Goal: Task Accomplishment & Management: Manage account settings

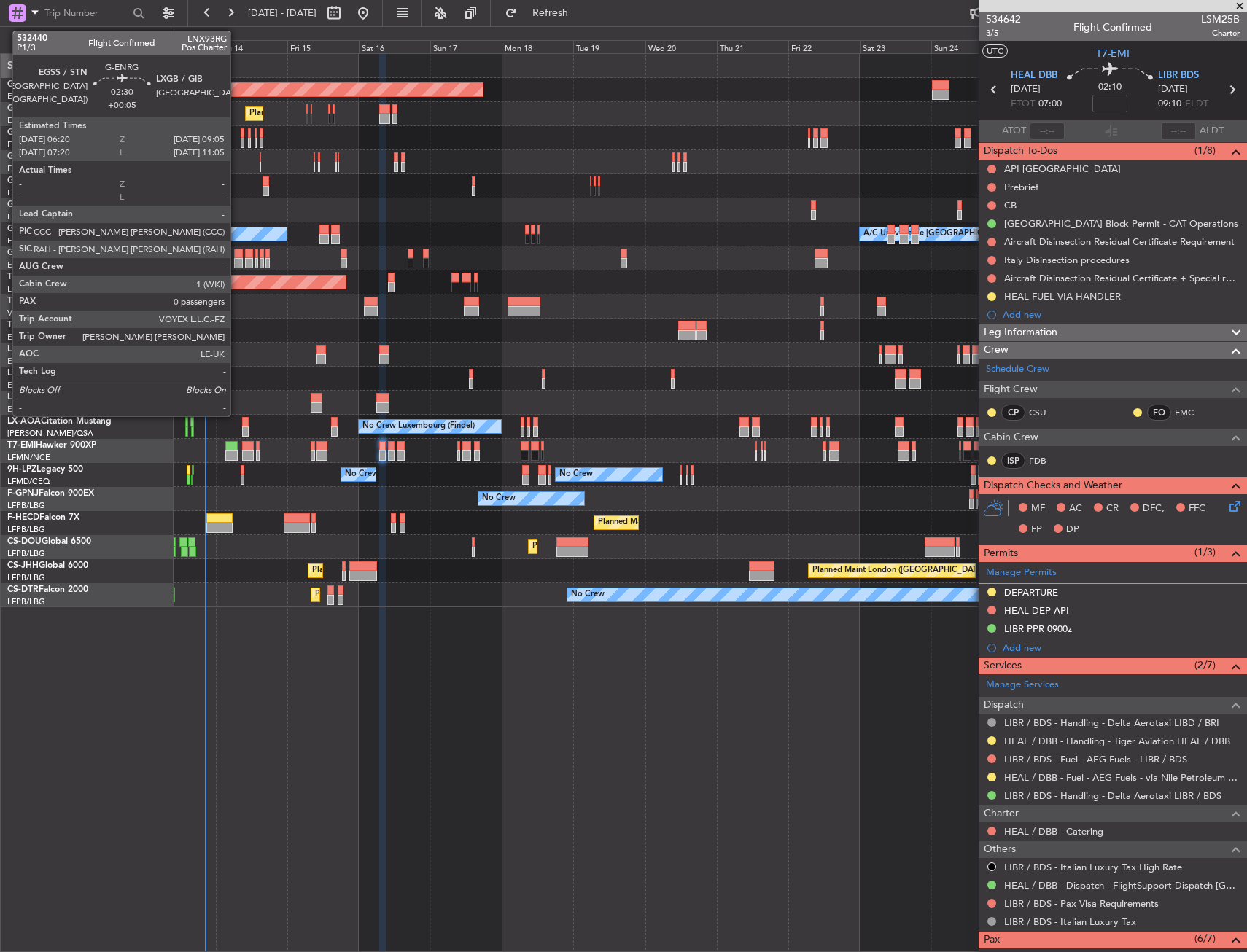
click at [237, 255] on div at bounding box center [238, 254] width 9 height 10
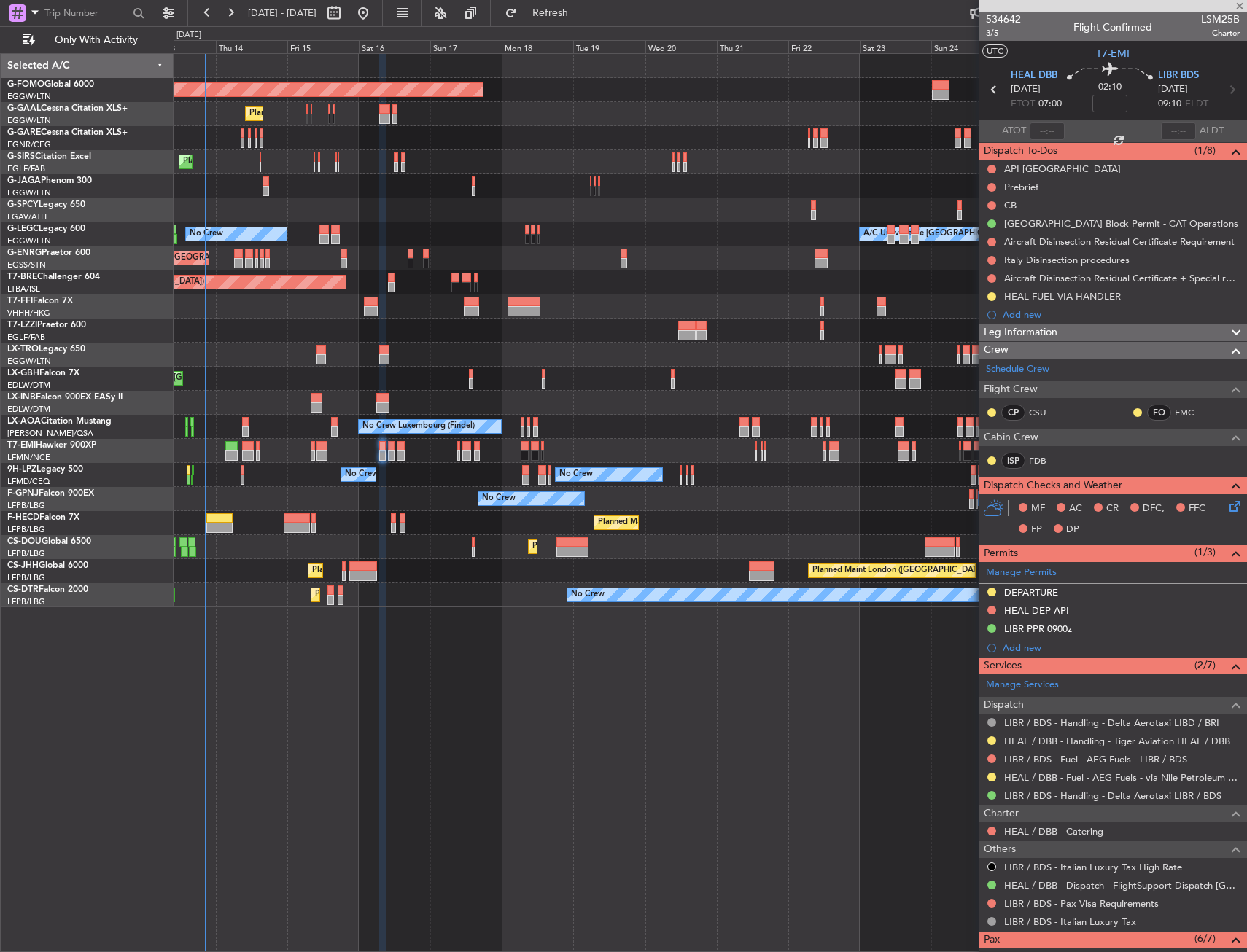
type input "+00:05"
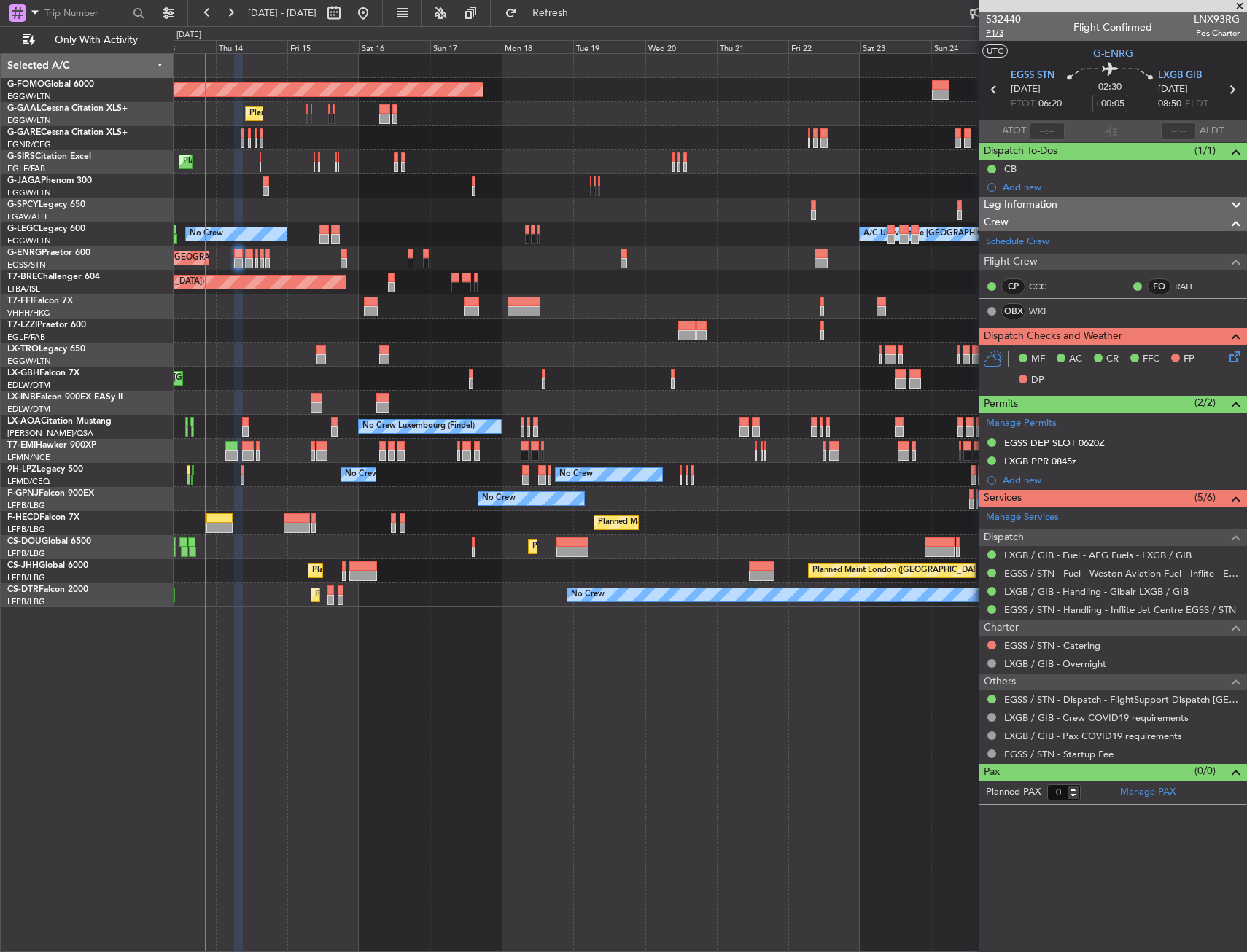
click at [989, 36] on span "P1/3" at bounding box center [1003, 33] width 35 height 13
click at [1231, 359] on icon at bounding box center [1232, 354] width 12 height 12
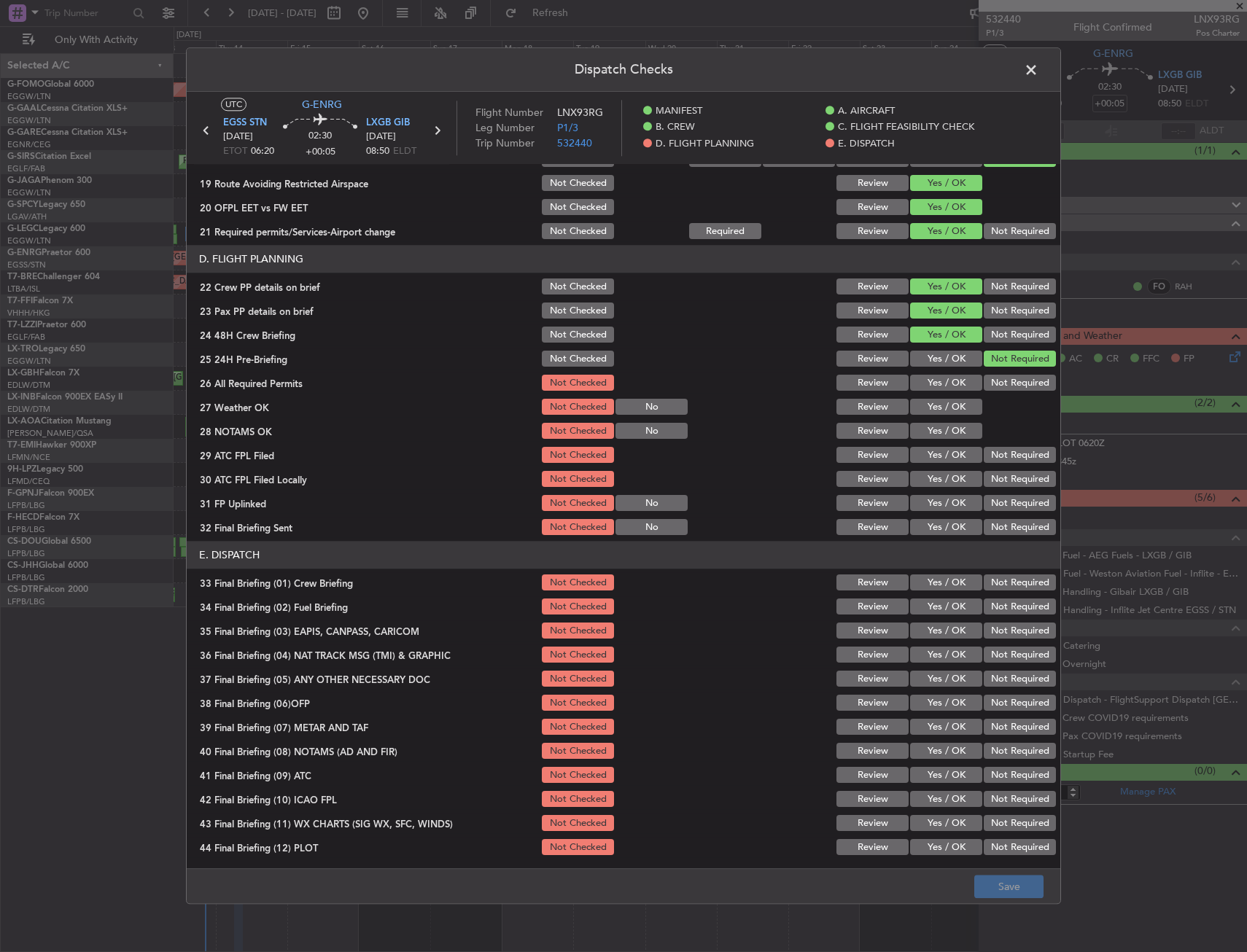
scroll to position [599, 0]
click at [927, 381] on button "Yes / OK" at bounding box center [946, 381] width 73 height 16
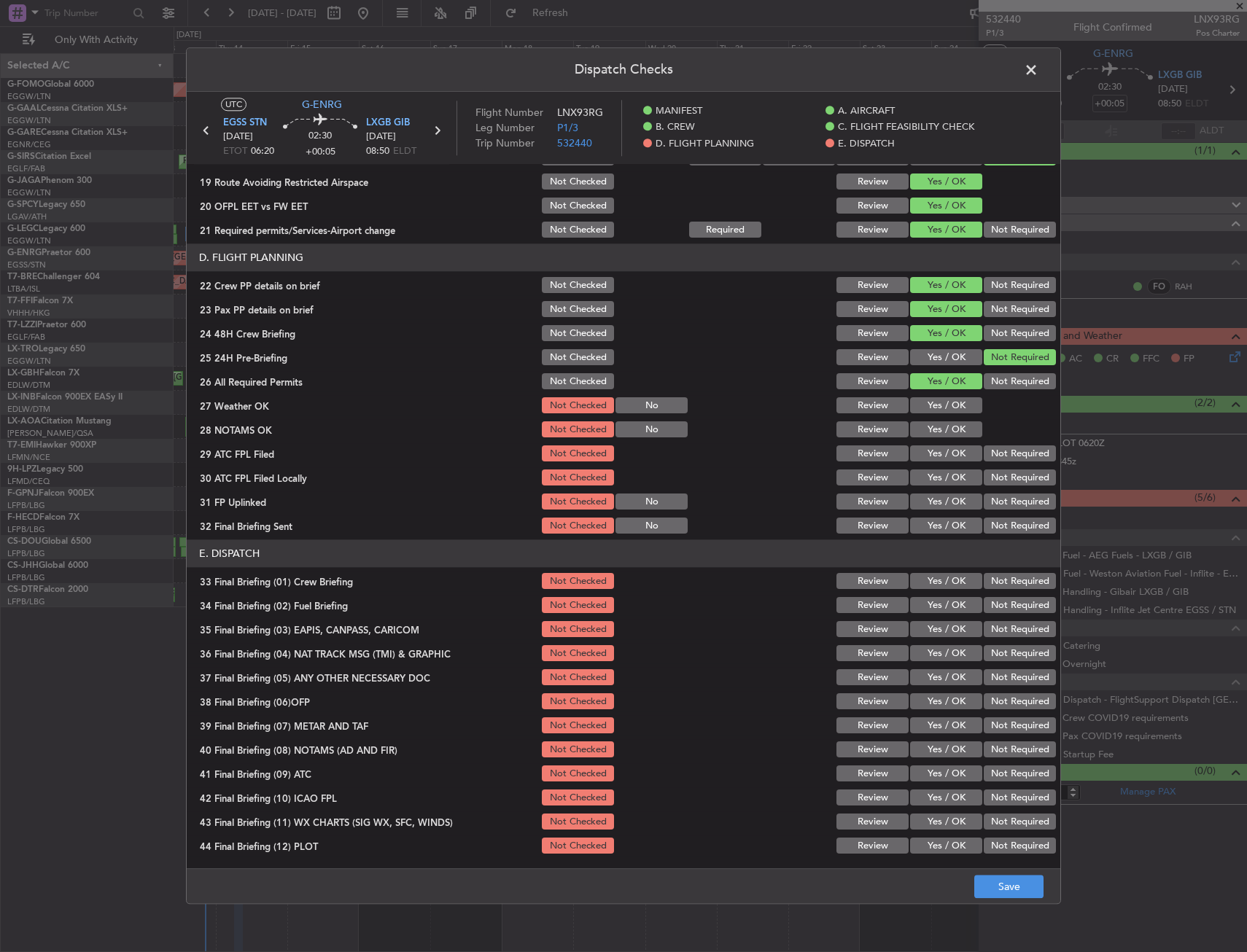
click at [929, 423] on button "Yes / OK" at bounding box center [946, 430] width 73 height 16
click at [933, 407] on button "Yes / OK" at bounding box center [946, 405] width 73 height 16
click at [932, 452] on button "Yes / OK" at bounding box center [946, 454] width 73 height 16
click at [927, 470] on button "Yes / OK" at bounding box center [946, 477] width 73 height 16
click at [926, 501] on button "Yes / OK" at bounding box center [946, 501] width 73 height 16
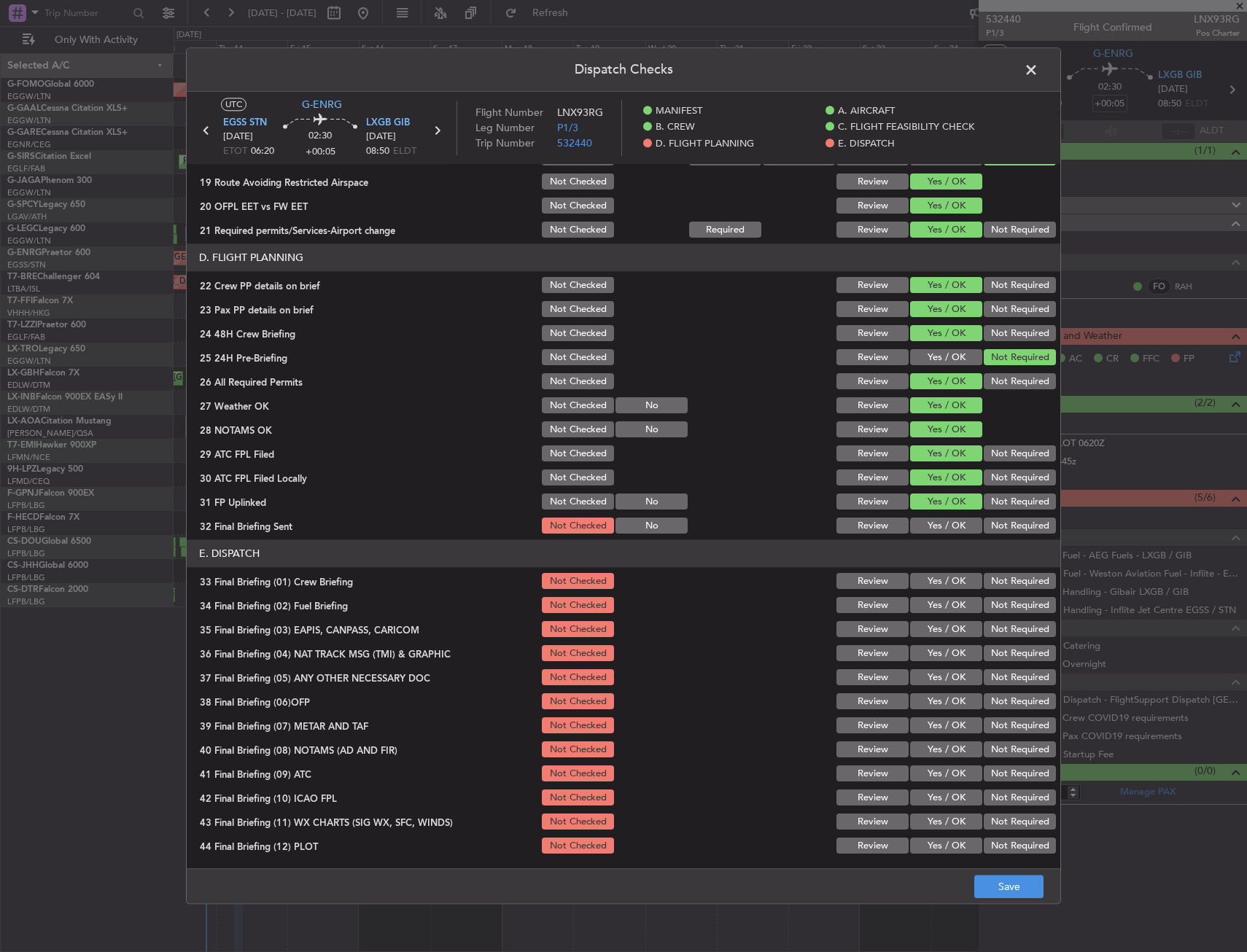
click at [926, 525] on button "Yes / OK" at bounding box center [946, 525] width 73 height 16
click at [949, 587] on button "Yes / OK" at bounding box center [946, 581] width 73 height 16
click at [947, 608] on button "Yes / OK" at bounding box center [946, 605] width 73 height 16
click at [997, 628] on button "Not Required" at bounding box center [1020, 629] width 73 height 16
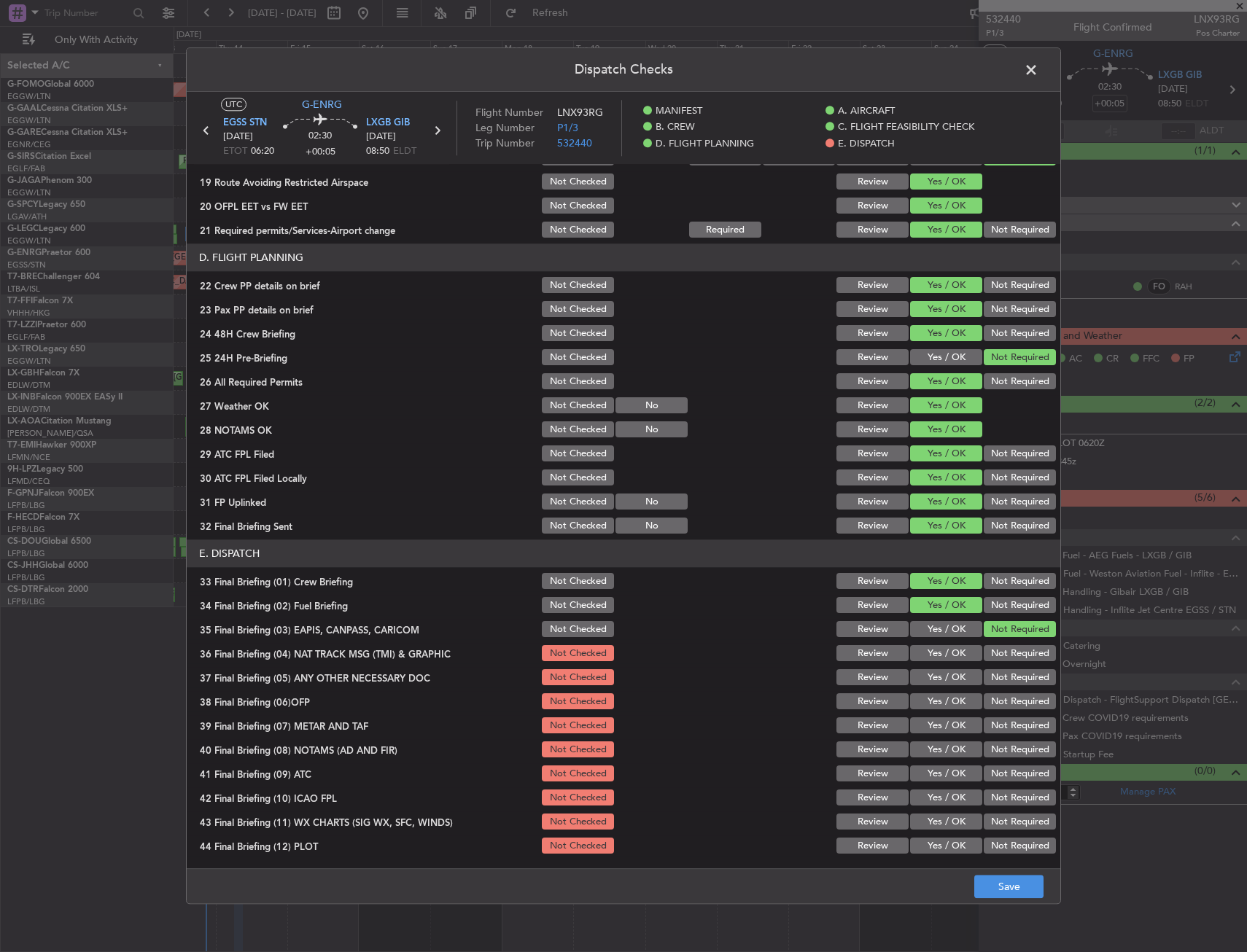
click at [996, 651] on button "Not Required" at bounding box center [1020, 653] width 73 height 16
click at [984, 676] on button "Not Required" at bounding box center [1020, 677] width 73 height 16
click at [943, 705] on button "Yes / OK" at bounding box center [946, 701] width 73 height 16
click at [935, 738] on section "E. DISPATCH 33 Final Briefing (01) Crew Briefing Not Checked Review Yes / OK No…" at bounding box center [624, 698] width 873 height 316
click at [938, 726] on button "Yes / OK" at bounding box center [946, 726] width 73 height 16
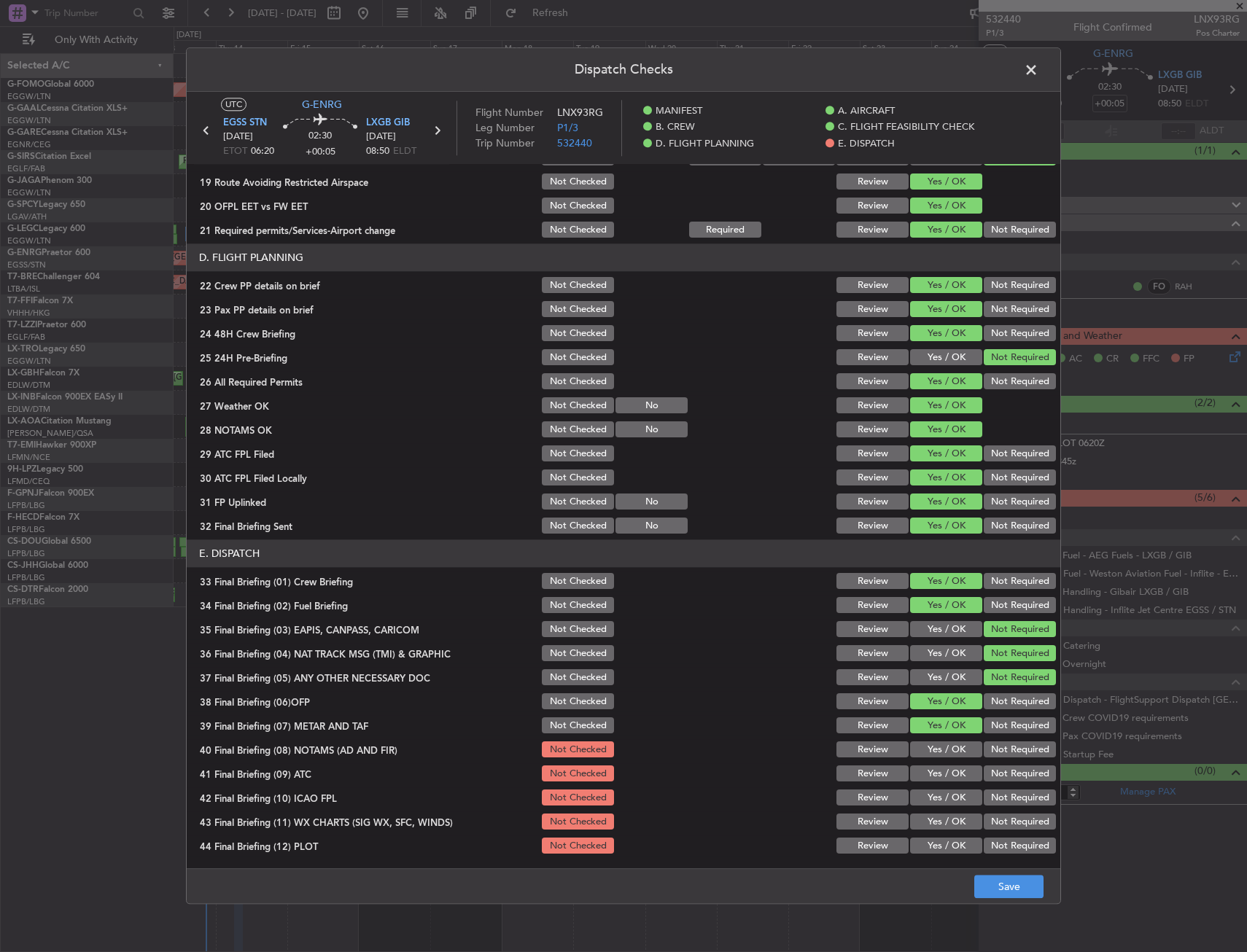
click at [937, 750] on button "Yes / OK" at bounding box center [946, 749] width 73 height 16
click at [935, 779] on button "Yes / OK" at bounding box center [946, 773] width 73 height 16
click at [937, 803] on button "Yes / OK" at bounding box center [946, 797] width 73 height 16
click at [935, 821] on button "Yes / OK" at bounding box center [946, 821] width 73 height 16
click at [932, 838] on button "Yes / OK" at bounding box center [946, 845] width 73 height 16
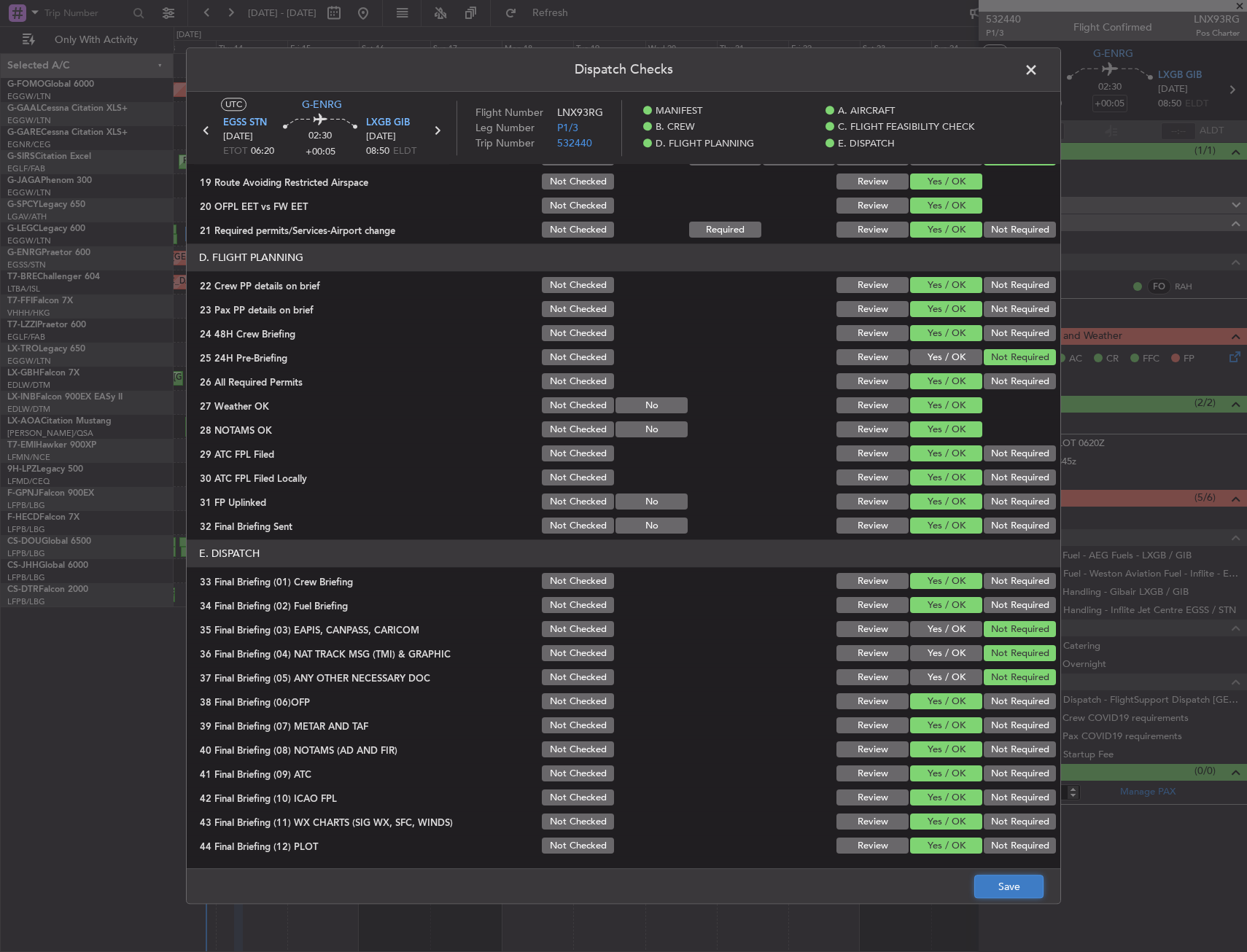
click at [1028, 879] on button "Save" at bounding box center [1009, 886] width 70 height 23
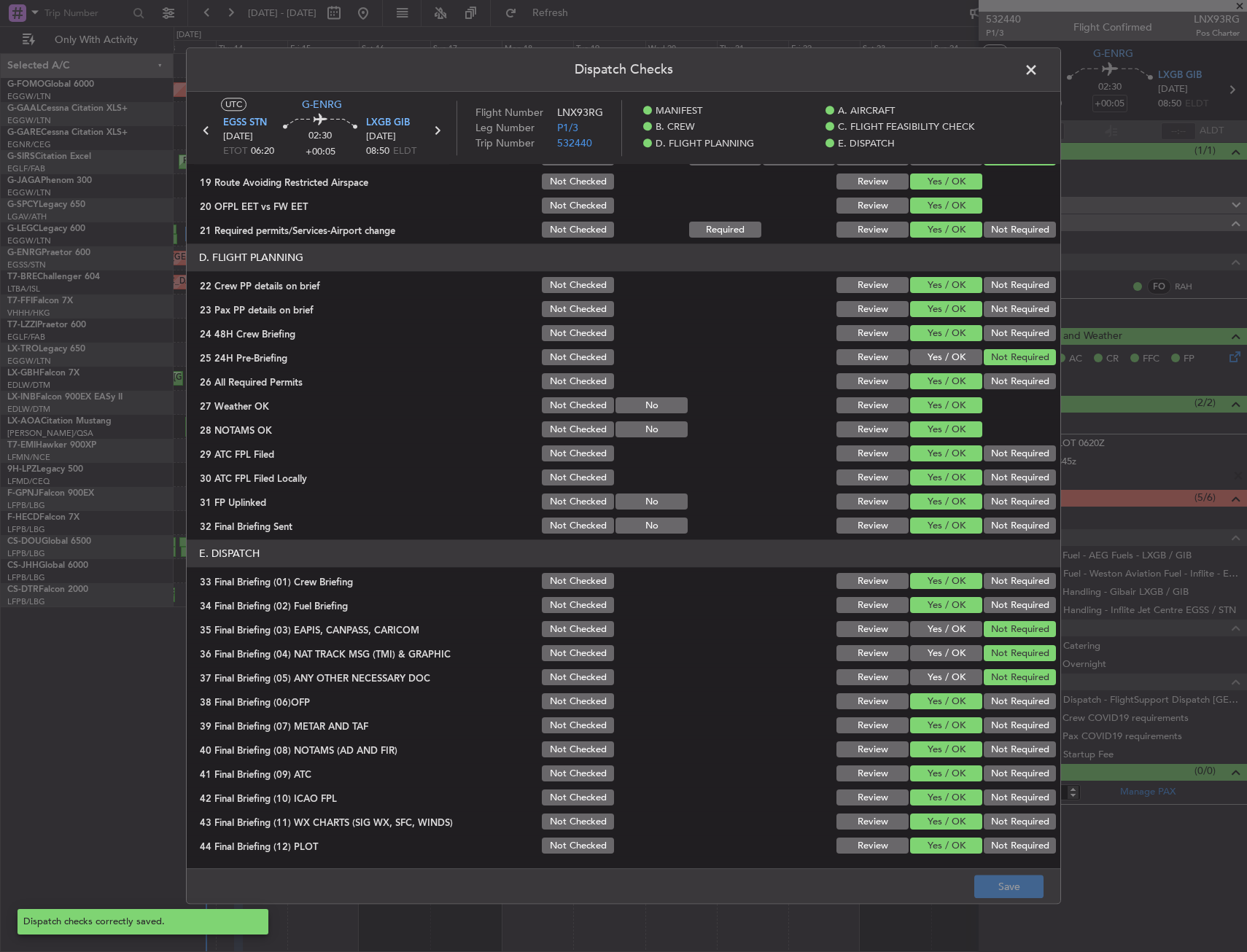
click at [1038, 67] on span at bounding box center [1038, 73] width 0 height 29
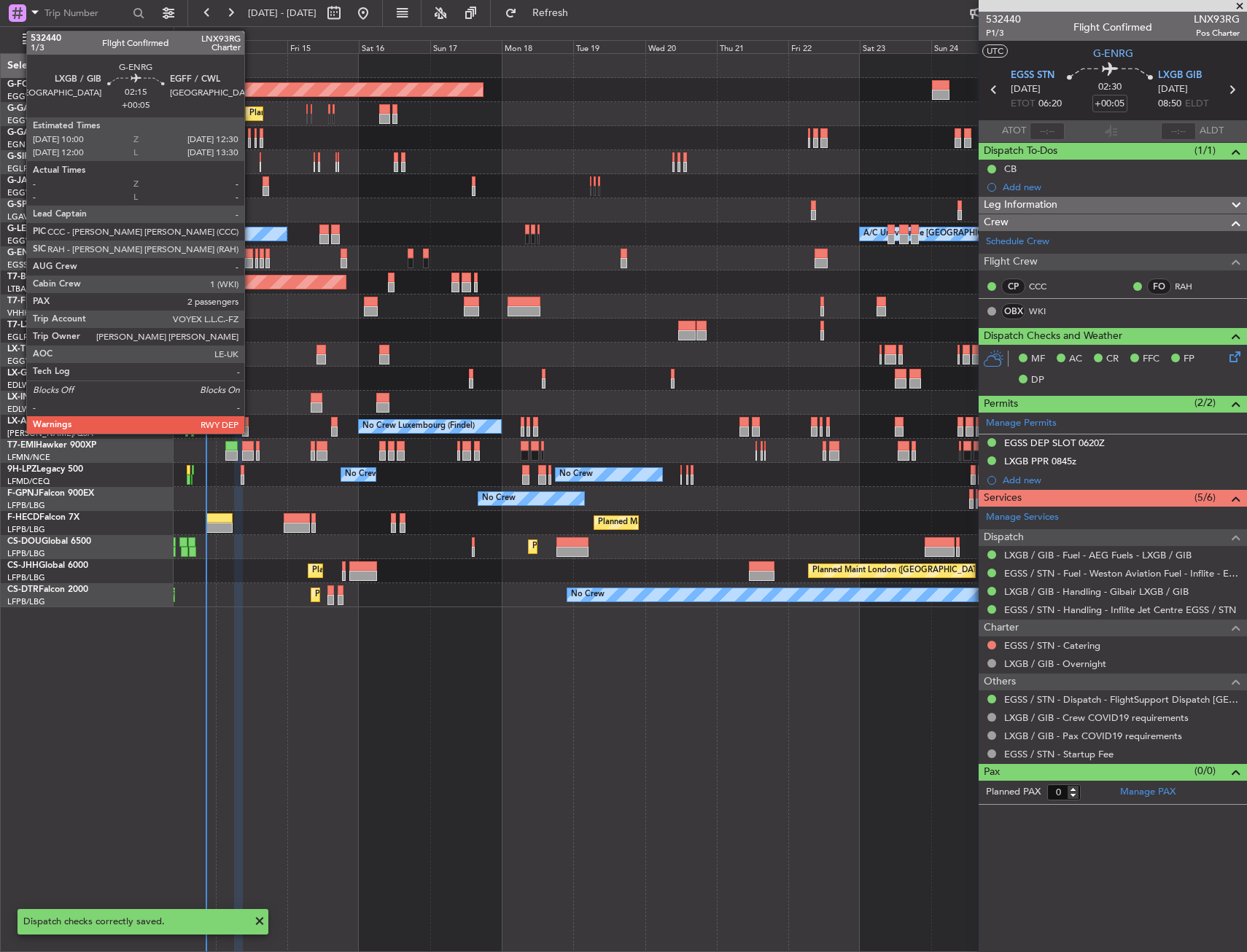
click at [250, 258] on div at bounding box center [249, 263] width 8 height 10
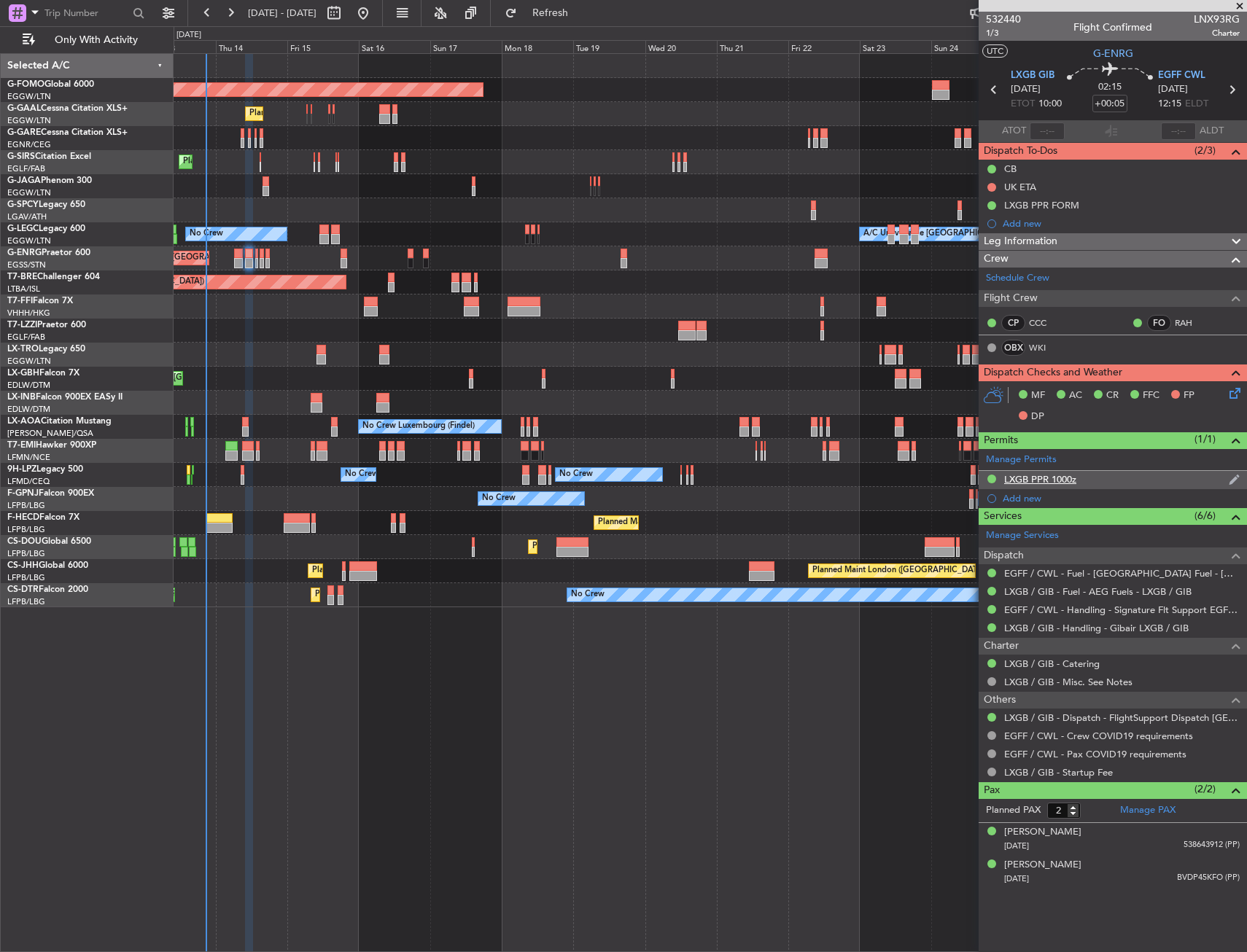
click at [1100, 478] on div "LXGB PPR 1000z" at bounding box center [1112, 480] width 268 height 18
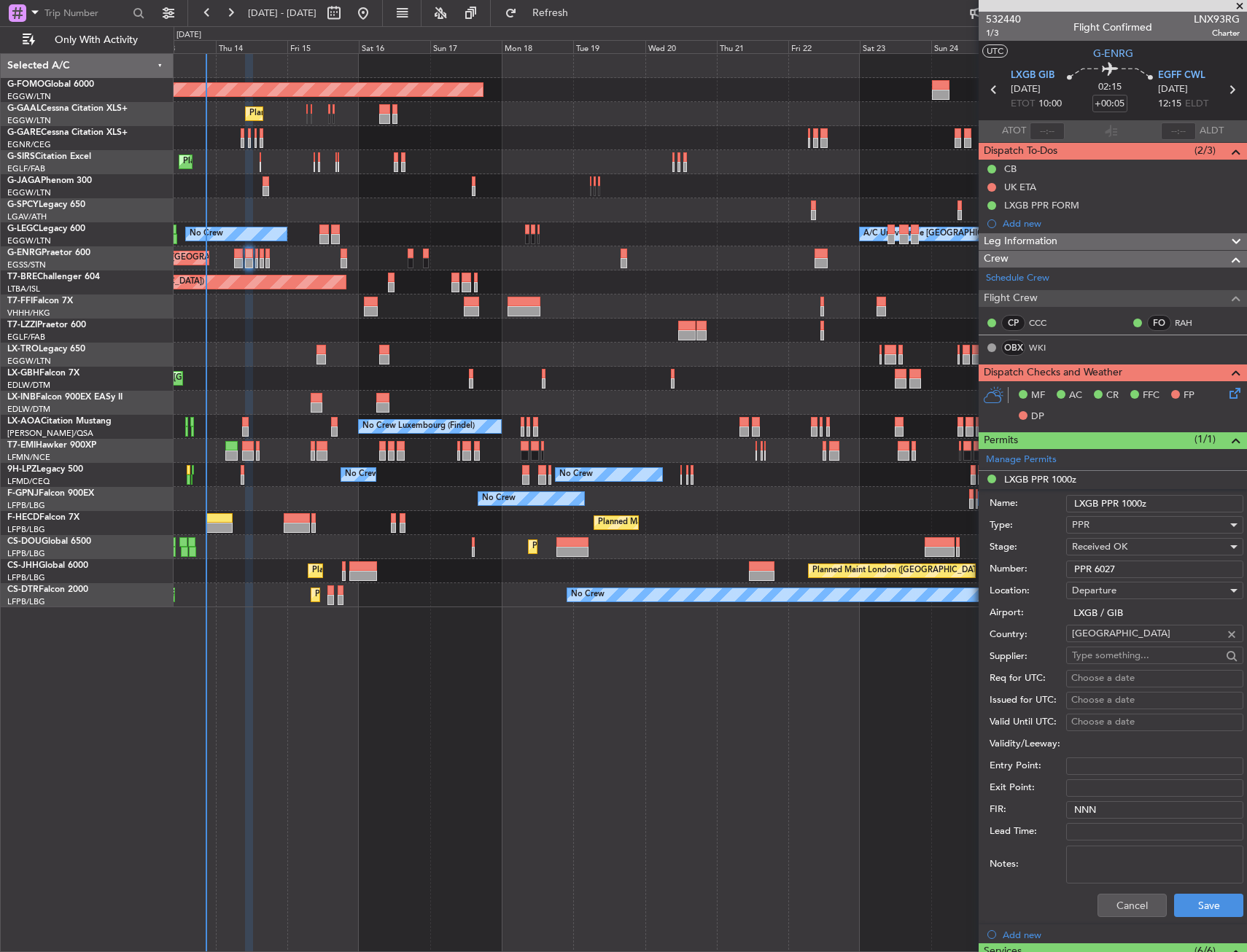
drag, startPoint x: 1127, startPoint y: 571, endPoint x: 1074, endPoint y: 572, distance: 53.0
click at [1074, 572] on input "PPR 6027" at bounding box center [1154, 569] width 177 height 17
click at [994, 31] on span "1/3" at bounding box center [1003, 33] width 35 height 13
click at [1228, 386] on icon at bounding box center [1232, 391] width 12 height 12
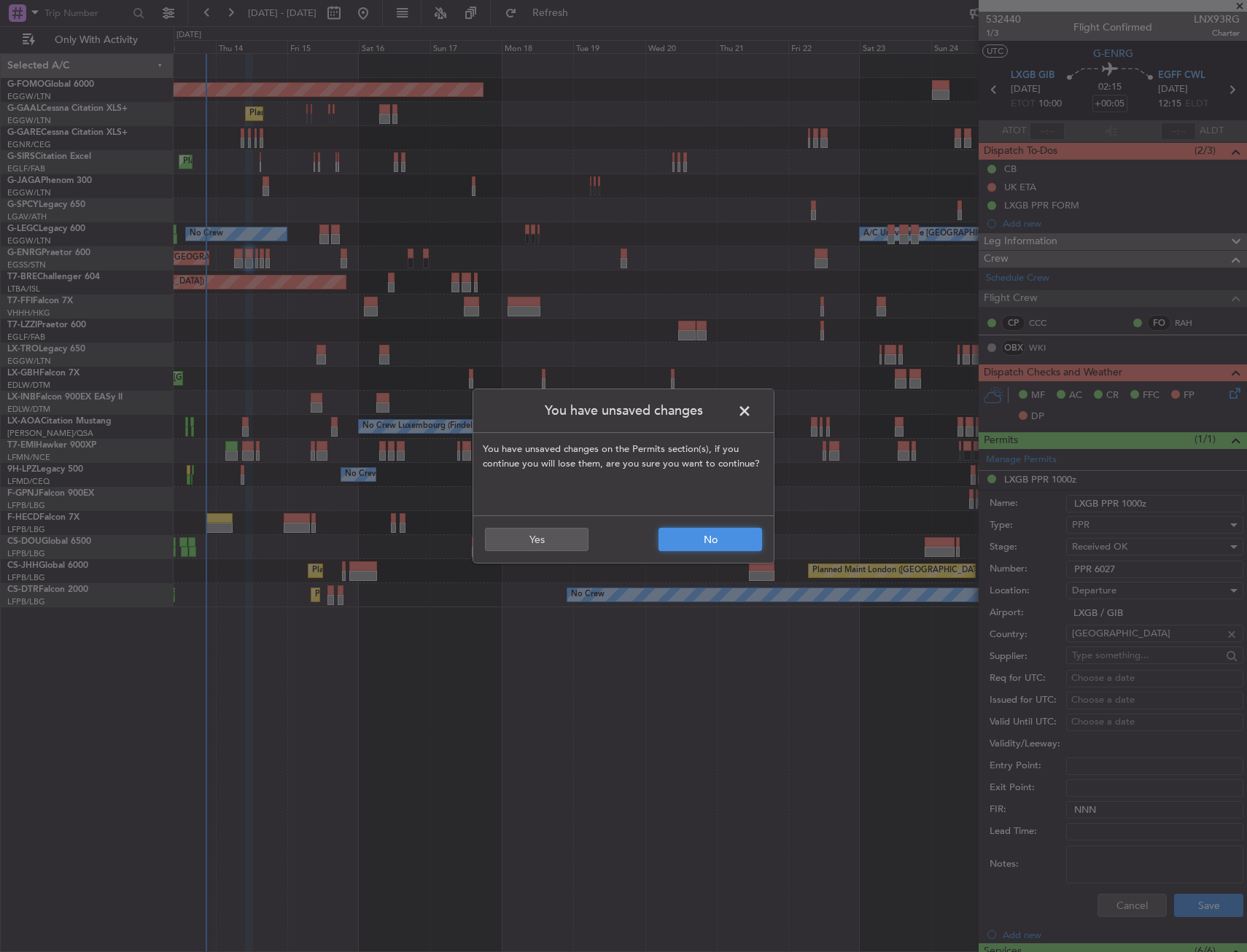
click at [675, 541] on button "No" at bounding box center [710, 539] width 103 height 23
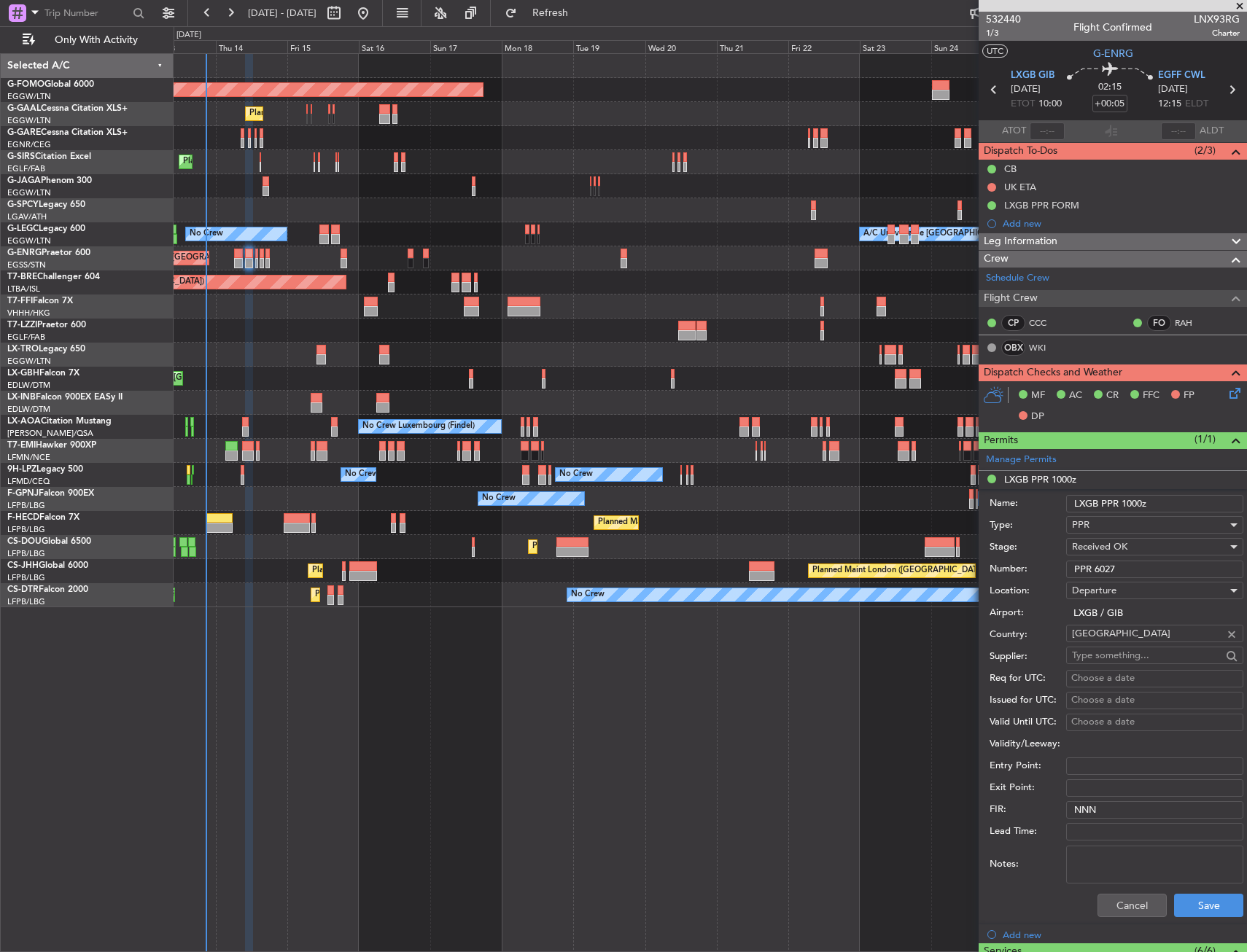
click at [1108, 892] on div "Cancel Save" at bounding box center [1115, 905] width 253 height 38
click at [1107, 900] on button "Cancel" at bounding box center [1132, 905] width 70 height 23
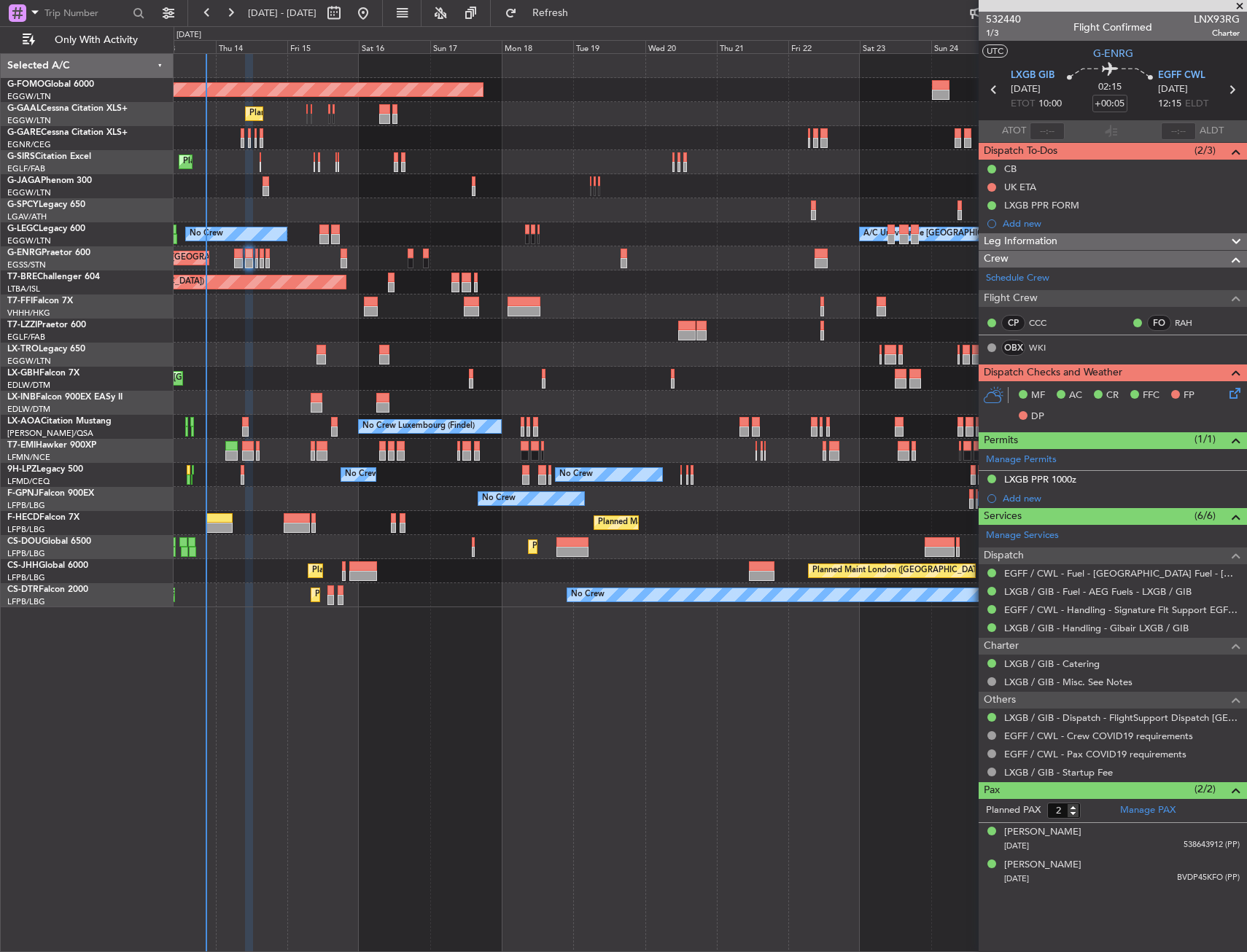
click at [1231, 386] on icon at bounding box center [1232, 391] width 12 height 12
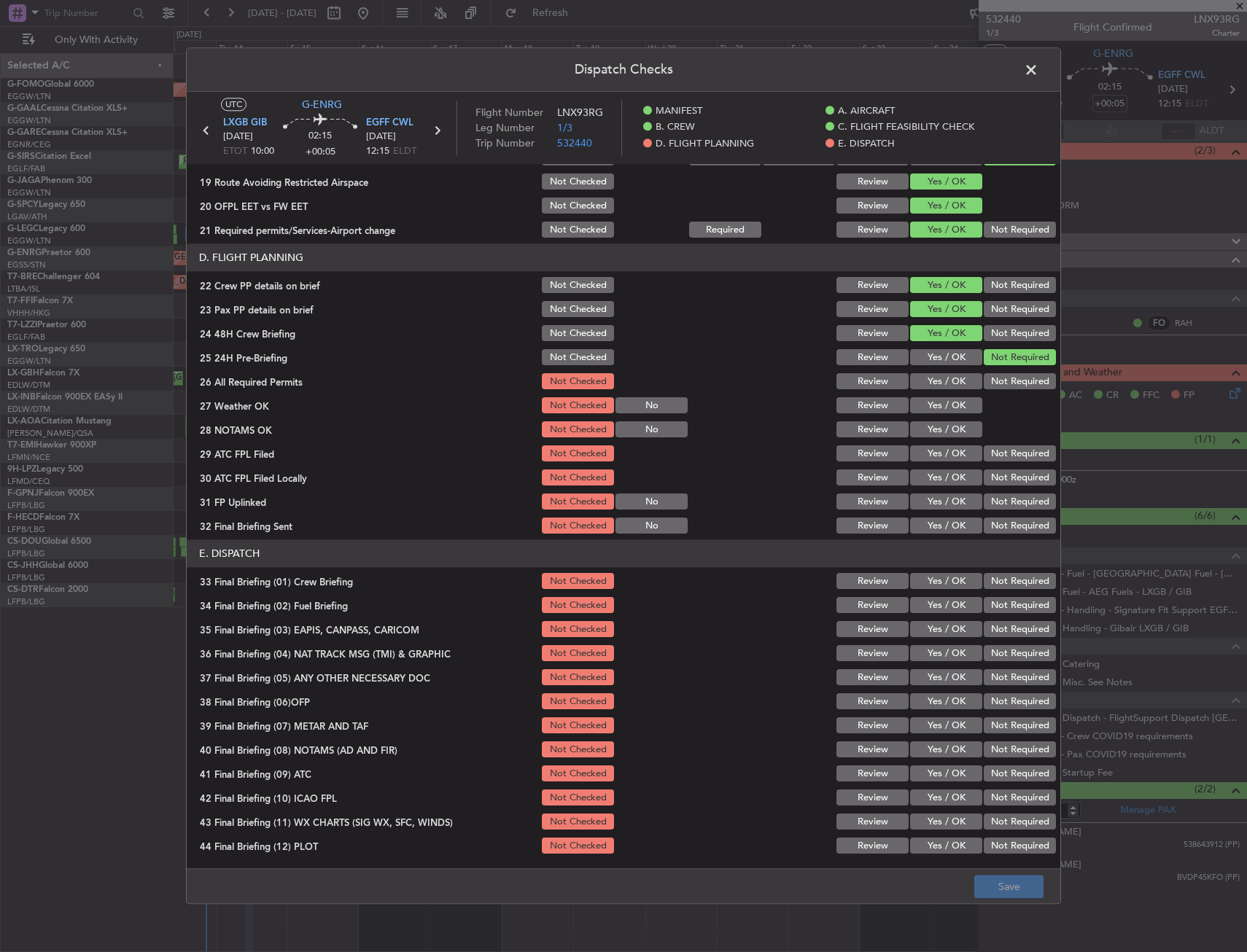
click at [955, 378] on button "Yes / OK" at bounding box center [946, 381] width 73 height 16
click at [953, 404] on button "Yes / OK" at bounding box center [946, 405] width 73 height 16
click at [945, 433] on button "Yes / OK" at bounding box center [946, 430] width 73 height 16
drag, startPoint x: 943, startPoint y: 455, endPoint x: 940, endPoint y: 469, distance: 14.3
click at [943, 455] on button "Yes / OK" at bounding box center [946, 454] width 73 height 16
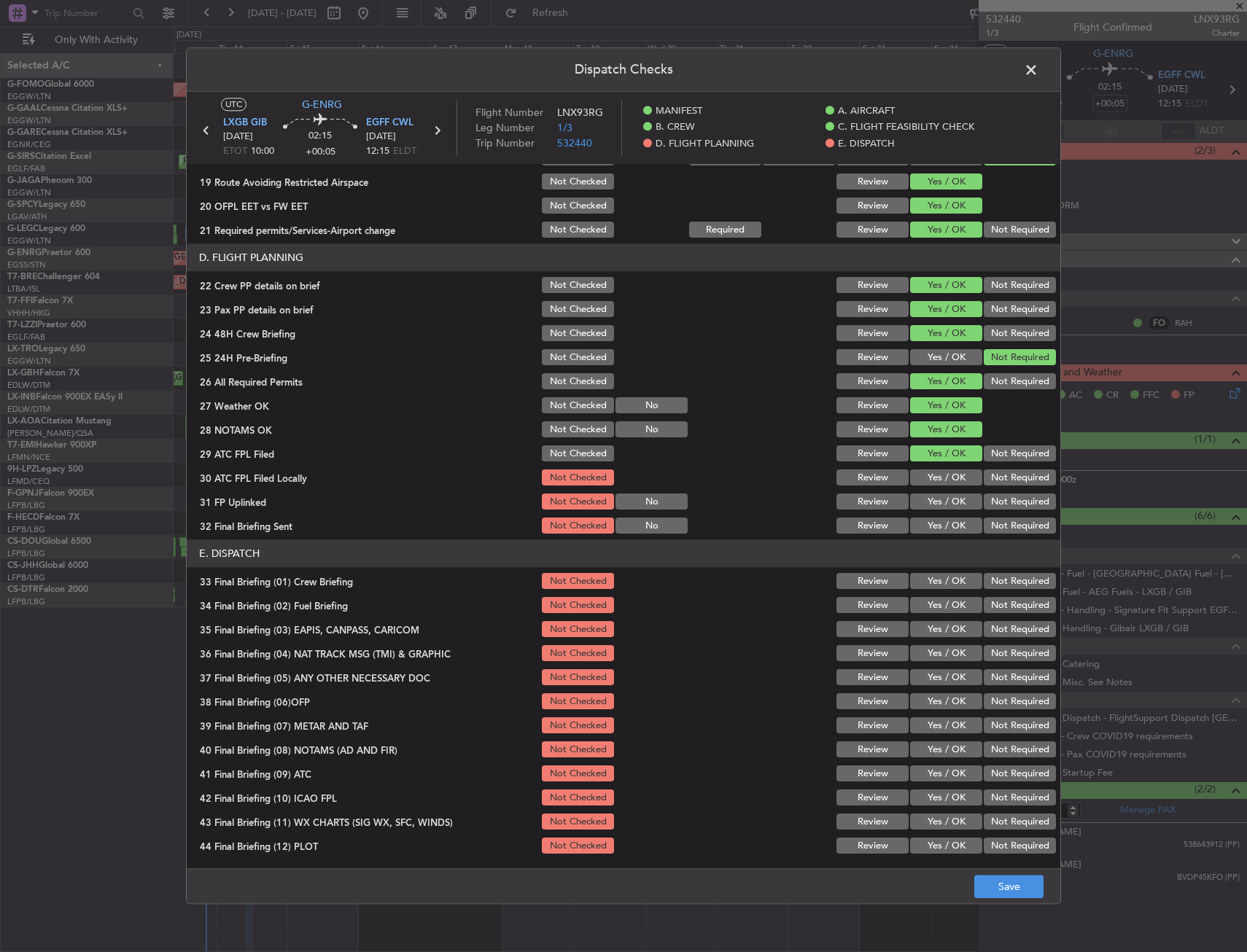
click at [940, 472] on button "Yes / OK" at bounding box center [946, 477] width 73 height 16
click at [935, 495] on button "Yes / OK" at bounding box center [946, 501] width 73 height 16
click at [935, 525] on button "Yes / OK" at bounding box center [946, 525] width 73 height 16
click at [936, 579] on button "Yes / OK" at bounding box center [946, 581] width 73 height 16
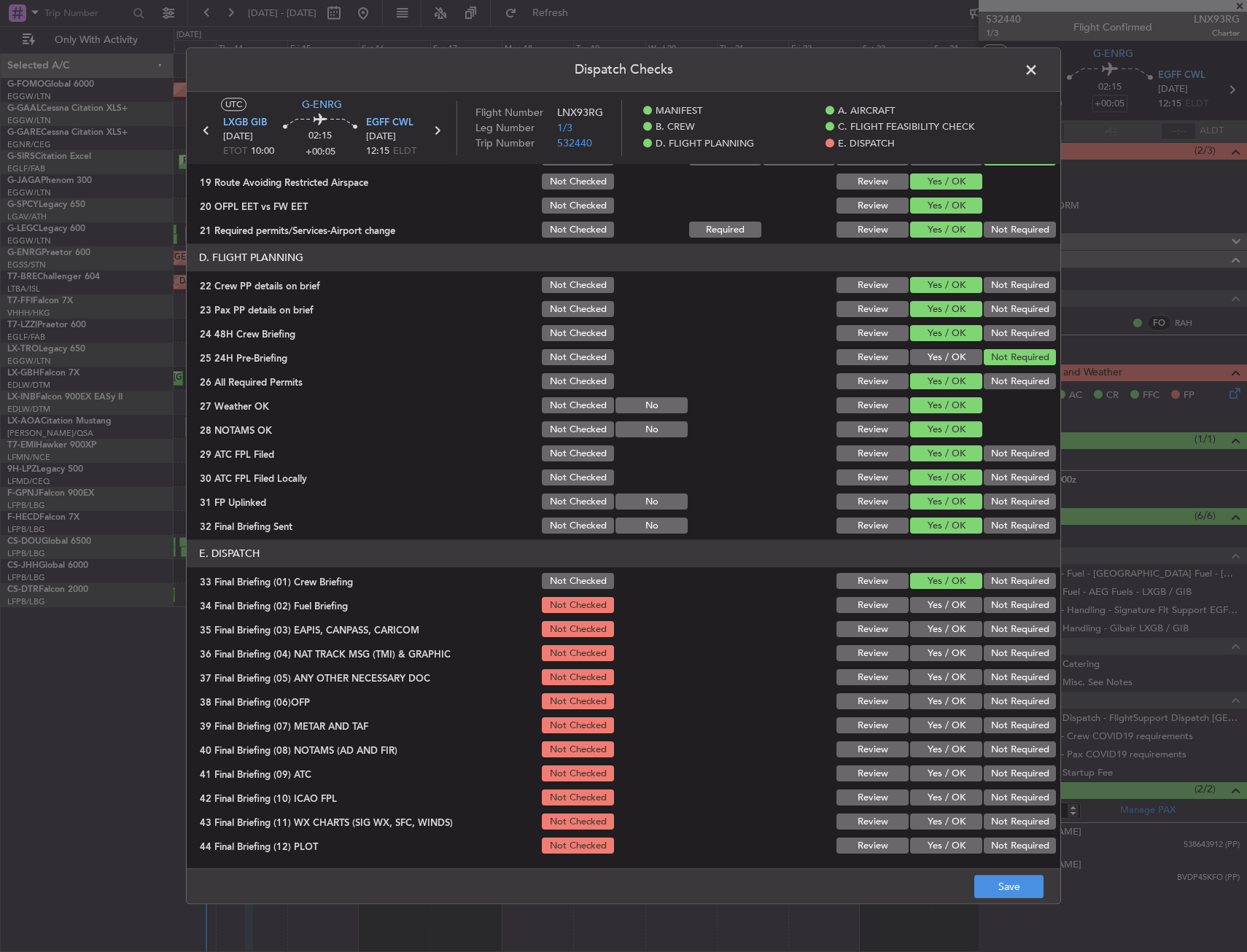
click at [936, 602] on button "Yes / OK" at bounding box center [946, 605] width 73 height 16
click at [995, 631] on button "Not Required" at bounding box center [1020, 629] width 73 height 16
click at [995, 646] on button "Not Required" at bounding box center [1020, 653] width 73 height 16
click at [995, 676] on button "Not Required" at bounding box center [1020, 677] width 73 height 16
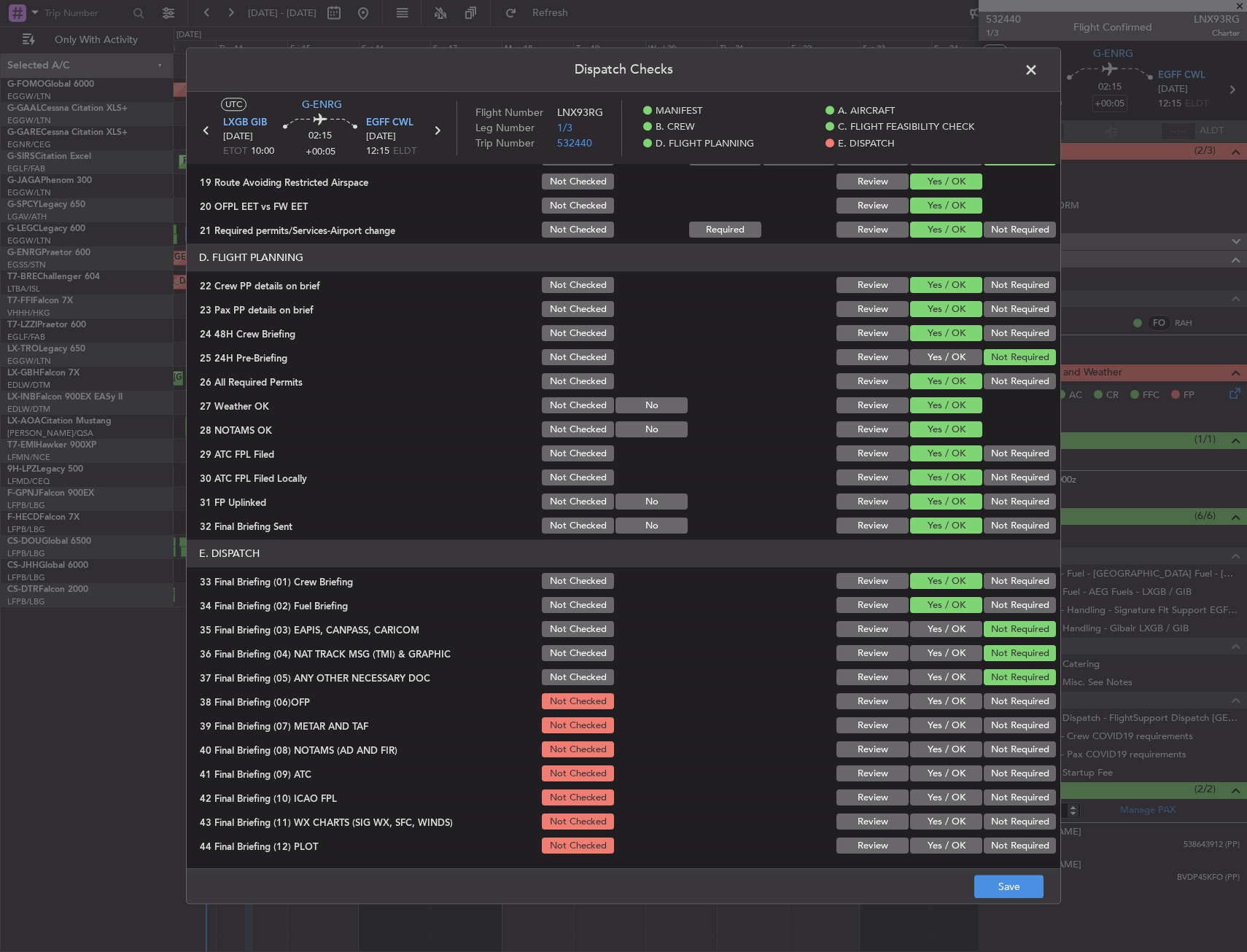
click at [949, 697] on button "Yes / OK" at bounding box center [946, 701] width 73 height 16
click at [943, 742] on button "Yes / OK" at bounding box center [946, 749] width 73 height 16
click at [943, 730] on button "Yes / OK" at bounding box center [946, 726] width 73 height 16
click at [942, 779] on button "Yes / OK" at bounding box center [946, 773] width 73 height 16
click at [941, 795] on button "Yes / OK" at bounding box center [946, 797] width 73 height 16
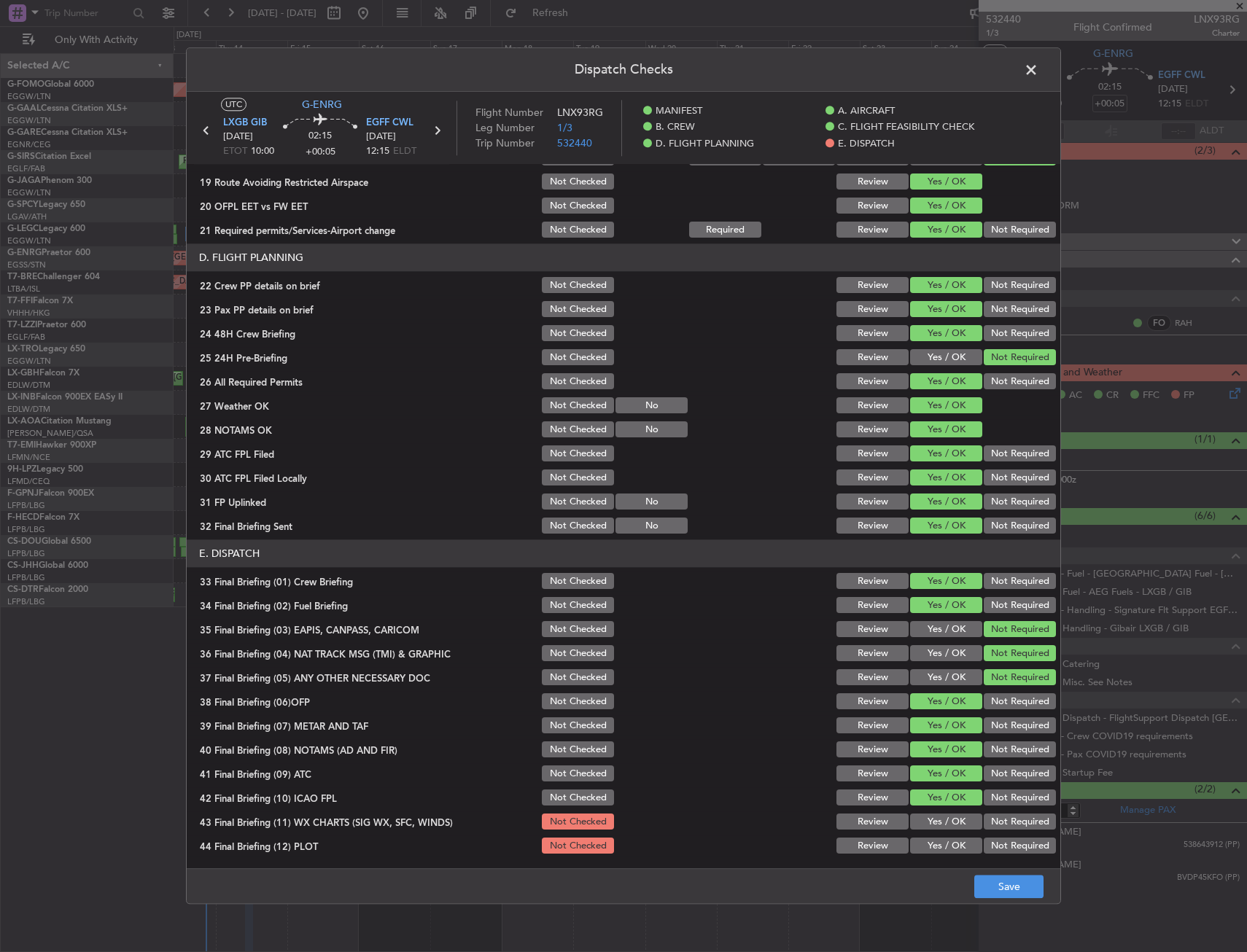
click at [937, 819] on button "Yes / OK" at bounding box center [946, 821] width 73 height 16
click at [935, 841] on button "Yes / OK" at bounding box center [946, 845] width 73 height 16
click at [1011, 888] on button "Save" at bounding box center [1009, 886] width 70 height 23
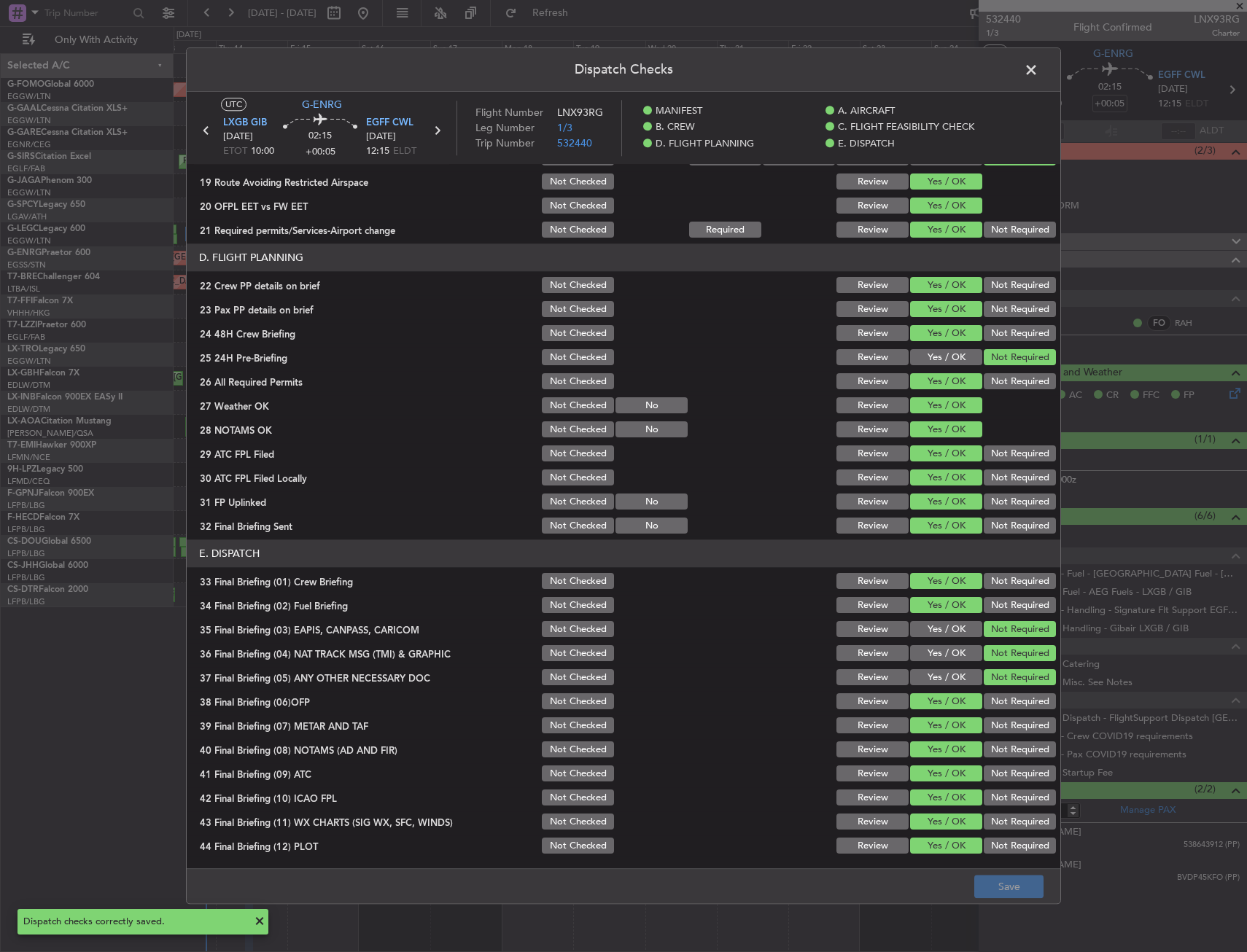
click at [1038, 71] on span at bounding box center [1038, 73] width 0 height 29
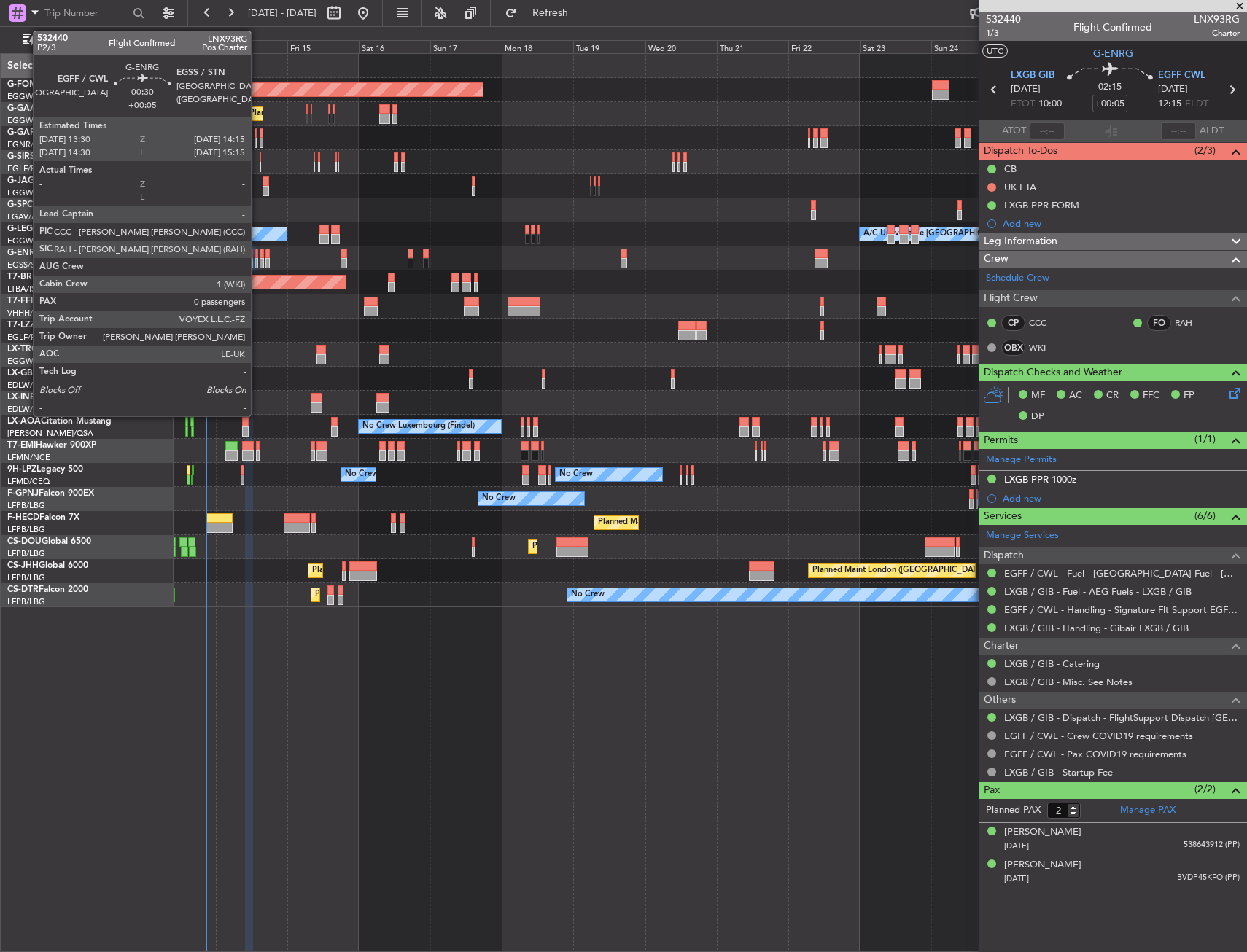
click at [257, 259] on div at bounding box center [256, 263] width 3 height 10
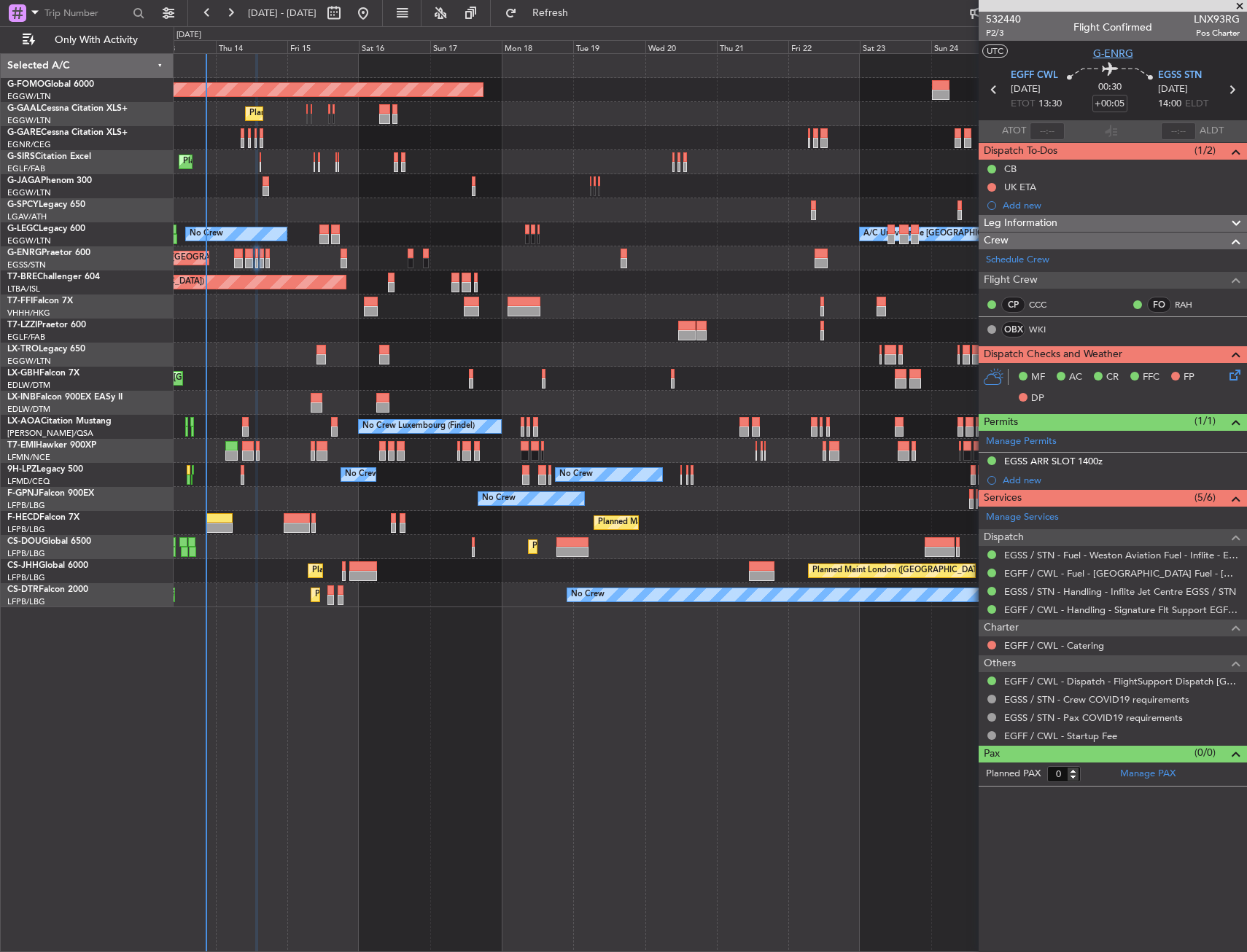
click at [1124, 58] on span "G-ENRG" at bounding box center [1113, 53] width 40 height 15
click at [1130, 457] on div "EGSS ARR SLOT 1400z" at bounding box center [1112, 462] width 268 height 18
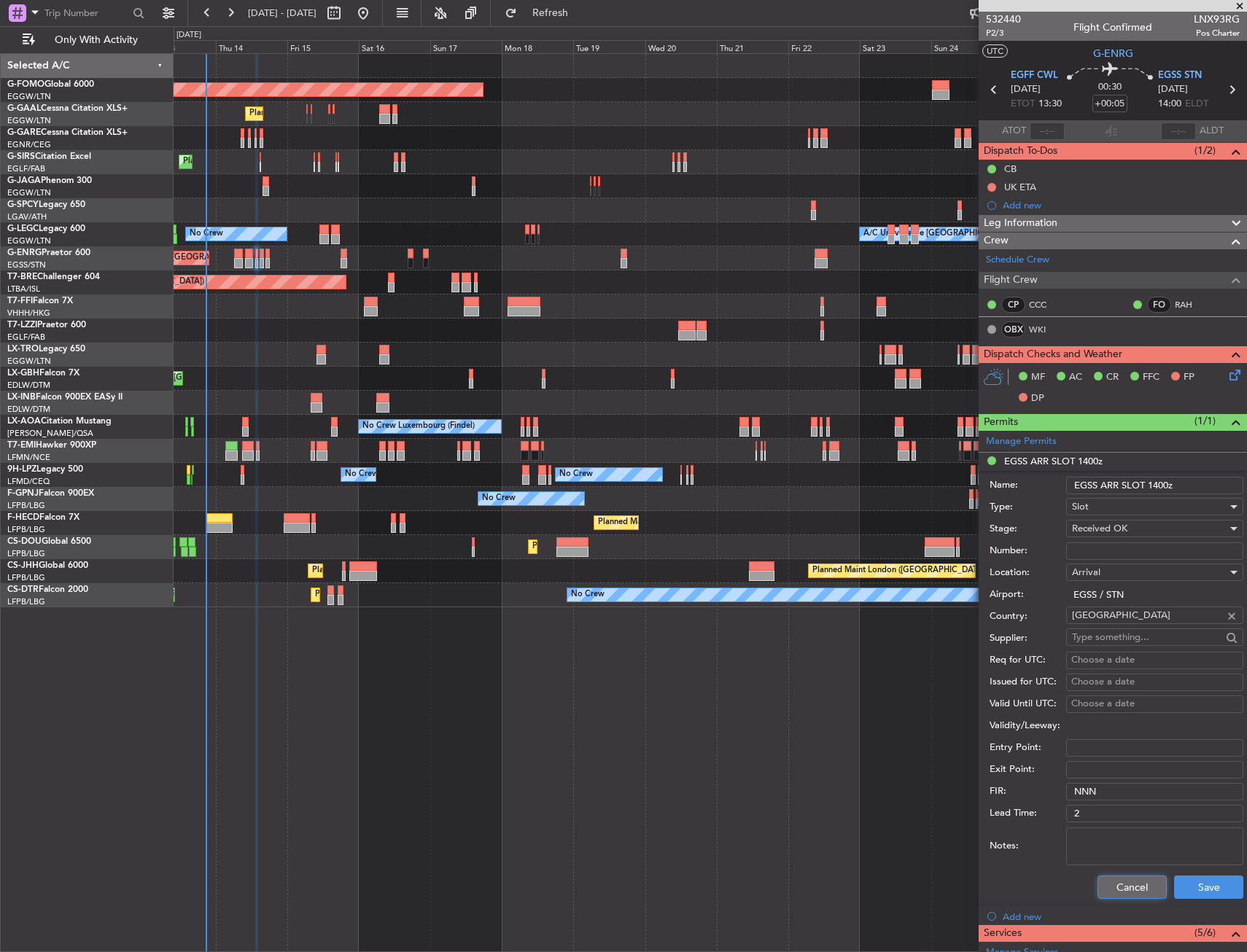
click at [1108, 882] on button "Cancel" at bounding box center [1132, 886] width 70 height 23
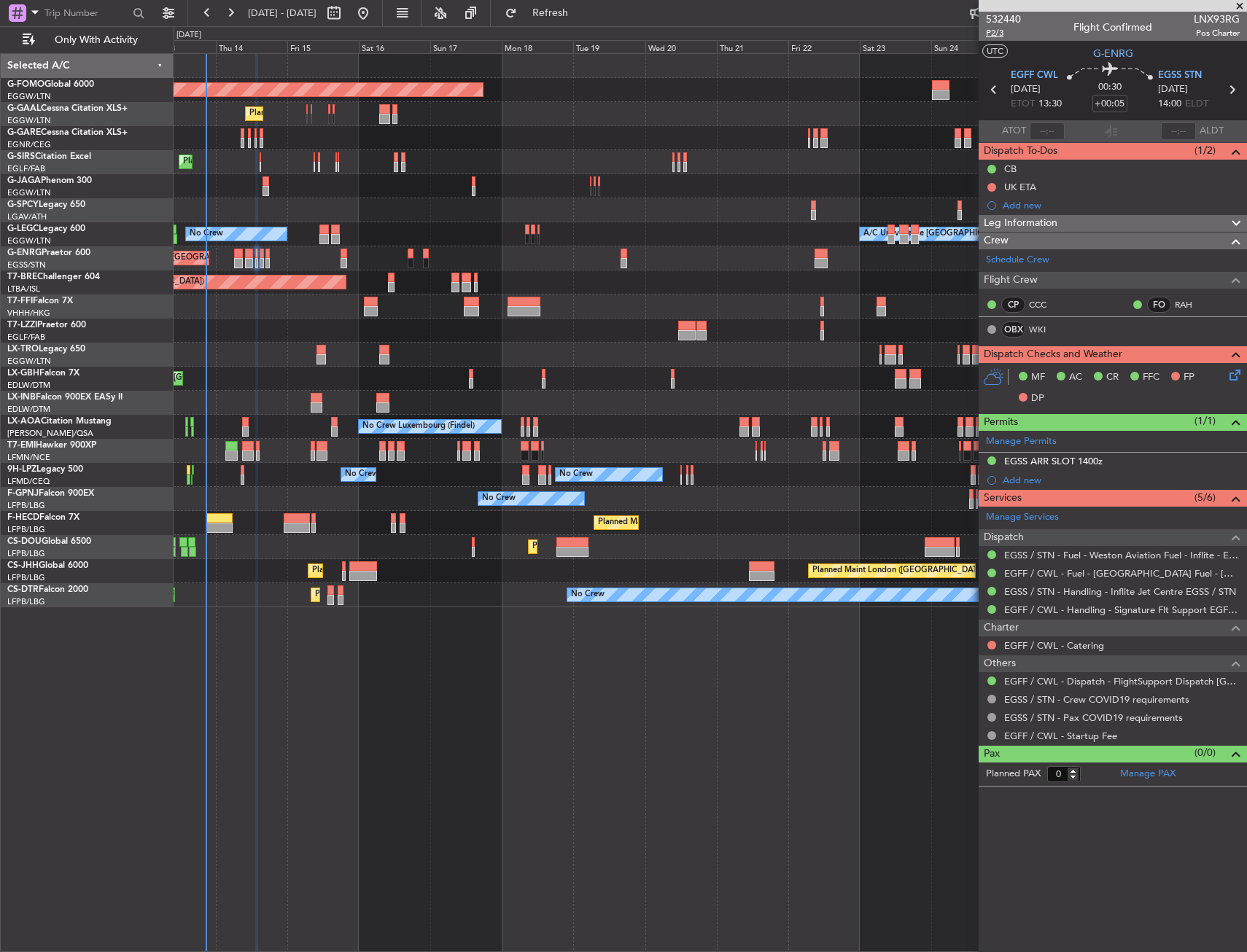
click at [1002, 34] on span "P2/3" at bounding box center [1003, 33] width 35 height 13
click at [1237, 378] on icon at bounding box center [1232, 373] width 12 height 12
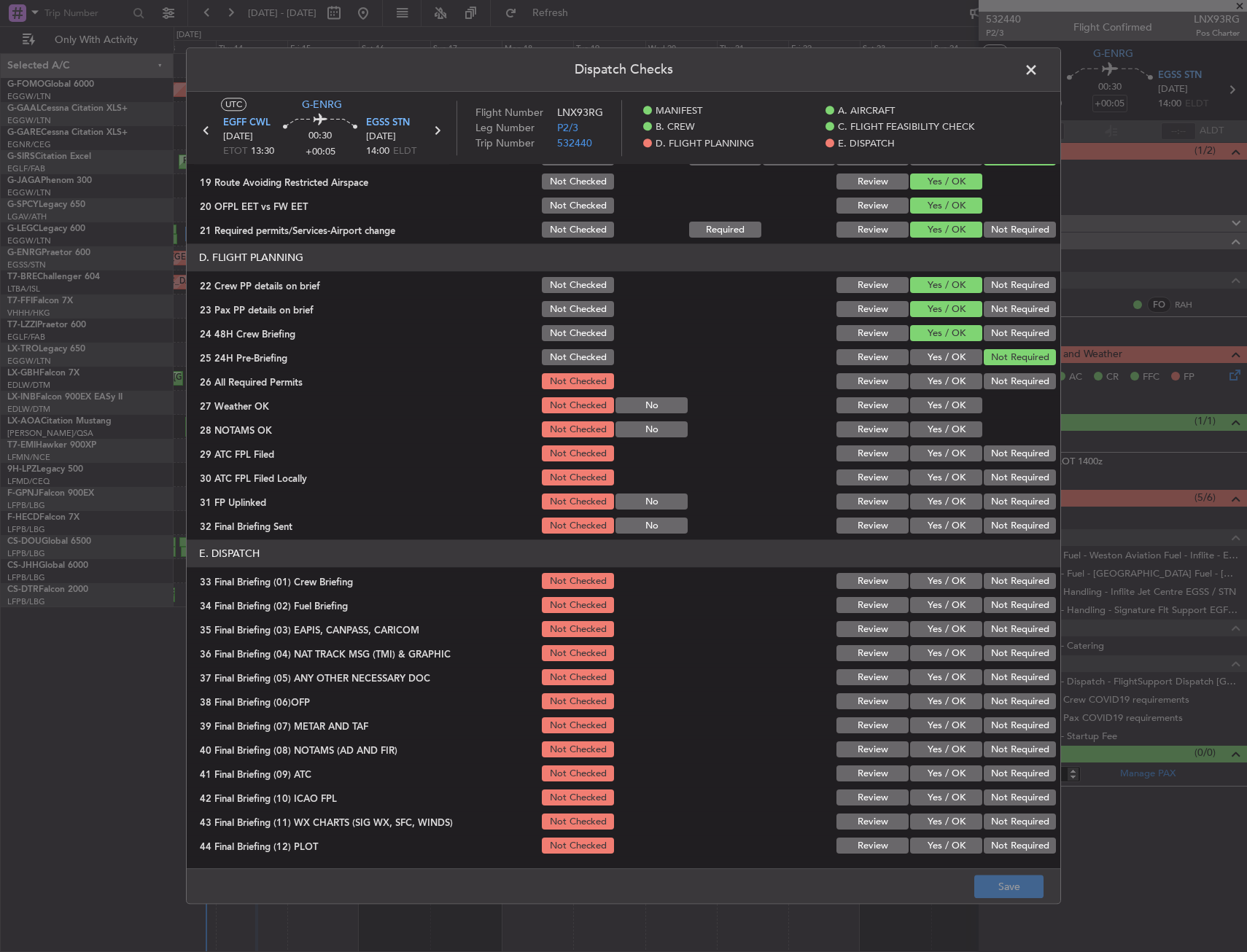
click at [938, 380] on button "Yes / OK" at bounding box center [946, 381] width 73 height 16
click at [939, 406] on button "Yes / OK" at bounding box center [946, 405] width 73 height 16
click at [943, 427] on button "Yes / OK" at bounding box center [946, 430] width 73 height 16
click at [942, 451] on button "Yes / OK" at bounding box center [946, 454] width 73 height 16
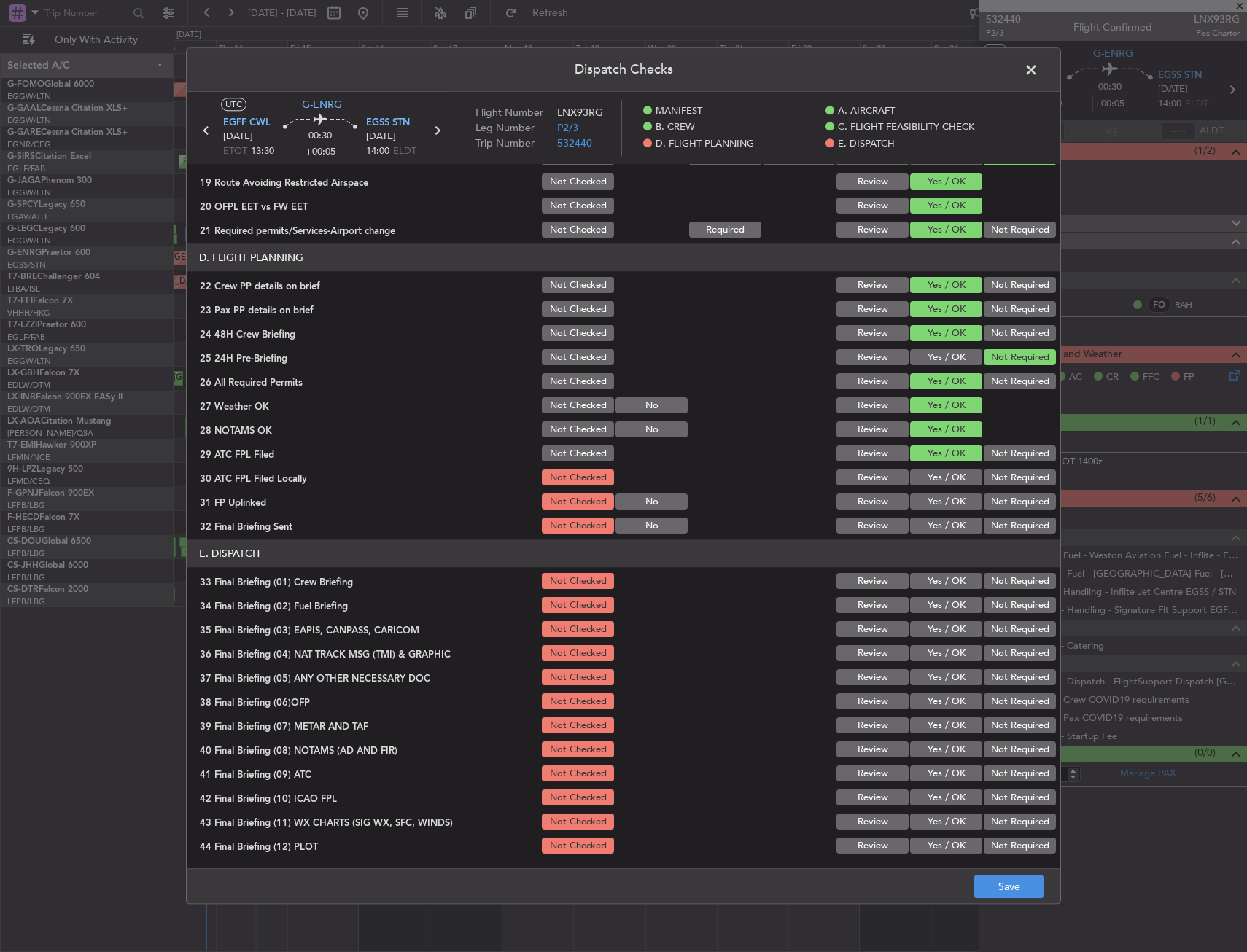
click at [939, 482] on button "Yes / OK" at bounding box center [946, 477] width 73 height 16
click at [930, 507] on button "Yes / OK" at bounding box center [946, 501] width 73 height 16
click at [924, 534] on button "Yes / OK" at bounding box center [946, 525] width 73 height 16
click at [935, 579] on button "Yes / OK" at bounding box center [946, 581] width 73 height 16
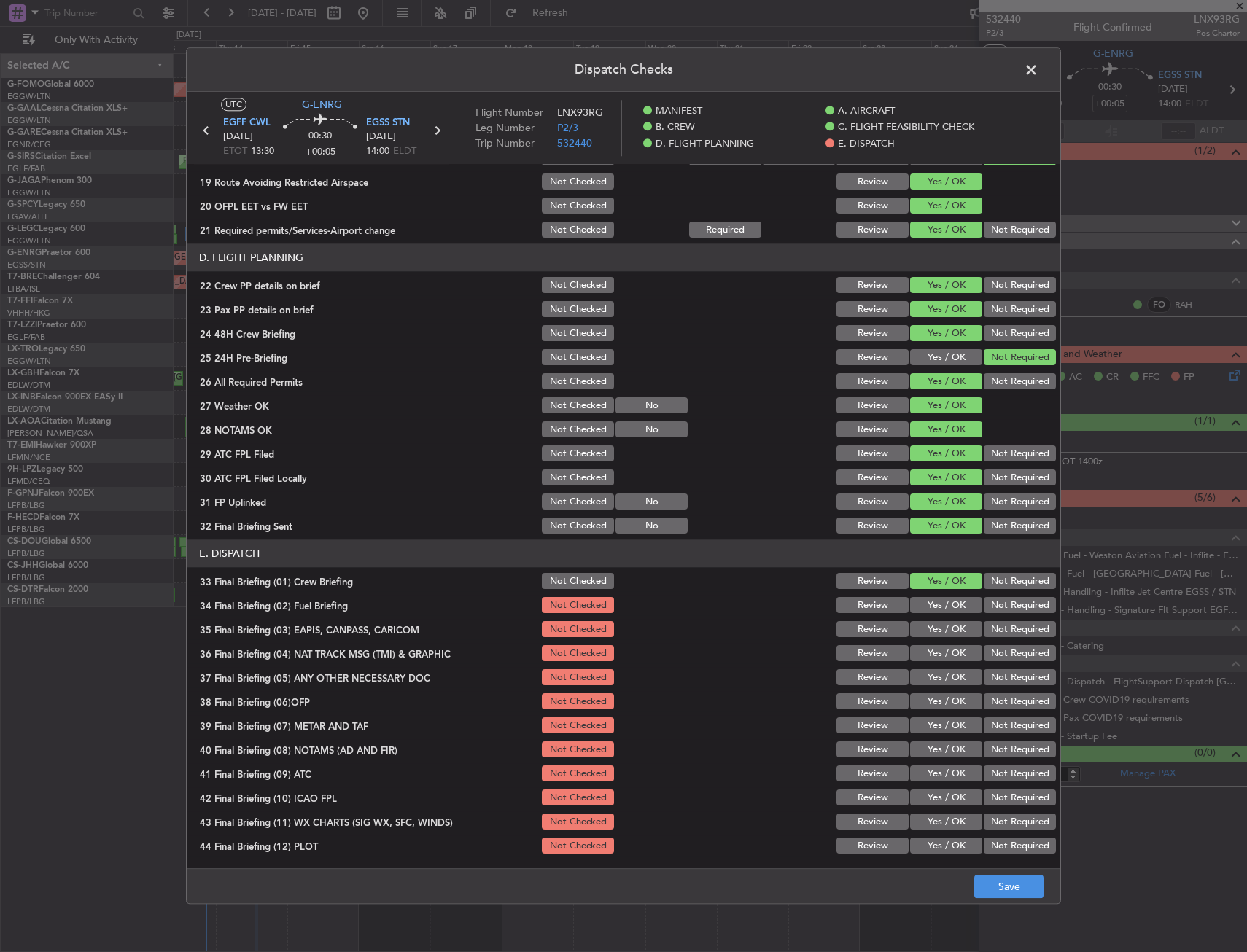
click at [943, 611] on button "Yes / OK" at bounding box center [946, 605] width 73 height 16
click at [990, 634] on button "Not Required" at bounding box center [1020, 629] width 73 height 16
click at [997, 653] on button "Not Required" at bounding box center [1020, 653] width 73 height 16
click at [997, 672] on button "Not Required" at bounding box center [1020, 677] width 73 height 16
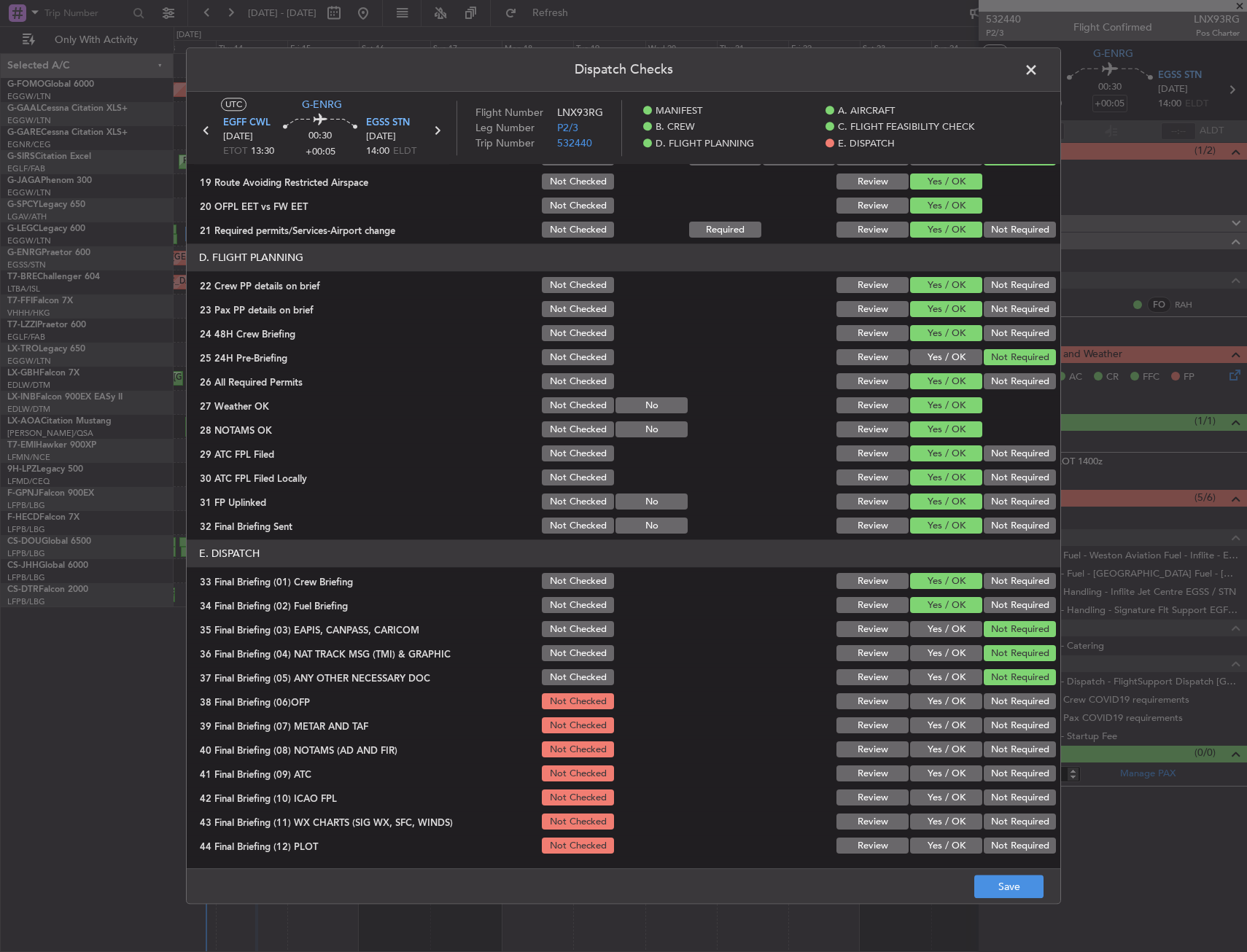
click at [953, 699] on button "Yes / OK" at bounding box center [946, 701] width 73 height 16
click at [944, 732] on button "Yes / OK" at bounding box center [946, 726] width 73 height 16
click at [940, 755] on button "Yes / OK" at bounding box center [946, 749] width 73 height 16
click at [935, 768] on button "Yes / OK" at bounding box center [946, 773] width 73 height 16
click at [930, 792] on button "Yes / OK" at bounding box center [946, 797] width 73 height 16
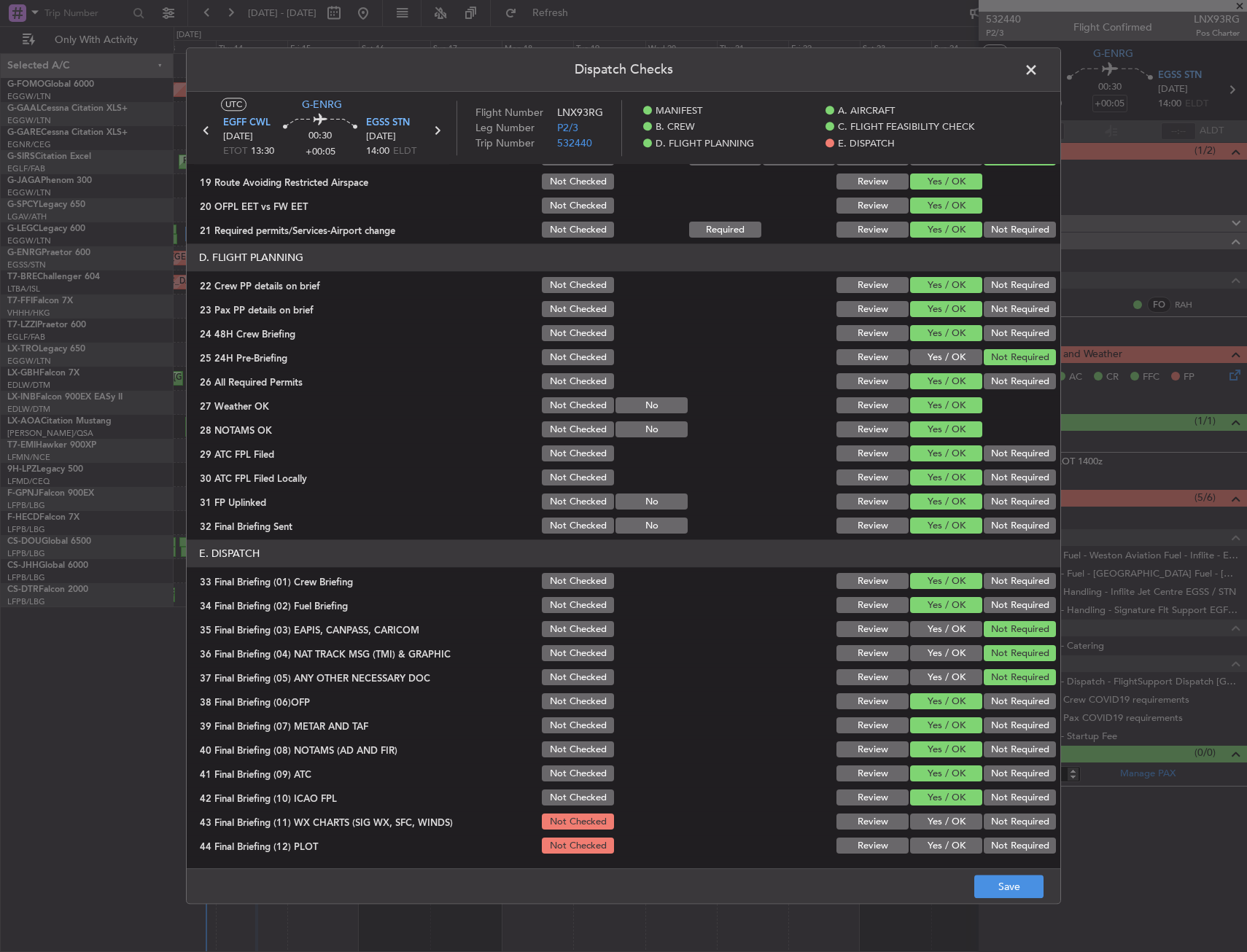
click at [929, 823] on button "Yes / OK" at bounding box center [946, 821] width 73 height 16
click at [926, 841] on button "Yes / OK" at bounding box center [946, 845] width 73 height 16
click at [1026, 880] on button "Save" at bounding box center [1009, 886] width 70 height 23
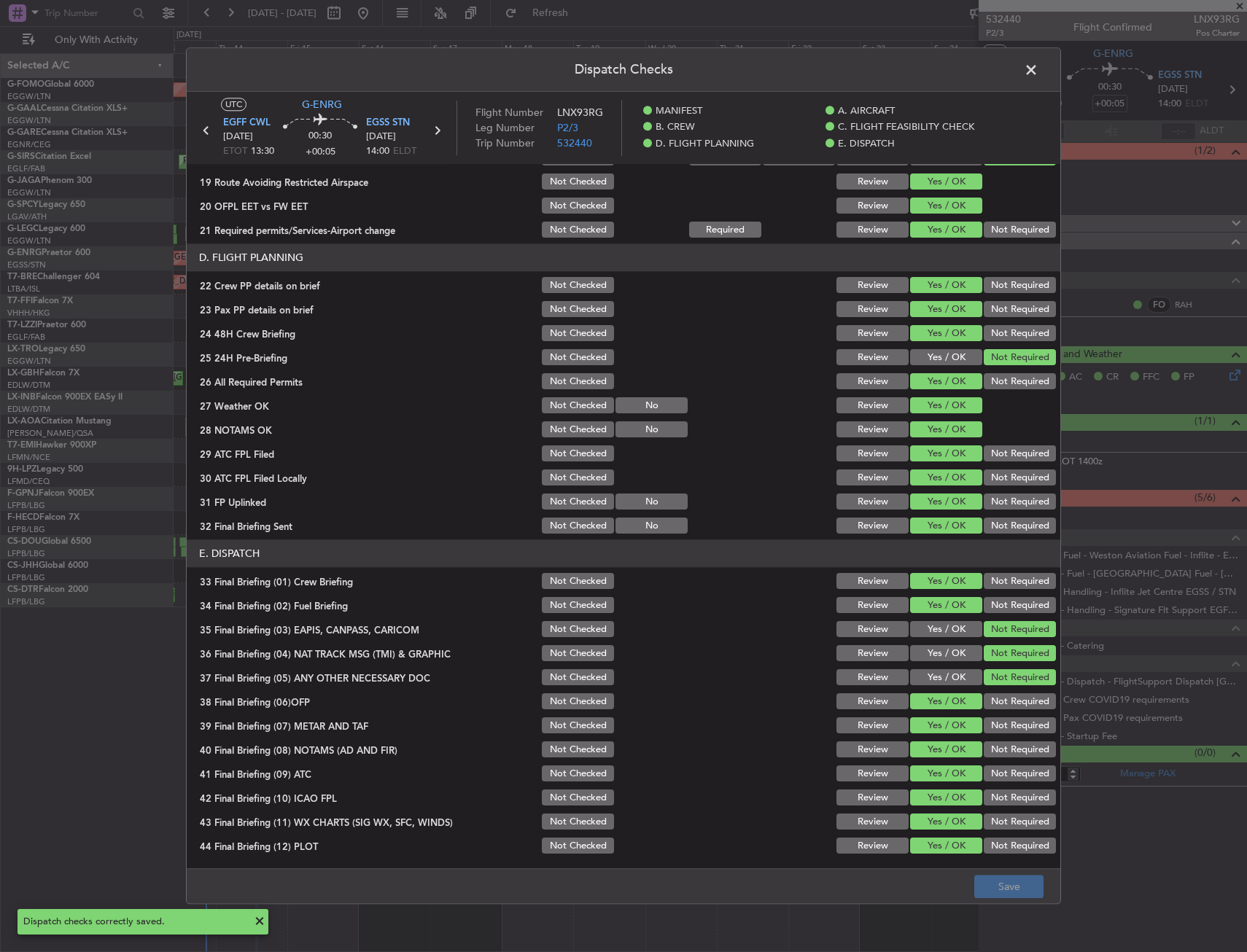
click at [1038, 71] on span at bounding box center [1038, 73] width 0 height 29
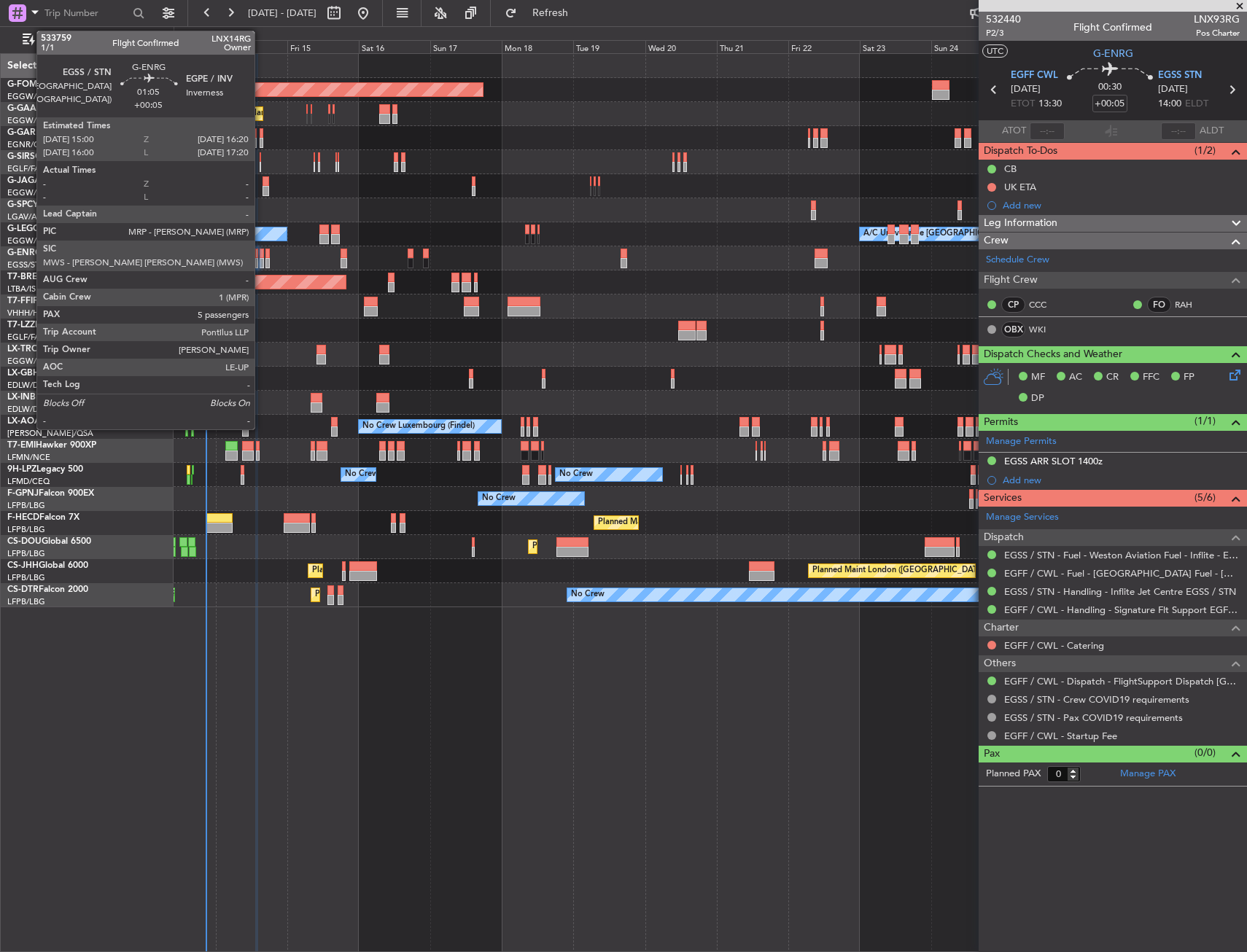
click at [261, 256] on div at bounding box center [262, 254] width 4 height 10
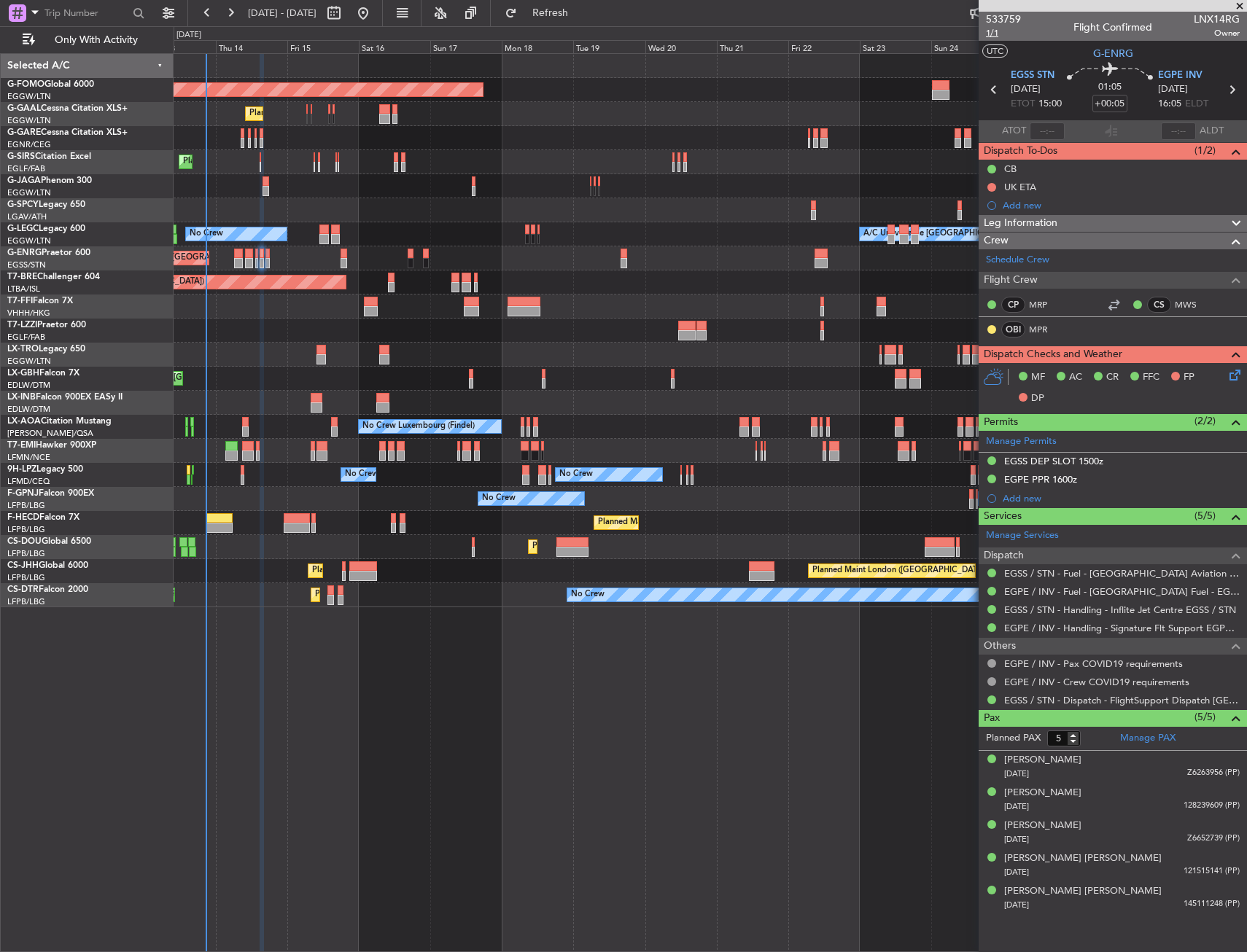
click at [994, 32] on span "1/1" at bounding box center [1003, 33] width 35 height 13
click at [1103, 486] on div "EGPE PPR 1600z" at bounding box center [1112, 480] width 268 height 18
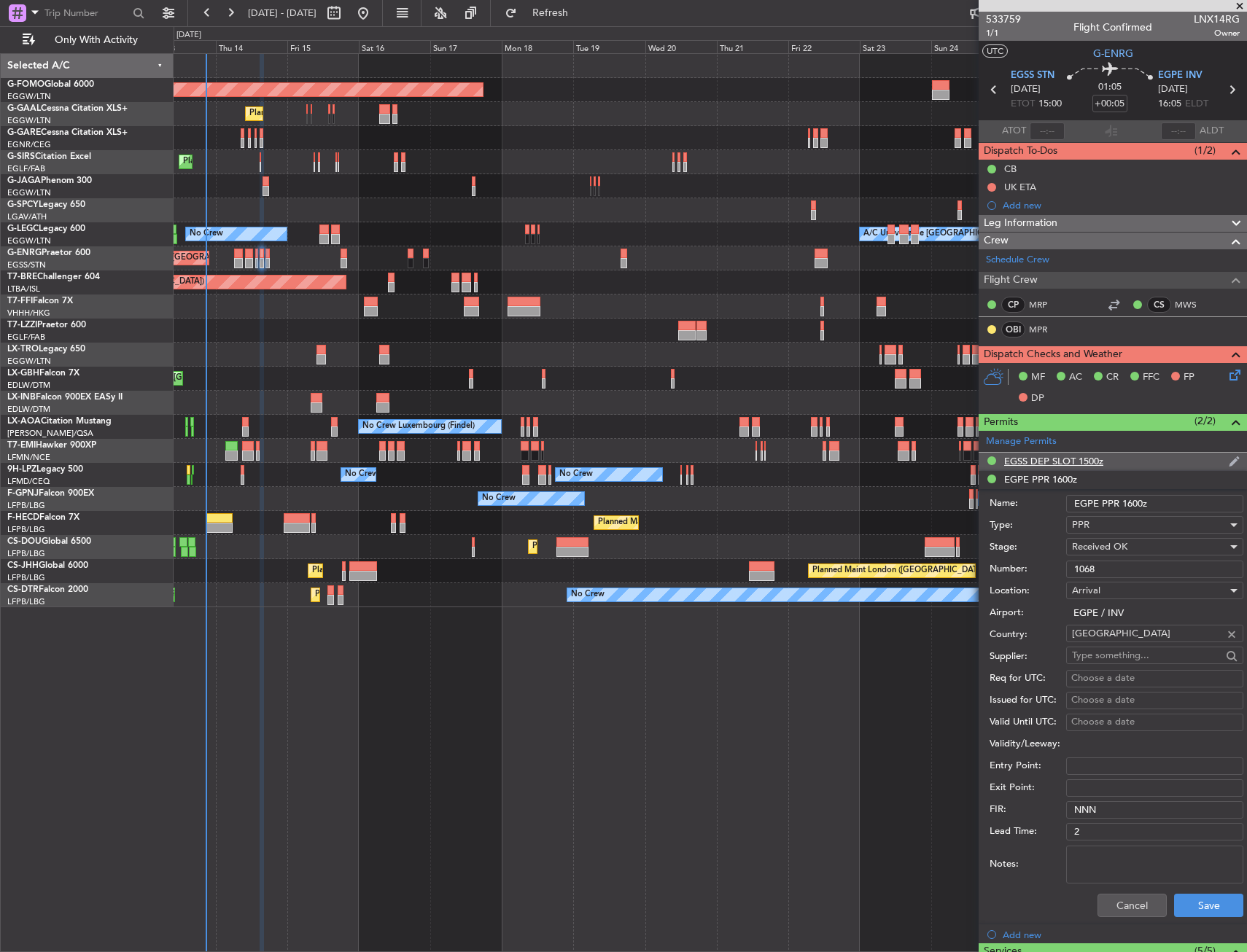
click at [1133, 469] on div "EGSS DEP SLOT 1500z" at bounding box center [1112, 462] width 268 height 18
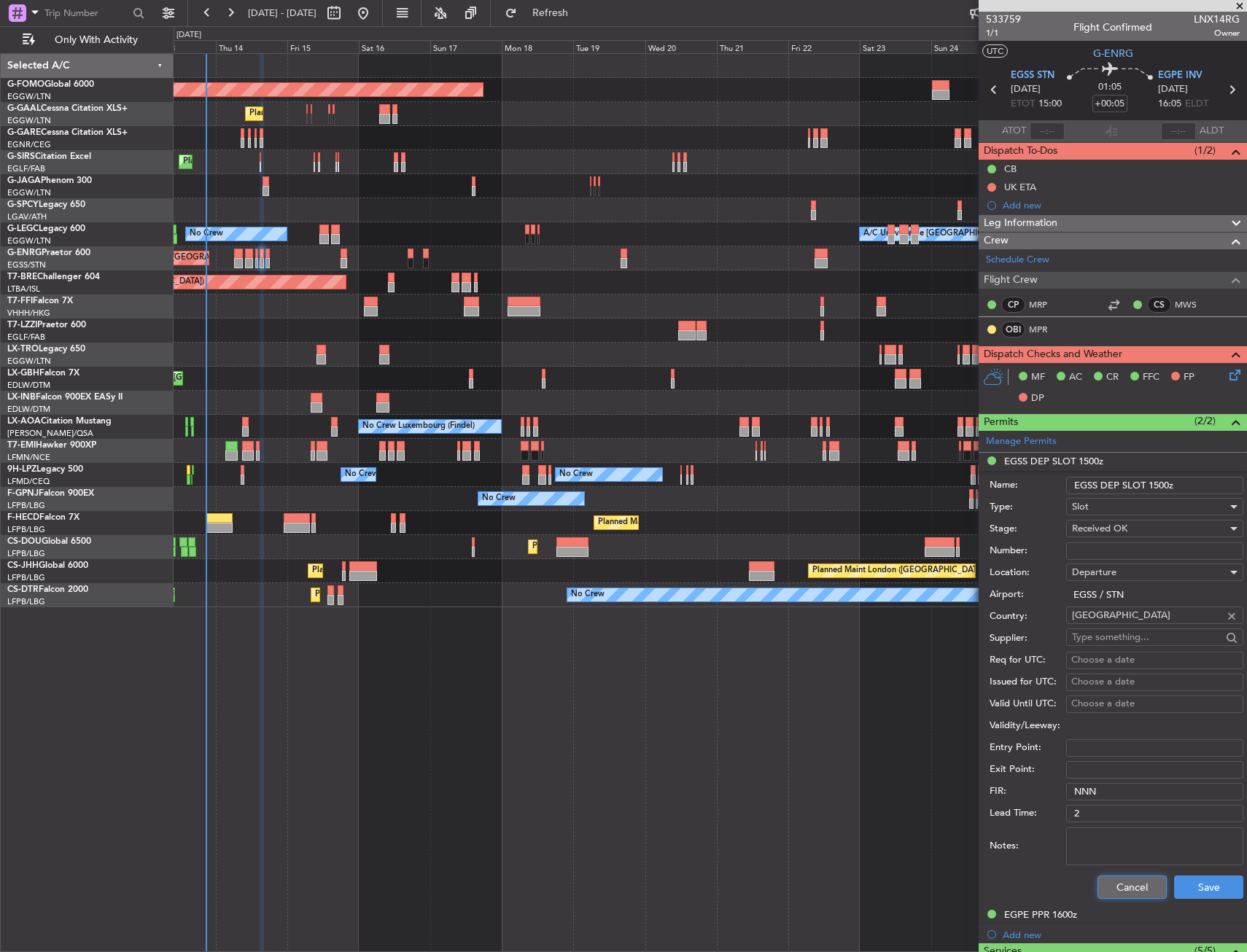
click at [1116, 885] on button "Cancel" at bounding box center [1132, 886] width 70 height 23
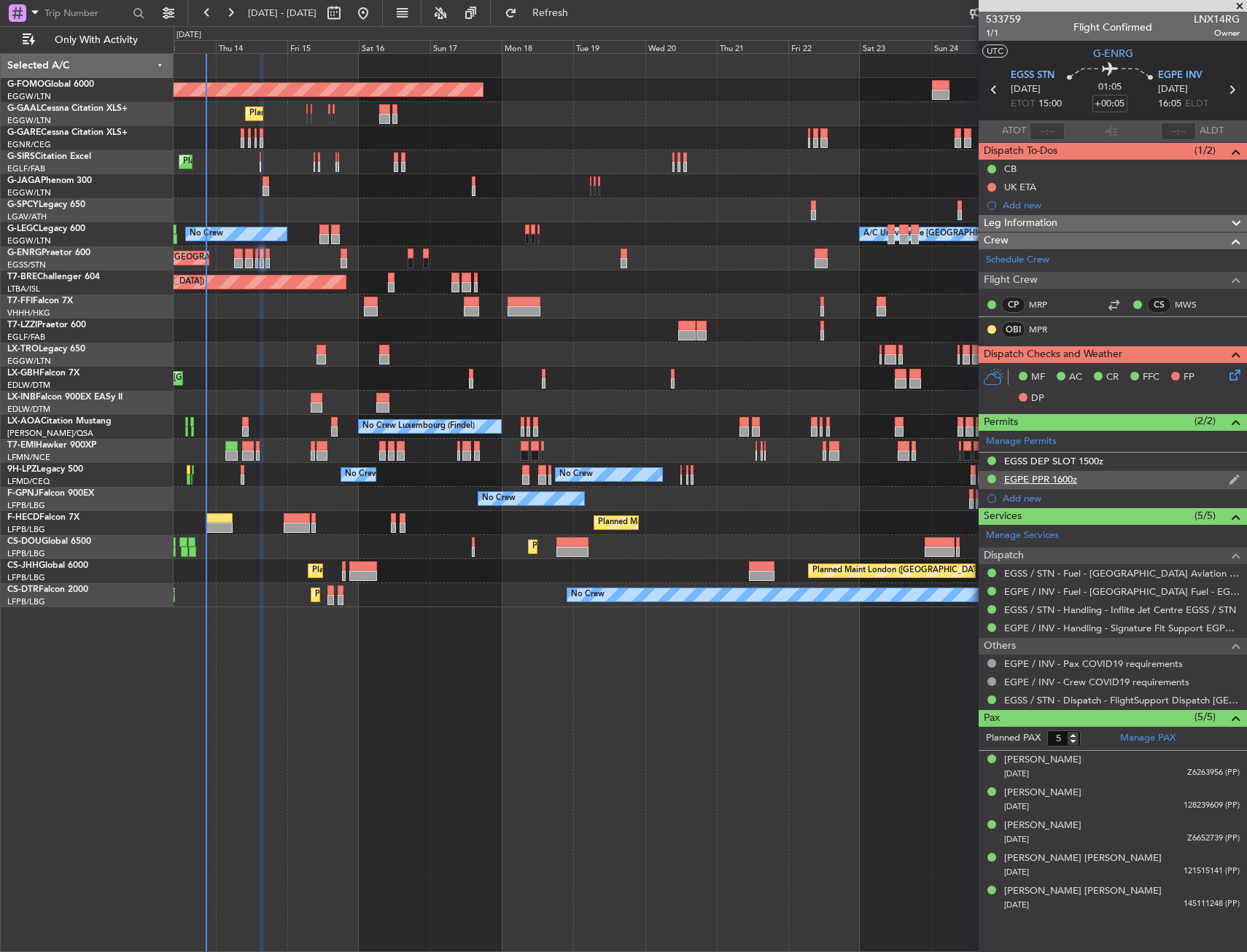
click at [1118, 477] on div "EGPE PPR 1600z" at bounding box center [1112, 480] width 268 height 18
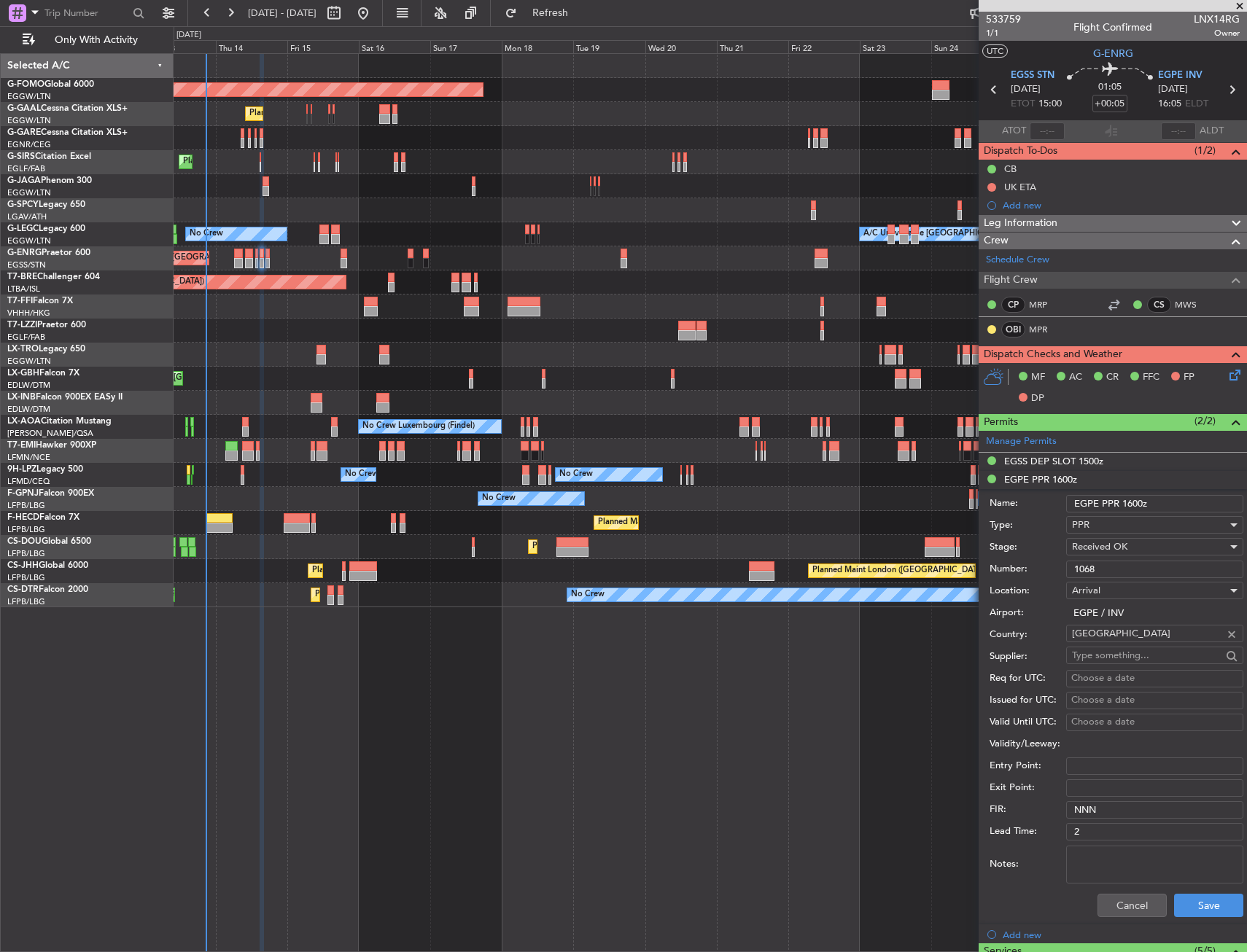
click at [1083, 569] on input "1068" at bounding box center [1154, 569] width 177 height 17
drag, startPoint x: 1116, startPoint y: 908, endPoint x: 1100, endPoint y: 897, distance: 19.4
click at [1116, 908] on button "Cancel" at bounding box center [1132, 905] width 70 height 23
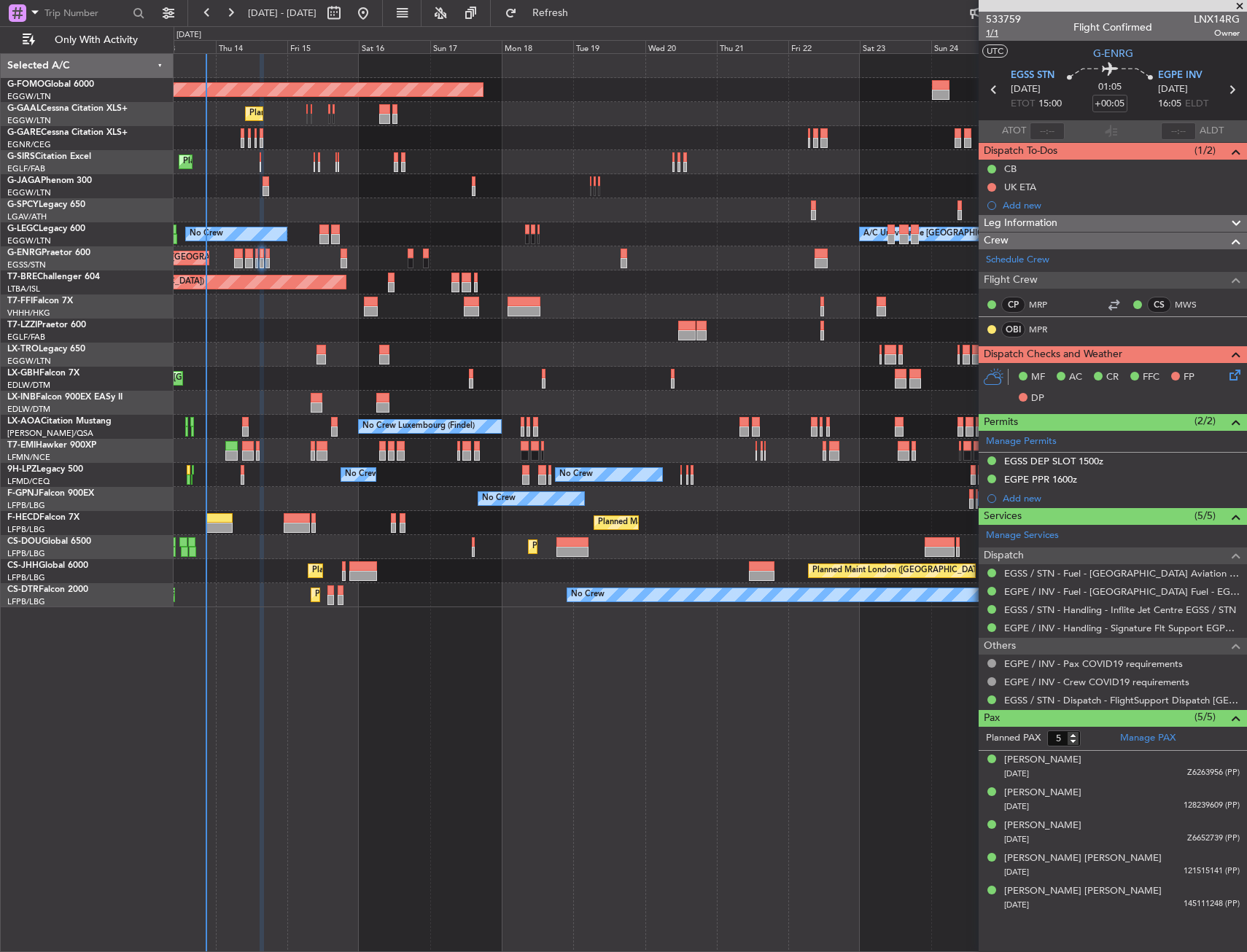
click at [993, 31] on span "1/1" at bounding box center [1003, 33] width 35 height 13
click at [1230, 375] on icon at bounding box center [1232, 373] width 12 height 12
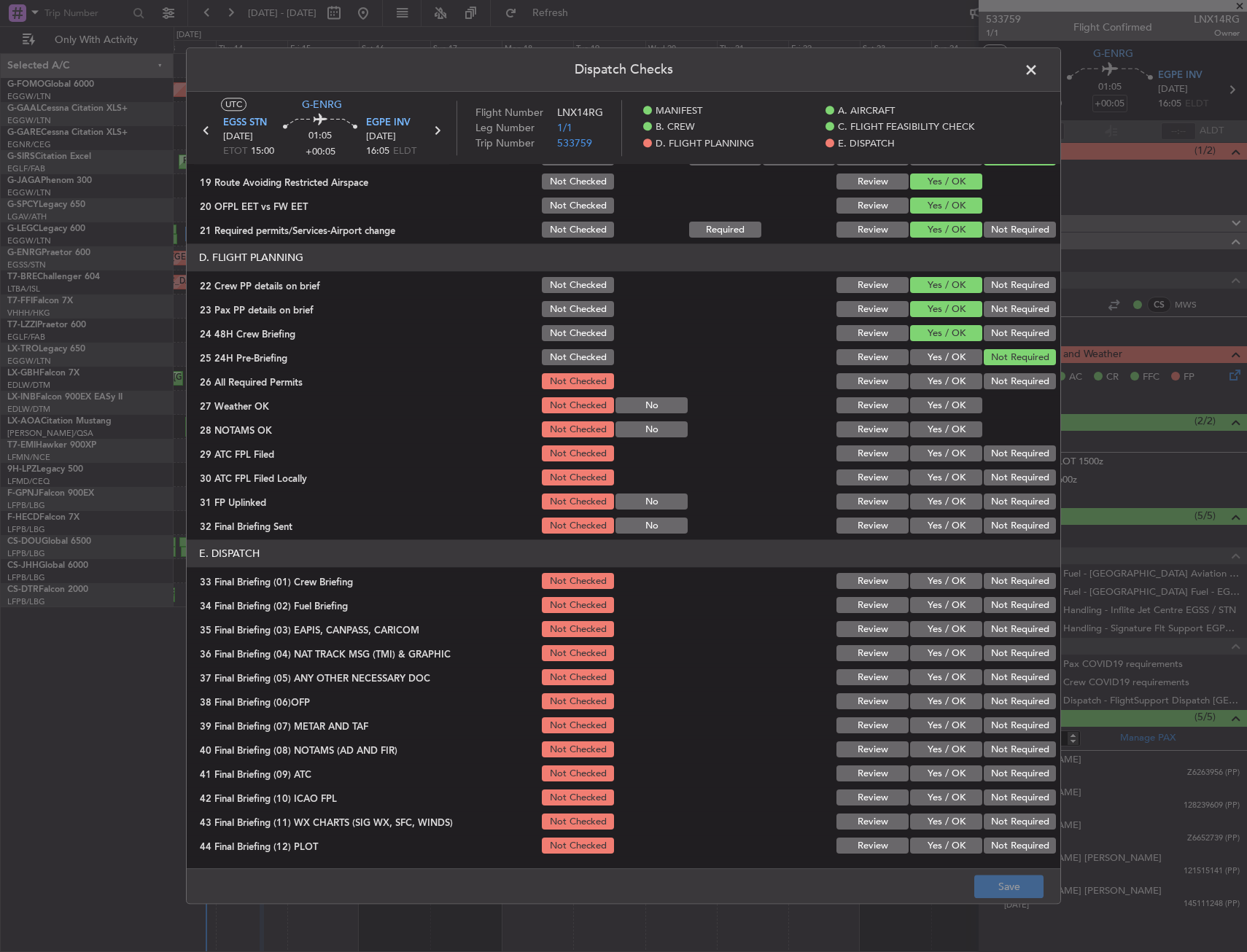
click at [933, 380] on button "Yes / OK" at bounding box center [946, 381] width 73 height 16
click at [935, 400] on button "Yes / OK" at bounding box center [946, 405] width 73 height 16
click at [947, 433] on button "Yes / OK" at bounding box center [946, 430] width 73 height 16
click at [945, 459] on button "Yes / OK" at bounding box center [946, 454] width 73 height 16
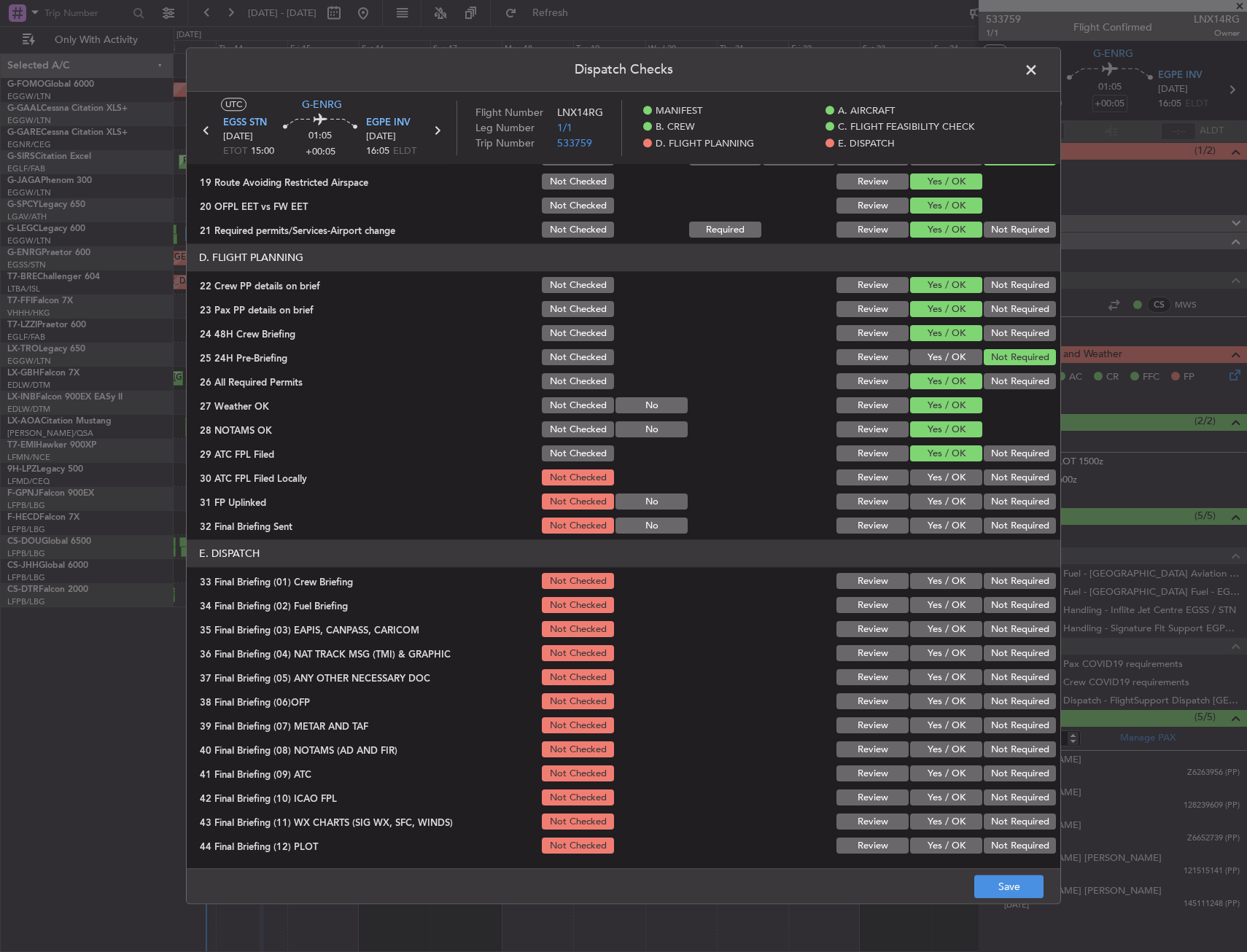
click at [944, 483] on button "Yes / OK" at bounding box center [946, 477] width 73 height 16
click at [940, 498] on button "Yes / OK" at bounding box center [946, 501] width 73 height 16
click at [939, 527] on button "Yes / OK" at bounding box center [946, 525] width 73 height 16
click at [932, 578] on button "Yes / OK" at bounding box center [946, 581] width 73 height 16
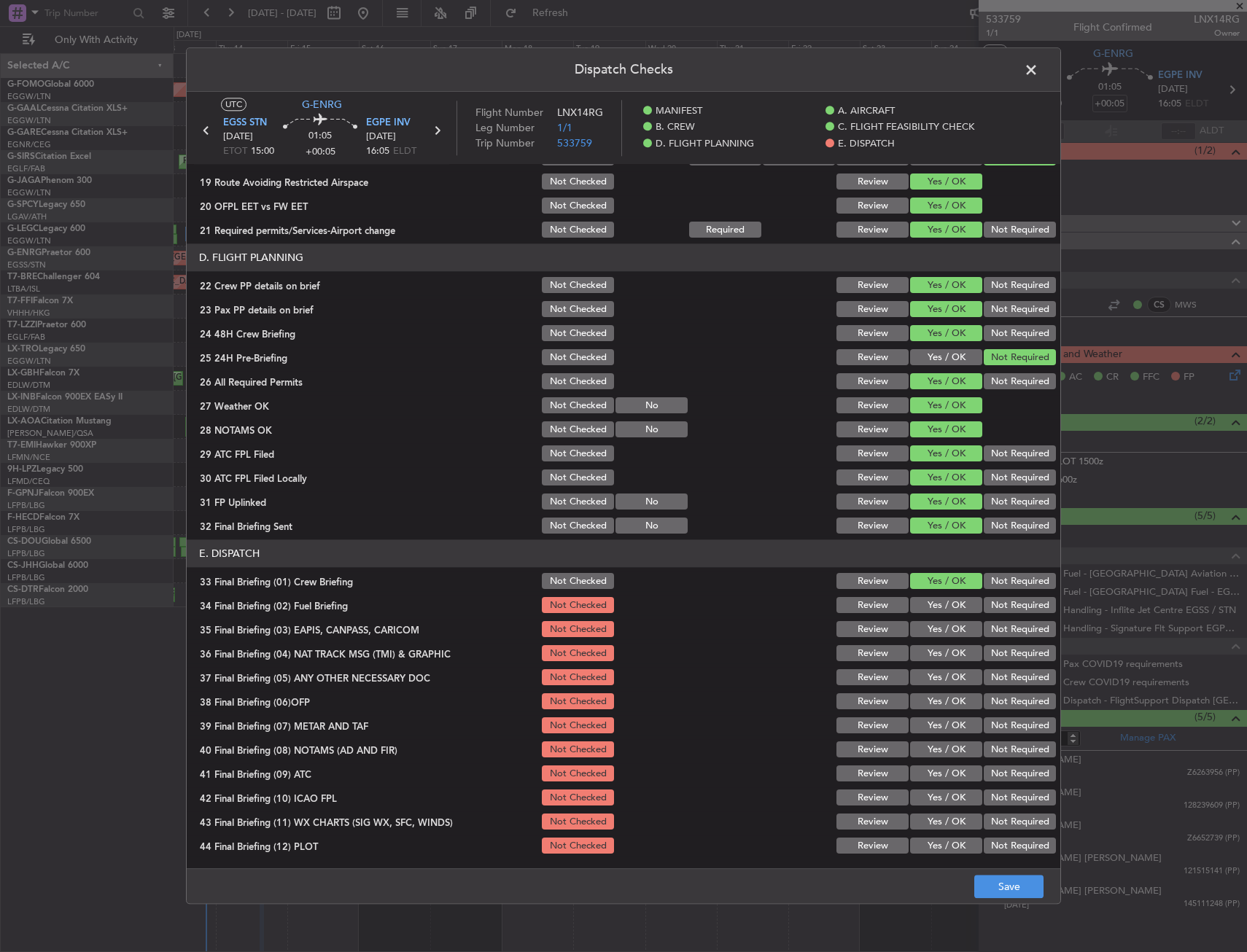
click at [927, 605] on button "Yes / OK" at bounding box center [946, 605] width 73 height 16
click at [996, 631] on button "Not Required" at bounding box center [1020, 629] width 73 height 16
click at [991, 654] on button "Not Required" at bounding box center [1020, 653] width 73 height 16
click at [991, 675] on button "Not Required" at bounding box center [1020, 677] width 73 height 16
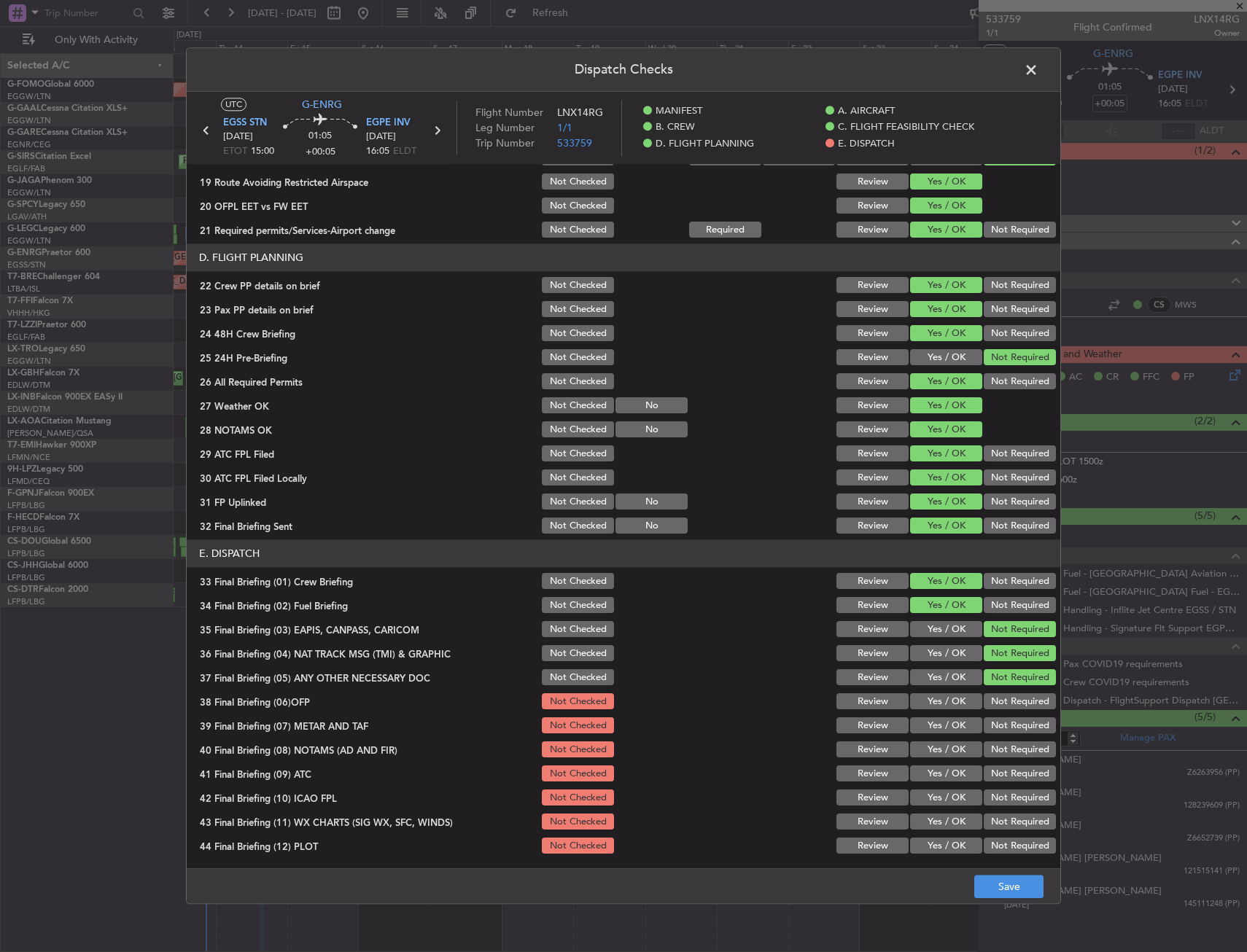
click at [936, 704] on button "Yes / OK" at bounding box center [946, 701] width 73 height 16
click at [928, 729] on button "Yes / OK" at bounding box center [946, 726] width 73 height 16
click at [928, 749] on button "Yes / OK" at bounding box center [946, 749] width 73 height 16
drag, startPoint x: 926, startPoint y: 779, endPoint x: 926, endPoint y: 788, distance: 9.0
click at [926, 780] on button "Yes / OK" at bounding box center [946, 773] width 73 height 16
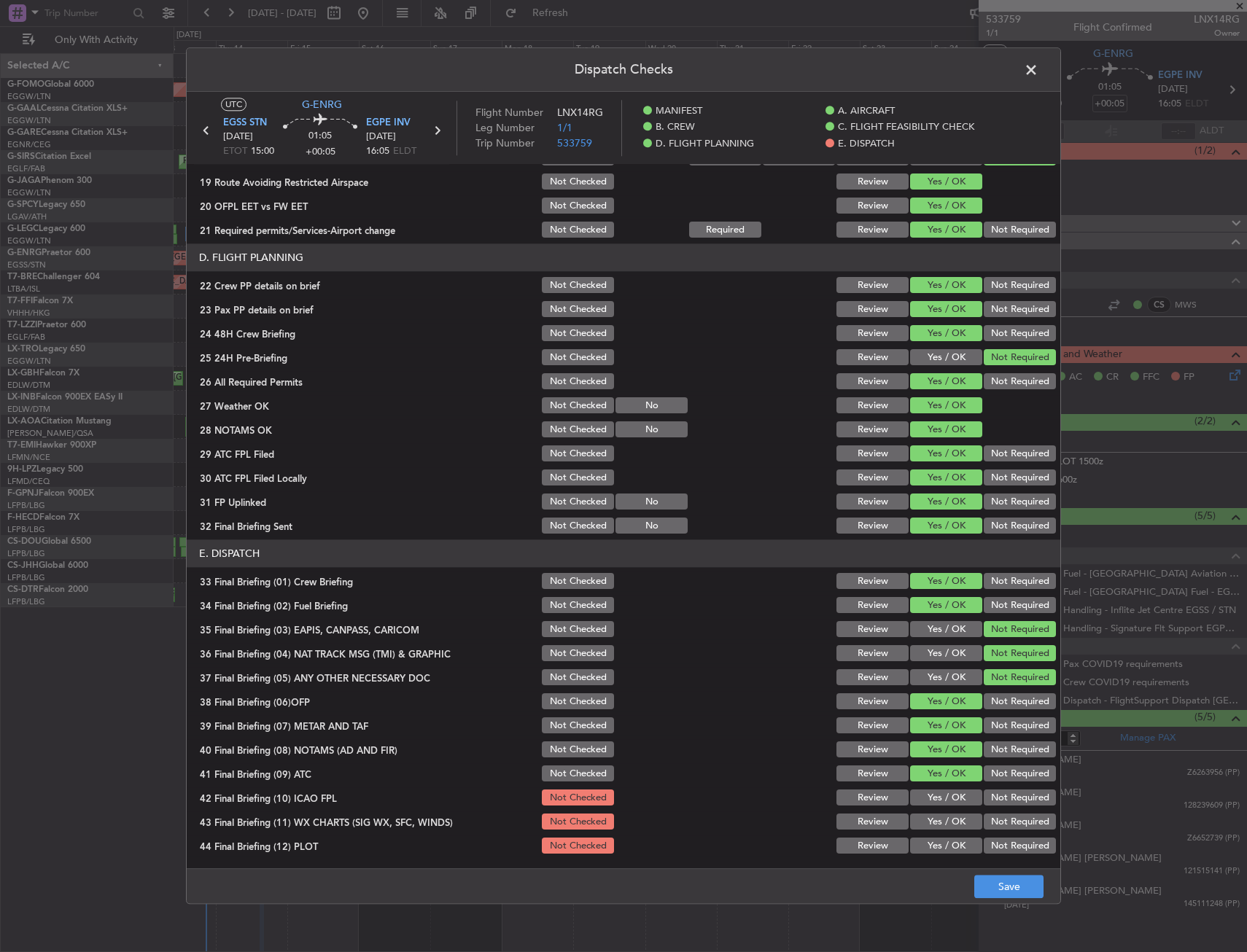
click at [937, 799] on button "Yes / OK" at bounding box center [946, 797] width 73 height 16
click at [934, 828] on button "Yes / OK" at bounding box center [946, 821] width 73 height 16
click at [934, 846] on button "Yes / OK" at bounding box center [946, 845] width 73 height 16
click at [988, 870] on footer "Save" at bounding box center [624, 885] width 873 height 35
click at [991, 880] on button "Save" at bounding box center [1009, 886] width 70 height 23
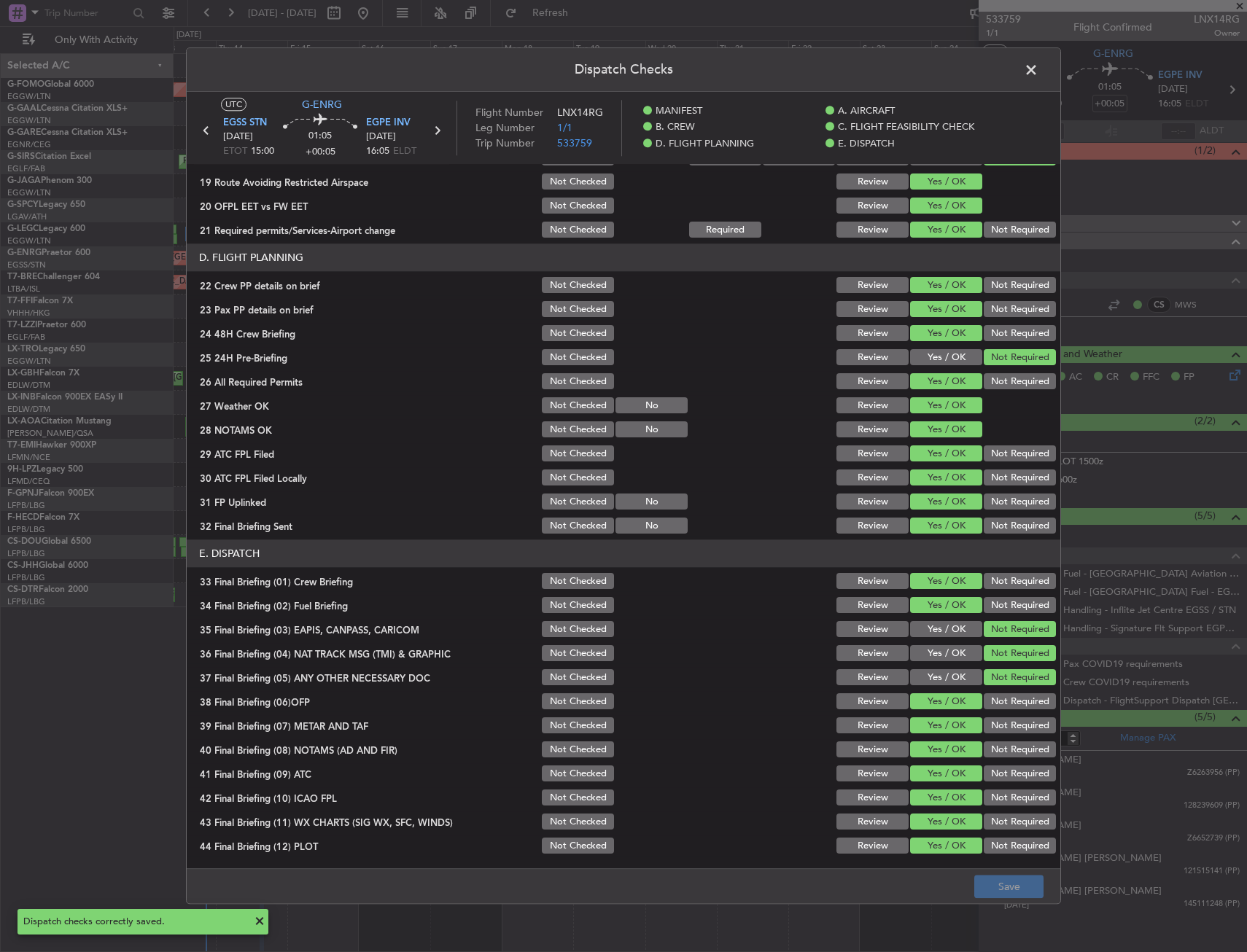
click at [1038, 66] on span at bounding box center [1038, 73] width 0 height 29
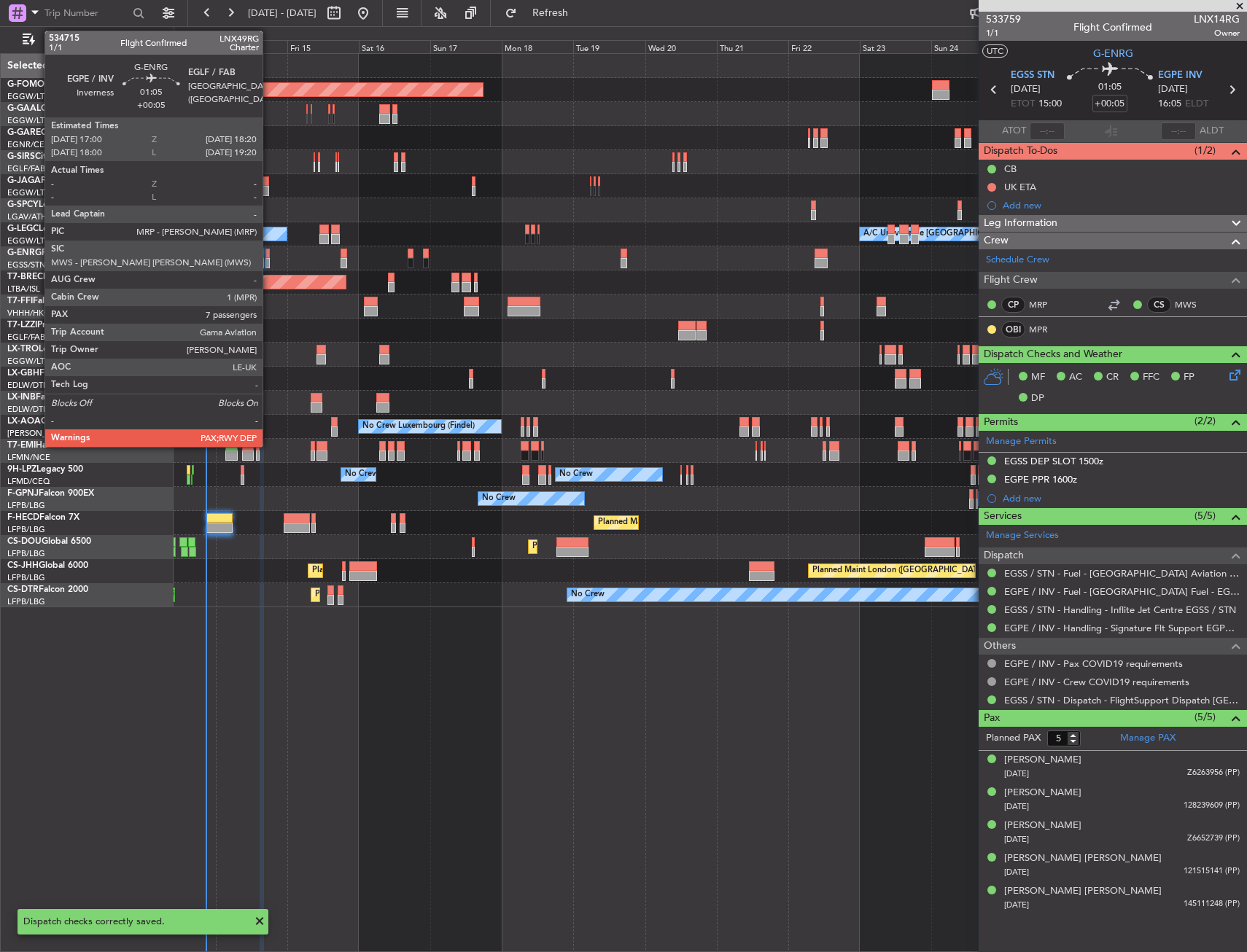
click at [269, 253] on div at bounding box center [268, 254] width 4 height 10
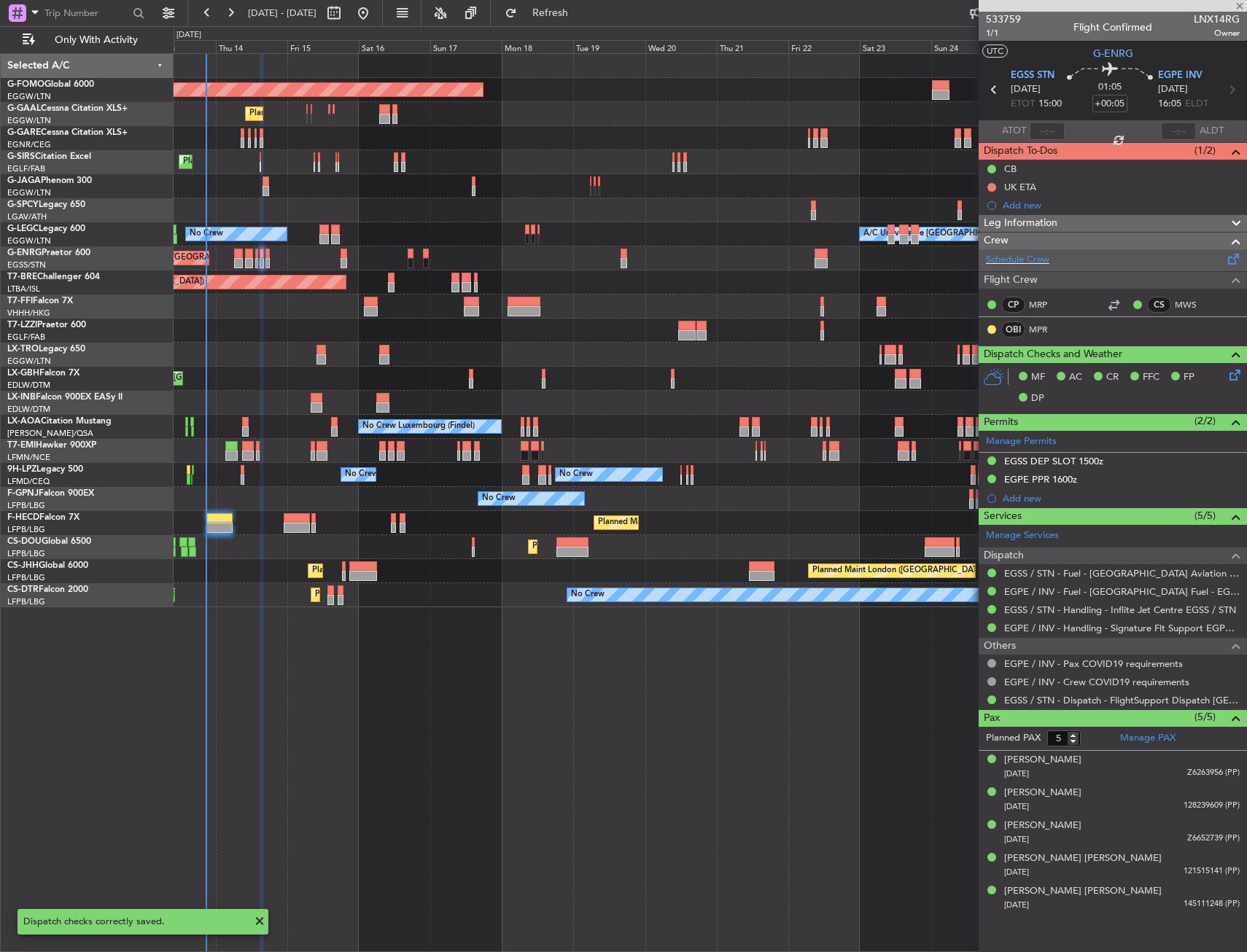
type input "7"
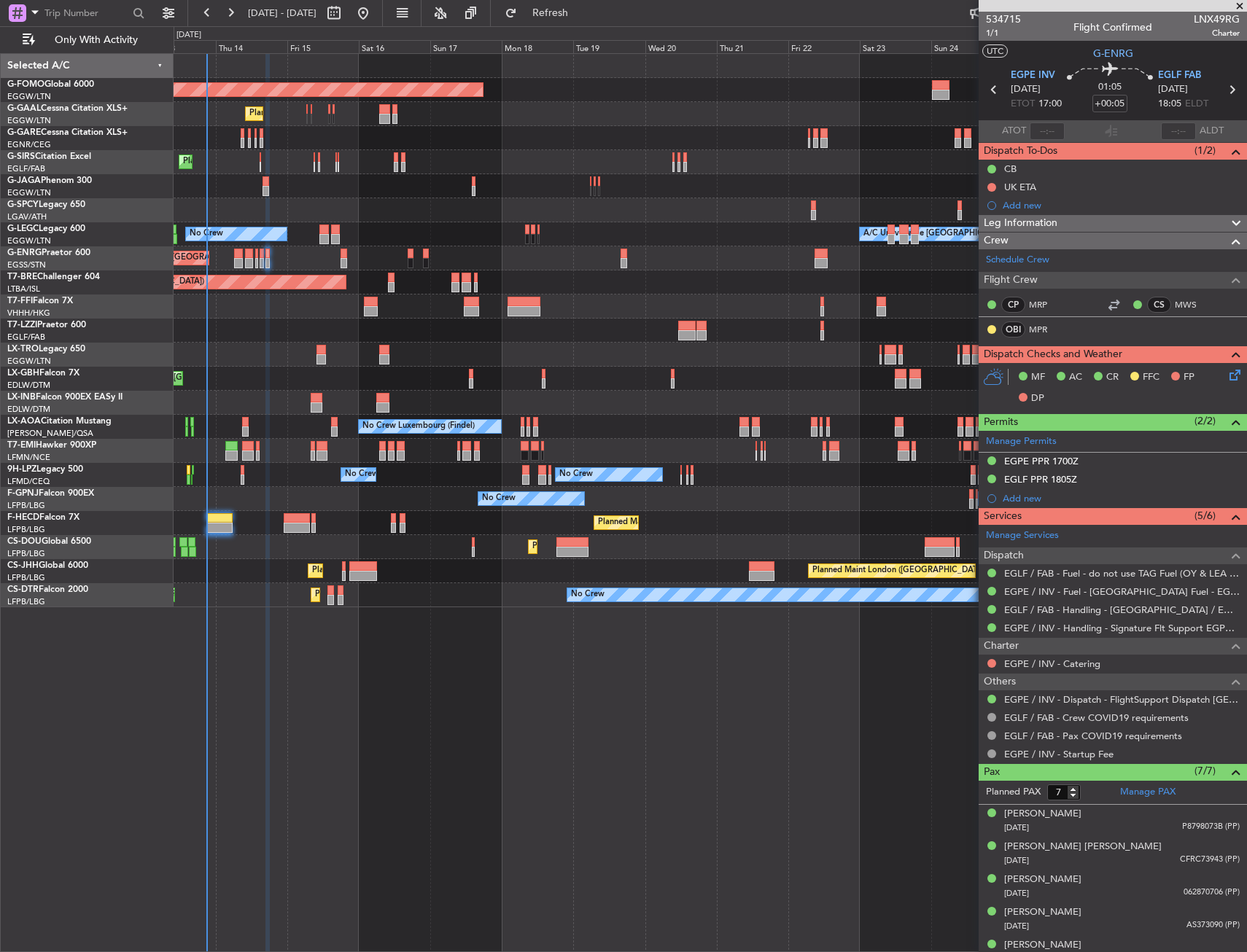
click at [517, 492] on div "Planned Maint Windsor Locks (Bradley Intl) Planned Maint Dusseldorf Planned Mai…" at bounding box center [709, 330] width 1072 height 553
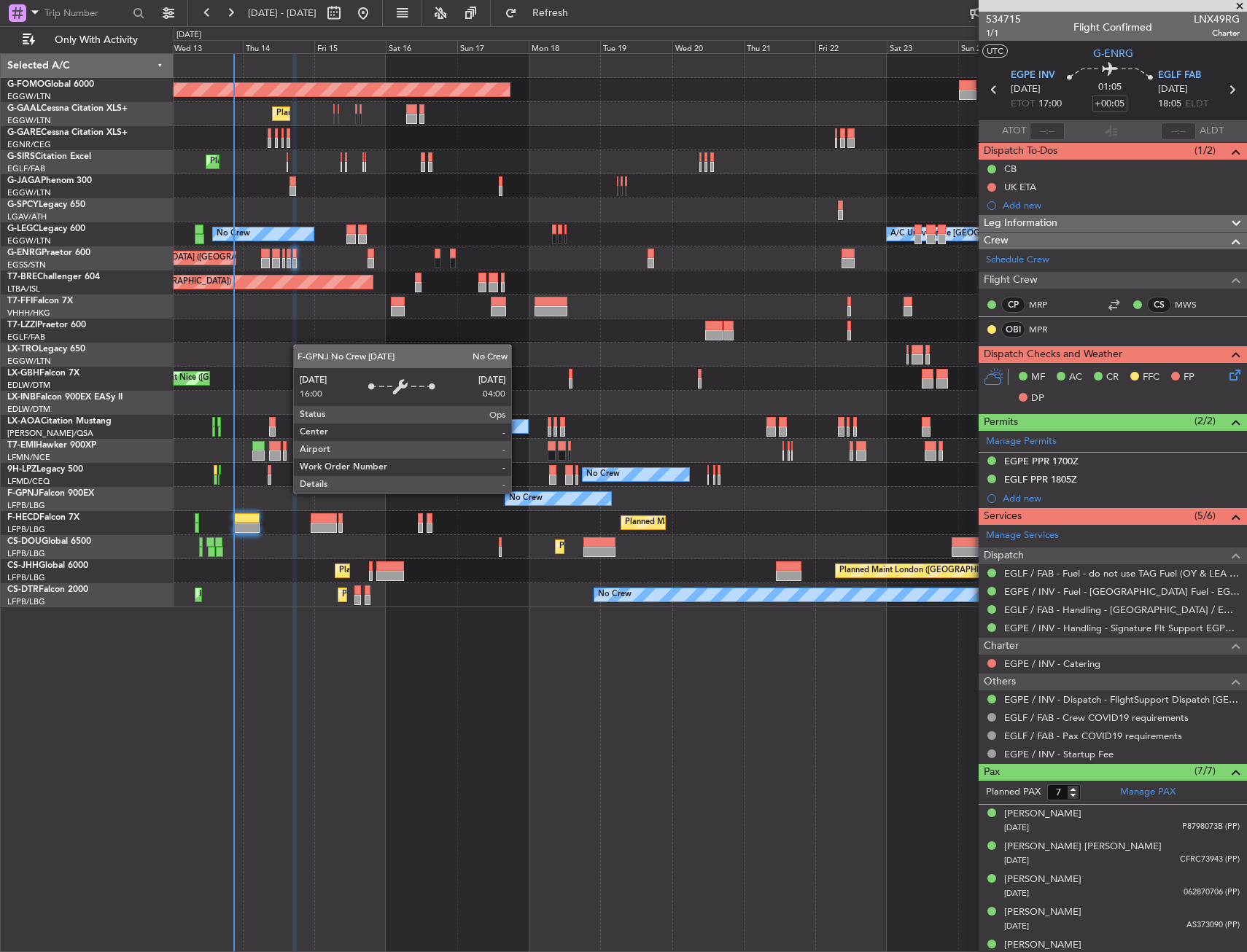
click at [509, 494] on div "No Crew" at bounding box center [526, 498] width 34 height 22
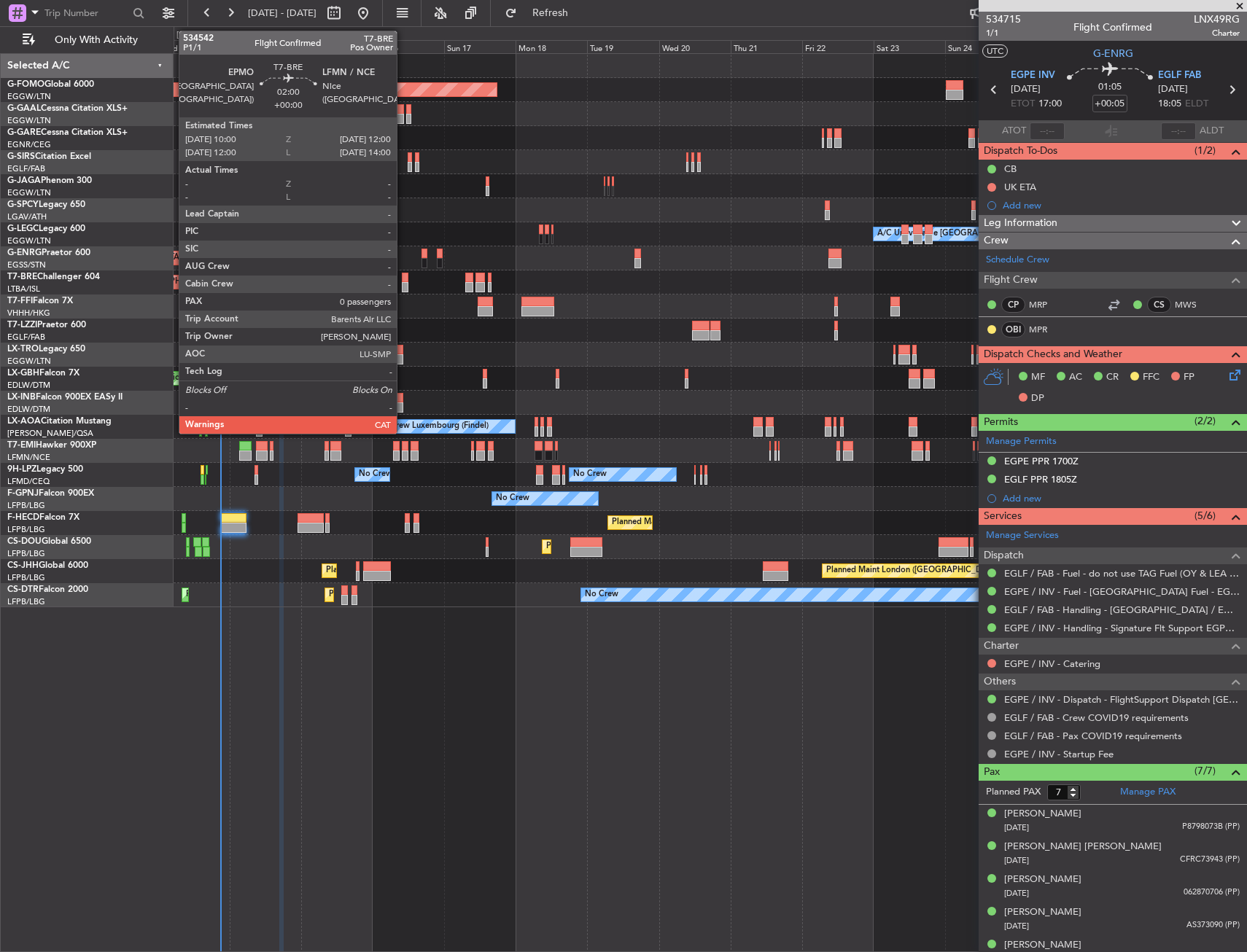
click at [403, 276] on div at bounding box center [404, 278] width 7 height 10
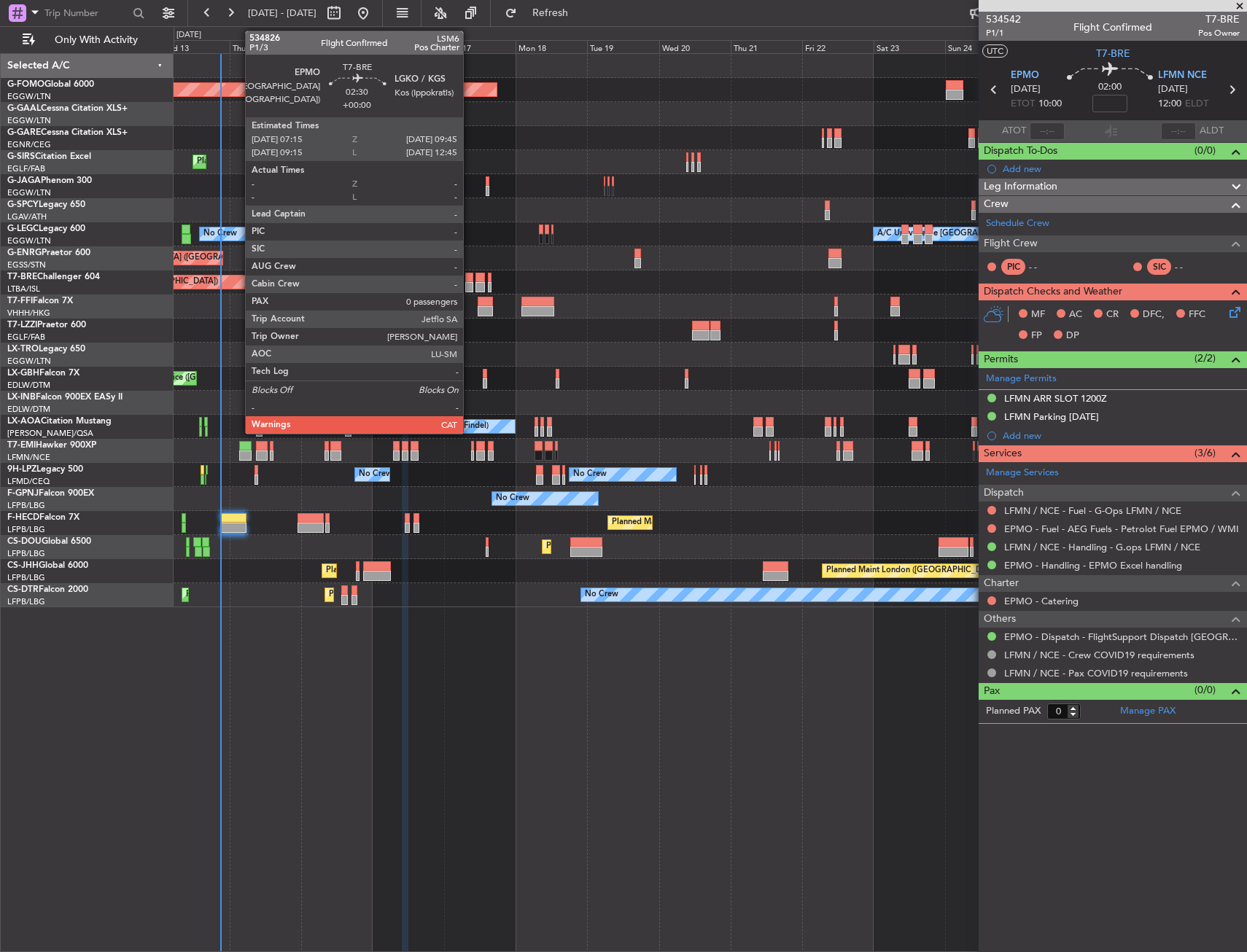
click at [469, 280] on div at bounding box center [469, 278] width 8 height 10
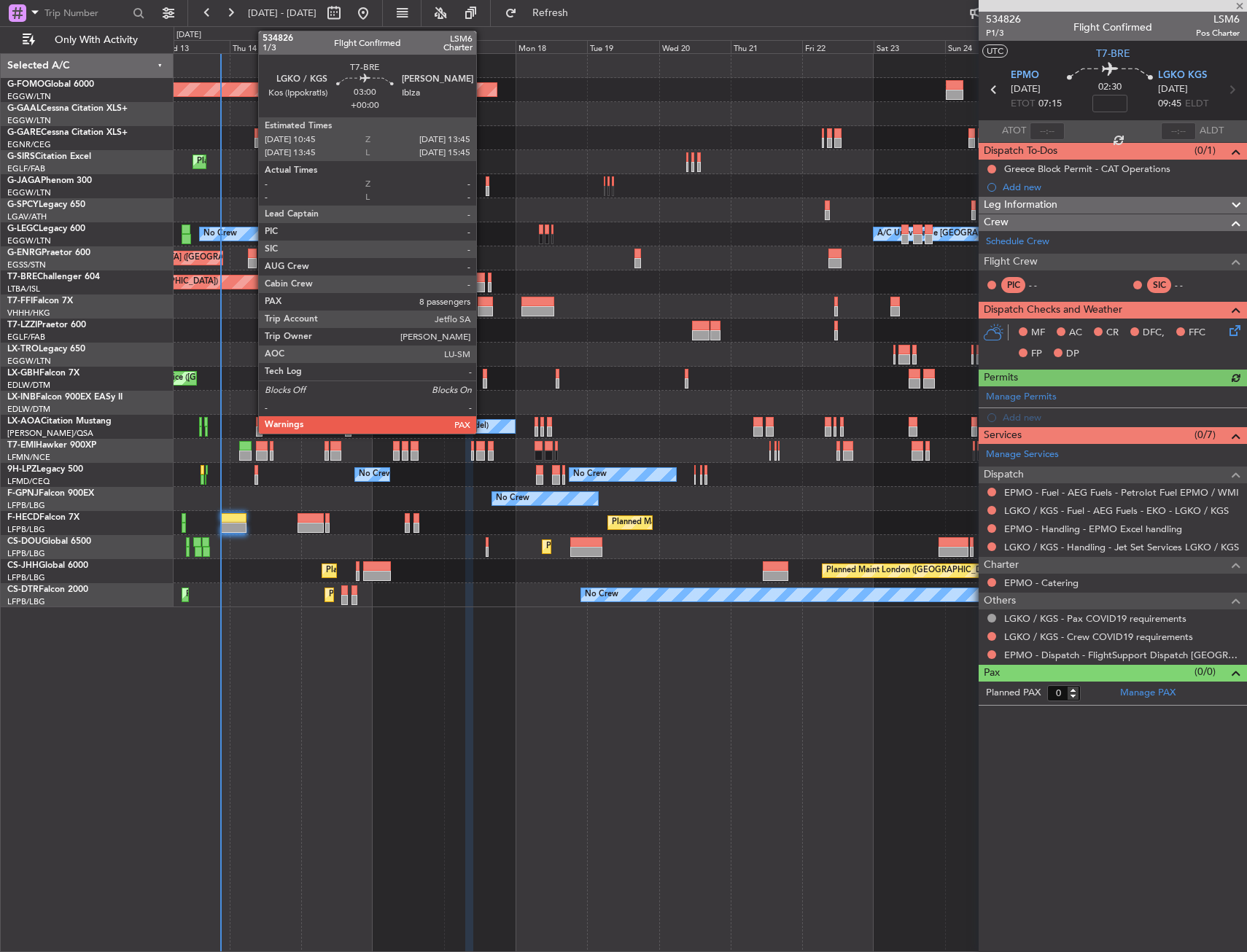
click at [483, 277] on div at bounding box center [480, 278] width 10 height 10
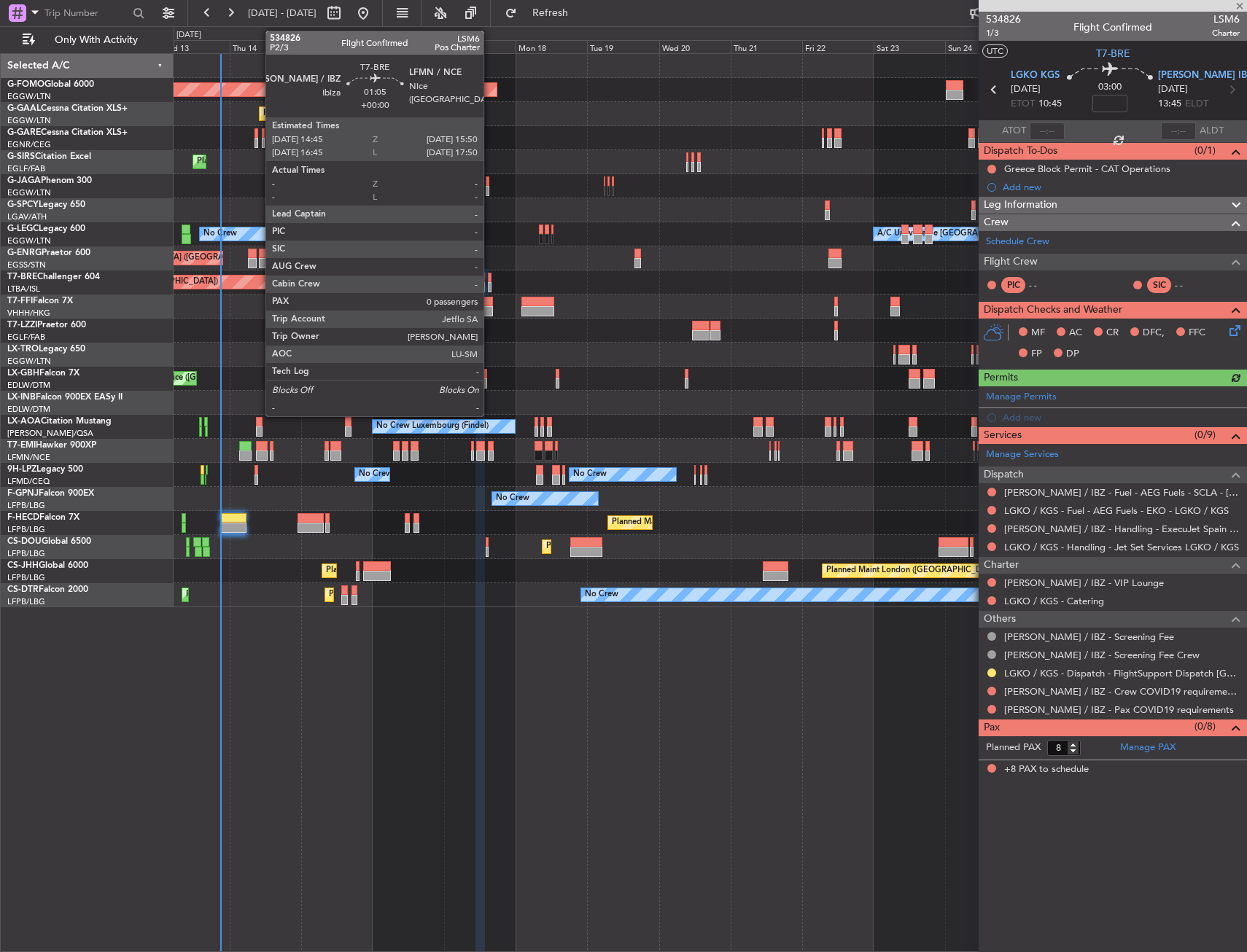
click at [490, 279] on div at bounding box center [489, 278] width 4 height 10
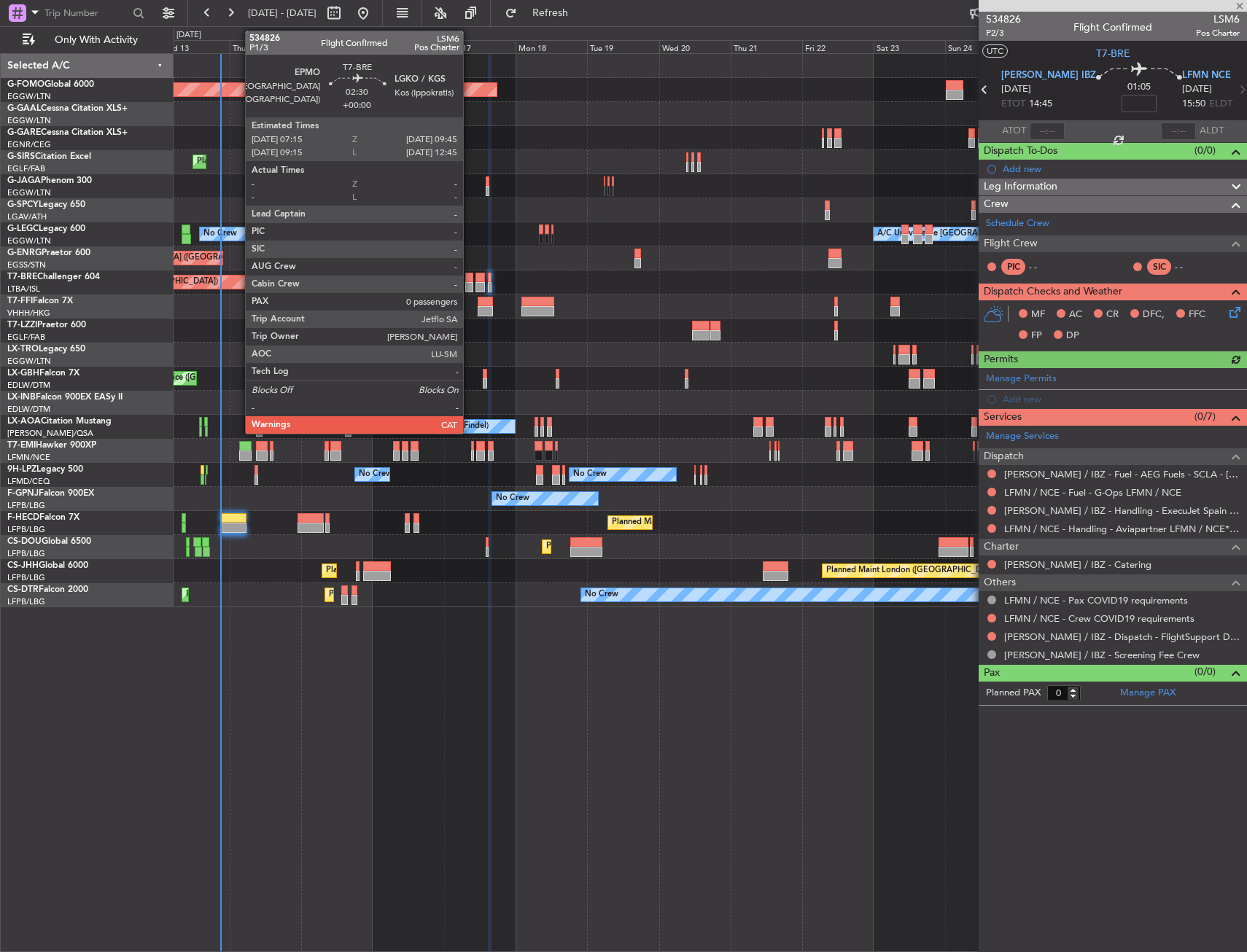
click at [469, 283] on div at bounding box center [469, 287] width 8 height 10
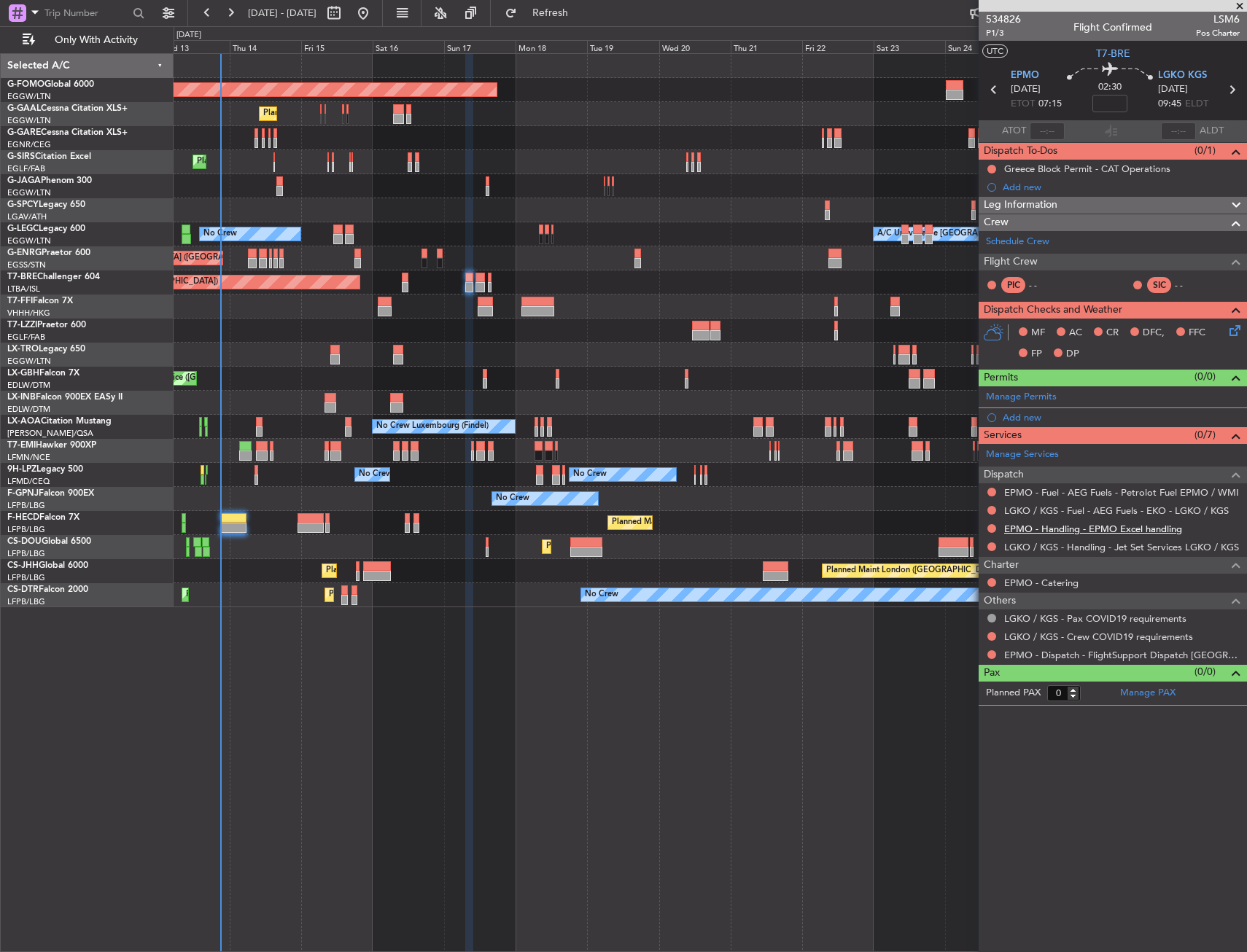
click at [1035, 528] on link "EPMO - Handling - EPMO Excel handling" at bounding box center [1093, 528] width 178 height 13
click at [1047, 548] on link "LGKO / KGS - Handling - Jet Set Services LGKO / KGS" at bounding box center [1121, 547] width 235 height 13
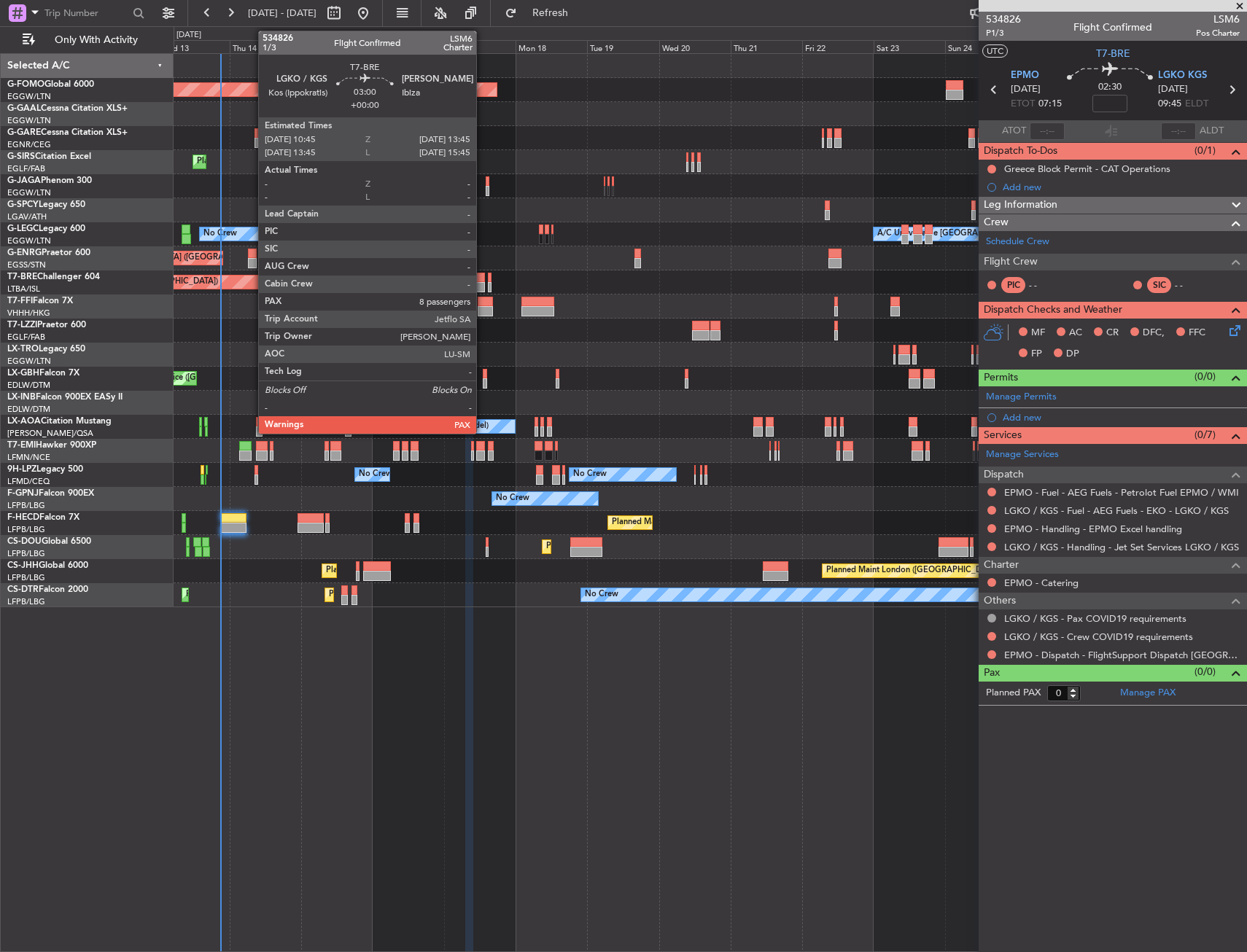
click at [483, 285] on div at bounding box center [480, 287] width 10 height 10
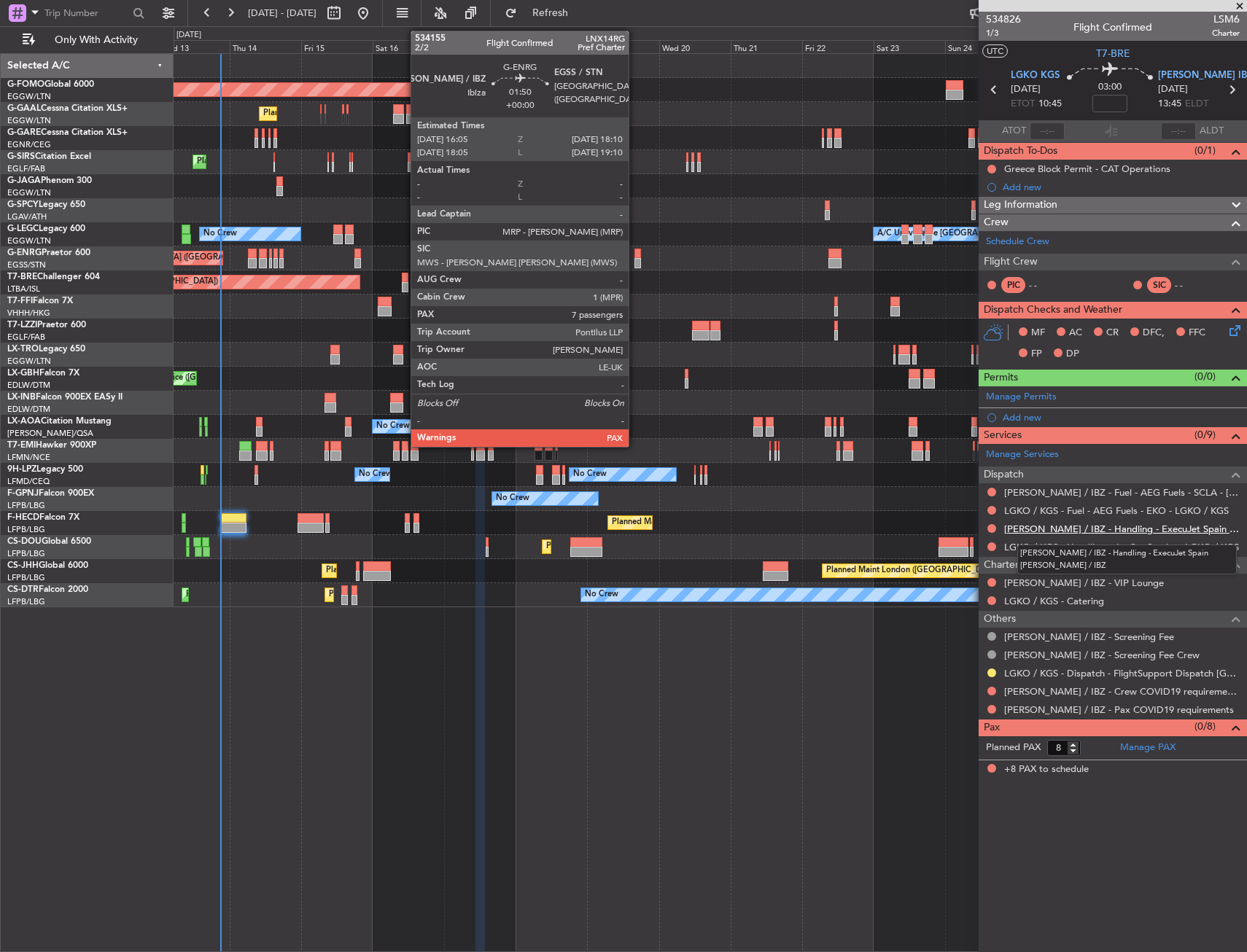
click at [1044, 525] on link "[PERSON_NAME] / IBZ - Handling - ExecuJet Spain [PERSON_NAME] / IBZ" at bounding box center [1121, 528] width 235 height 13
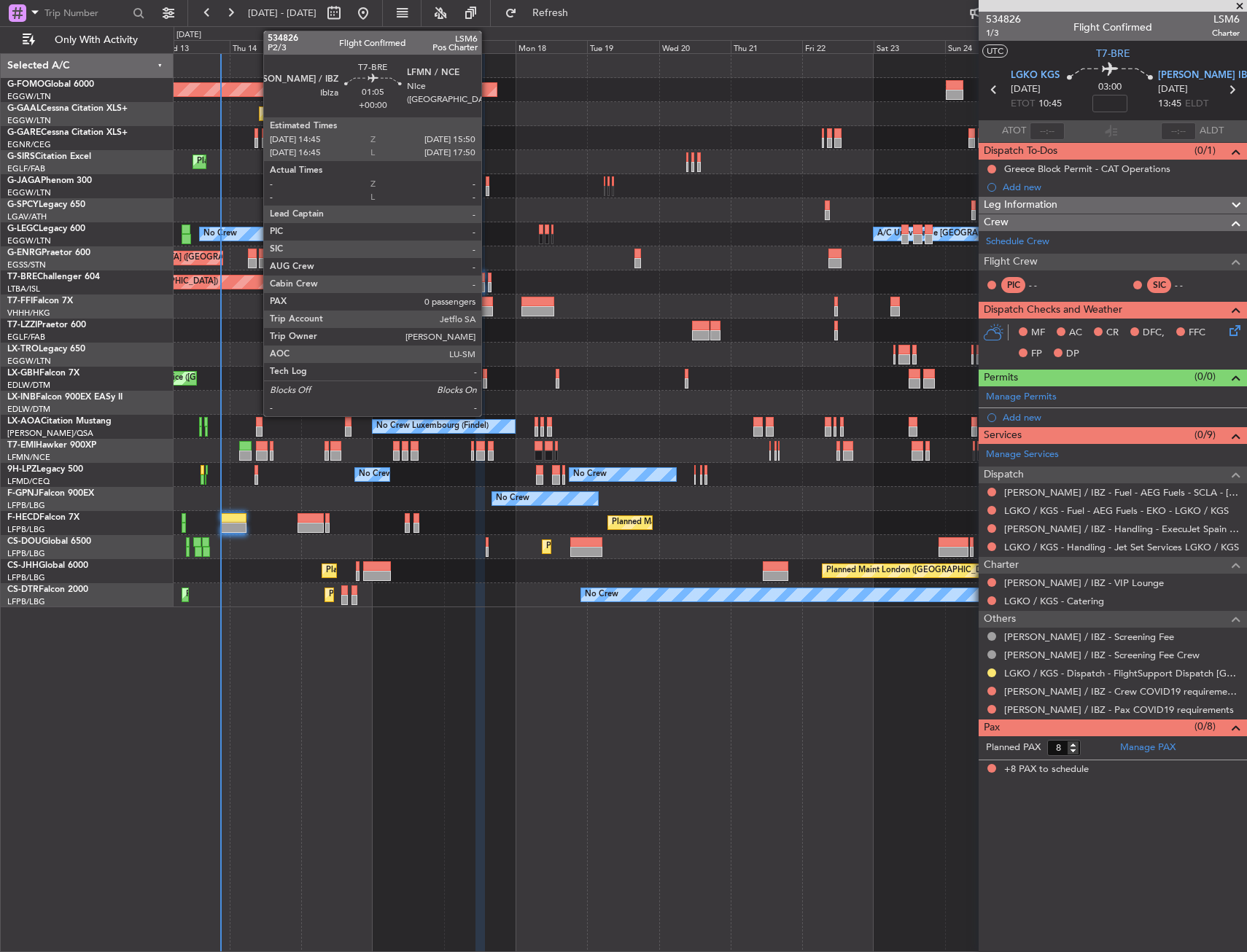
click at [487, 279] on div at bounding box center [489, 278] width 4 height 10
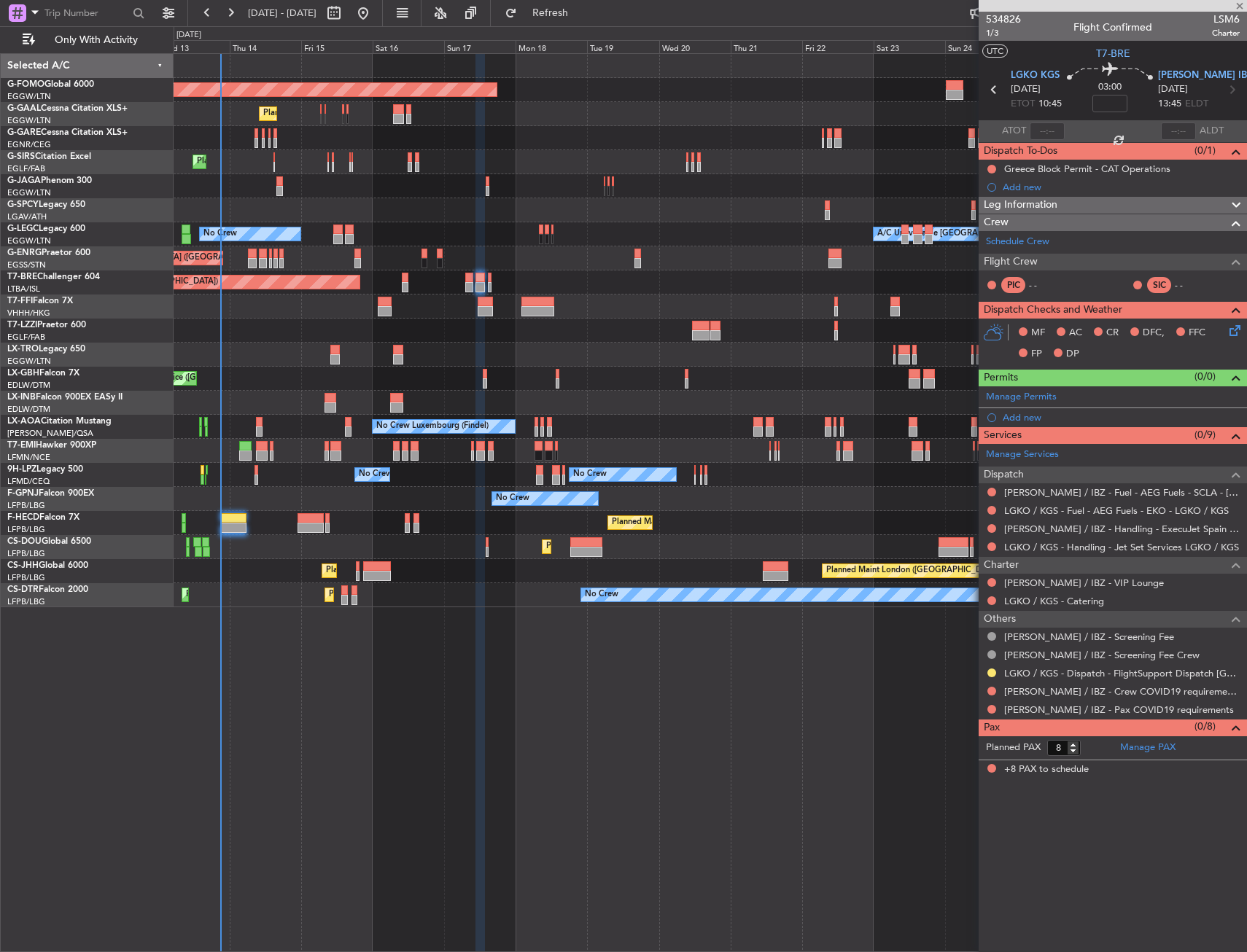
type input "0"
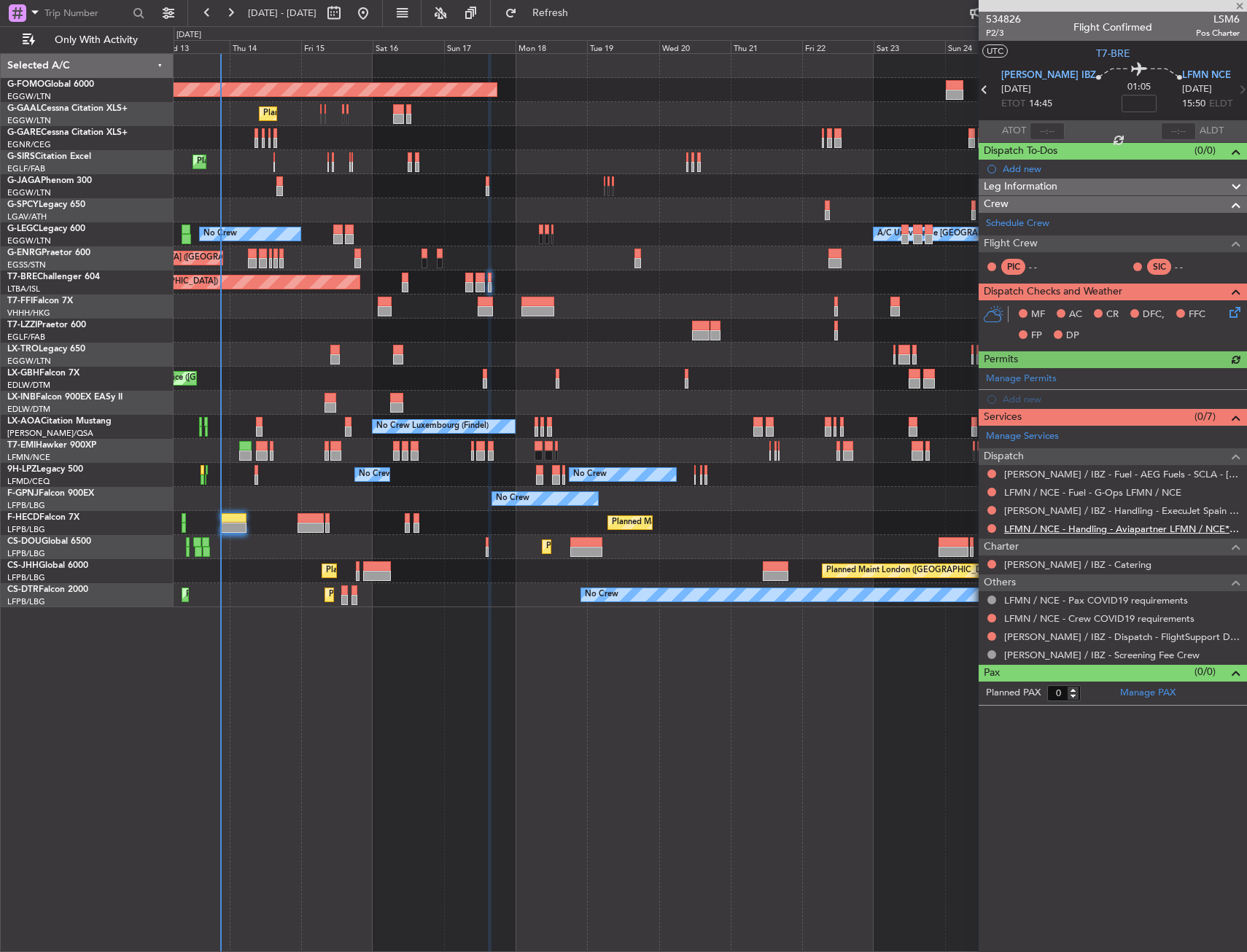
click at [1058, 528] on link "LFMN / NCE - Handling - Aviapartner LFMN / NCE*****MY HANDLING****" at bounding box center [1121, 528] width 235 height 13
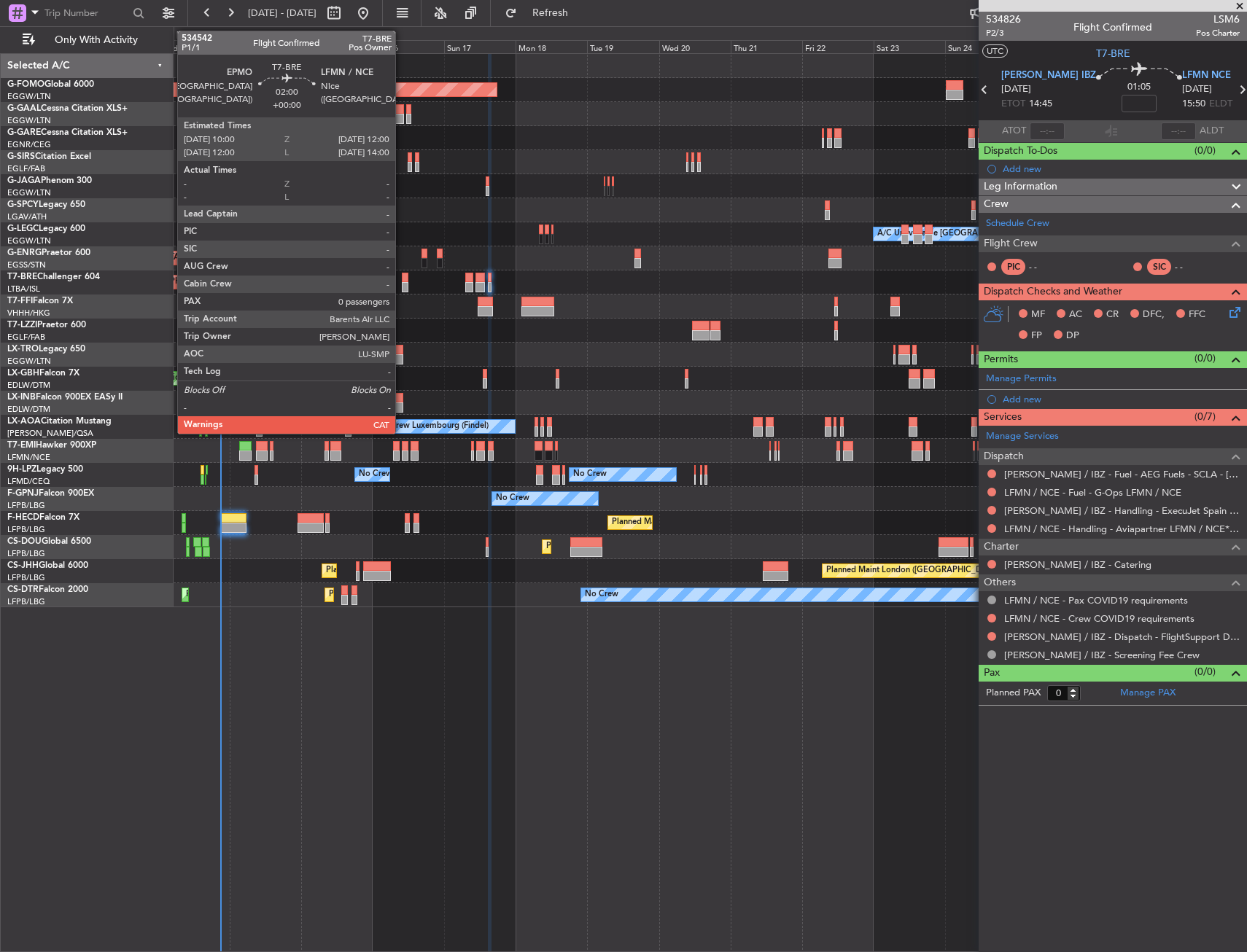
click at [401, 282] on div at bounding box center [404, 287] width 7 height 10
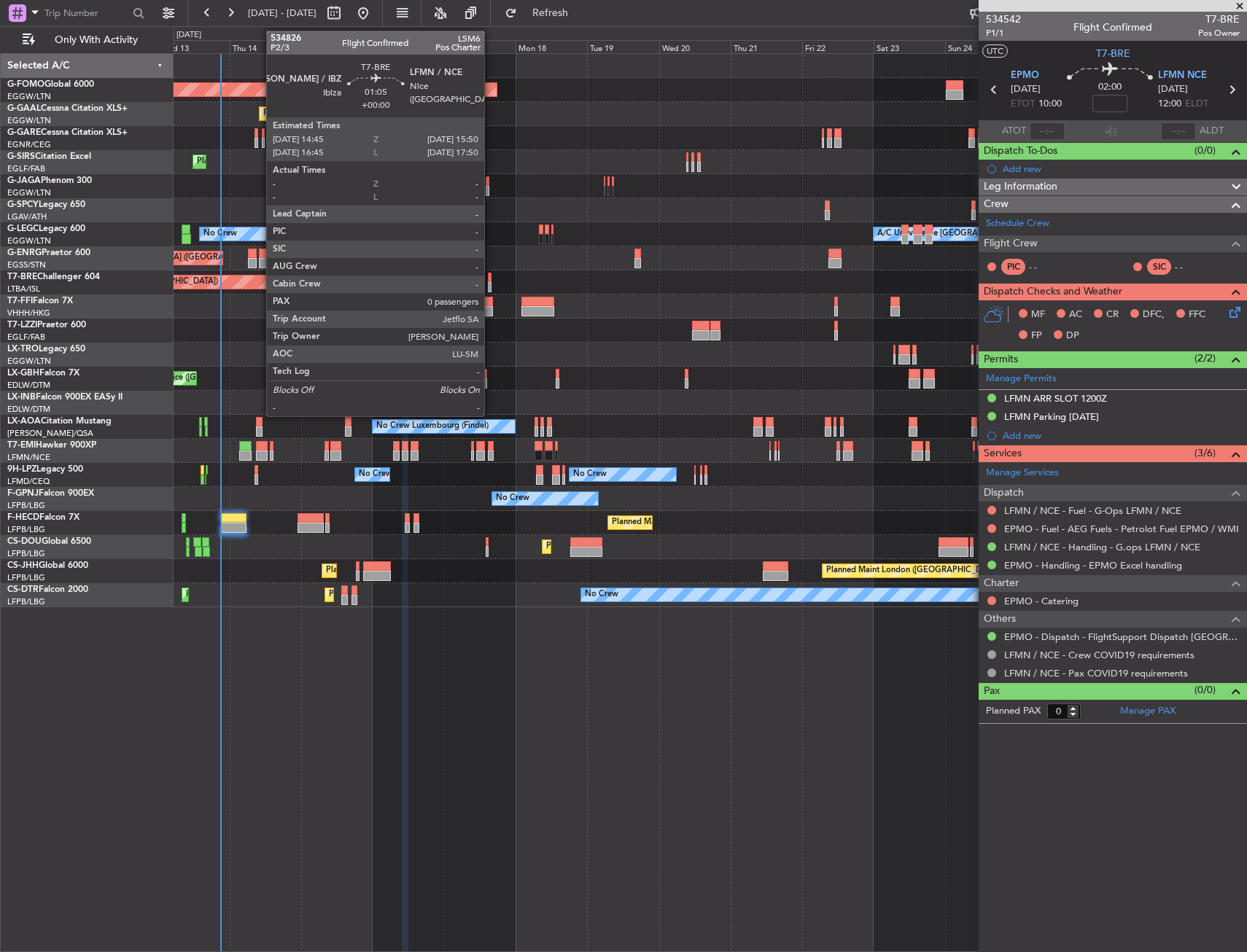
click at [490, 279] on div at bounding box center [489, 278] width 4 height 10
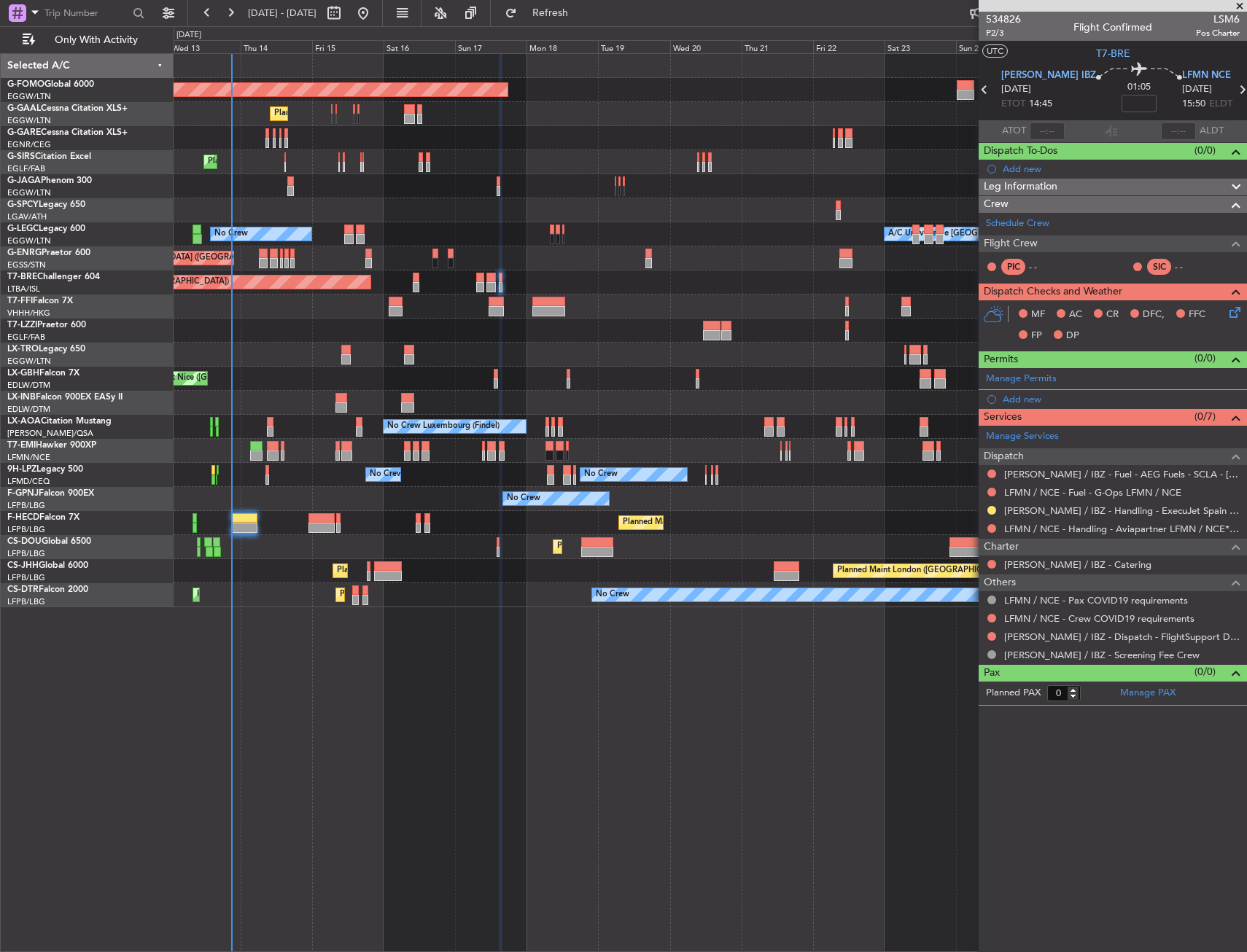
click at [769, 396] on div "Planned Maint Windsor Locks (Bradley Intl) Planned Maint Dusseldorf Planned Mai…" at bounding box center [709, 330] width 1072 height 553
click at [526, 338] on div "Planned Maint Windsor Locks (Bradley Intl) Planned Maint Dusseldorf Planned Mai…" at bounding box center [709, 330] width 1072 height 553
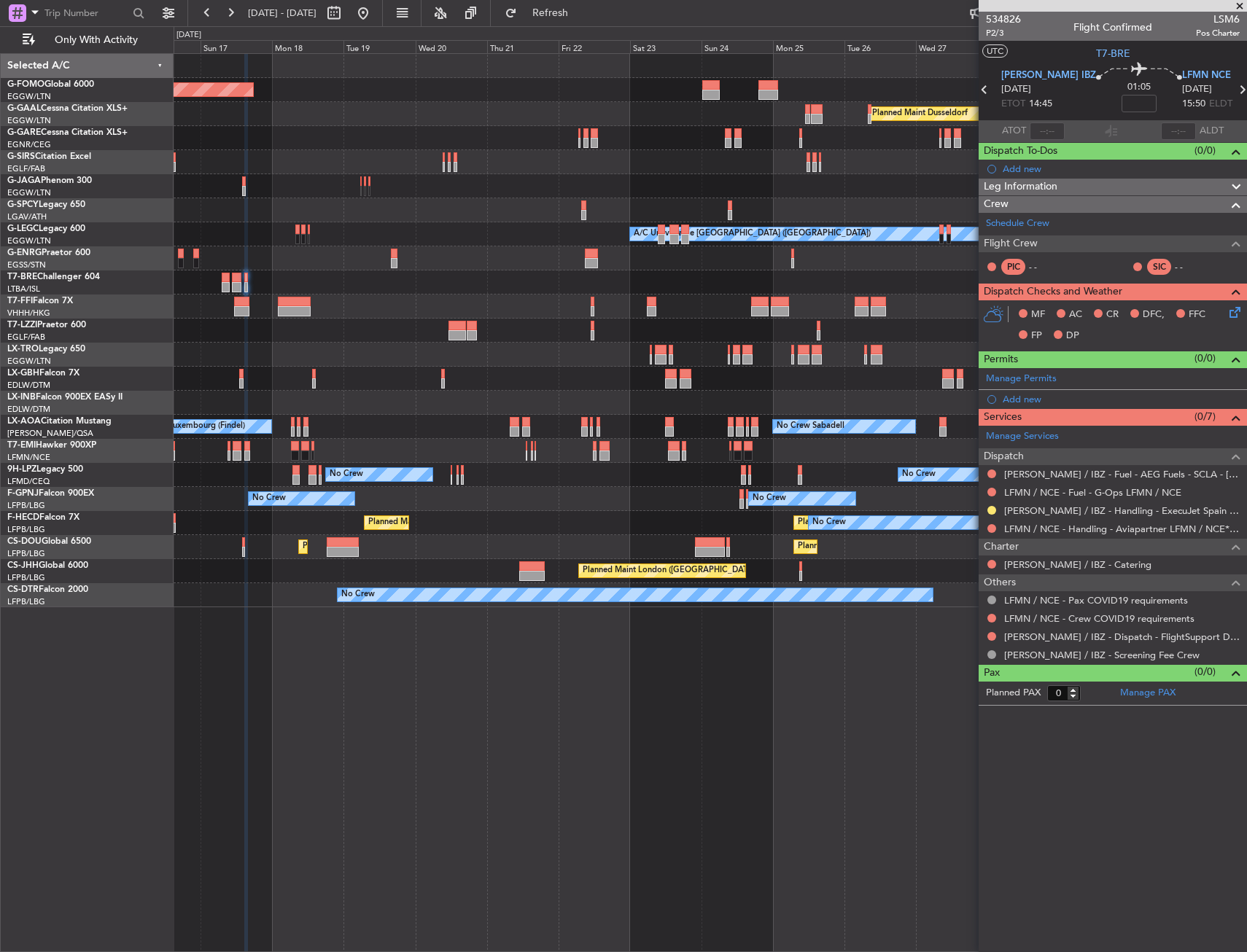
click at [494, 358] on div "Planned Maint Windsor Locks (Bradley Intl) Planned Maint Dusseldorf Planned Mai…" at bounding box center [709, 330] width 1072 height 553
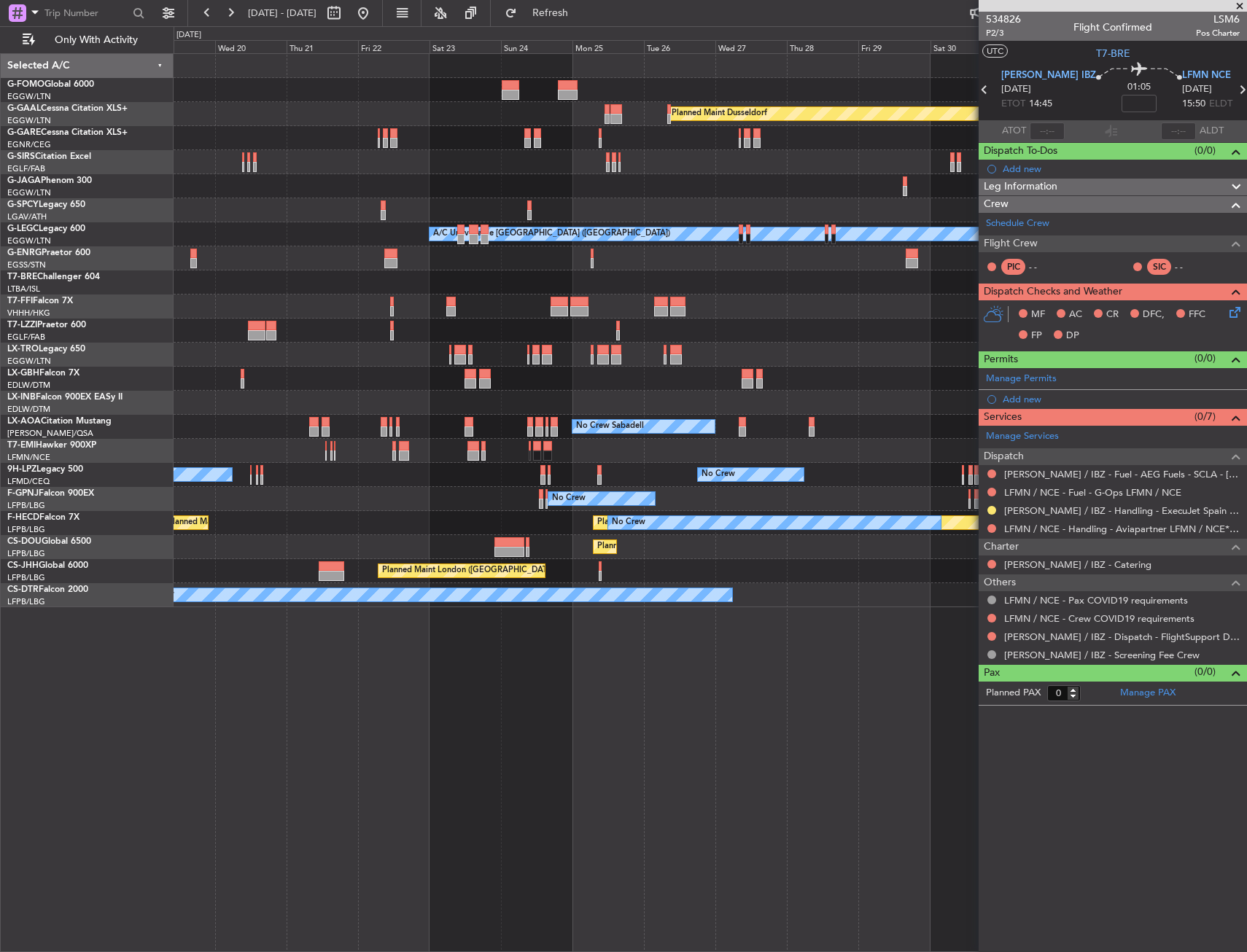
click at [504, 367] on div "Planned Maint Windsor Locks (Bradley Intl) Planned Maint Dusseldorf Planned Mai…" at bounding box center [709, 330] width 1072 height 553
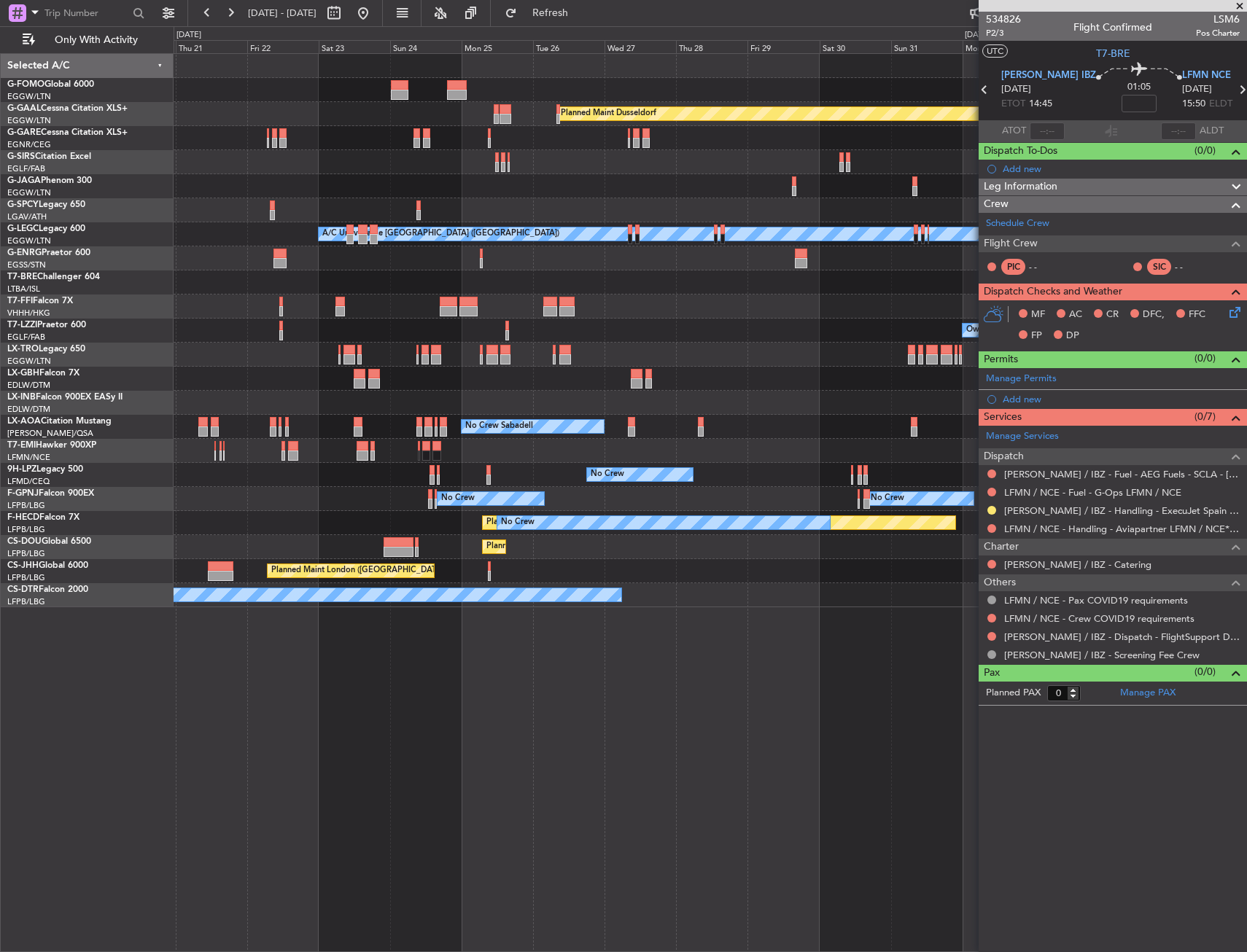
click at [490, 371] on div "Planned Maint Windsor Locks (Bradley Intl) Planned Maint Dusseldorf Planned Mai…" at bounding box center [709, 330] width 1072 height 553
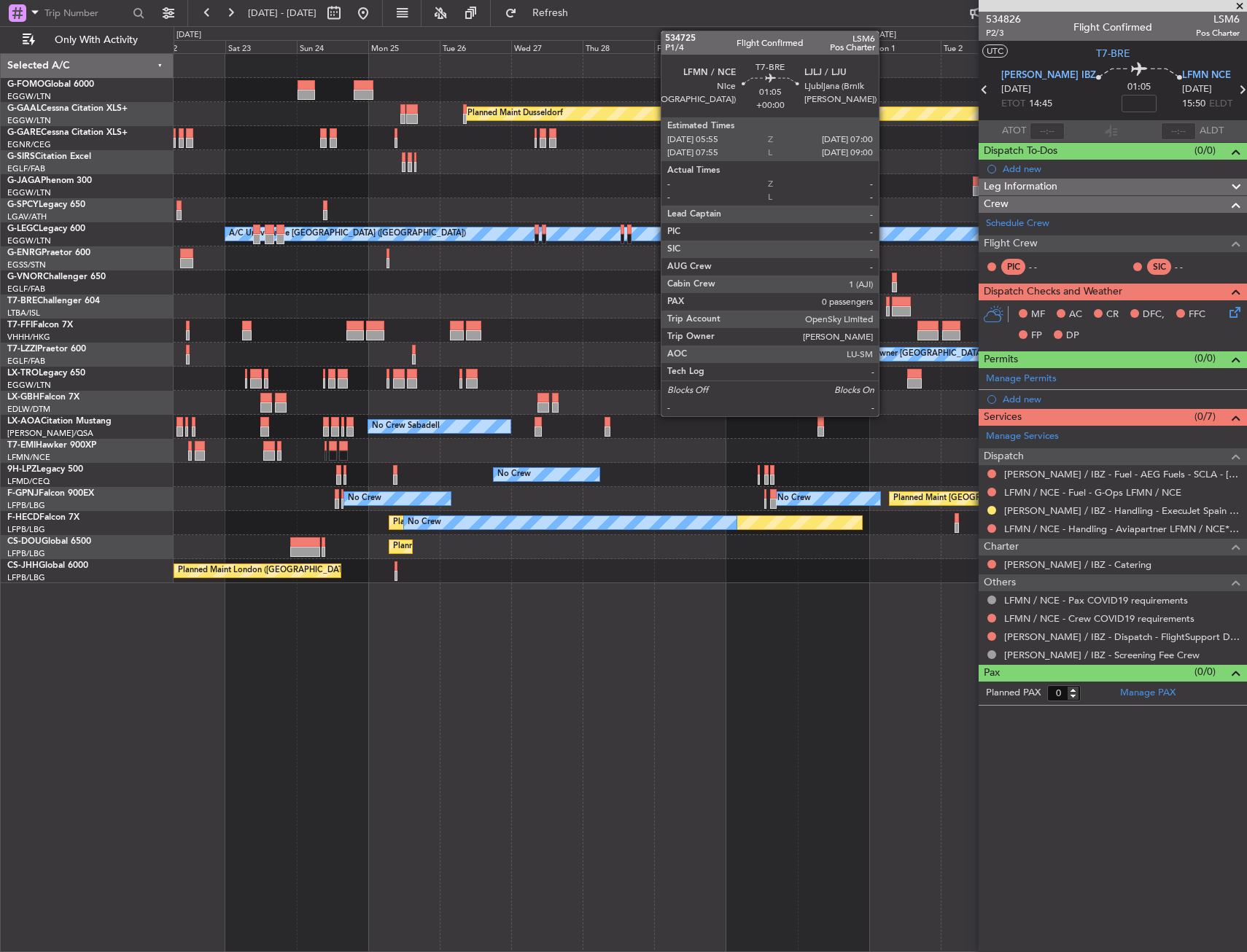
click at [886, 299] on div at bounding box center [887, 302] width 4 height 10
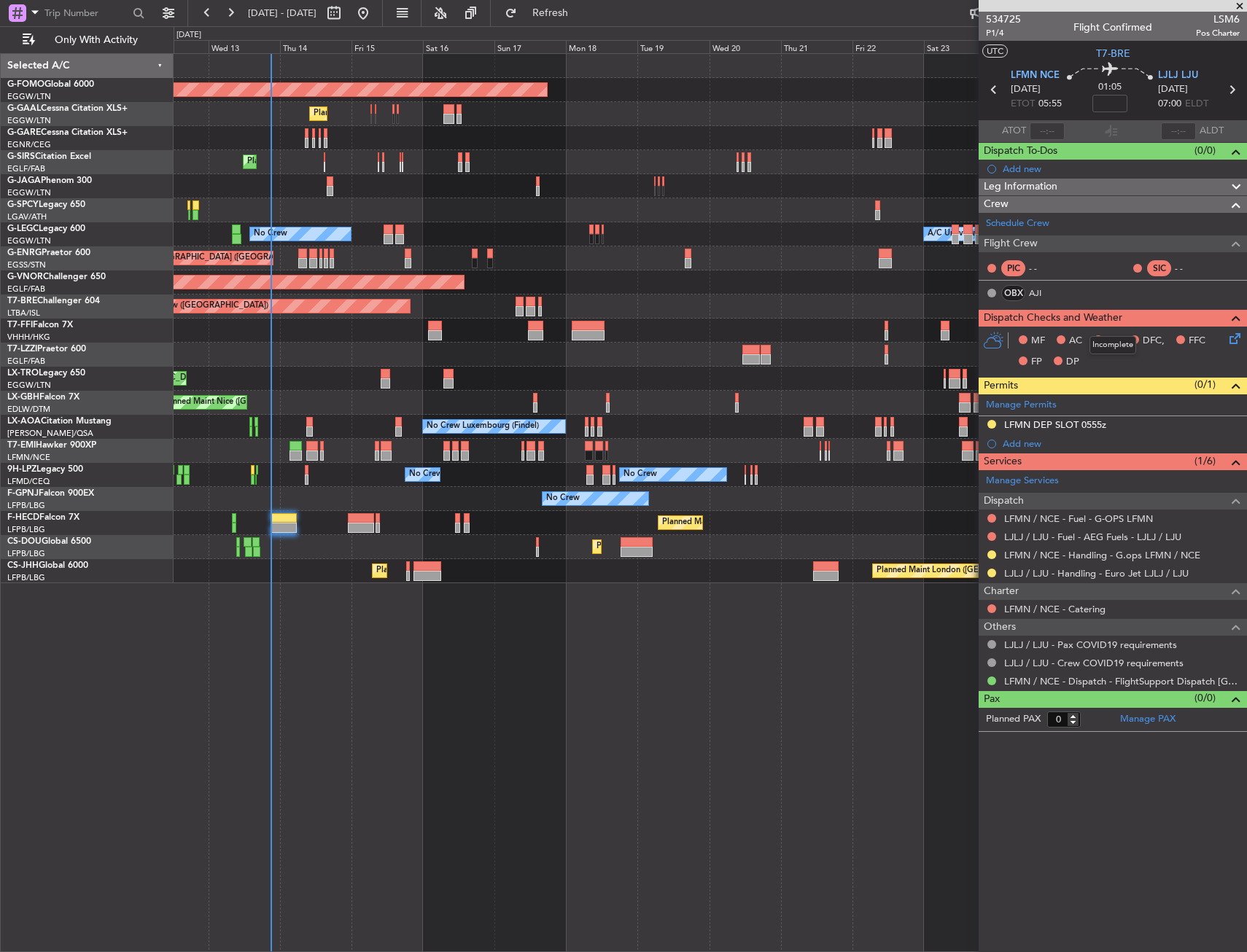
click at [1099, 319] on fb-app "22 Aug 2025 - 06 Sep 2025 Refresh Quick Links Only With Activity Planned Maint …" at bounding box center [624, 481] width 1247 height 941
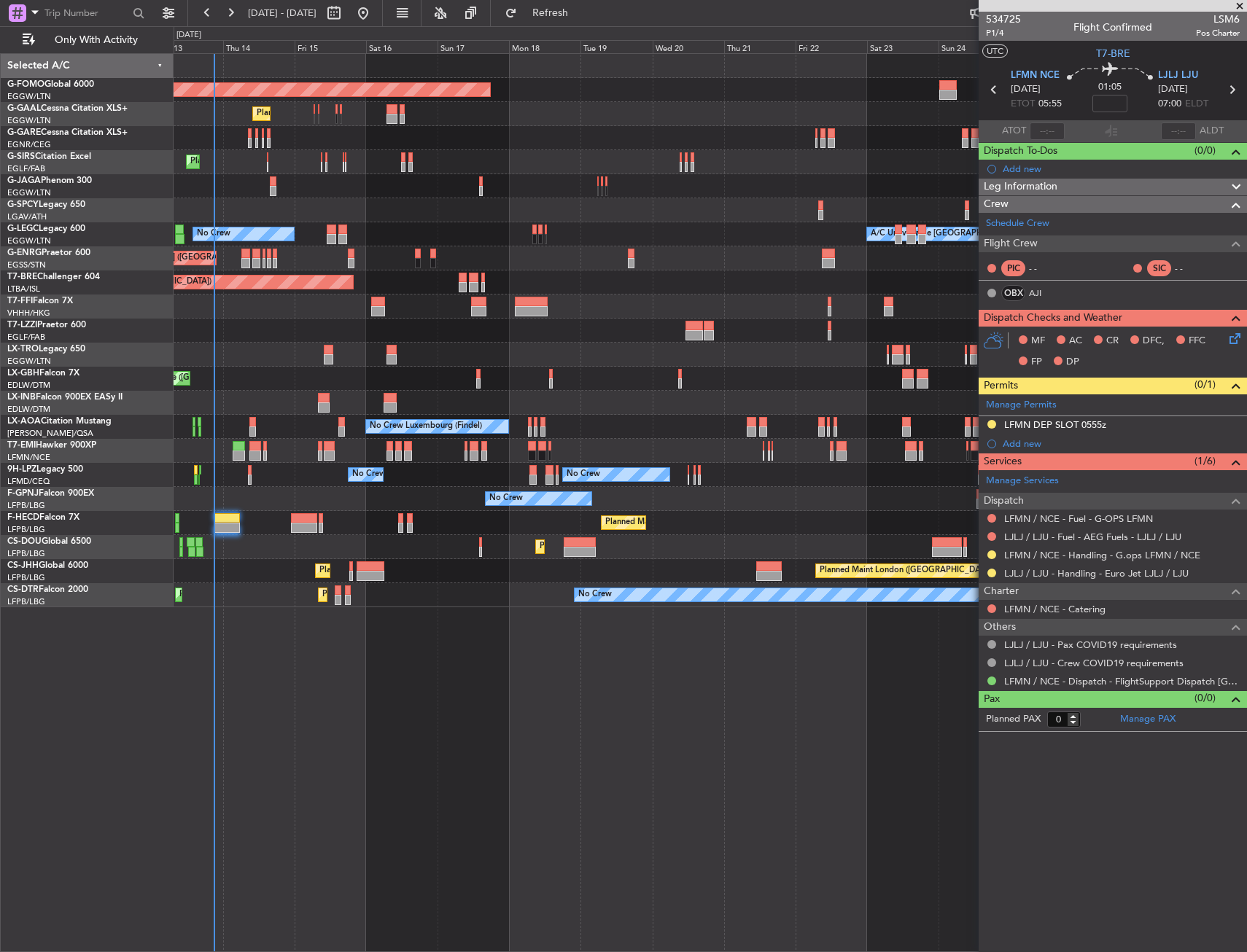
click at [449, 285] on div "Planned Maint Warsaw ([GEOGRAPHIC_DATA])" at bounding box center [709, 282] width 1072 height 24
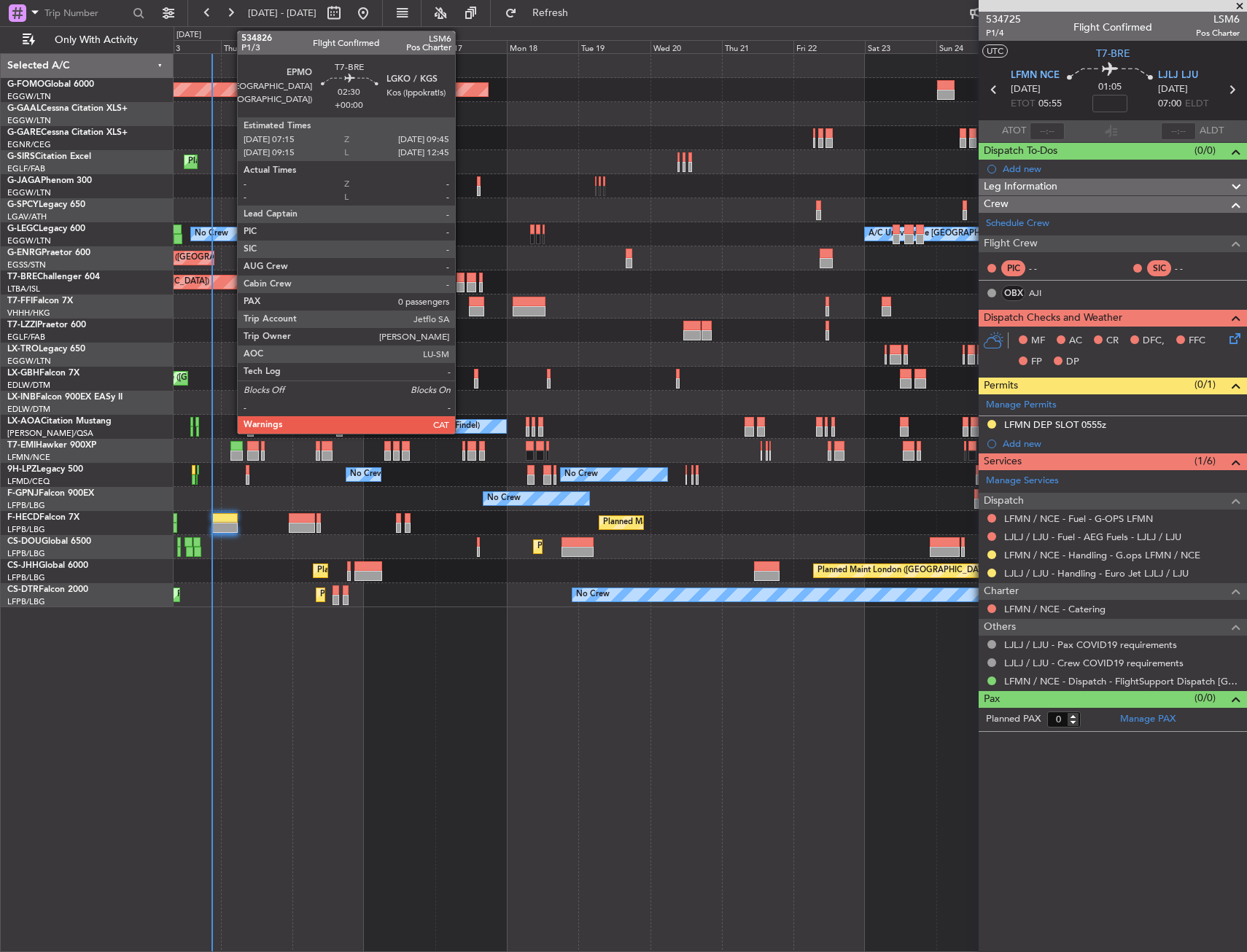
click at [461, 282] on div at bounding box center [460, 287] width 8 height 10
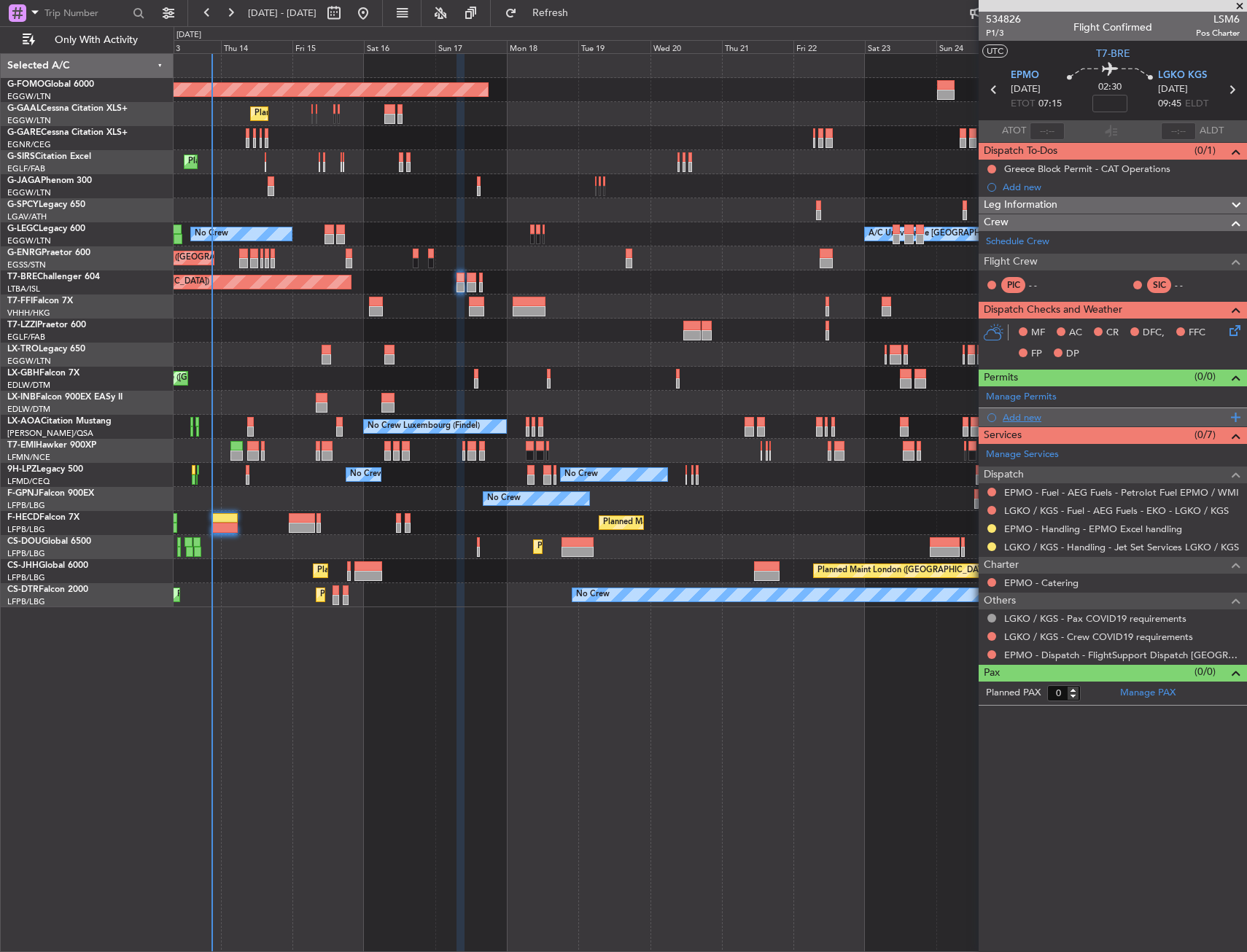
click at [1026, 413] on div "Add new" at bounding box center [1114, 417] width 224 height 13
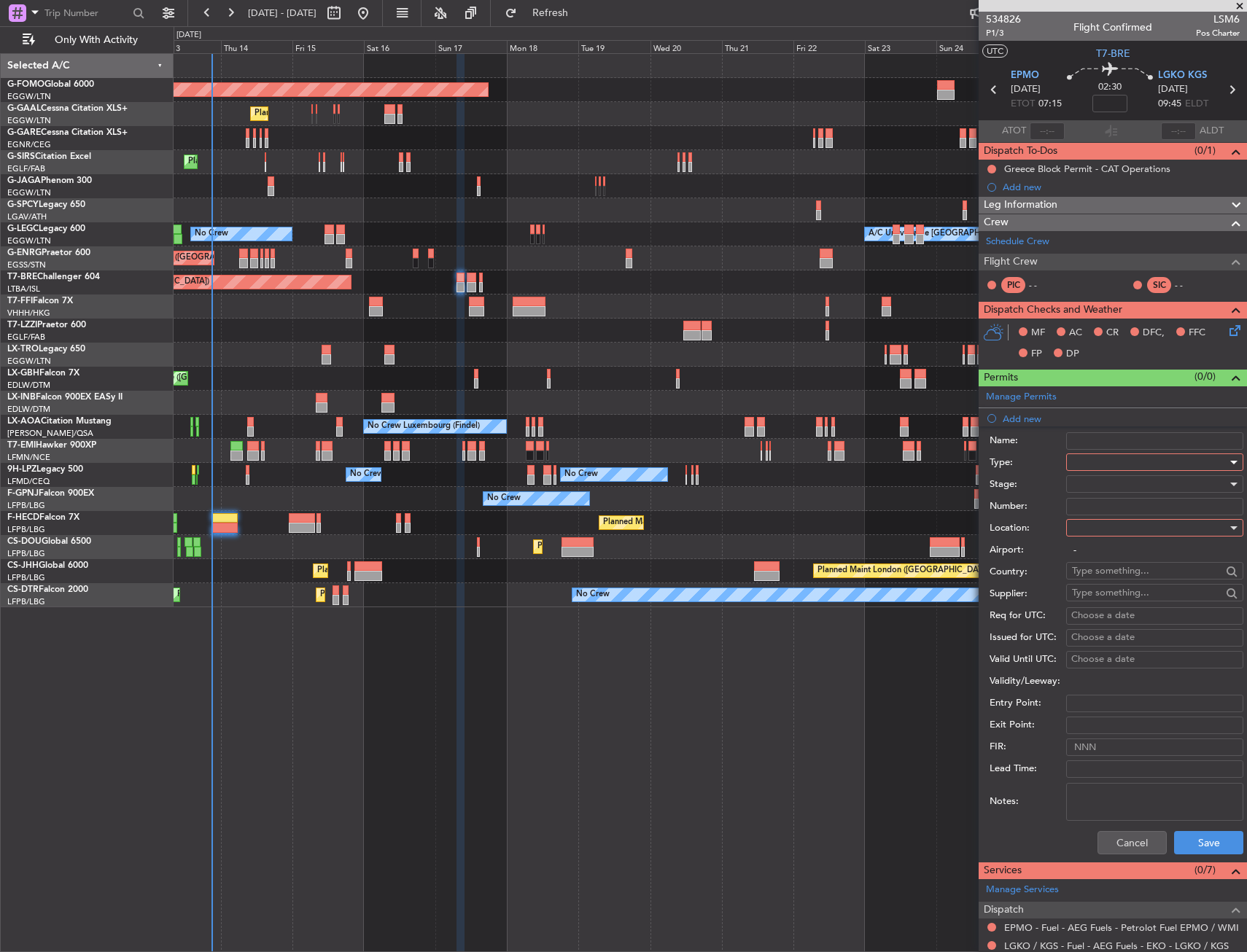
click at [1095, 460] on div at bounding box center [1150, 462] width 156 height 22
click at [1094, 593] on span "Slot" at bounding box center [1148, 599] width 153 height 22
click at [1094, 534] on div at bounding box center [1150, 527] width 156 height 22
click at [1097, 599] on span "Arrival" at bounding box center [1148, 601] width 153 height 22
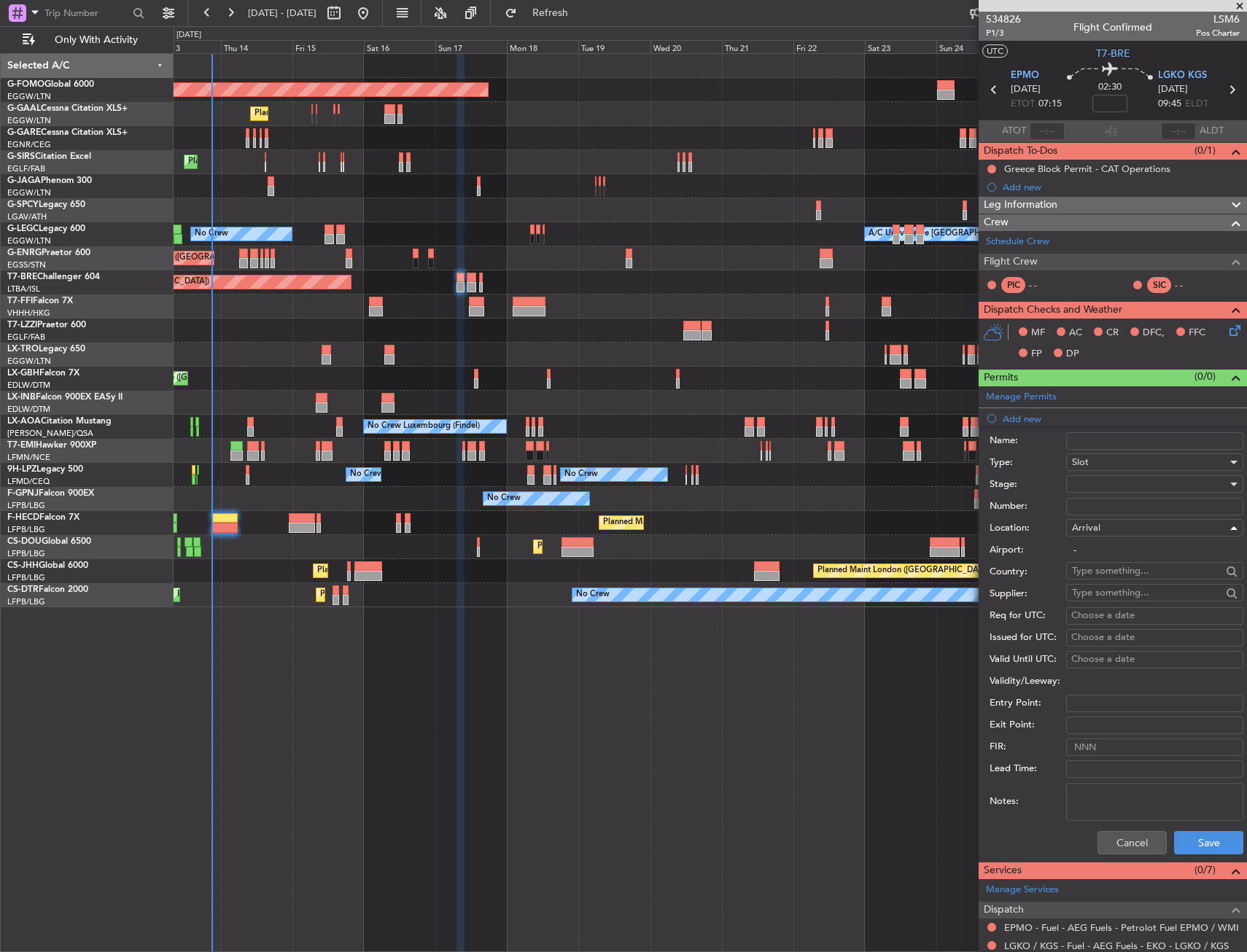
type input "LGKO / KGS"
click at [1195, 841] on button "Save" at bounding box center [1208, 842] width 70 height 23
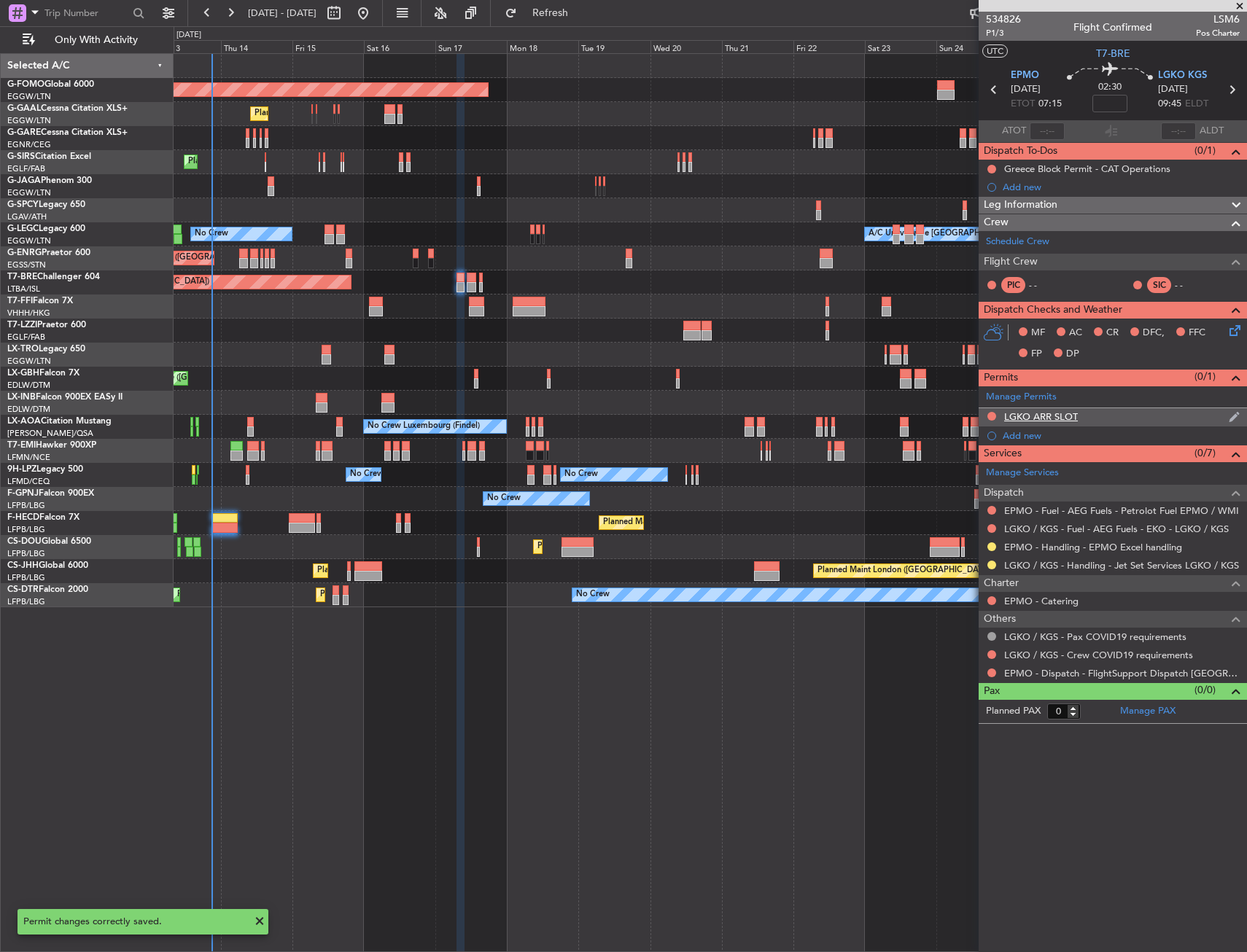
click at [1108, 422] on div "LGKO ARR SLOT" at bounding box center [1112, 417] width 268 height 18
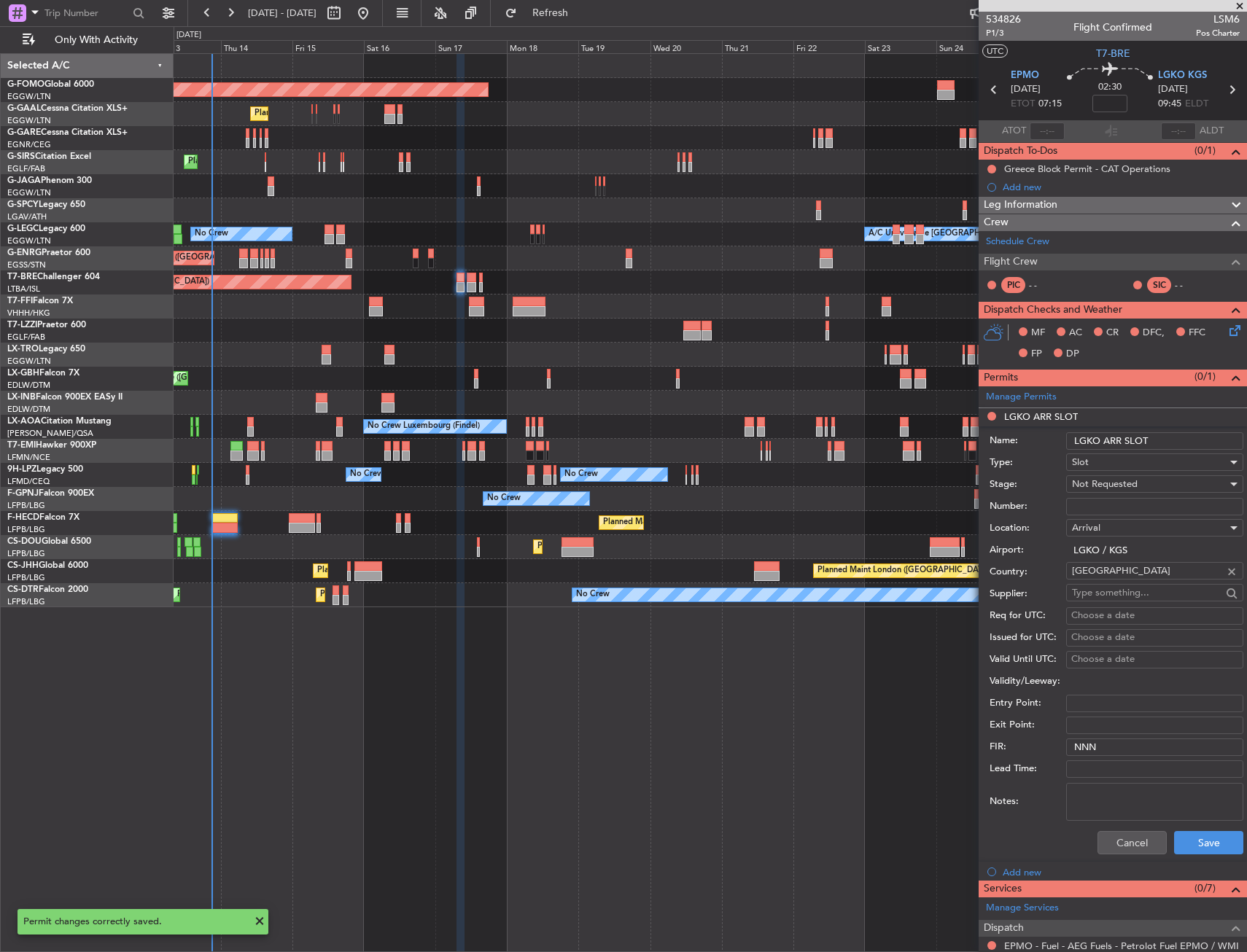
click at [1158, 434] on input "LGKO ARR SLOT" at bounding box center [1154, 440] width 177 height 17
type input "LGKO ARR SLOT 0945z"
click at [1157, 483] on div "Not Requested" at bounding box center [1150, 483] width 156 height 22
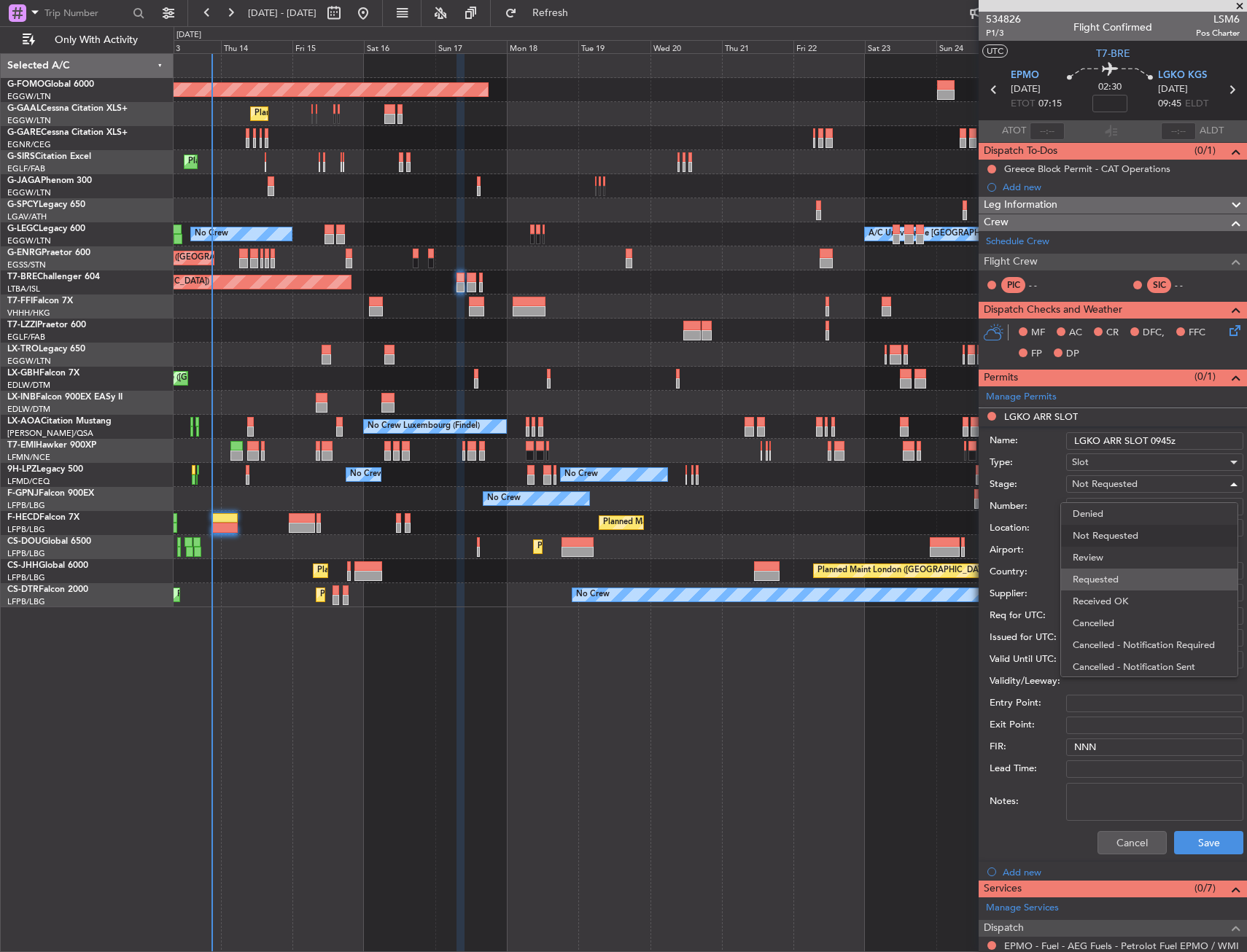
click at [1152, 578] on span "Requested" at bounding box center [1148, 579] width 153 height 22
click at [1192, 839] on button "Save" at bounding box center [1208, 842] width 70 height 23
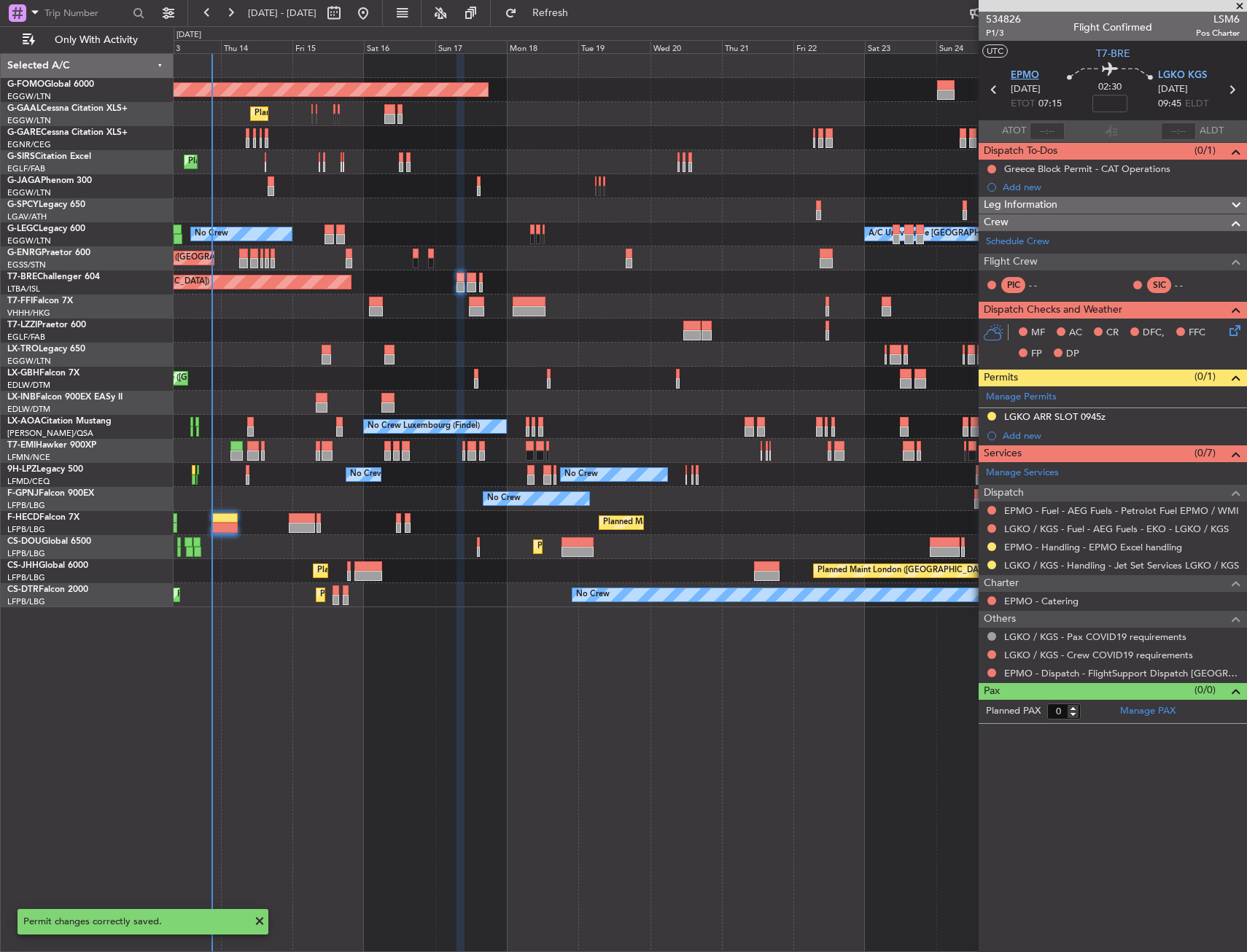
click at [1023, 75] on span "EPMO" at bounding box center [1025, 76] width 28 height 15
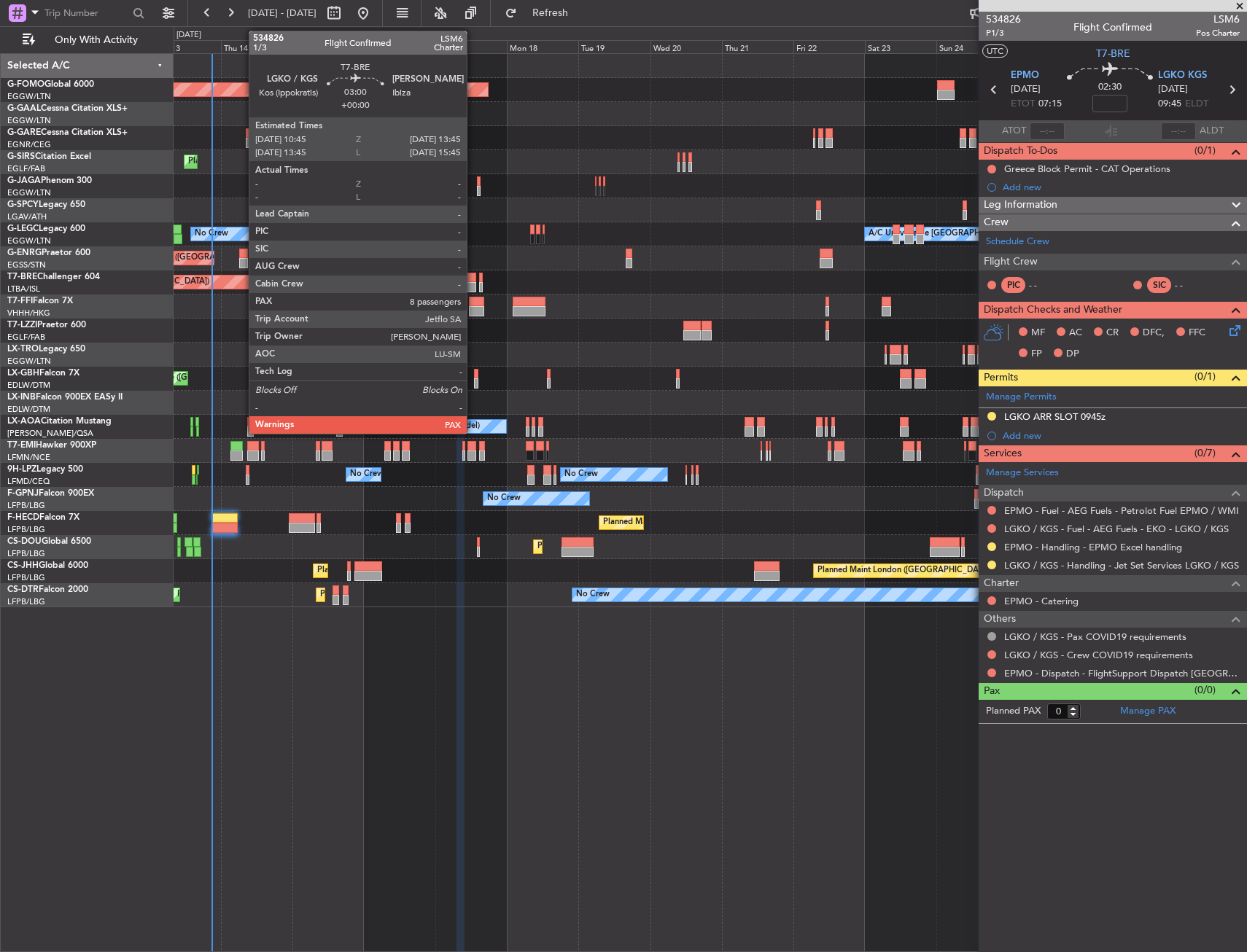
click at [473, 277] on div at bounding box center [471, 278] width 10 height 10
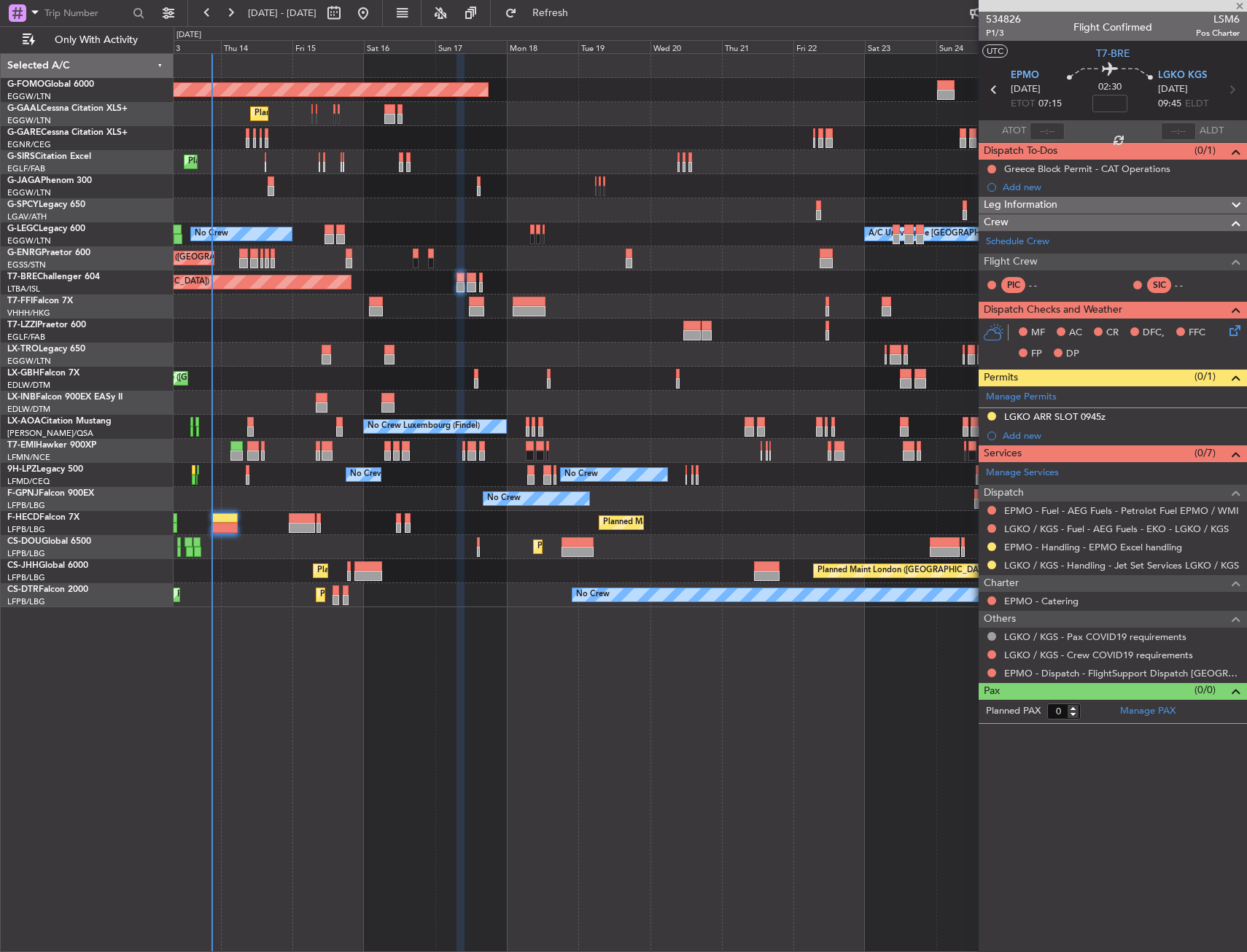
type input "8"
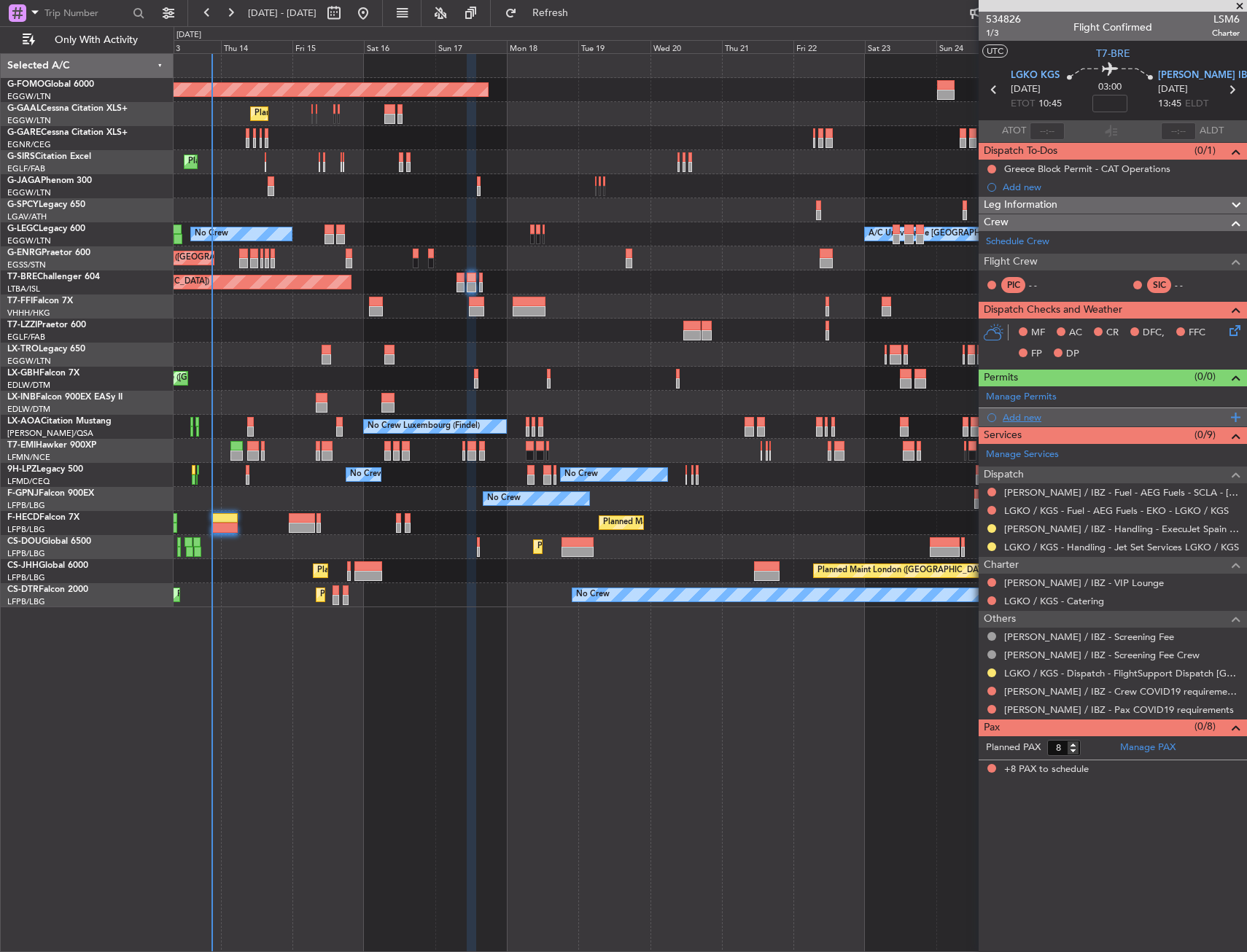
click at [1031, 421] on div "Add new" at bounding box center [1114, 417] width 224 height 13
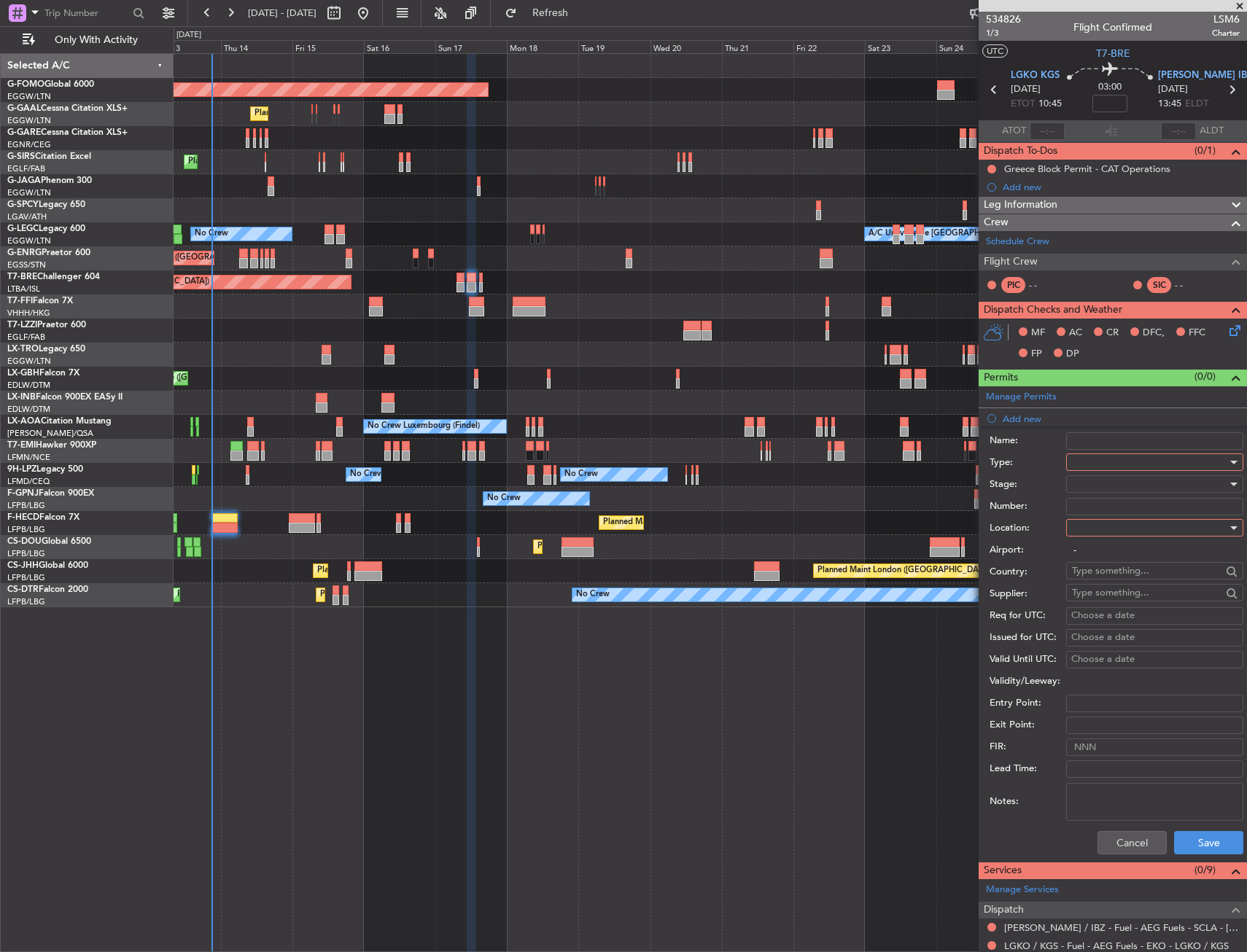
click at [1104, 467] on div at bounding box center [1150, 462] width 156 height 22
click at [1095, 599] on span "Slot" at bounding box center [1148, 601] width 153 height 22
drag, startPoint x: 1105, startPoint y: 516, endPoint x: 1104, endPoint y: 533, distance: 17.0
click at [1105, 516] on div "Number:" at bounding box center [1115, 506] width 253 height 22
click at [1104, 534] on div at bounding box center [1150, 527] width 156 height 22
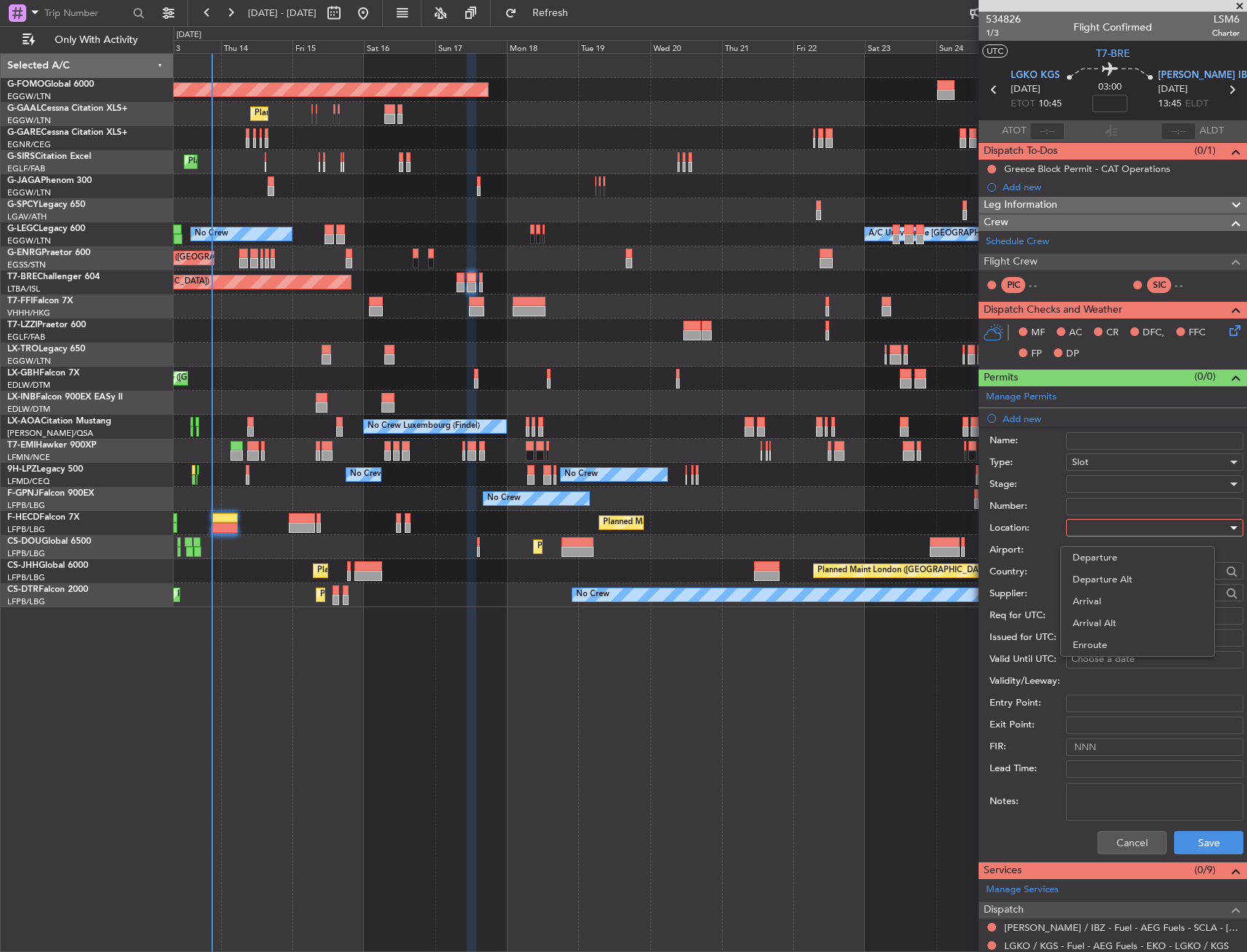
click at [1103, 565] on span "Departure" at bounding box center [1137, 557] width 130 height 22
type input "LGKO / KGS"
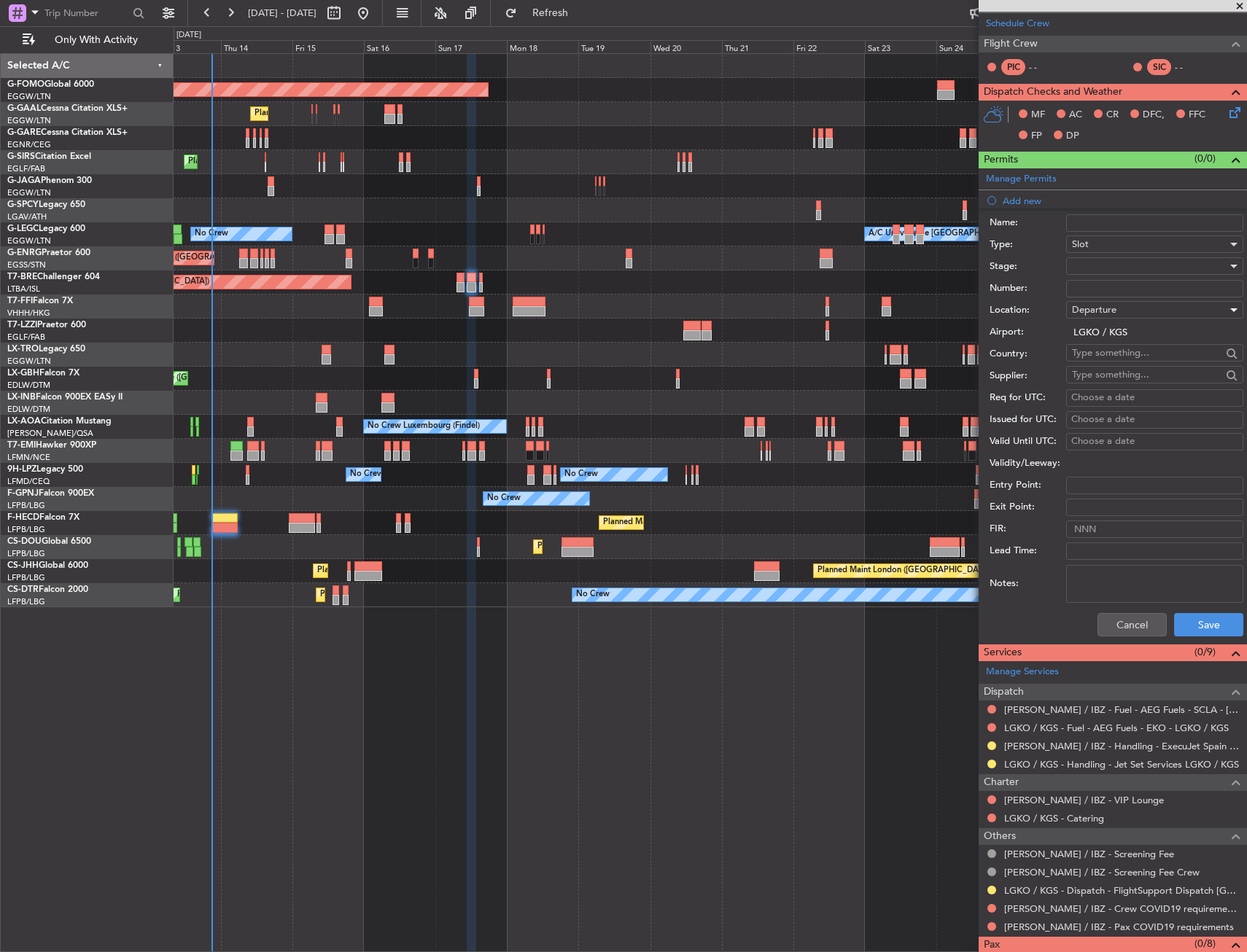
scroll to position [219, 0]
click at [1117, 271] on div at bounding box center [1150, 265] width 156 height 22
click at [1106, 364] on span "Requested" at bounding box center [1148, 360] width 153 height 22
click at [1185, 628] on button "Save" at bounding box center [1208, 623] width 70 height 23
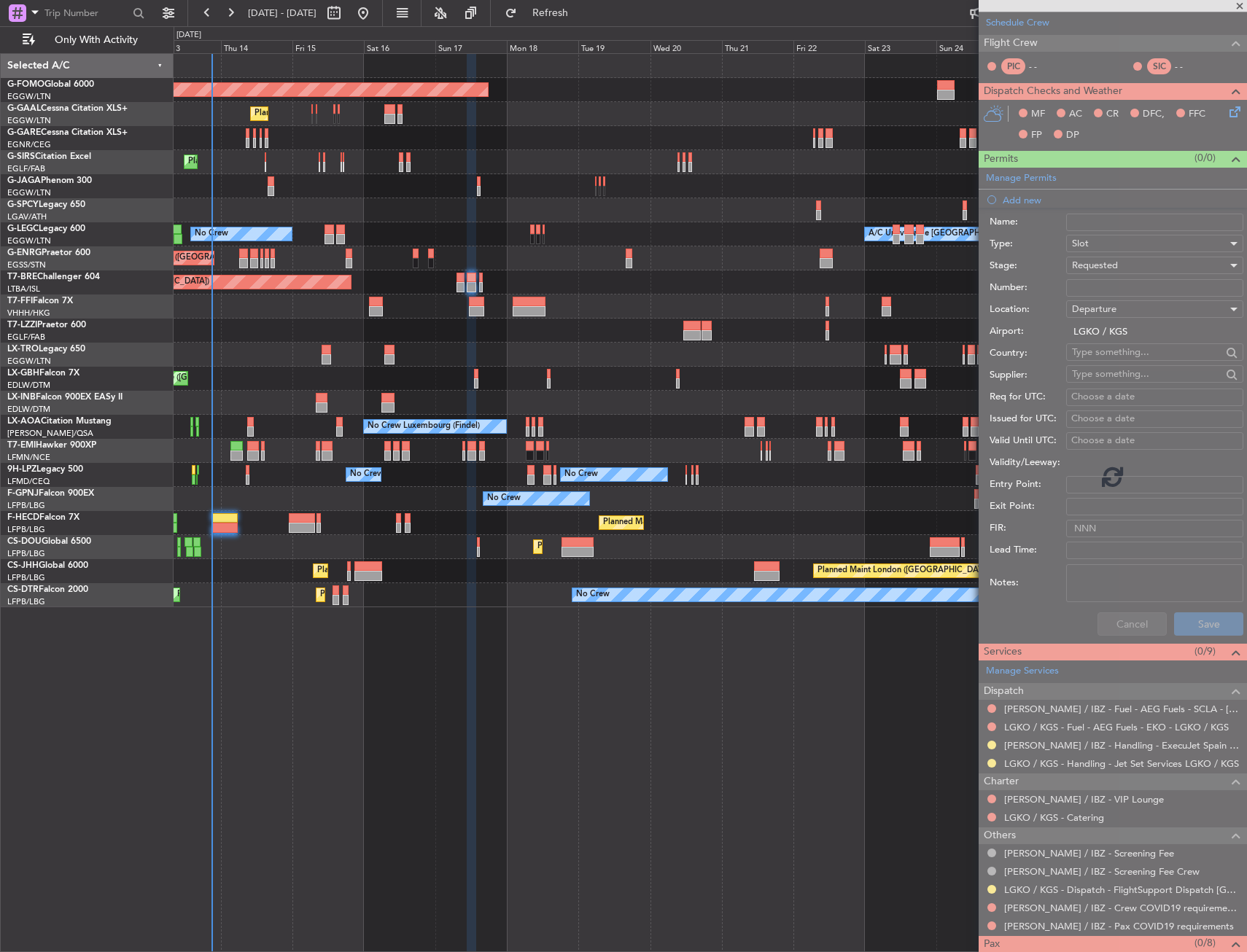
scroll to position [0, 0]
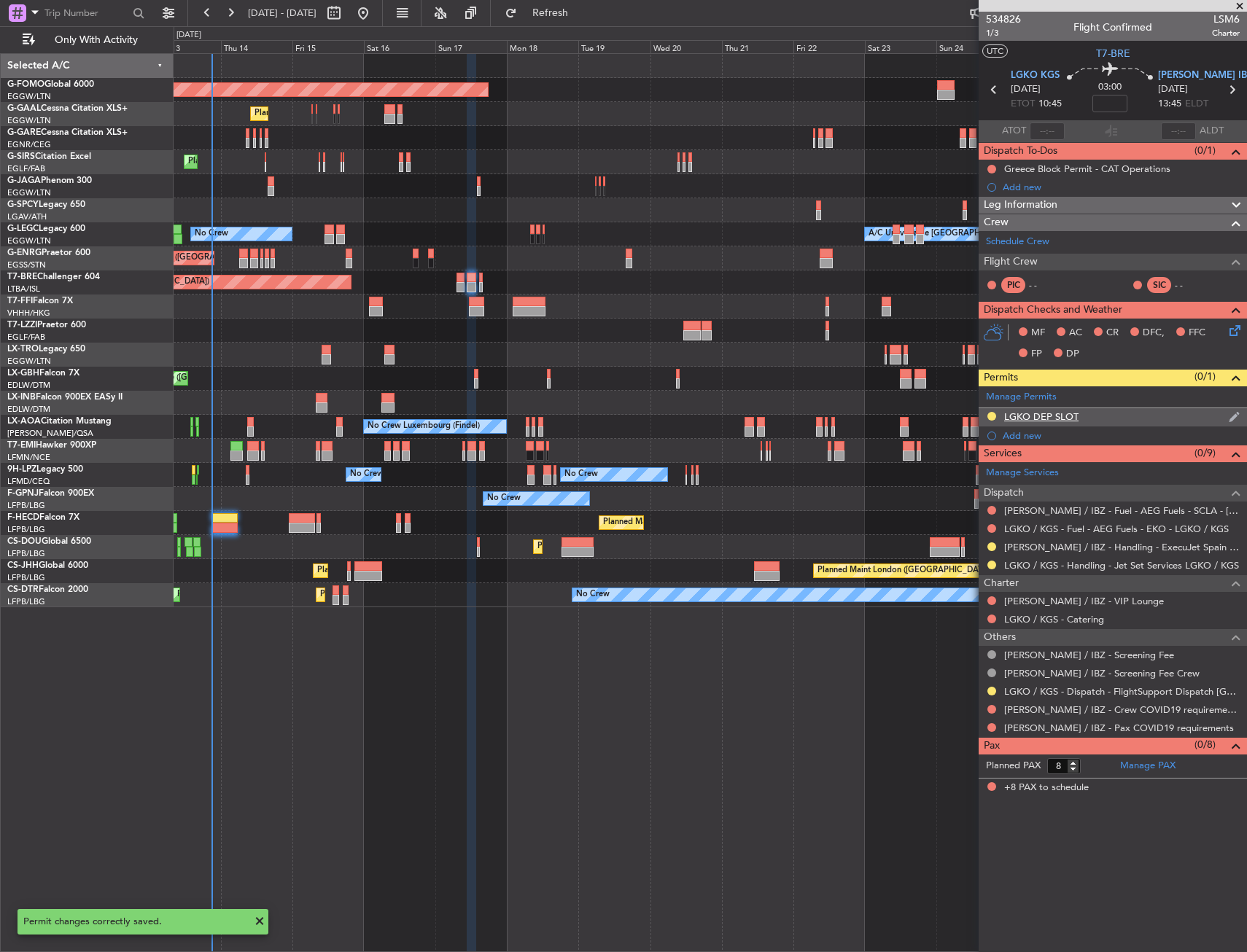
click at [1100, 424] on div "LGKO DEP SLOT" at bounding box center [1112, 417] width 268 height 18
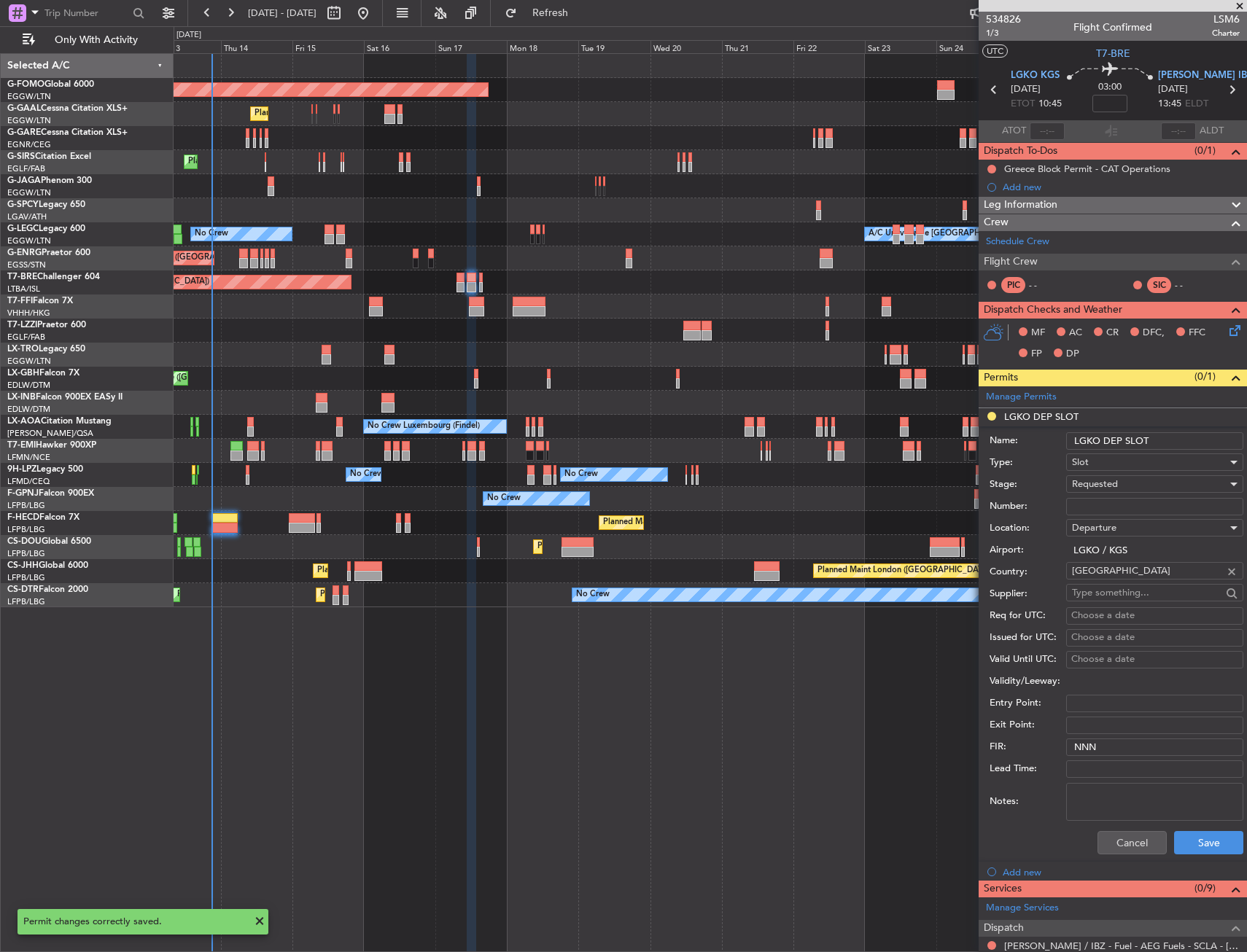
click at [1185, 442] on input "LGKO DEP SLOT" at bounding box center [1154, 440] width 177 height 17
type input "LGKO DEP SLOT 1045z"
click at [1204, 843] on button "Save" at bounding box center [1208, 842] width 70 height 23
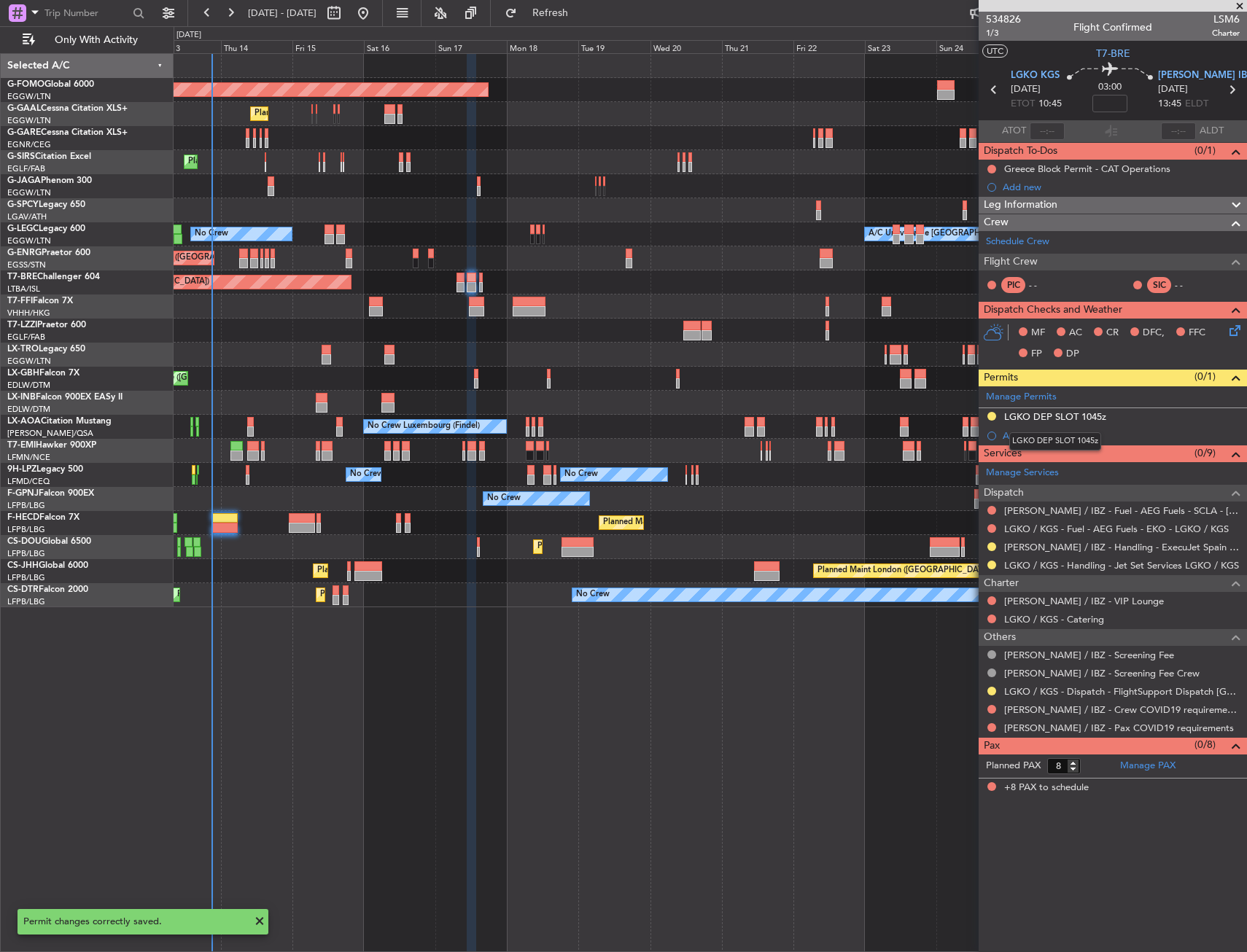
click at [1014, 438] on div "LGKO DEP SLOT 1045z" at bounding box center [1055, 441] width 92 height 18
click at [1014, 436] on div "Add new" at bounding box center [1114, 435] width 224 height 13
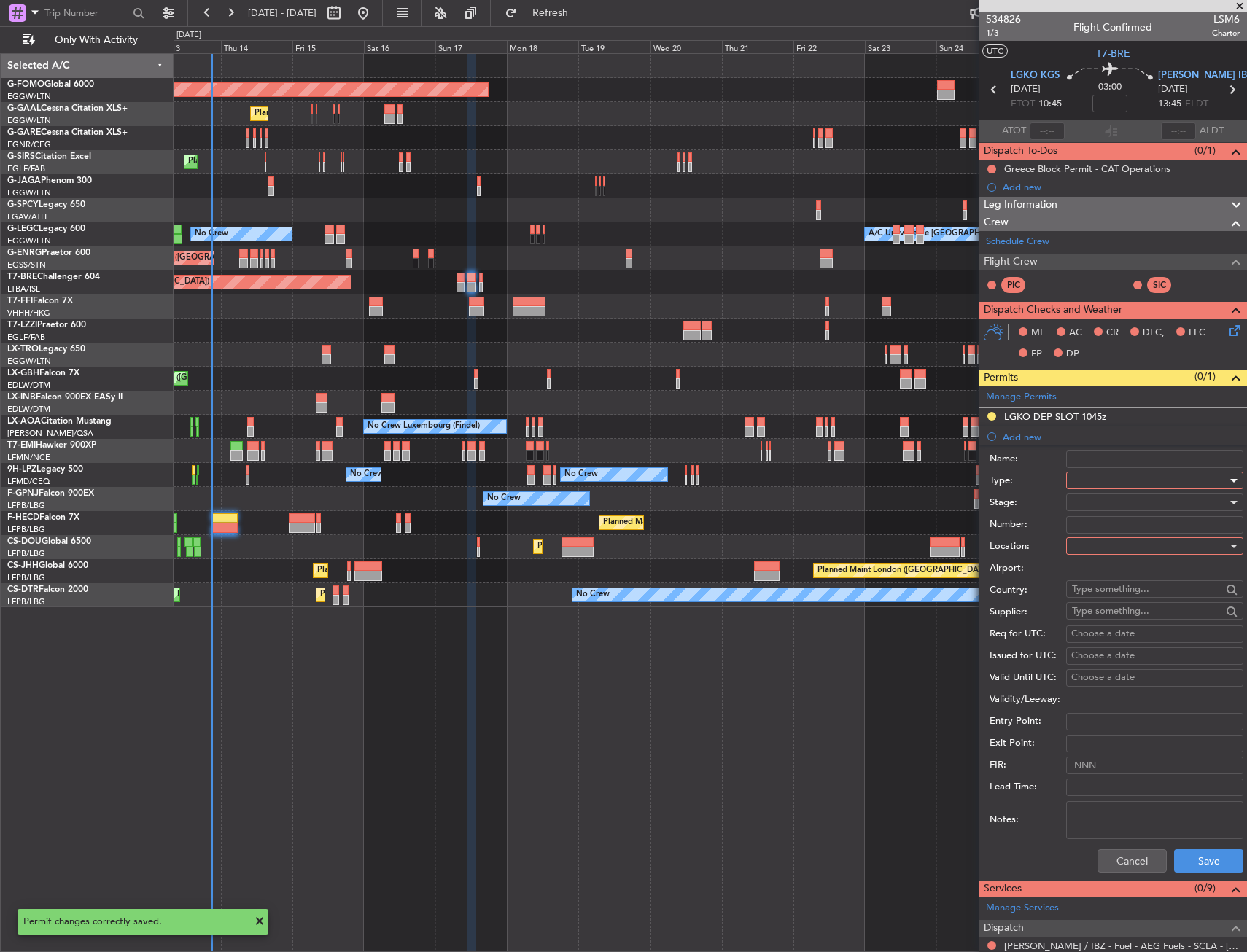
click at [1089, 482] on div at bounding box center [1150, 480] width 156 height 22
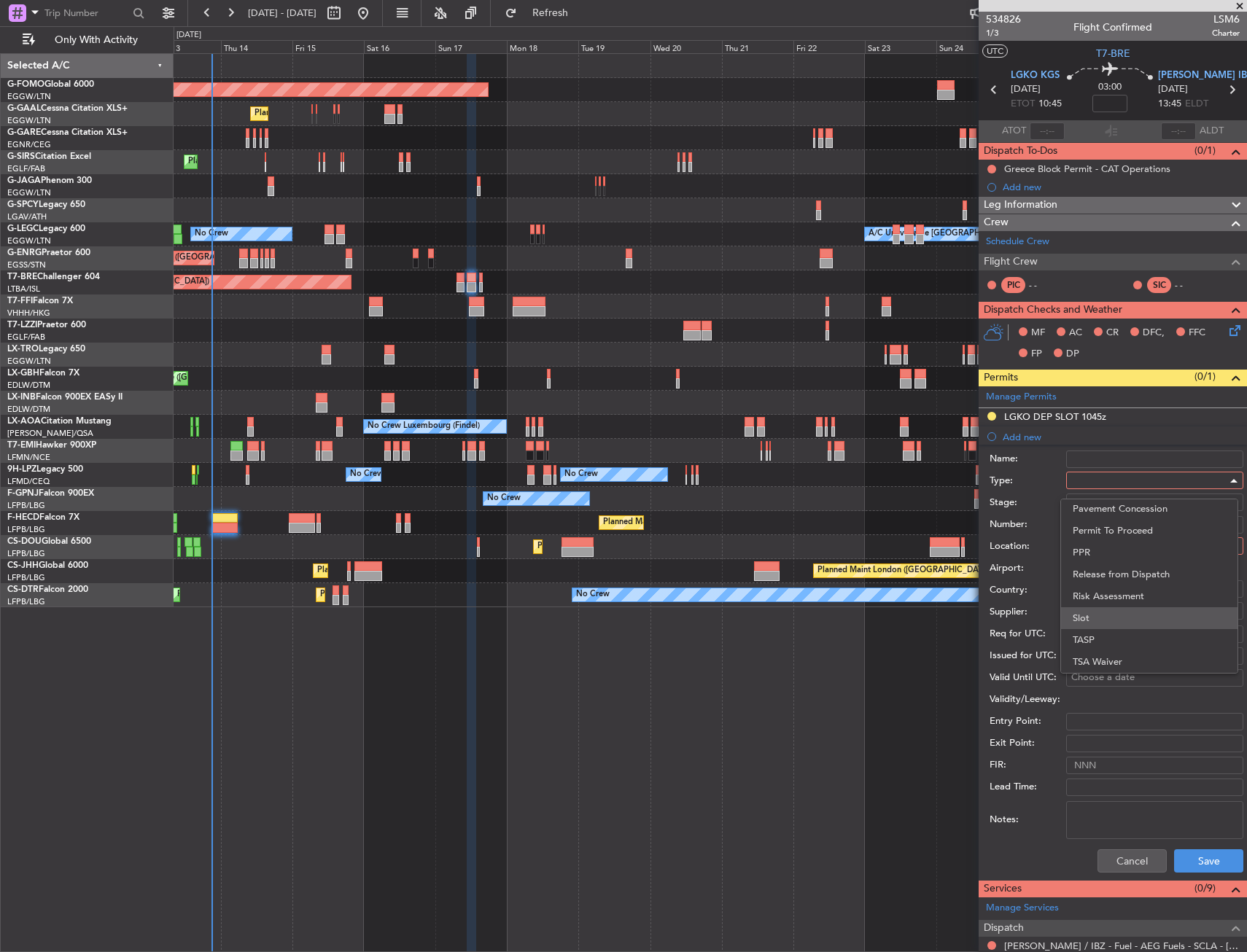
drag, startPoint x: 1097, startPoint y: 605, endPoint x: 1096, endPoint y: 613, distance: 8.1
click at [1096, 613] on div "ADC ADNC API CANPASS CARICOM CID COBT CUSTOMS Departure DOT Approval EAPIS Ferr…" at bounding box center [1149, 586] width 178 height 175
click at [1096, 613] on span "Slot" at bounding box center [1148, 617] width 153 height 22
click at [1083, 539] on div at bounding box center [1150, 545] width 156 height 22
click at [1083, 619] on span "Arrival" at bounding box center [1148, 619] width 153 height 22
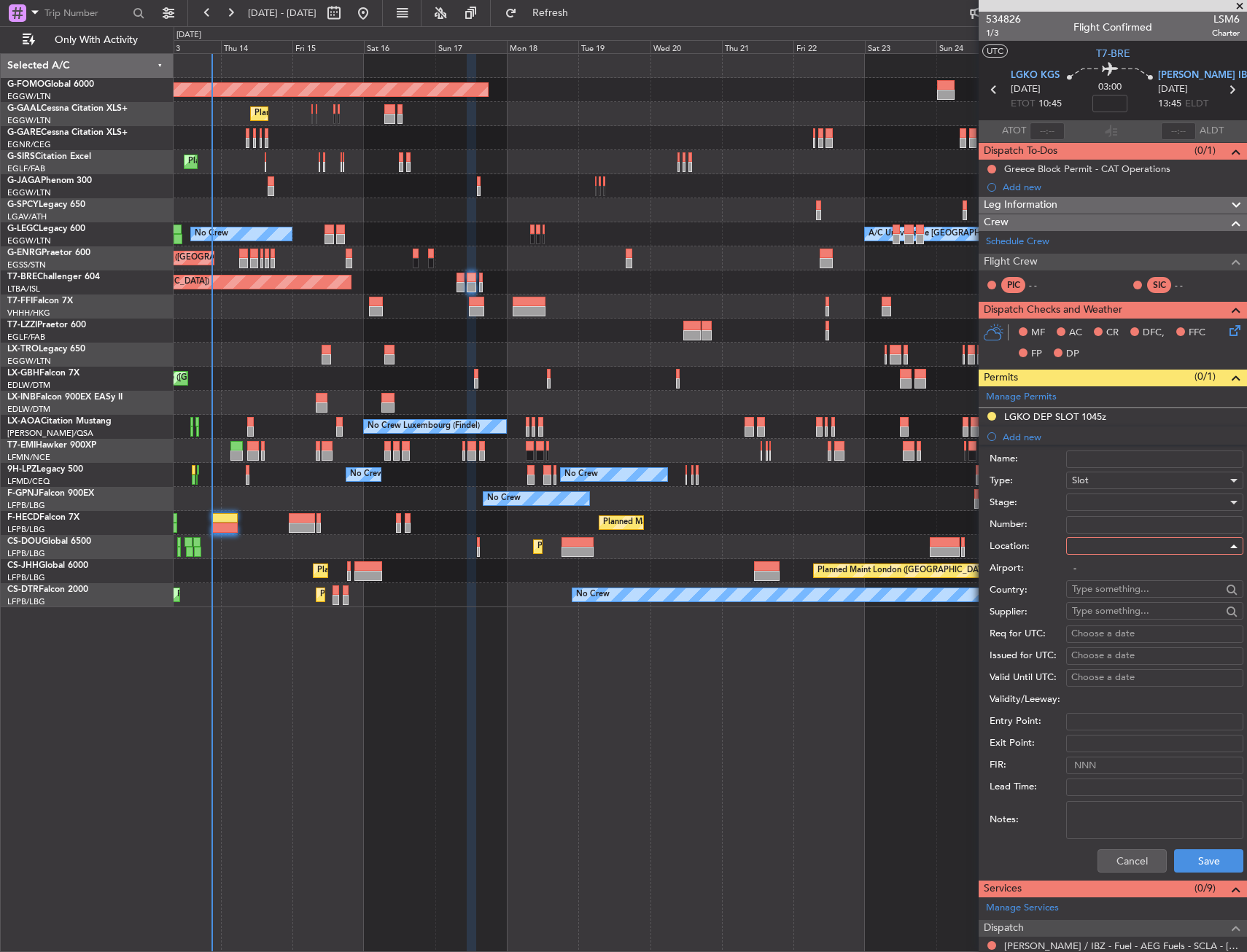
type input "LEIB / IBZ"
click at [1109, 499] on div at bounding box center [1150, 501] width 156 height 22
click at [1111, 600] on span "Requested" at bounding box center [1148, 597] width 153 height 22
click at [1185, 856] on button "Save" at bounding box center [1208, 860] width 70 height 23
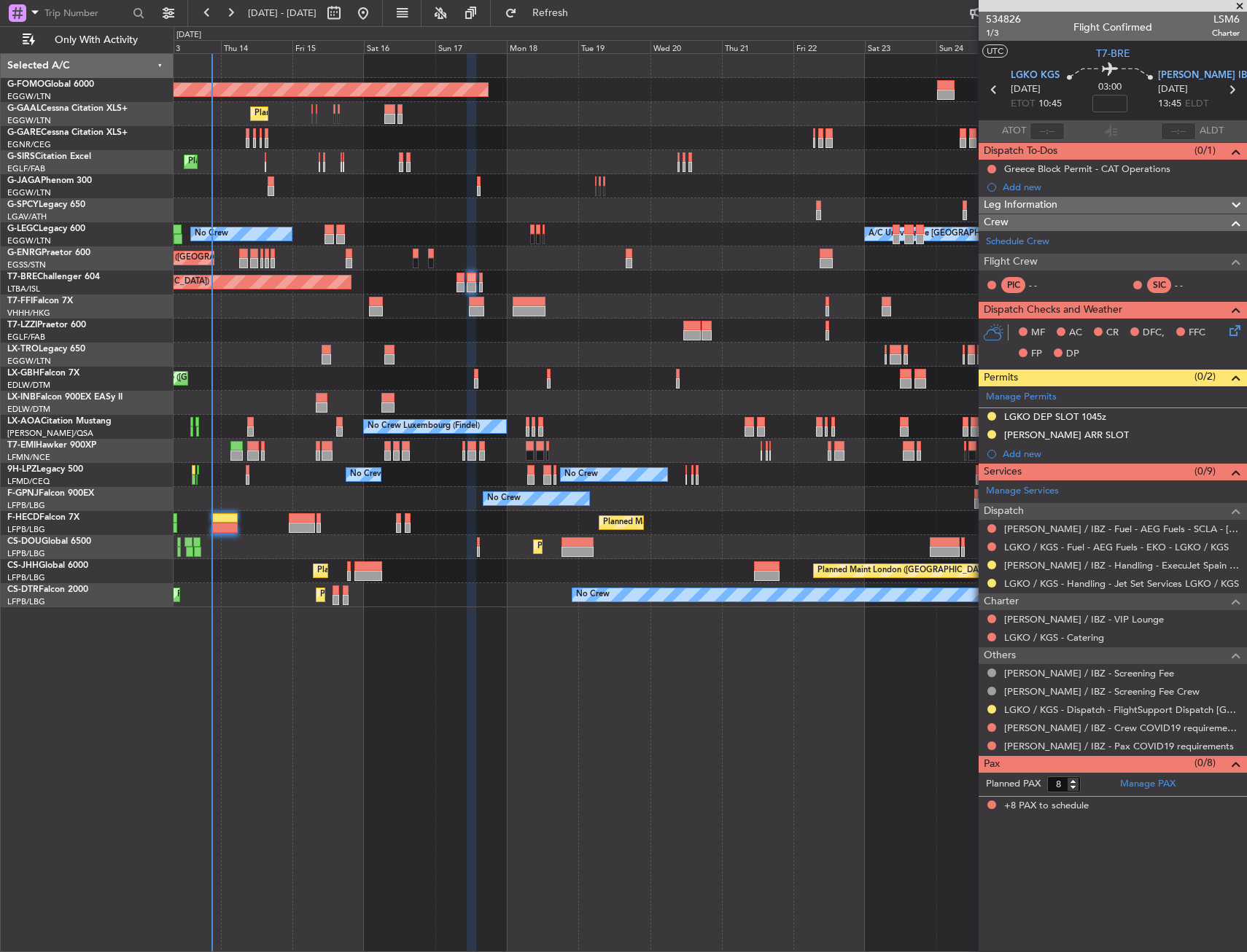
click at [1097, 436] on div "LEIB ARR SLOT" at bounding box center [1112, 435] width 268 height 18
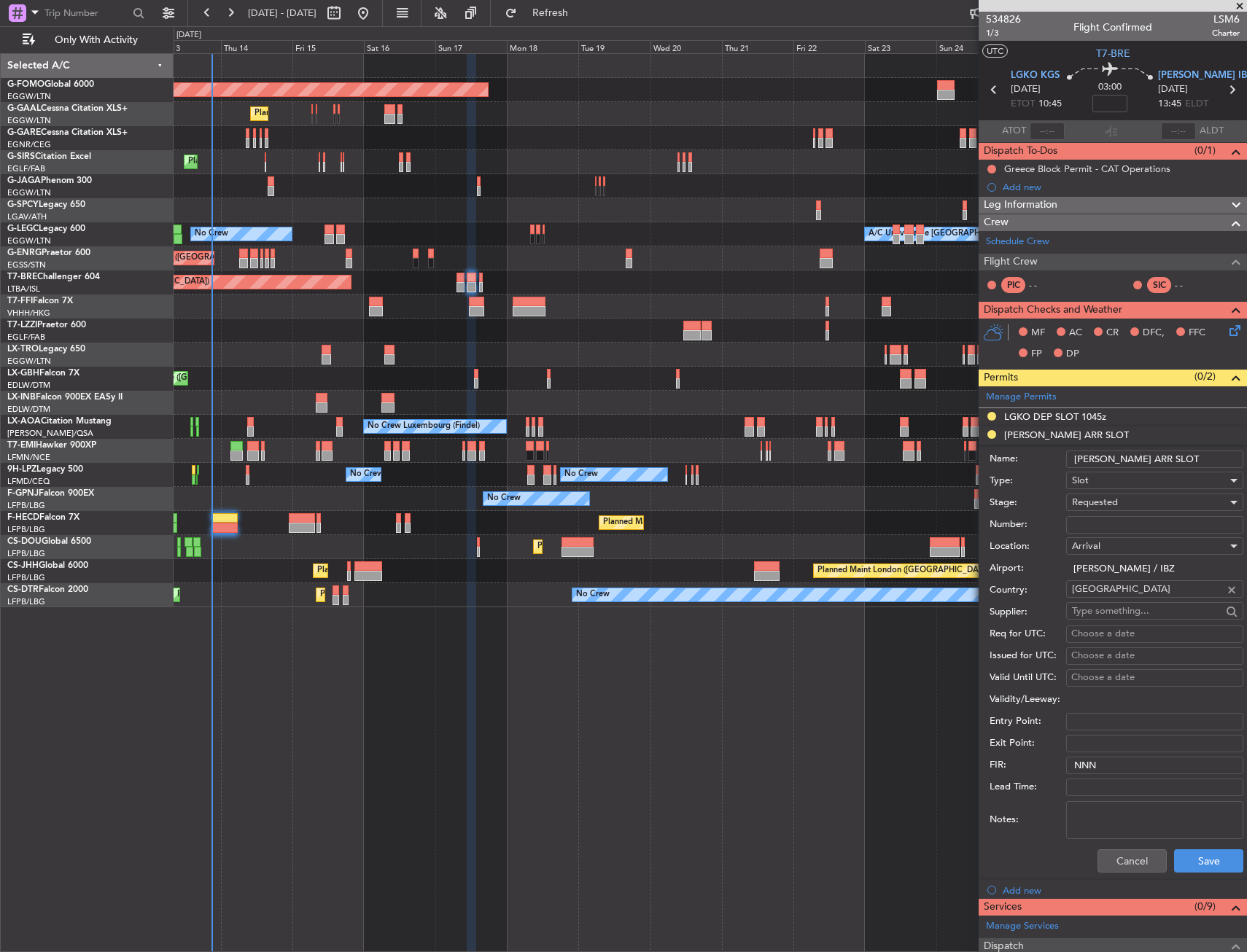
click at [1170, 457] on input "LEIB ARR SLOT" at bounding box center [1154, 459] width 177 height 17
type input "LEIB ARR SLOT 1345z"
click at [1194, 862] on button "Save" at bounding box center [1208, 860] width 70 height 23
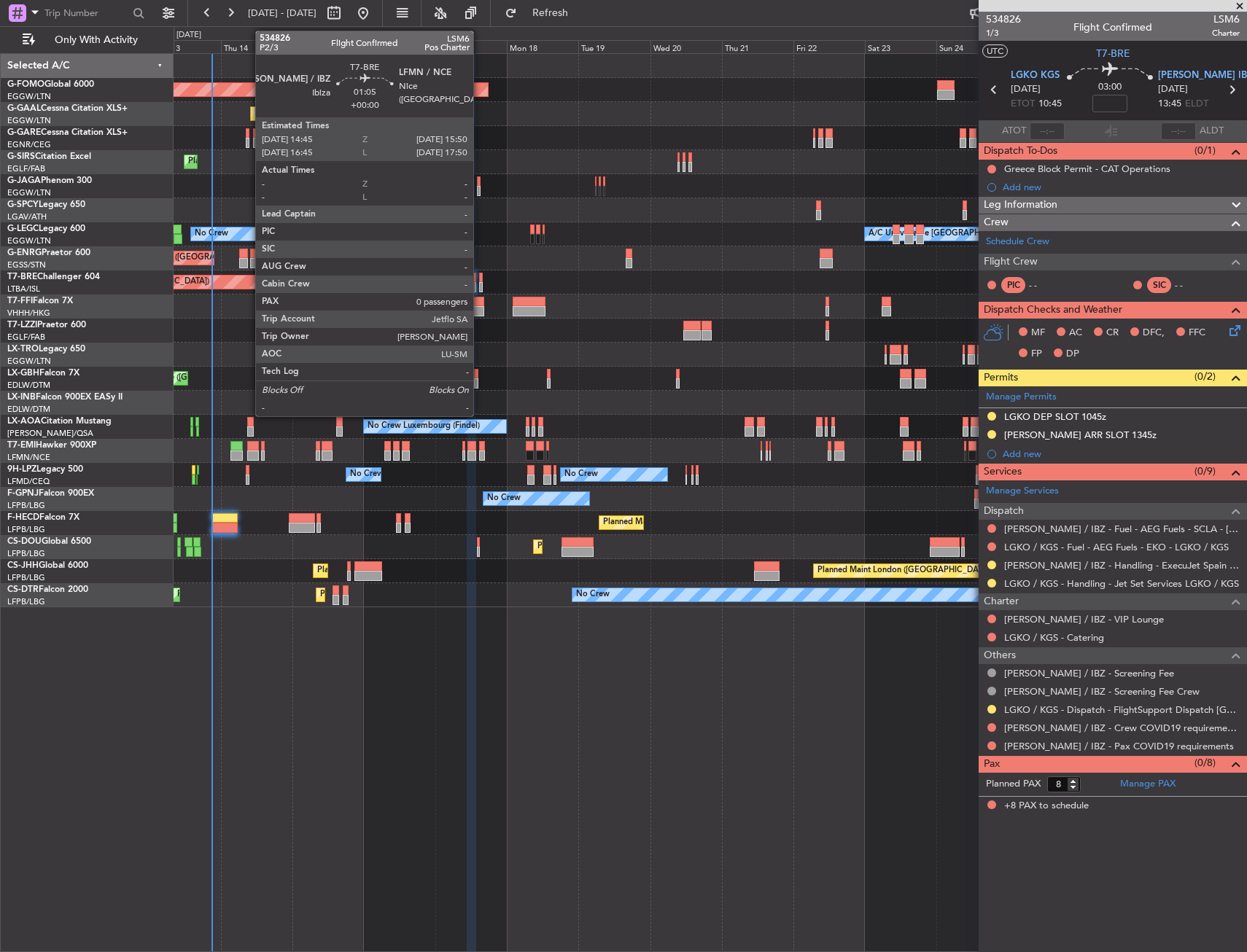
click at [480, 276] on div at bounding box center [481, 278] width 4 height 10
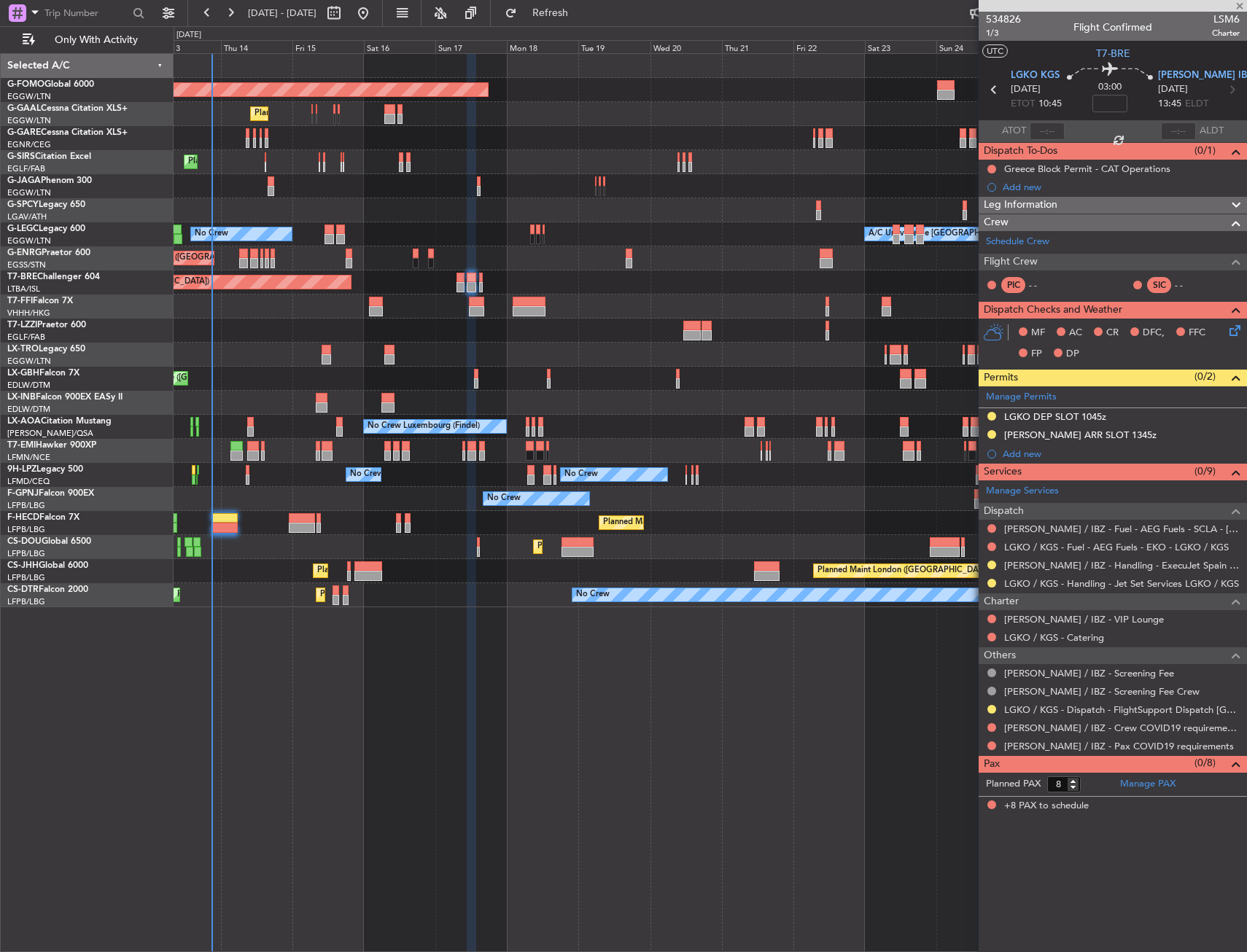
type input "0"
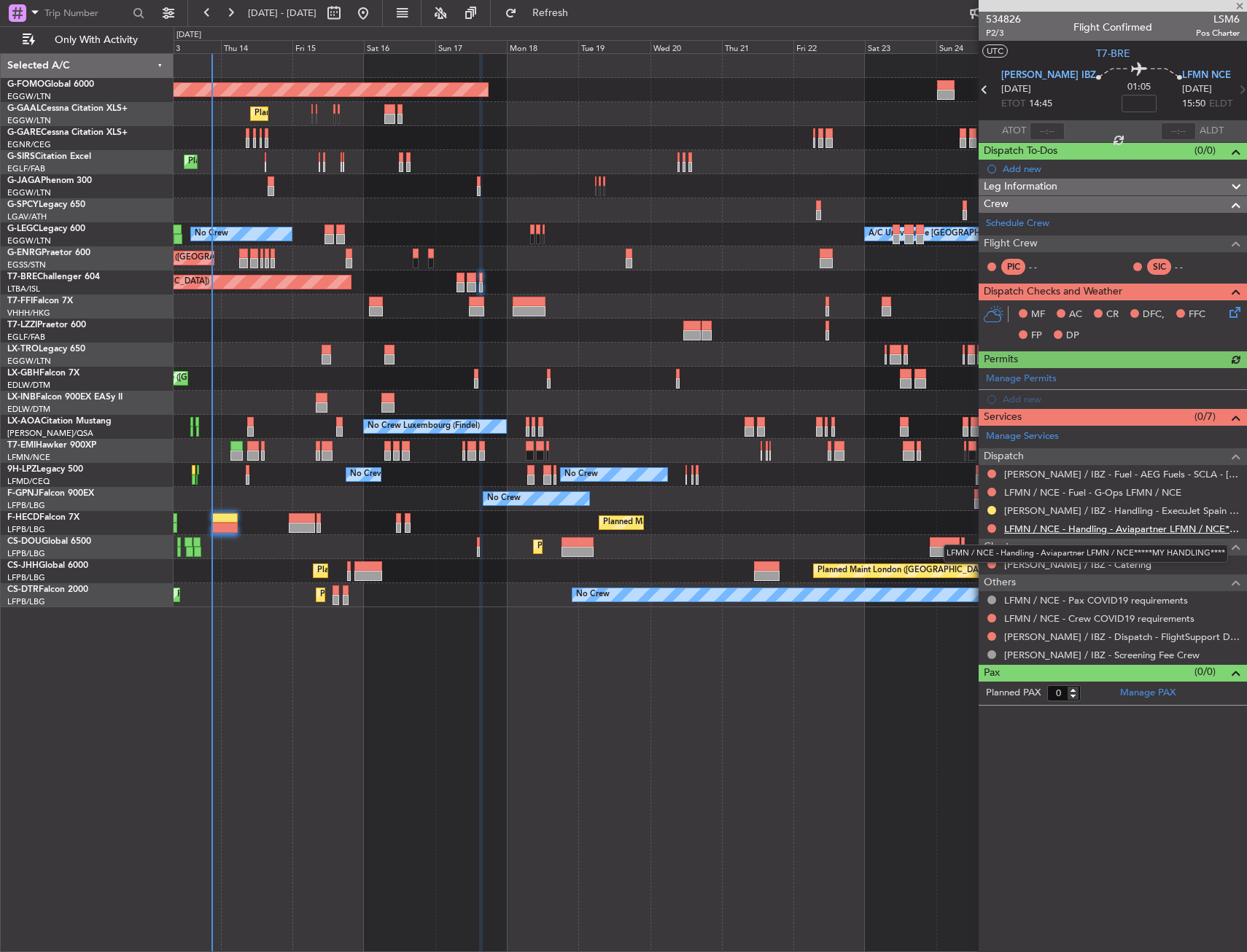
click at [1029, 525] on link "LFMN / NCE - Handling - Aviapartner LFMN / NCE*****MY HANDLING****" at bounding box center [1121, 528] width 235 height 13
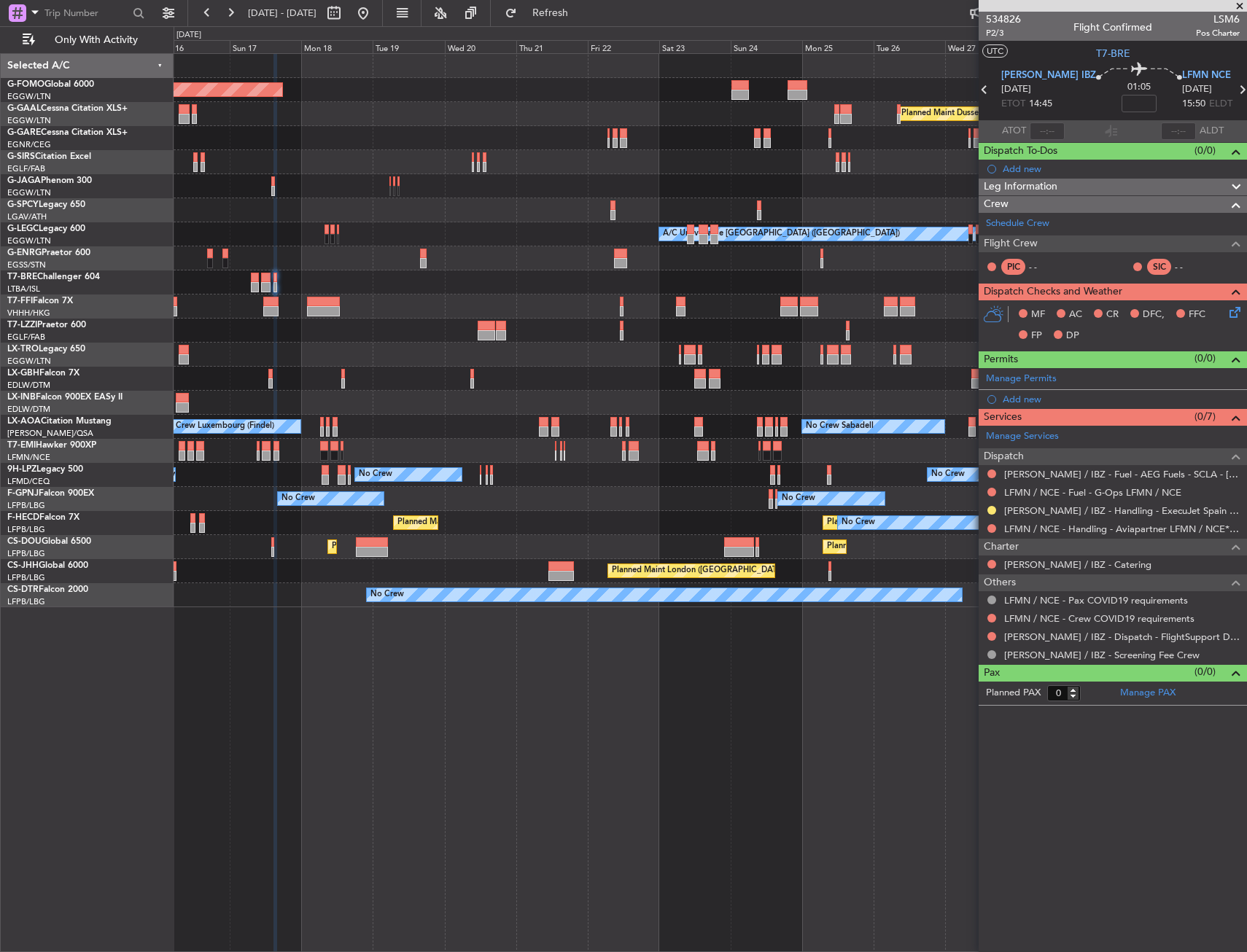
click at [462, 281] on div "Planned Maint Windsor Locks (Bradley Intl) Planned Maint Dusseldorf Planned Mai…" at bounding box center [709, 330] width 1072 height 553
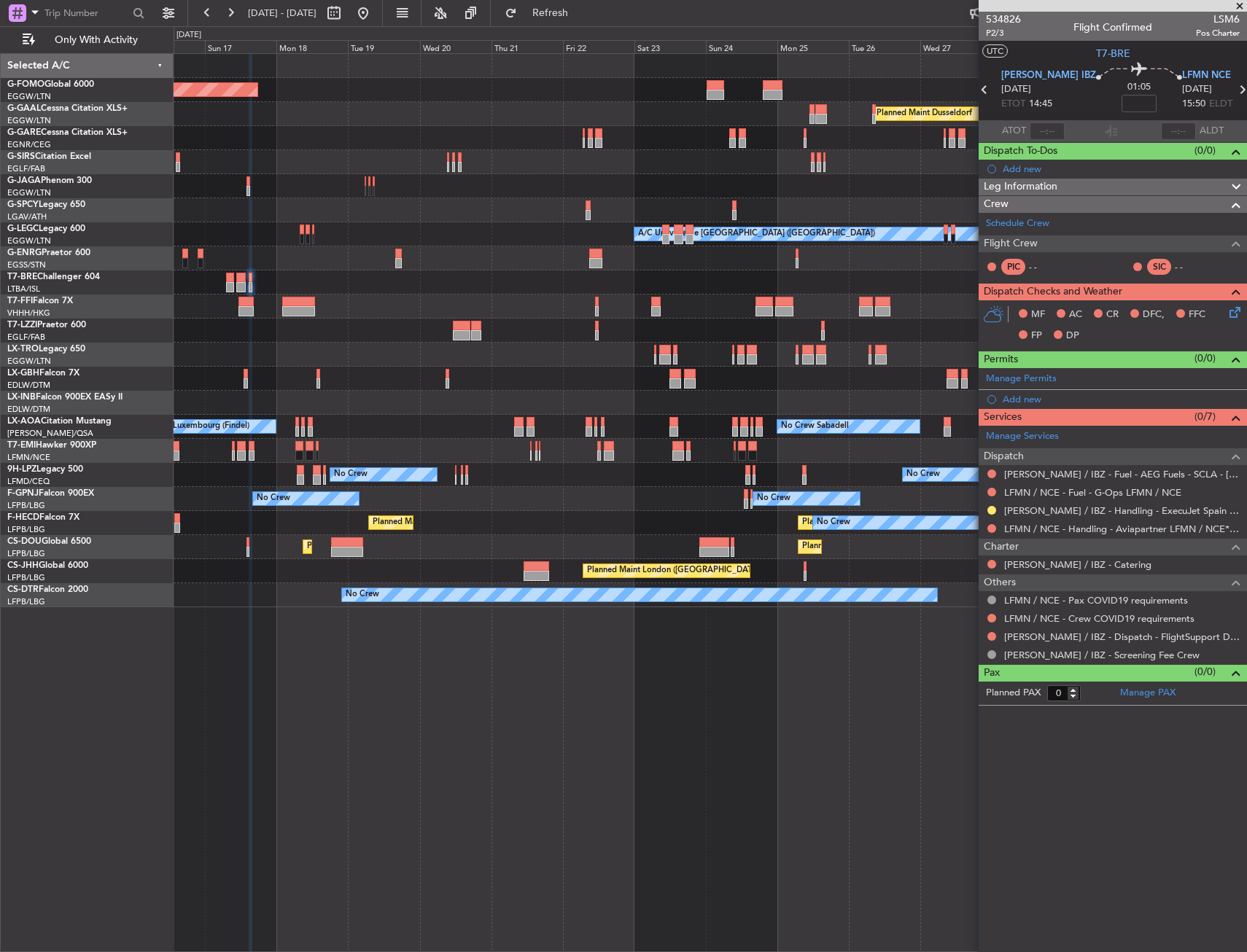
click at [491, 302] on div "Planned Maint Windsor Locks (Bradley Intl) Planned Maint Dusseldorf Planned Mai…" at bounding box center [709, 330] width 1072 height 553
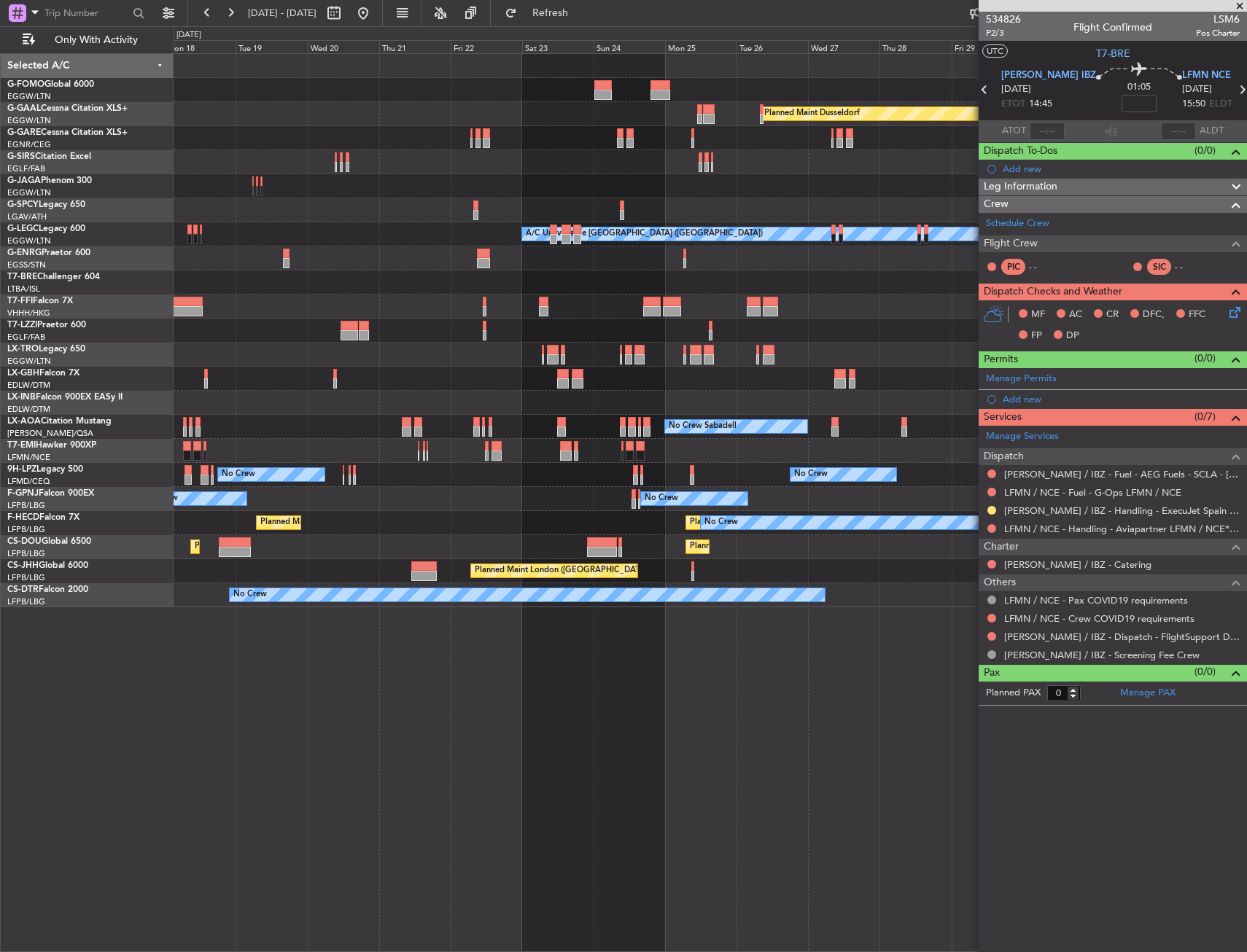
click at [524, 313] on div at bounding box center [709, 306] width 1072 height 24
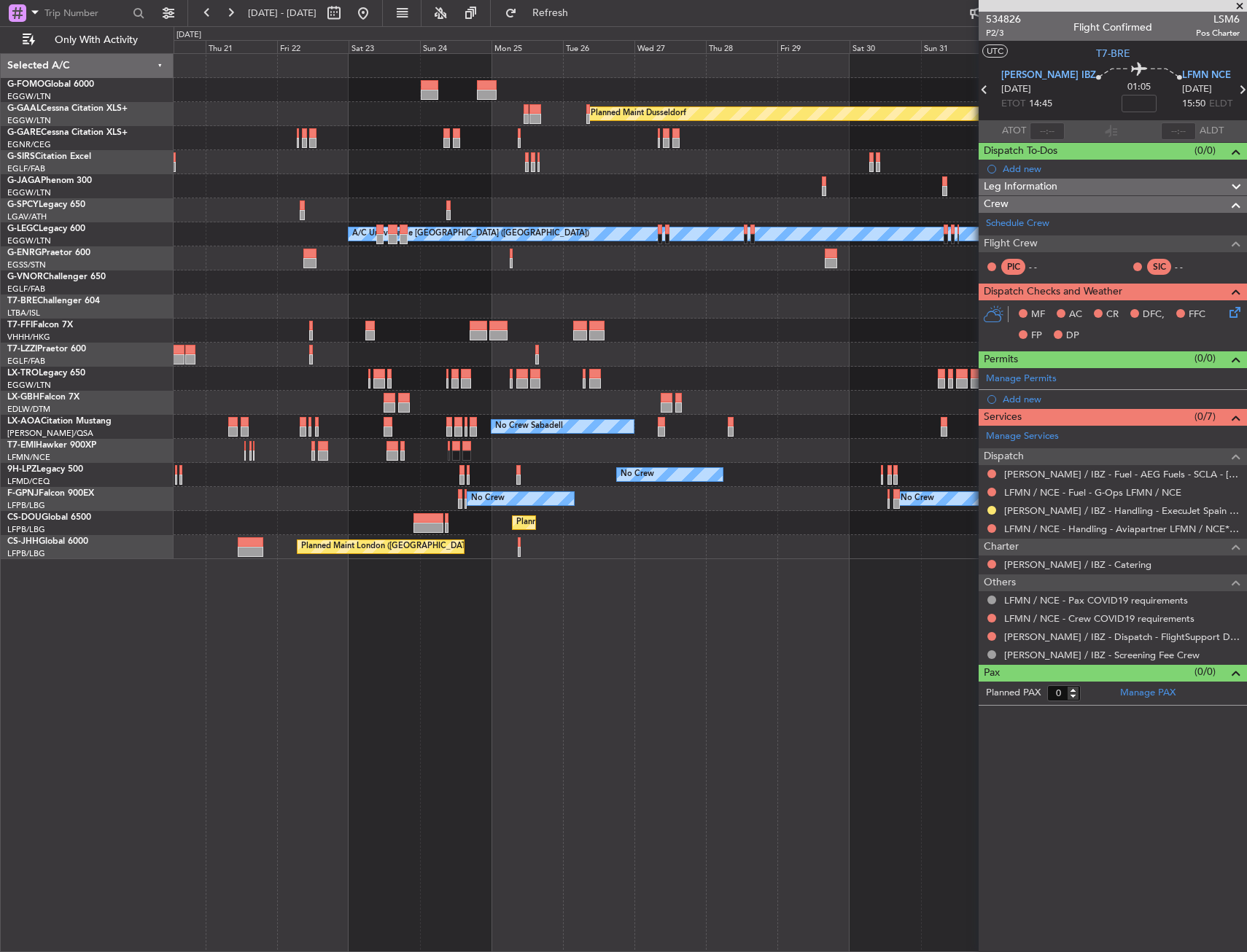
click at [573, 324] on div "Planned Maint Windsor Locks (Bradley Intl) Planned Maint Dusseldorf Planned Mai…" at bounding box center [709, 306] width 1072 height 505
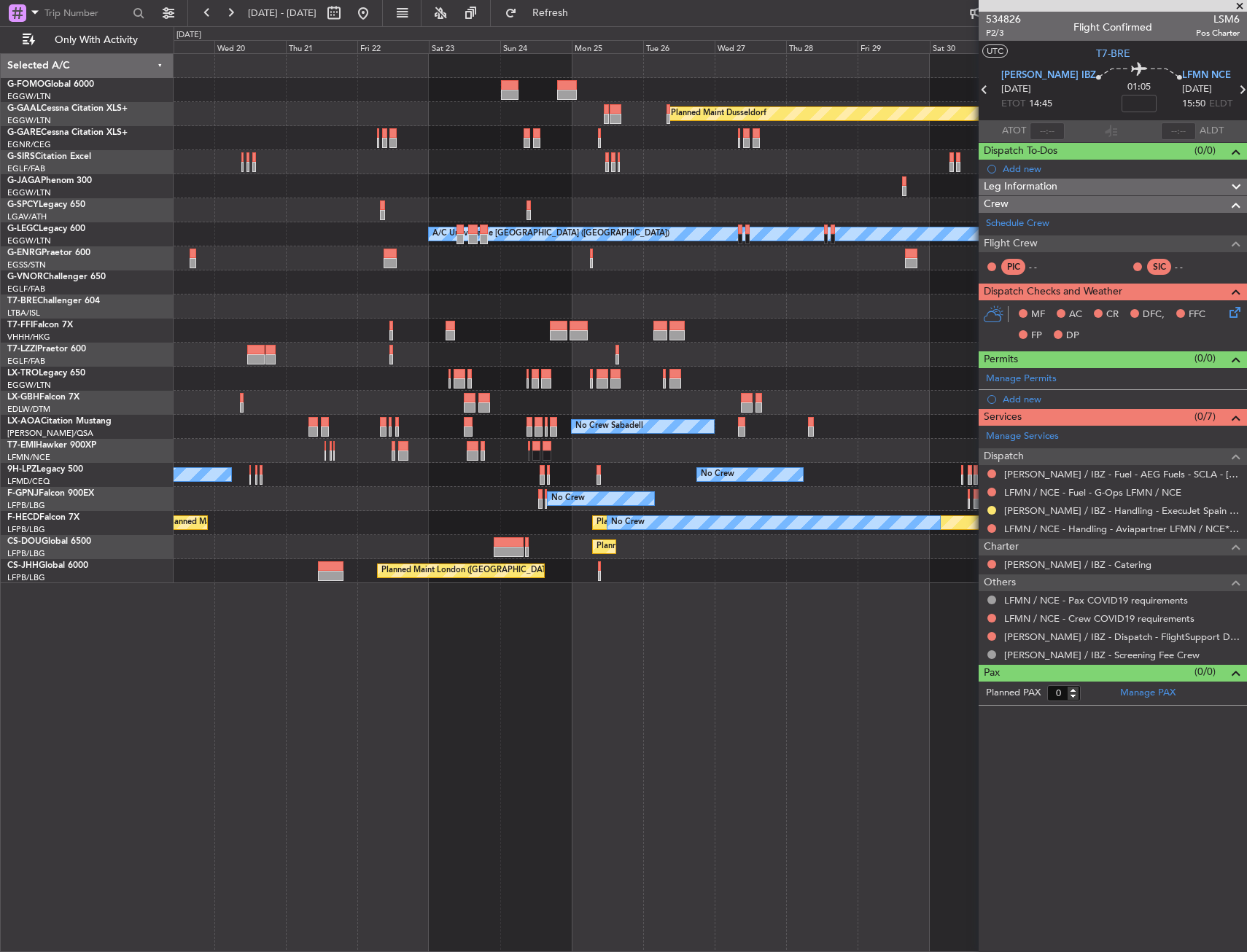
click at [814, 323] on div at bounding box center [709, 330] width 1072 height 24
click at [829, 272] on div "Planned Maint Windsor Locks (Bradley Intl) Planned Maint Dusseldorf Planned Mai…" at bounding box center [709, 318] width 1072 height 529
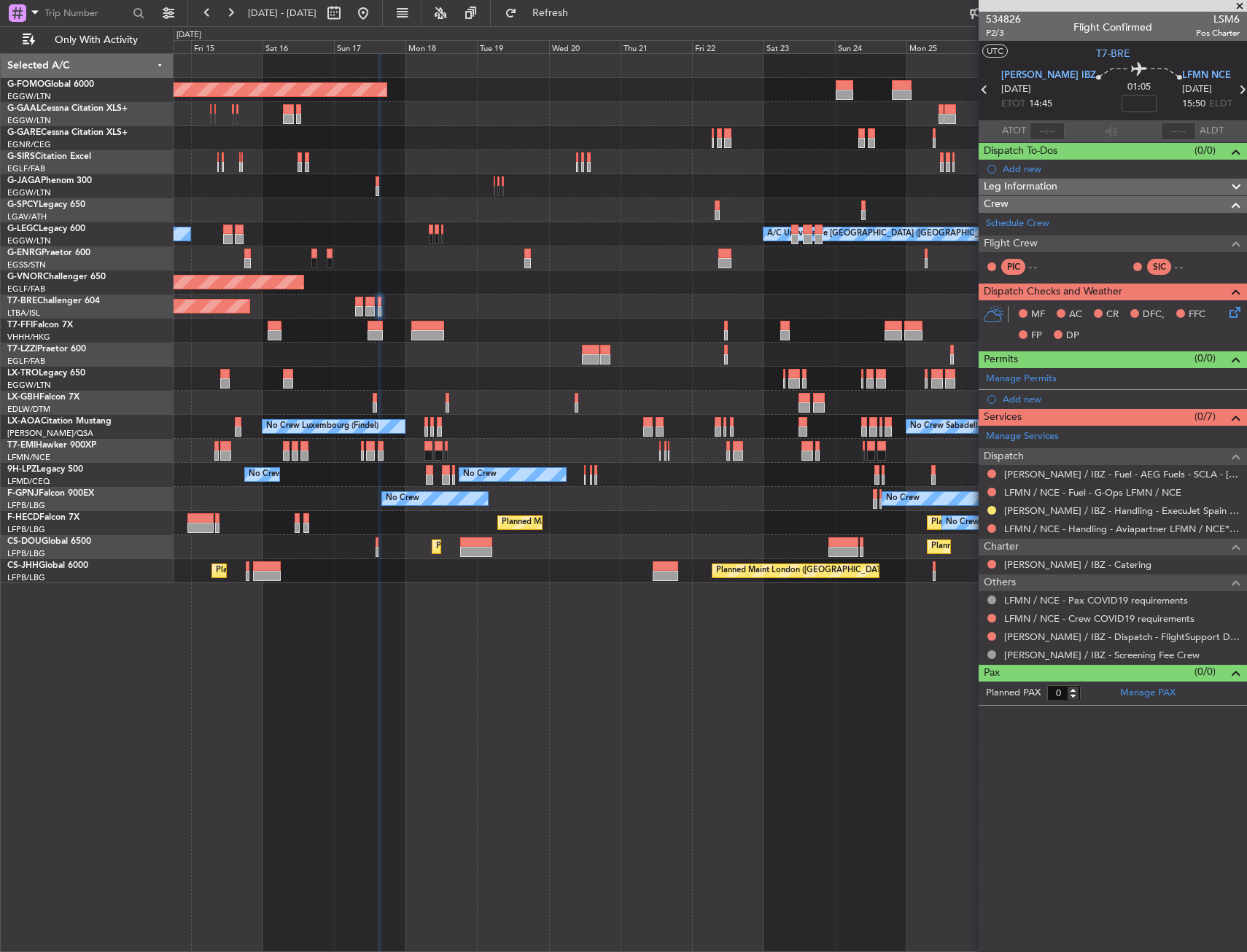
click at [643, 289] on div "Planned Maint London ([GEOGRAPHIC_DATA])" at bounding box center [709, 282] width 1072 height 24
click at [757, 300] on div "Planned Maint Windsor Locks (Bradley Intl) Planned Maint Dusseldorf Planned Mai…" at bounding box center [709, 318] width 1072 height 529
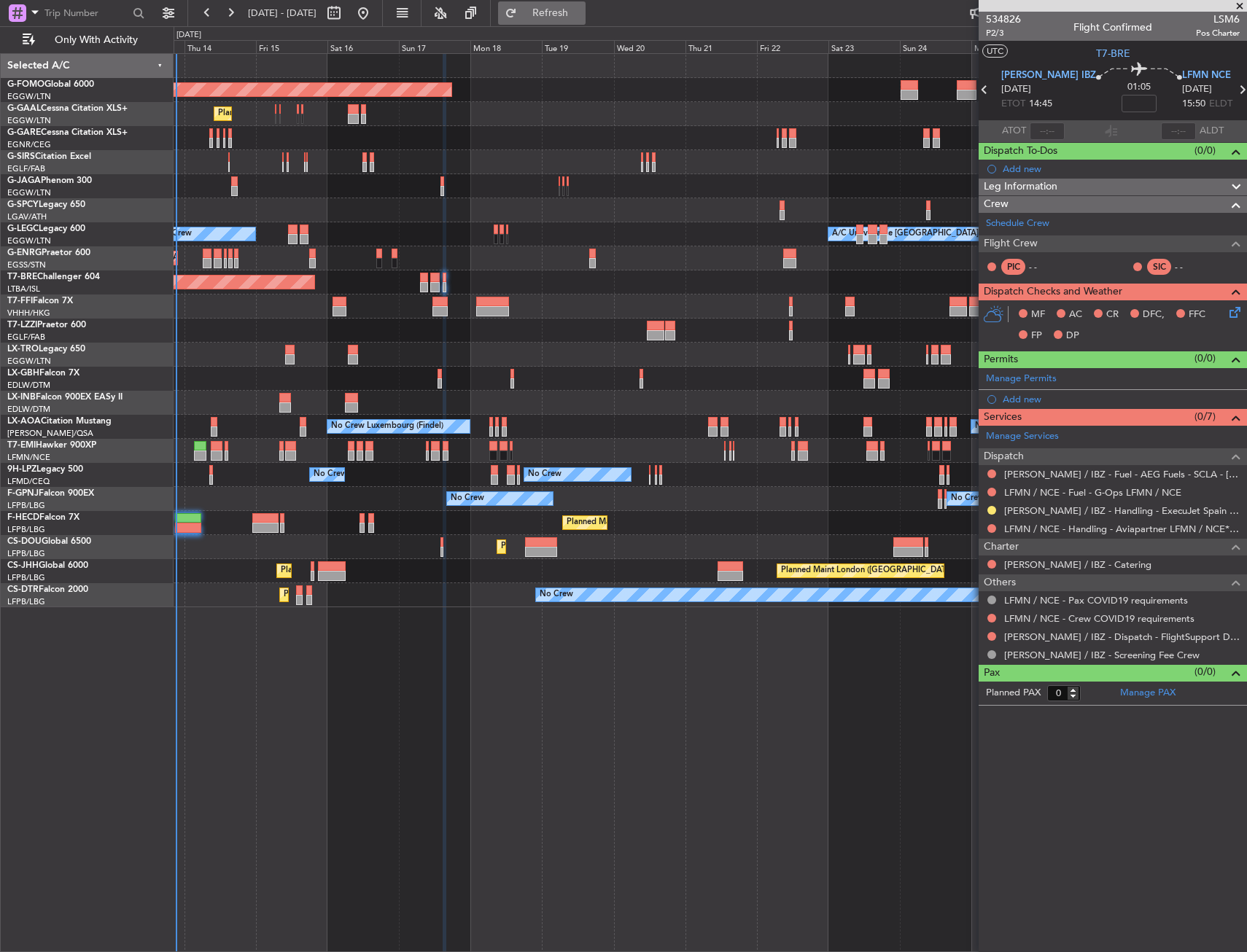
click at [585, 4] on button "Refresh" at bounding box center [541, 13] width 87 height 23
click at [1026, 398] on div "Add new" at bounding box center [1114, 399] width 224 height 13
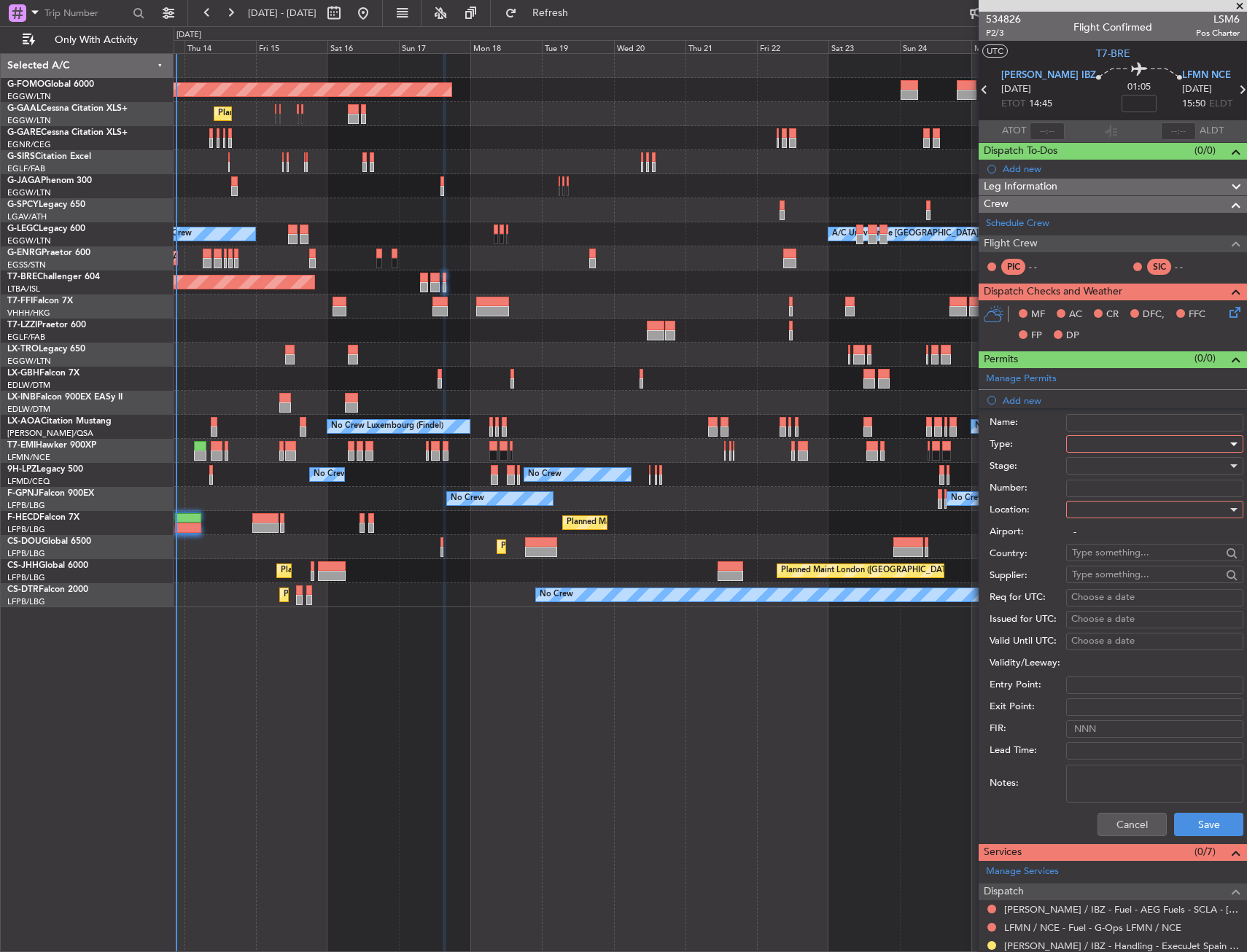
click at [1097, 441] on div at bounding box center [1150, 443] width 156 height 22
click at [1116, 584] on span "Slot" at bounding box center [1148, 581] width 153 height 22
click at [1096, 514] on div at bounding box center [1150, 509] width 156 height 22
click at [1095, 537] on span "Departure" at bounding box center [1137, 539] width 130 height 22
type input "LEIB / IBZ"
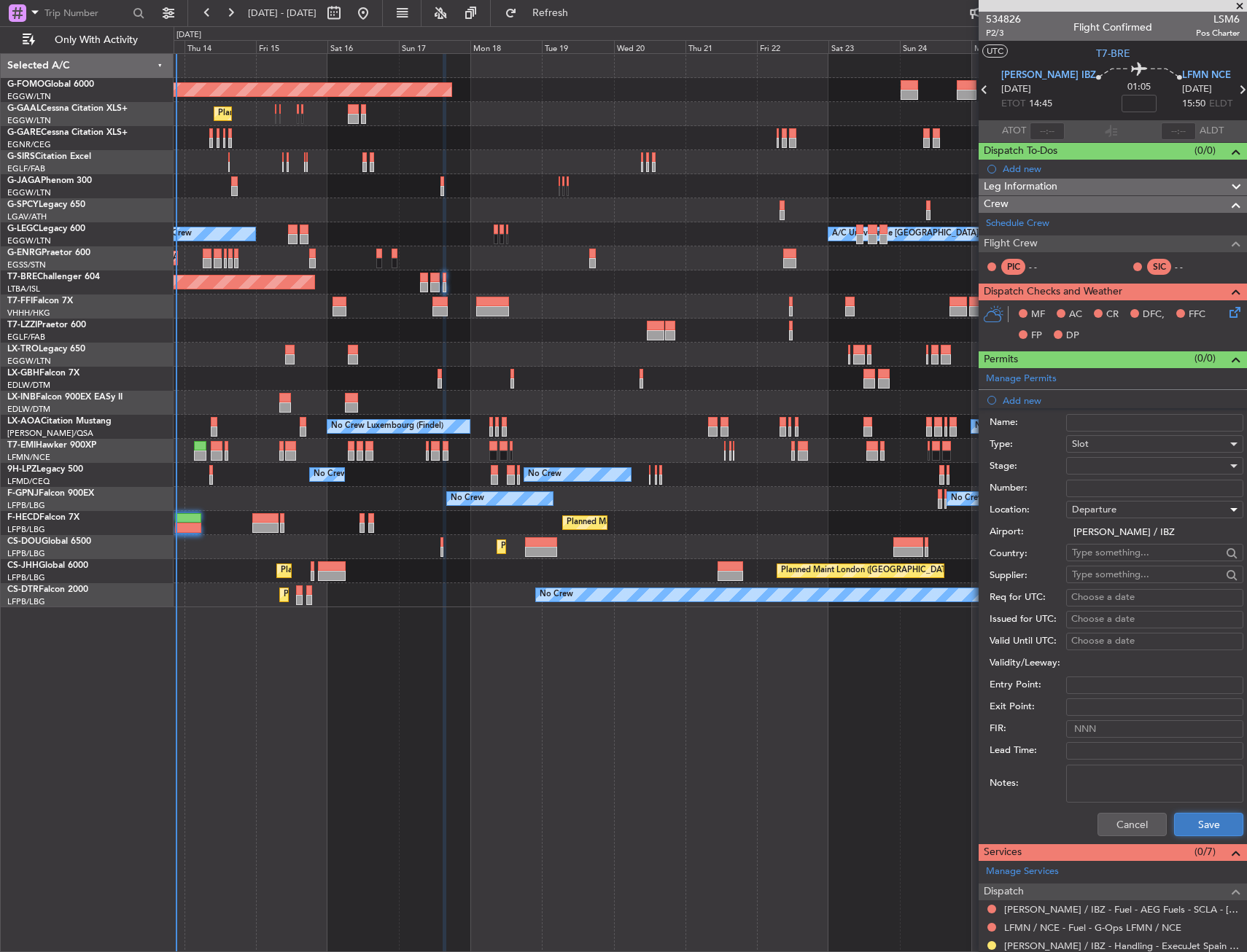
click at [1174, 816] on button "Save" at bounding box center [1208, 823] width 70 height 23
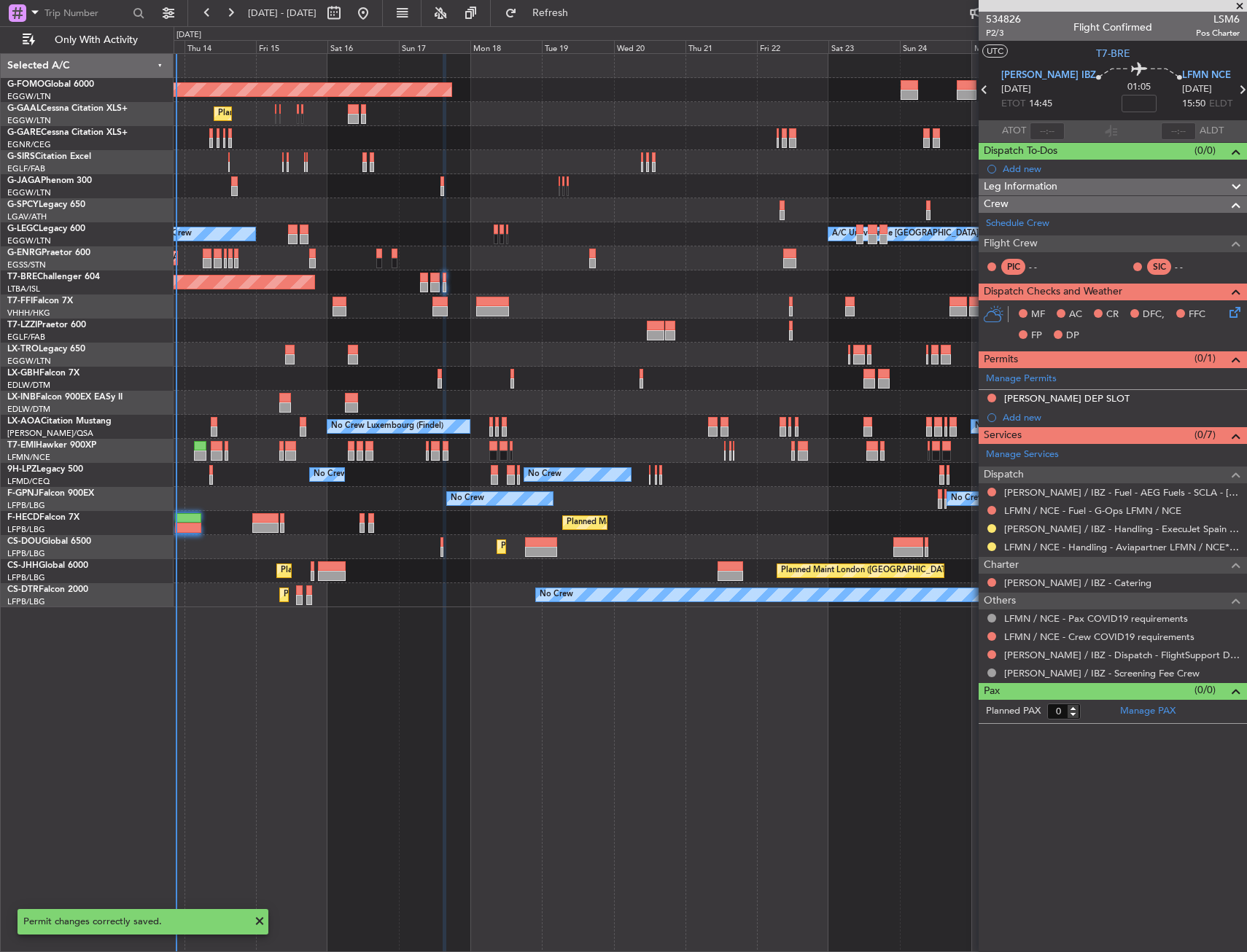
click at [1025, 426] on div "Services (0/7) Manage Services Dispatch LEIB / IBZ - Fuel - AEG Fuels - SCLA - …" at bounding box center [1112, 554] width 268 height 256
click at [1025, 418] on div "Add new" at bounding box center [1114, 417] width 224 height 13
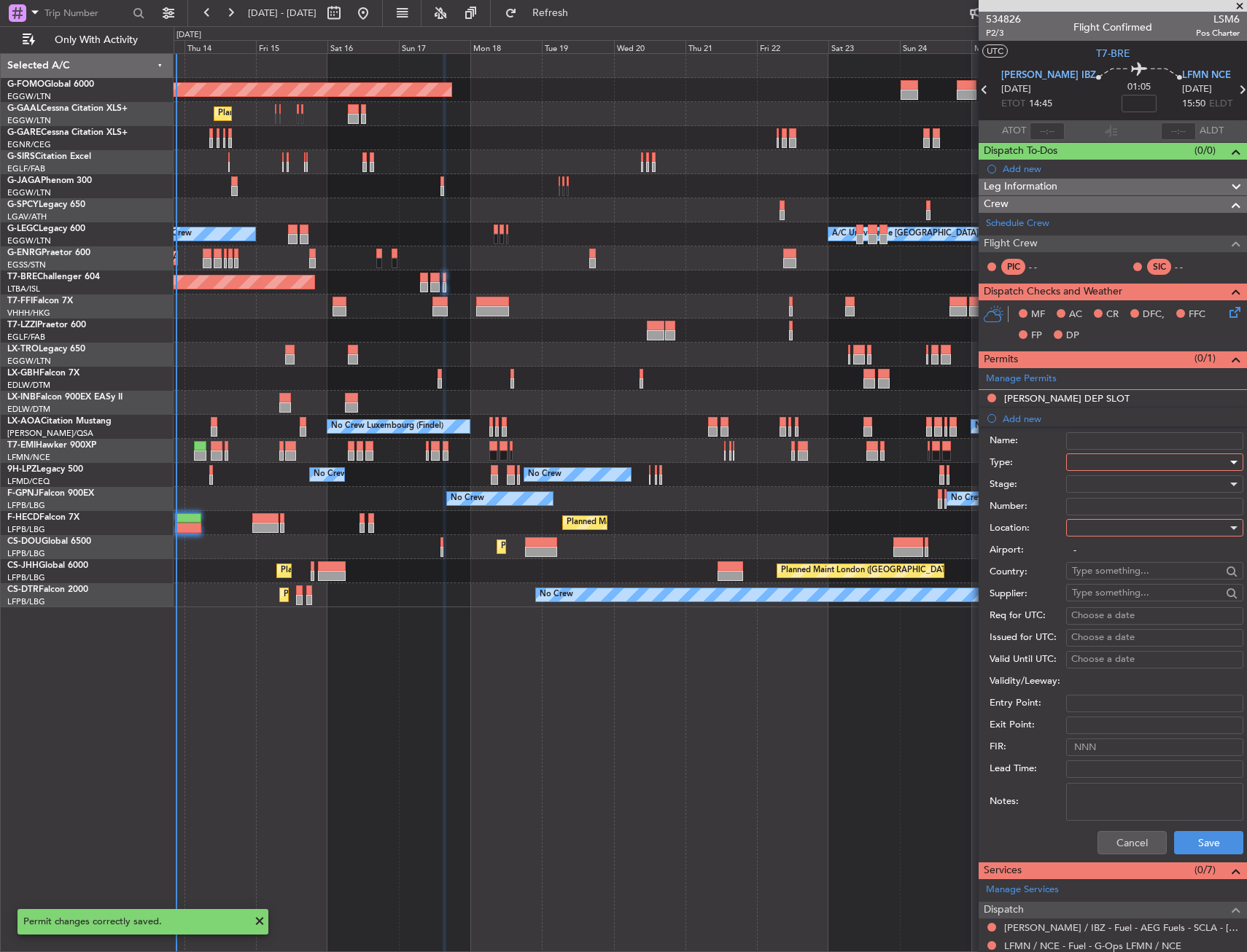
click at [1093, 462] on div at bounding box center [1150, 462] width 156 height 22
click at [1097, 597] on span "Slot" at bounding box center [1148, 599] width 153 height 22
click at [1091, 525] on div at bounding box center [1150, 527] width 156 height 22
click at [1093, 599] on span "Arrival" at bounding box center [1148, 601] width 153 height 22
type input "LFMN / NCE"
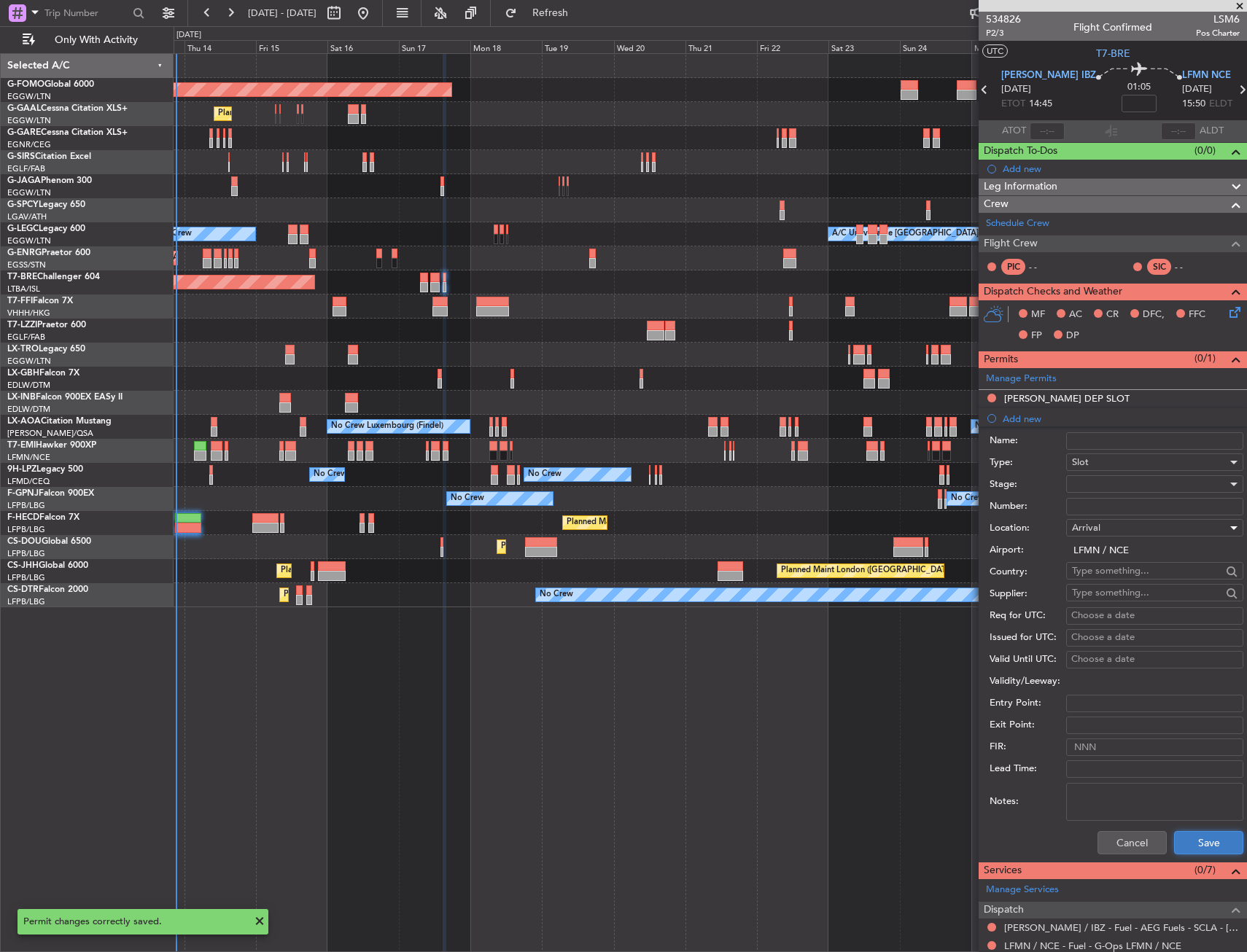
click at [1204, 843] on button "Save" at bounding box center [1208, 842] width 70 height 23
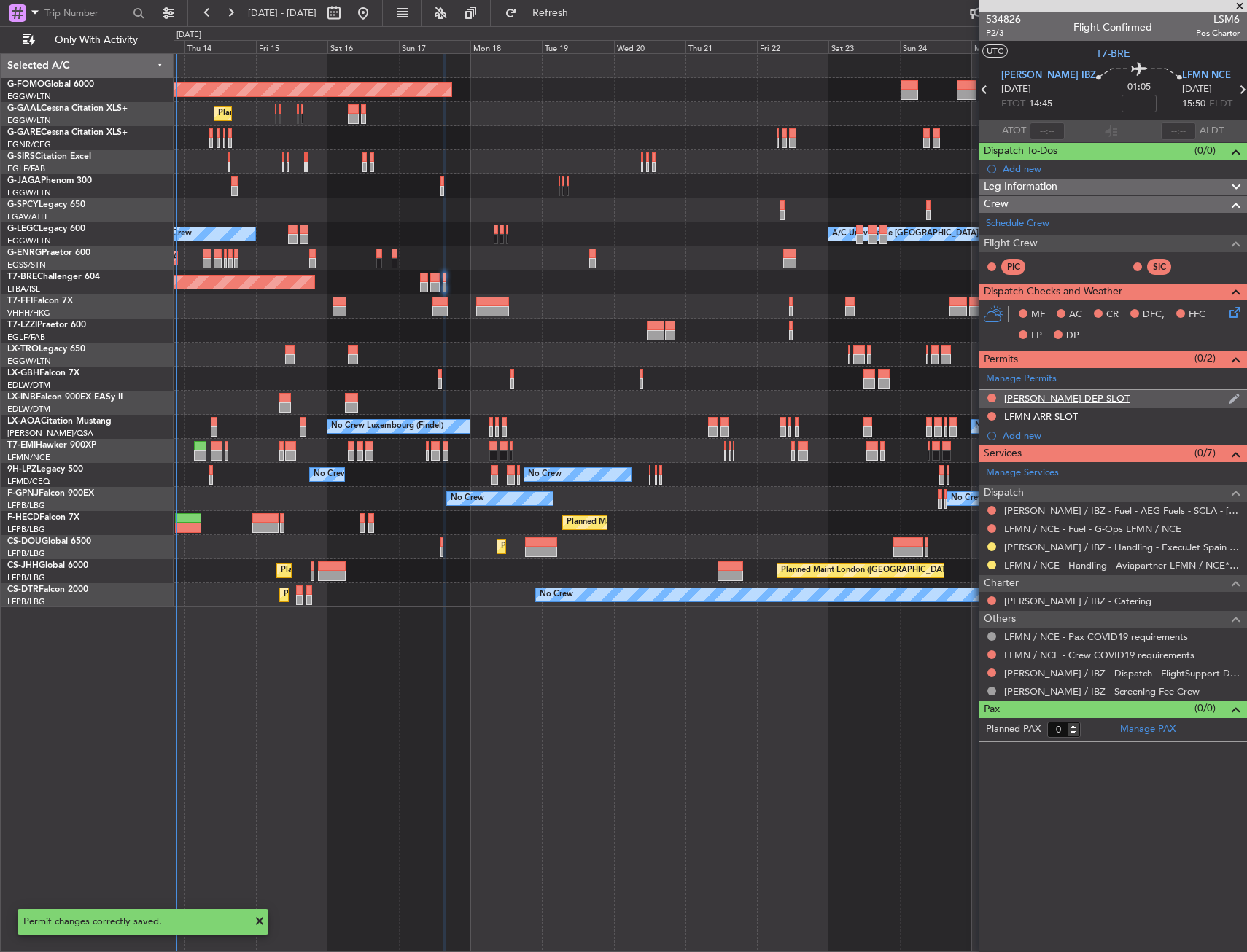
click at [1106, 404] on div "LEIB DEP SLOT" at bounding box center [1112, 399] width 268 height 18
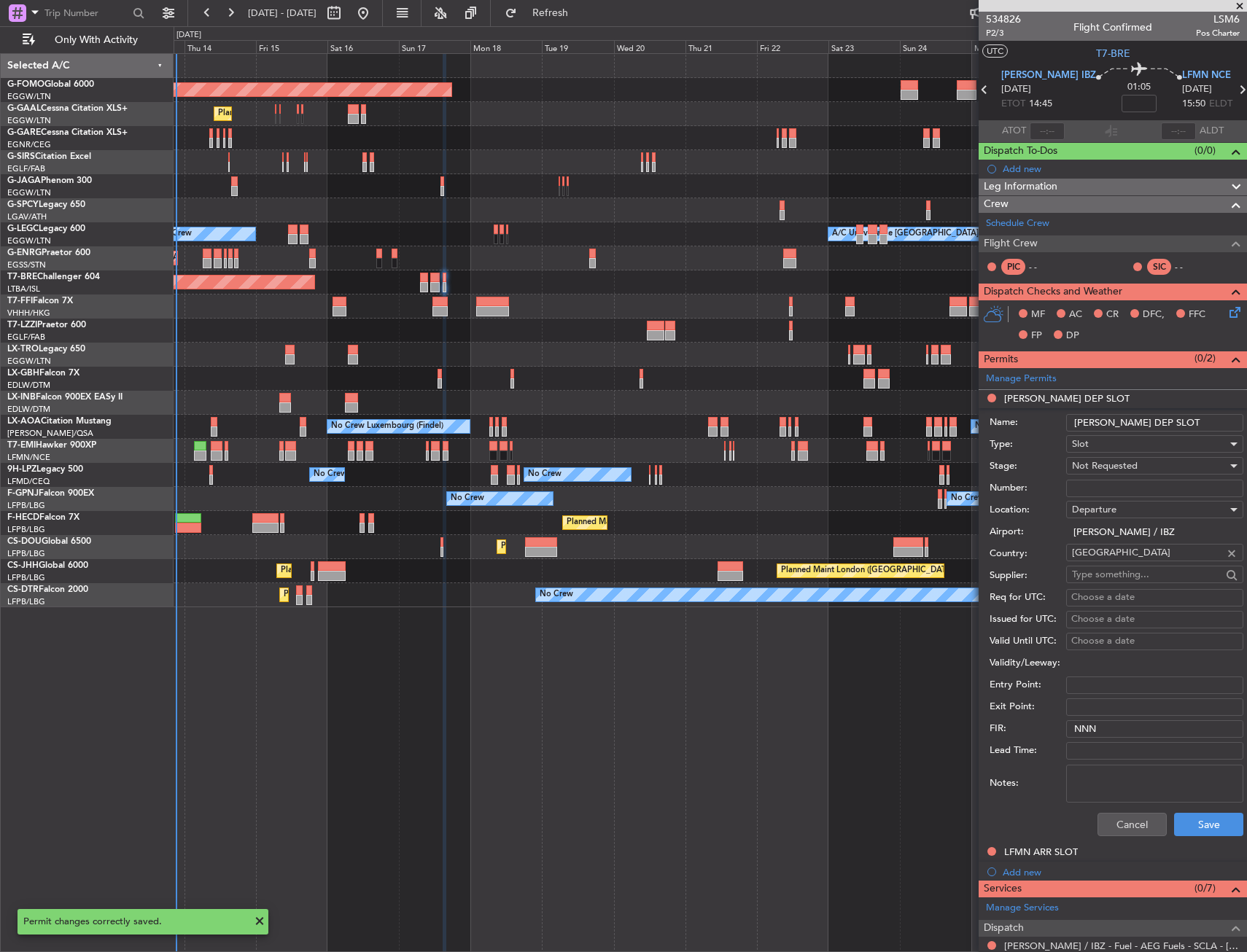
click at [1156, 424] on input "LEIB DEP SLOT" at bounding box center [1154, 422] width 177 height 17
type input "[PERSON_NAME] DEP SLOT 1445Z"
click at [1118, 472] on span "Not Requested" at bounding box center [1105, 466] width 66 height 13
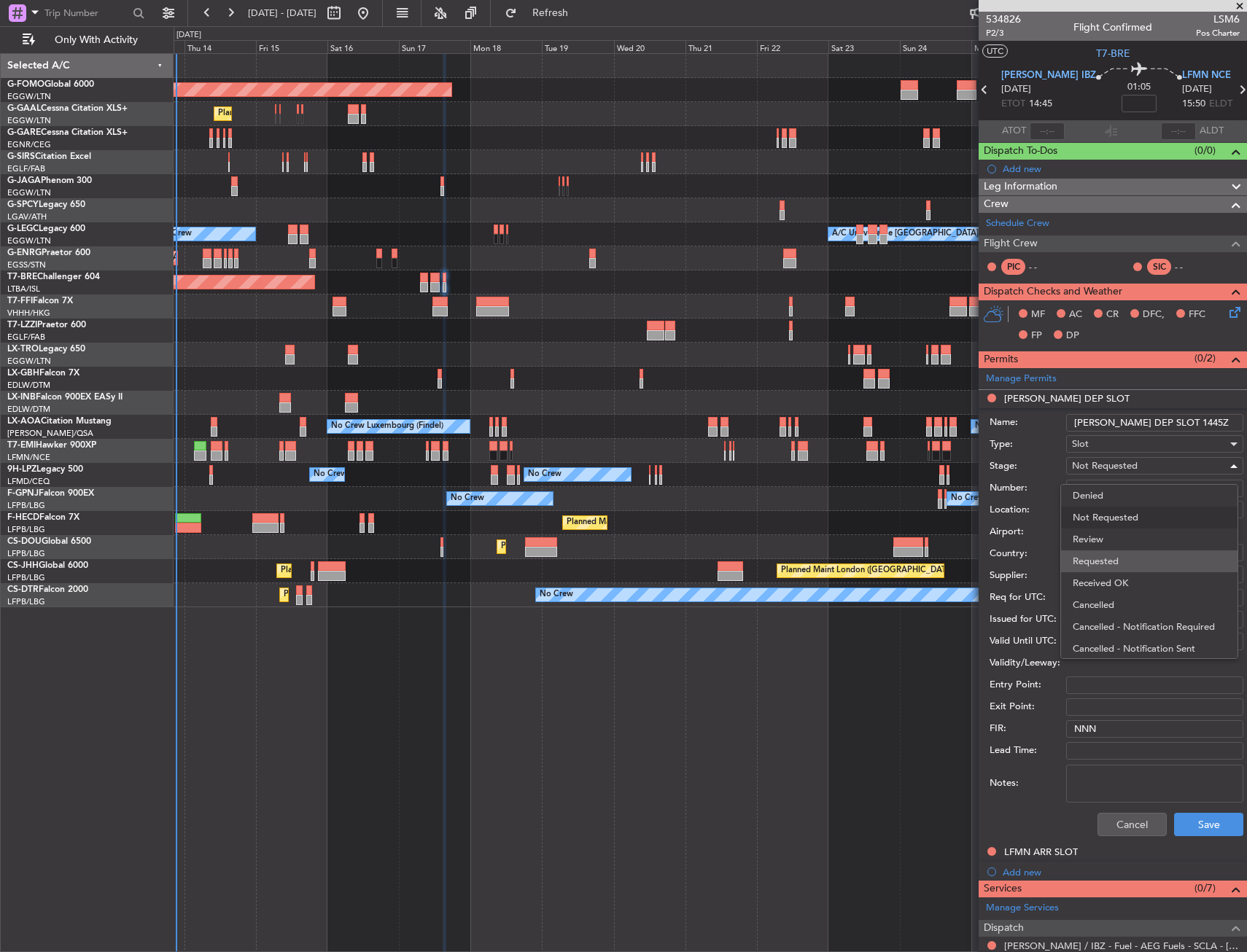
click at [1129, 557] on span "Requested" at bounding box center [1148, 560] width 153 height 22
click at [1204, 818] on button "Save" at bounding box center [1208, 823] width 70 height 23
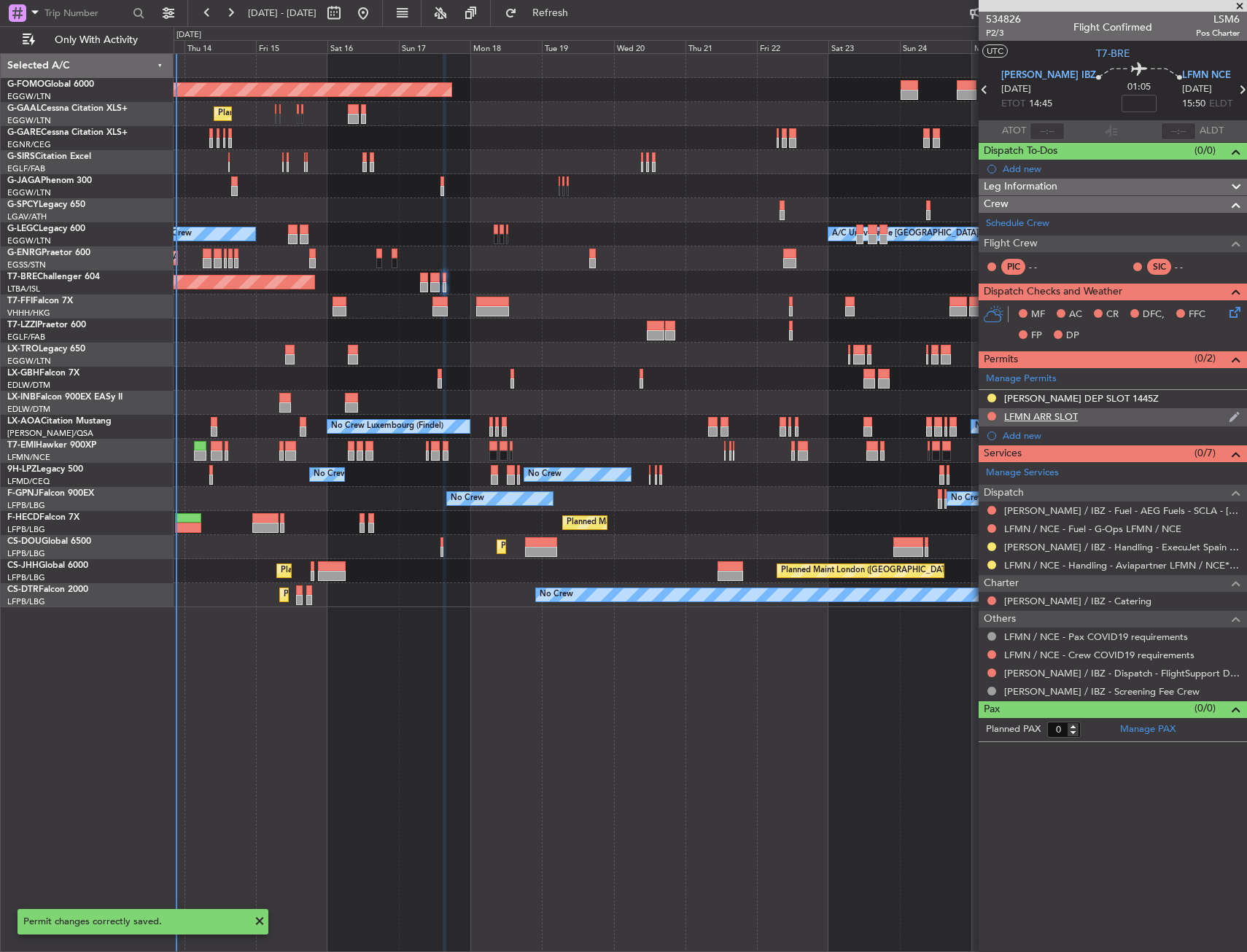
click at [1104, 418] on div "LFMN ARR SLOT" at bounding box center [1112, 417] width 268 height 18
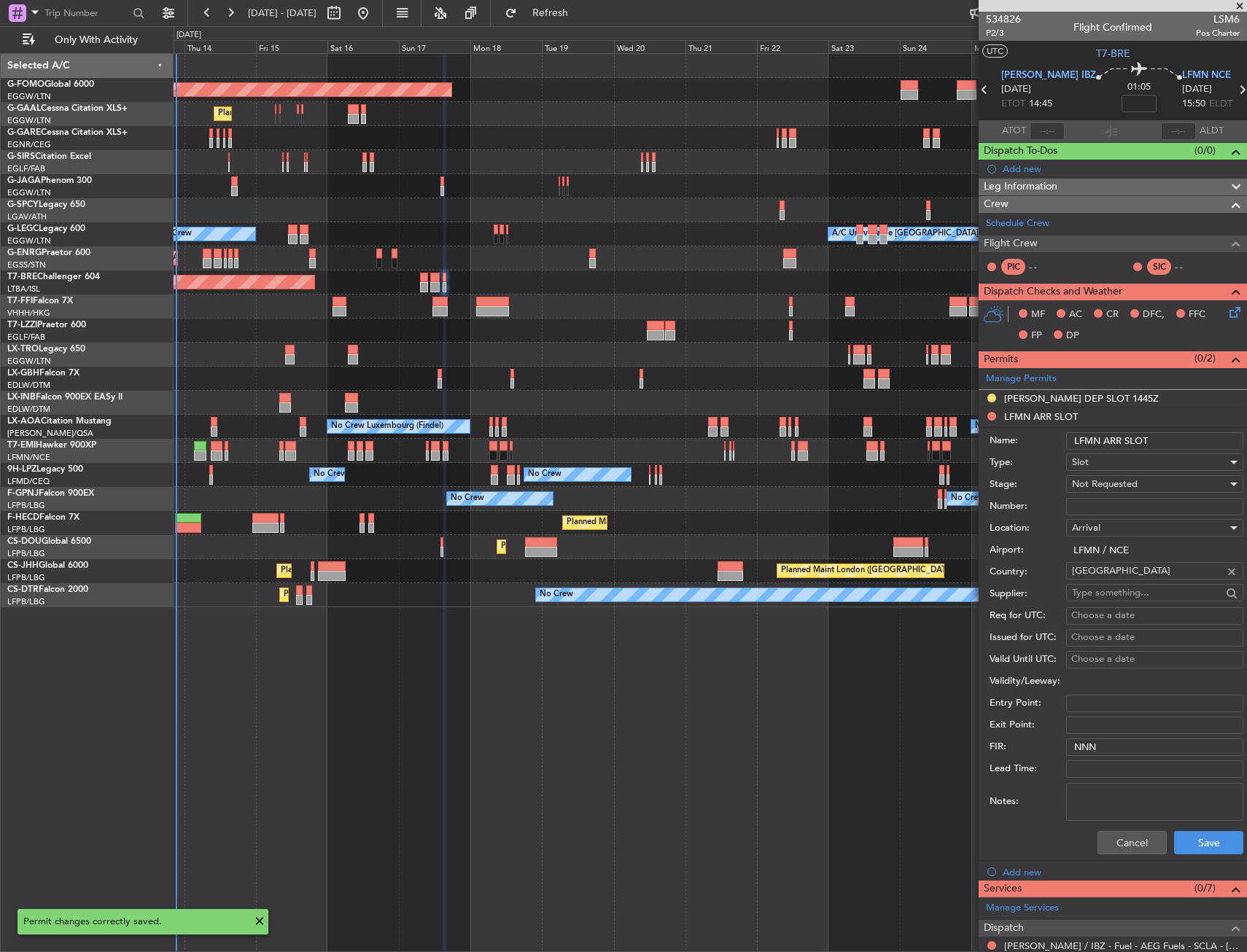
click at [1162, 441] on input "LFMN ARR SLOT" at bounding box center [1154, 440] width 177 height 17
type input "LFMN ARR SLOT 1550Z"
click at [1145, 484] on div "Not Requested" at bounding box center [1150, 483] width 156 height 22
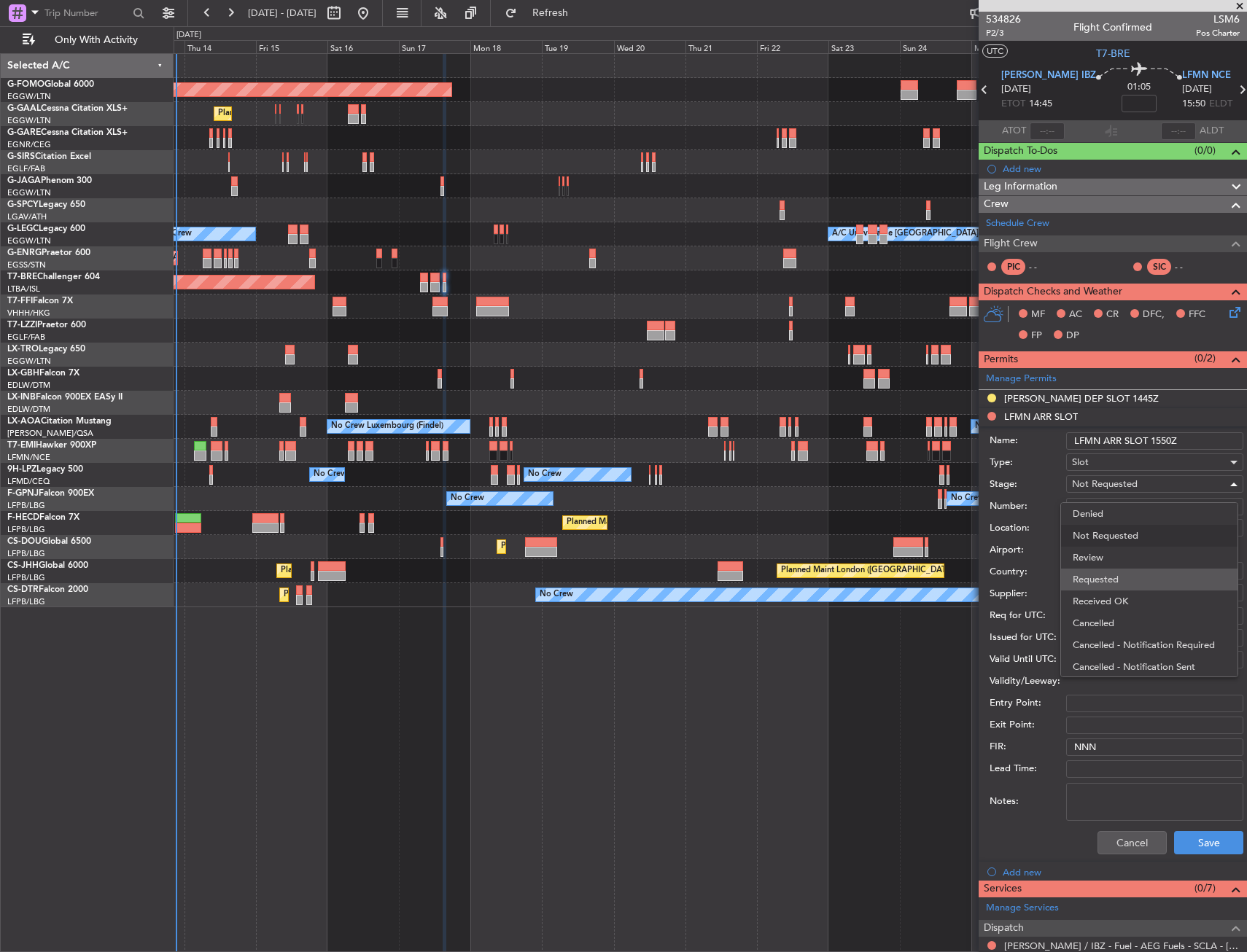
click at [1121, 584] on span "Requested" at bounding box center [1148, 579] width 153 height 22
click at [1188, 840] on button "Save" at bounding box center [1208, 842] width 70 height 23
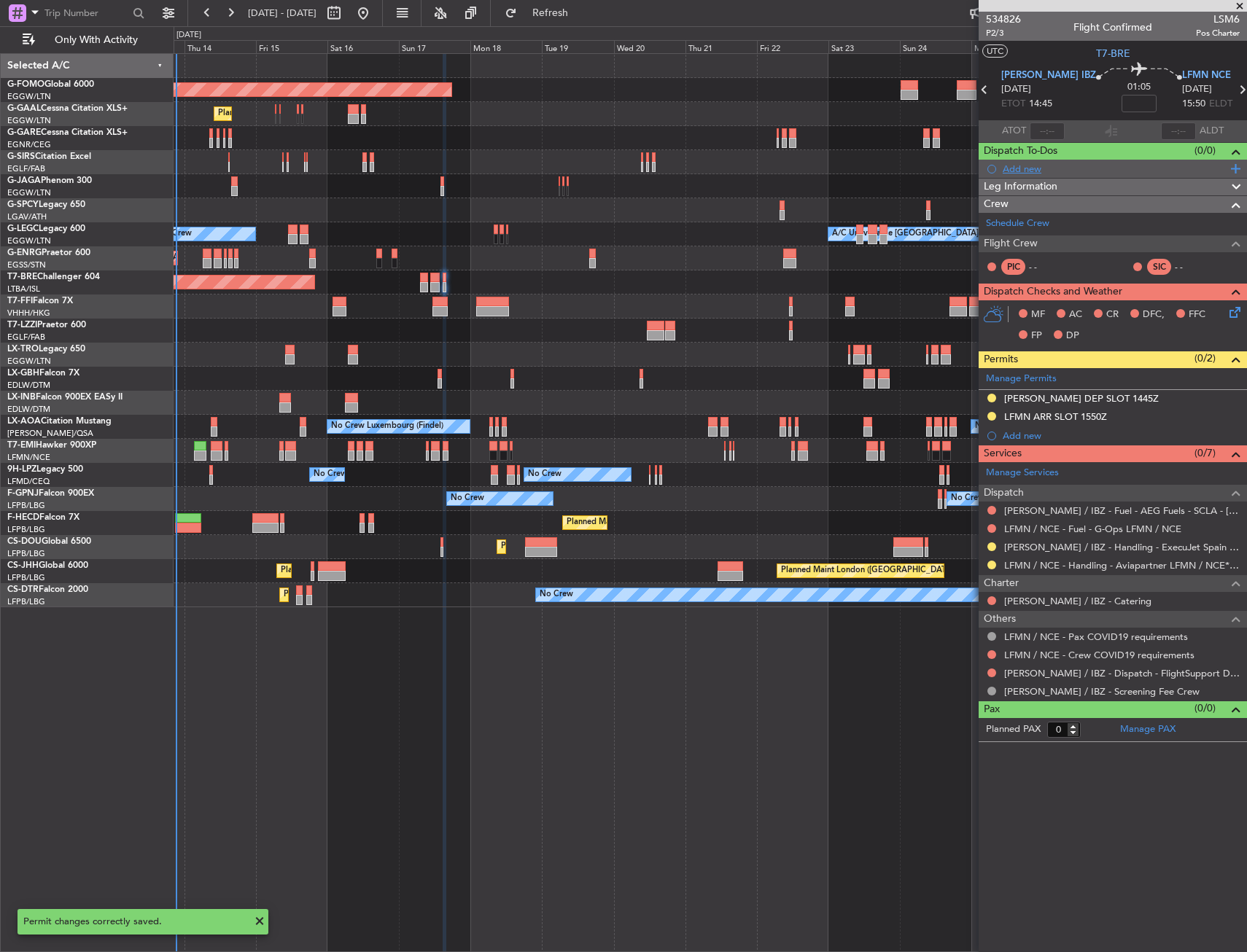
click at [1017, 168] on div "Add new" at bounding box center [1114, 168] width 224 height 13
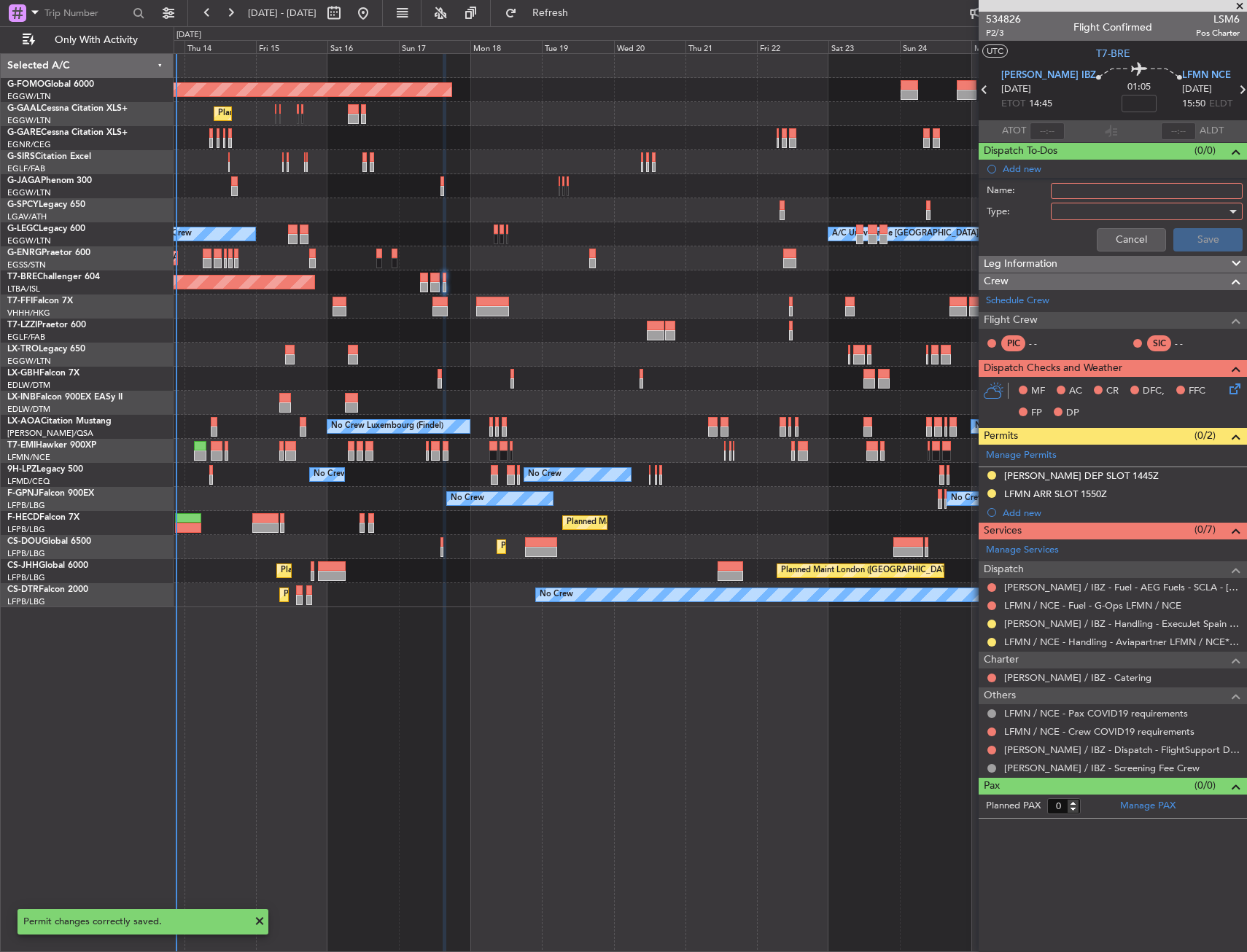
click at [1075, 187] on input "Name:" at bounding box center [1146, 191] width 191 height 16
type input "FICTIVE DEP [DATE]"
click at [1075, 209] on div at bounding box center [1141, 211] width 170 height 22
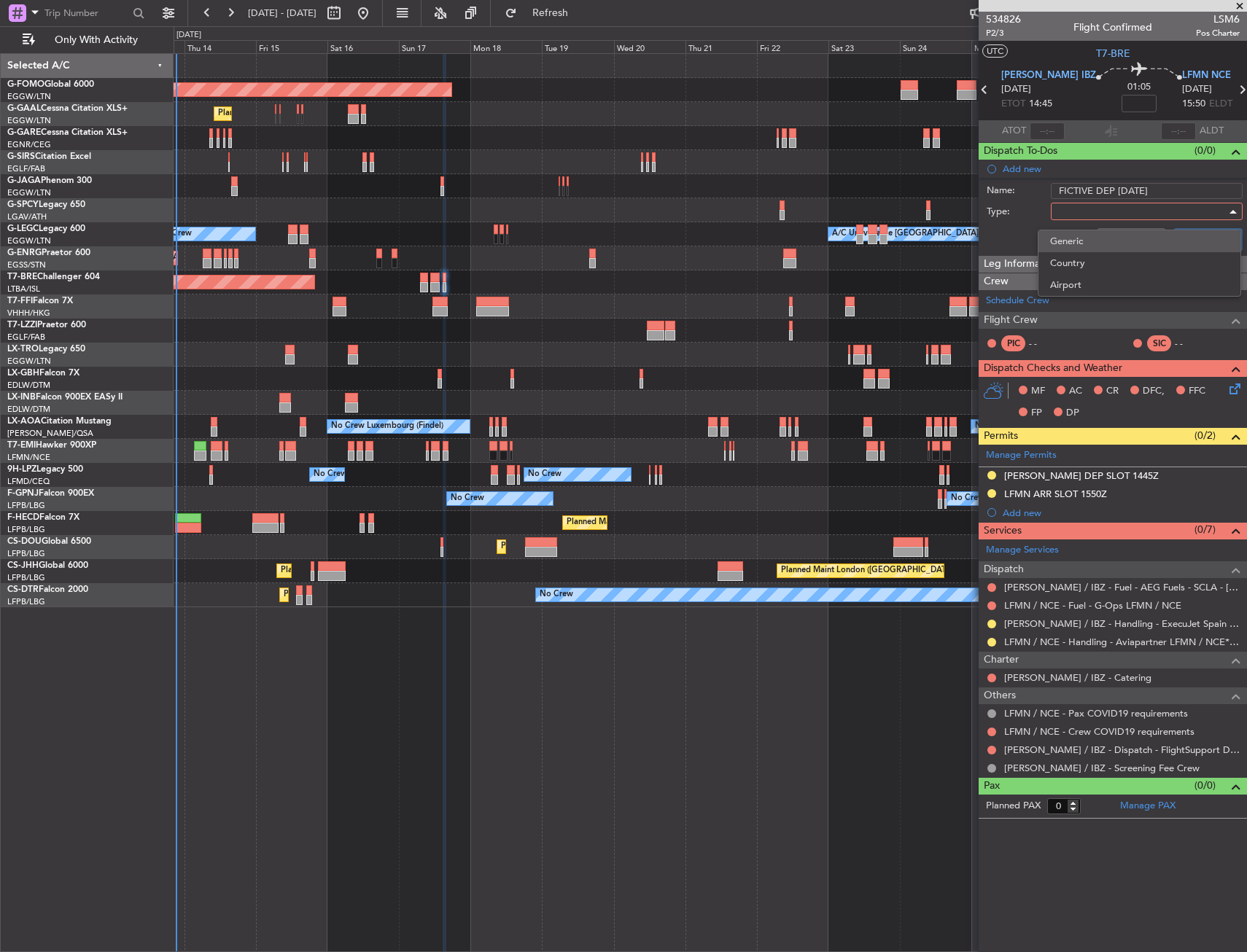
click at [1077, 235] on span "Generic" at bounding box center [1139, 241] width 179 height 22
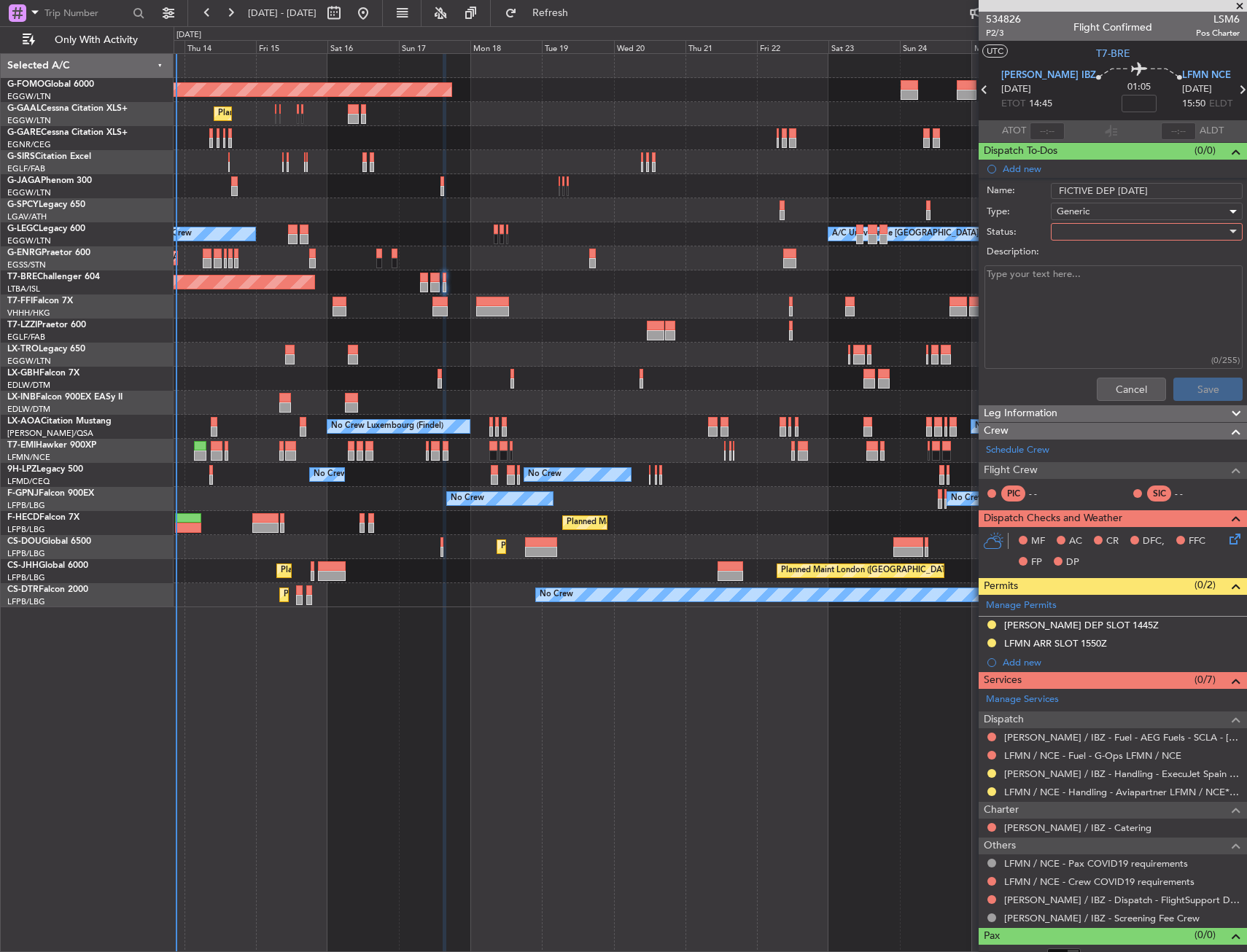
click at [1077, 241] on div at bounding box center [1141, 231] width 170 height 22
click at [1079, 238] on div at bounding box center [624, 476] width 1247 height 952
click at [1083, 238] on div at bounding box center [1141, 231] width 170 height 22
click at [1083, 284] on span "In Progress" at bounding box center [1139, 282] width 170 height 22
click at [1185, 387] on button "Save" at bounding box center [1207, 389] width 70 height 23
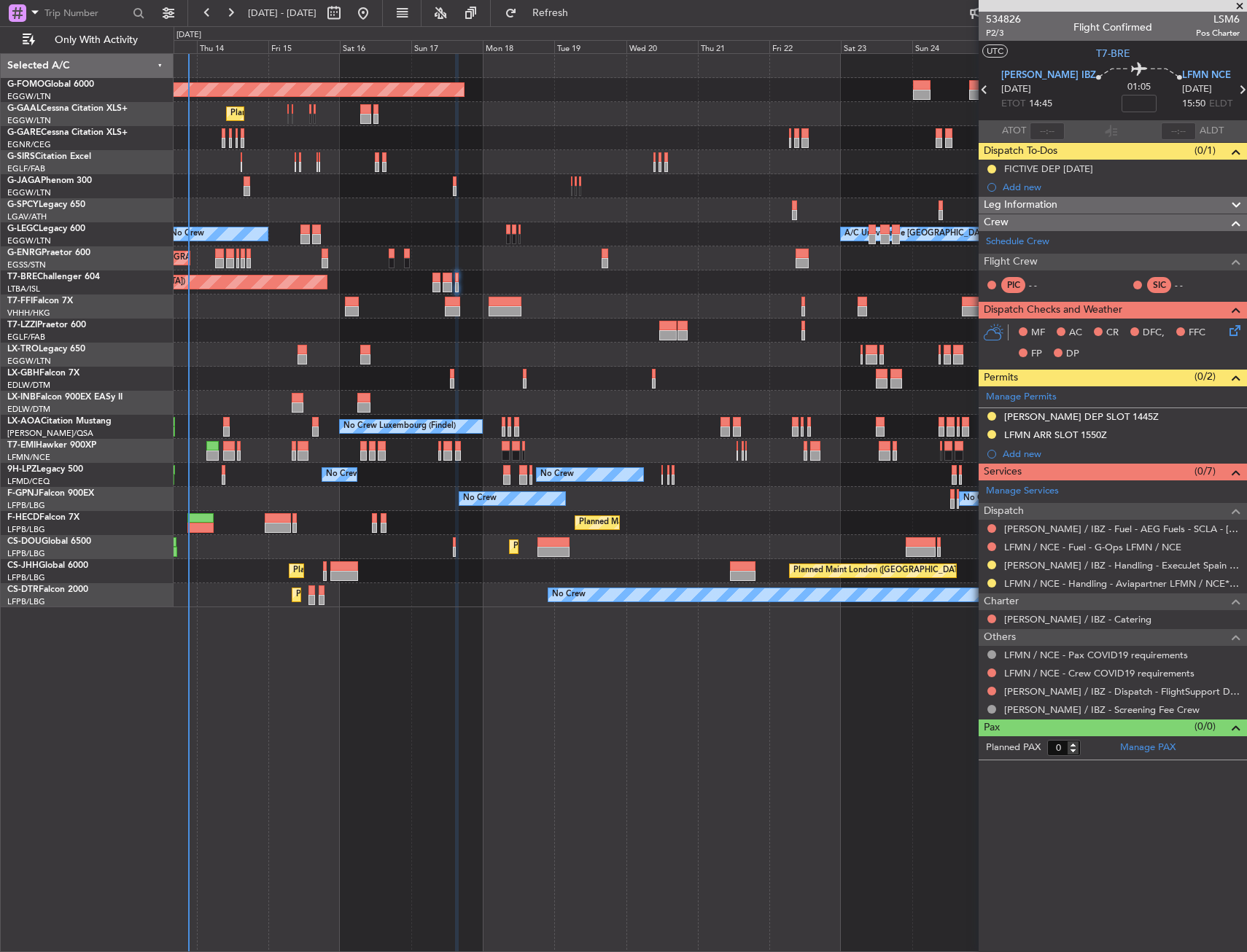
click at [425, 398] on div at bounding box center [709, 403] width 1072 height 24
